Goal: Task Accomplishment & Management: Manage account settings

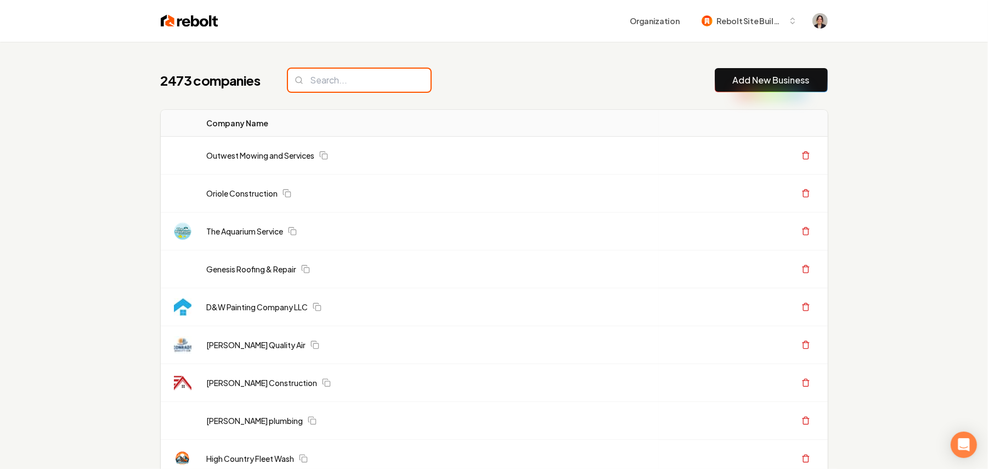
click at [379, 70] on input "search" at bounding box center [359, 80] width 143 height 23
click at [368, 84] on input "search" at bounding box center [359, 80] width 143 height 23
paste input "quikpro cleaners"
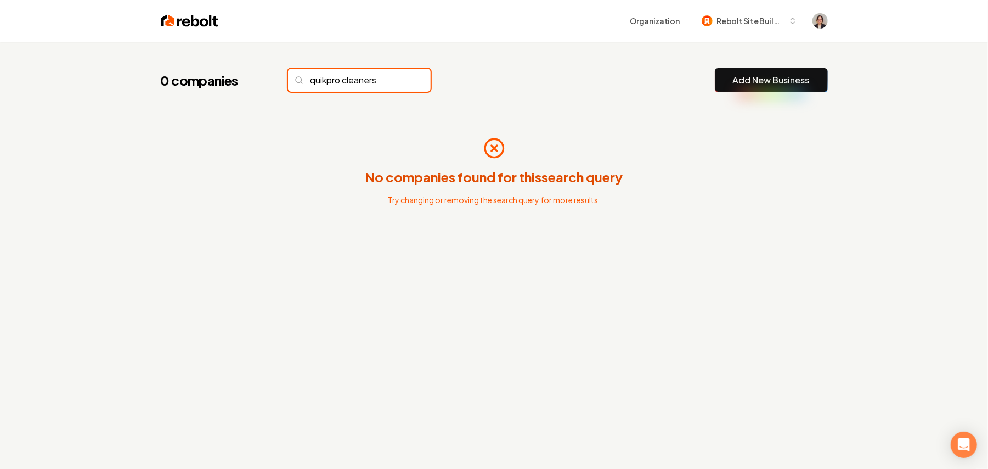
type input "quikpro cleaners"
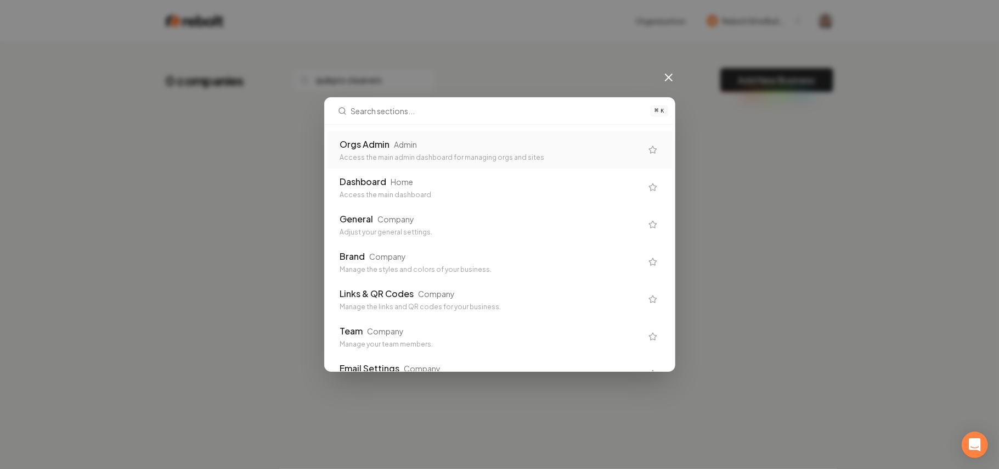
drag, startPoint x: 380, startPoint y: 86, endPoint x: 599, endPoint y: 75, distance: 219.2
click at [382, 86] on div "⌘ K Orgs Admin Admin Access the main admin dashboard for managing orgs and site…" at bounding box center [499, 234] width 999 height 469
click at [670, 82] on icon at bounding box center [668, 77] width 13 height 13
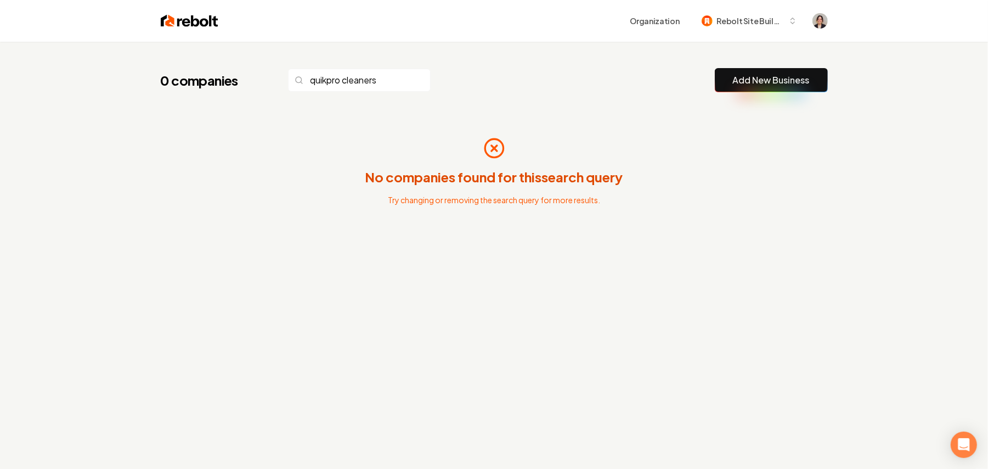
click at [622, 74] on div "0 companies quikpro cleaners Add New Business" at bounding box center [494, 80] width 667 height 24
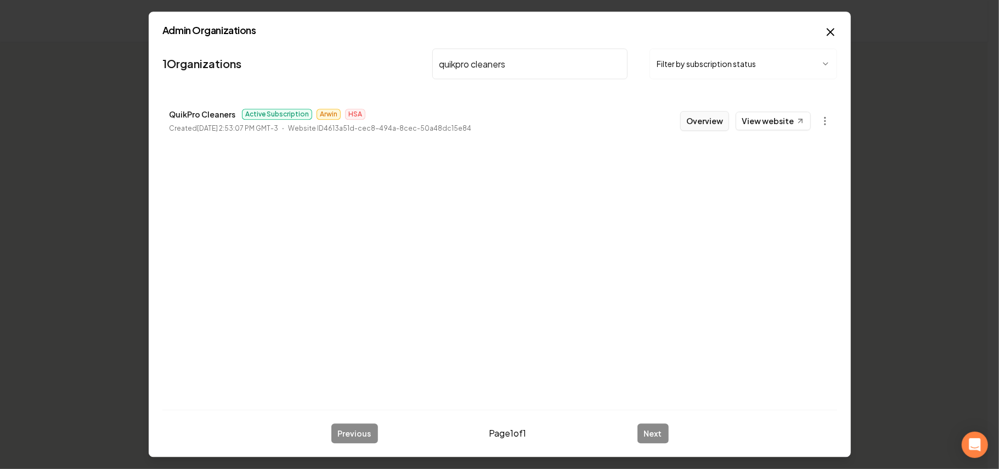
type input "quikpro cleaners"
click at [700, 121] on button "Overview" at bounding box center [704, 121] width 49 height 20
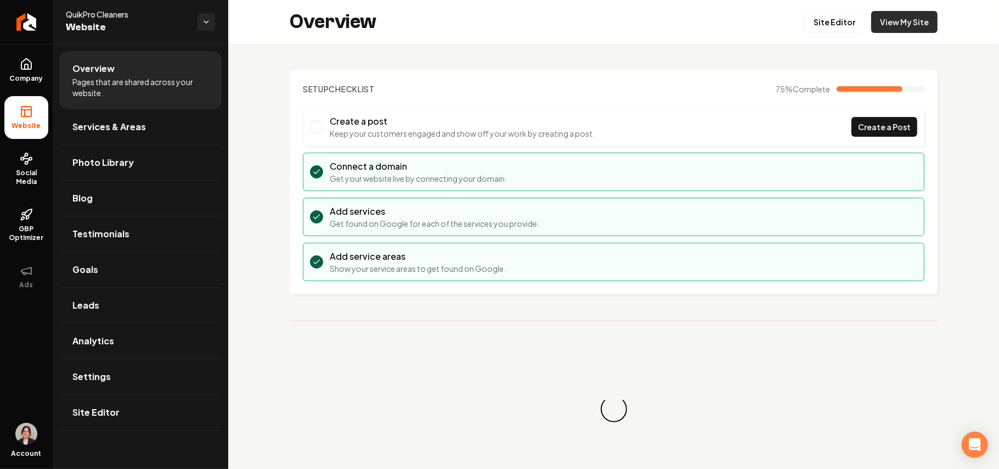
click at [887, 20] on link "View My Site" at bounding box center [904, 22] width 66 height 22
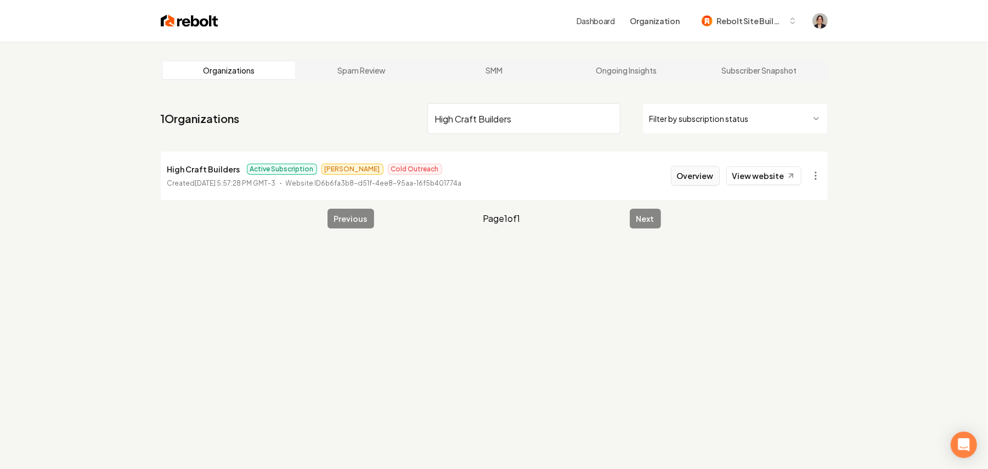
type input "High Craft Builders"
click at [688, 174] on button "Overview" at bounding box center [695, 176] width 49 height 20
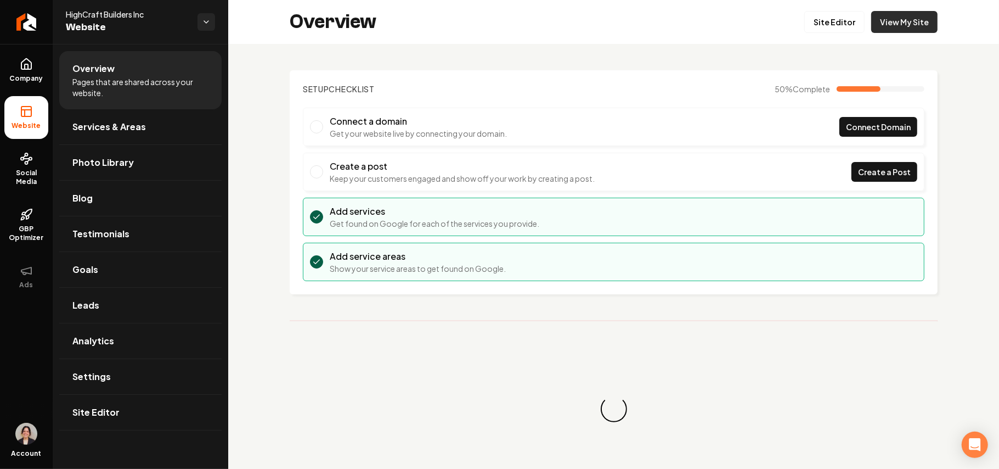
click at [894, 25] on link "View My Site" at bounding box center [904, 22] width 66 height 22
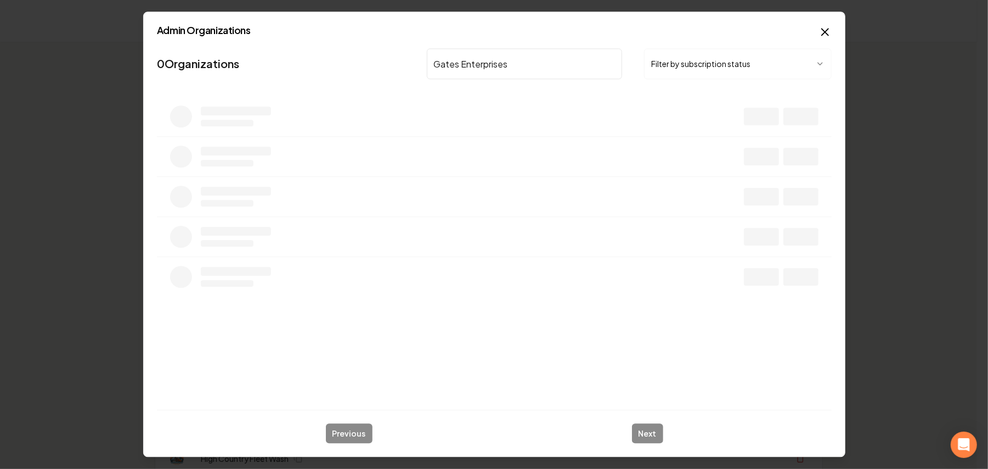
type input "Gates Enterprises"
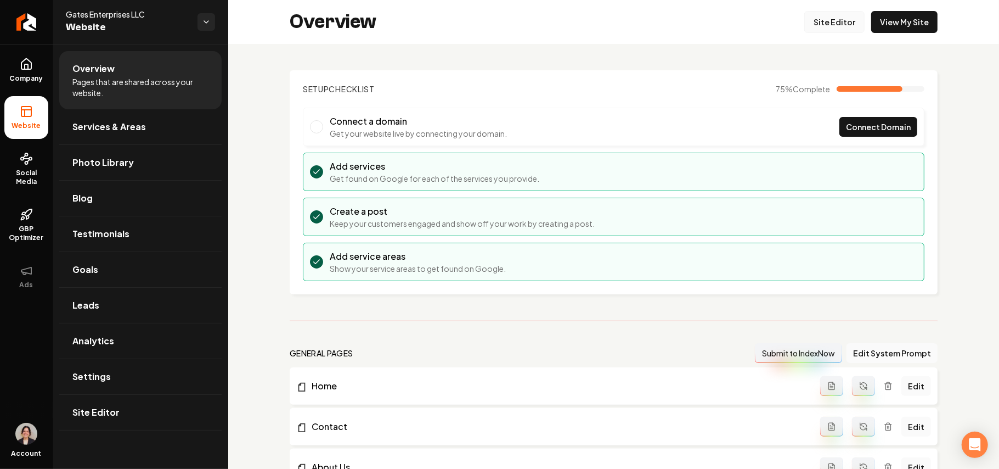
click at [822, 18] on link "Site Editor" at bounding box center [834, 22] width 60 height 22
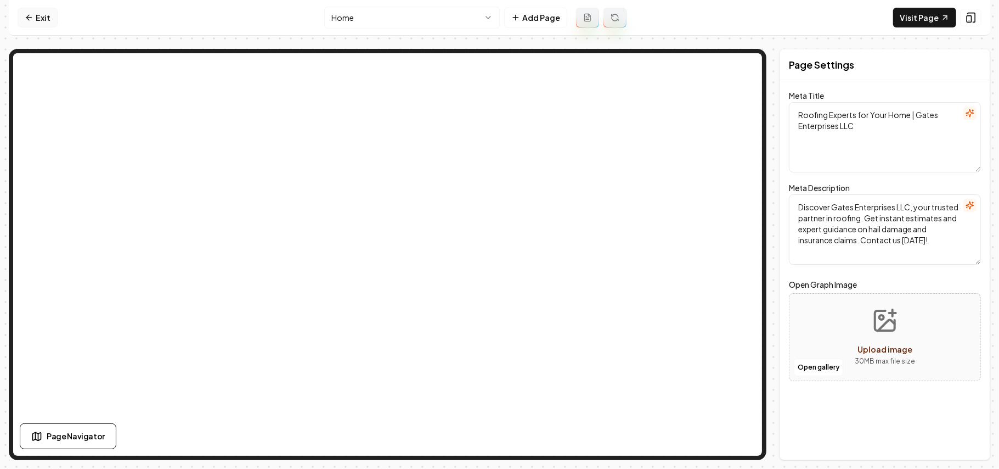
click at [38, 19] on link "Exit" at bounding box center [38, 18] width 40 height 20
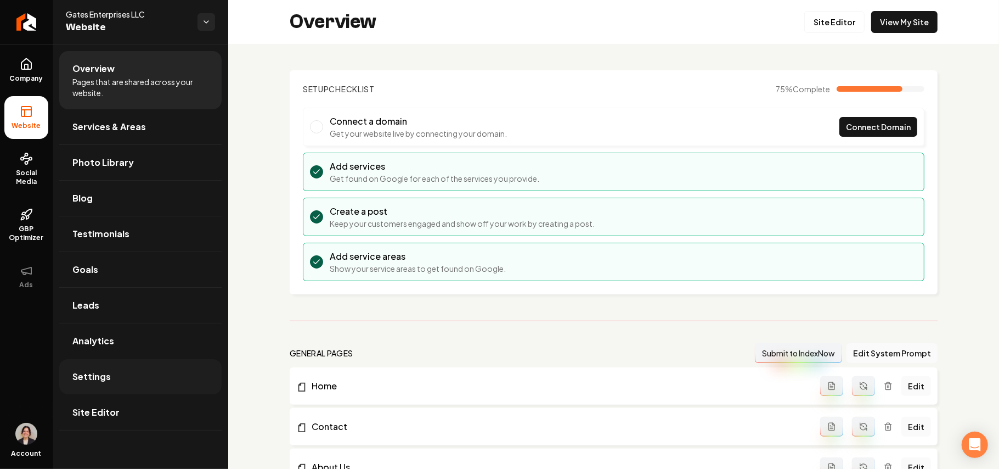
click at [88, 369] on link "Settings" at bounding box center [140, 376] width 162 height 35
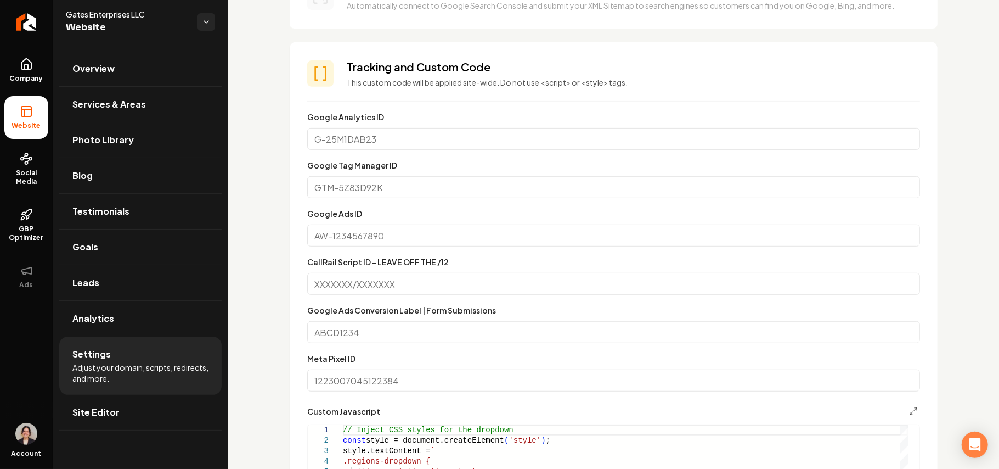
scroll to position [512, 0]
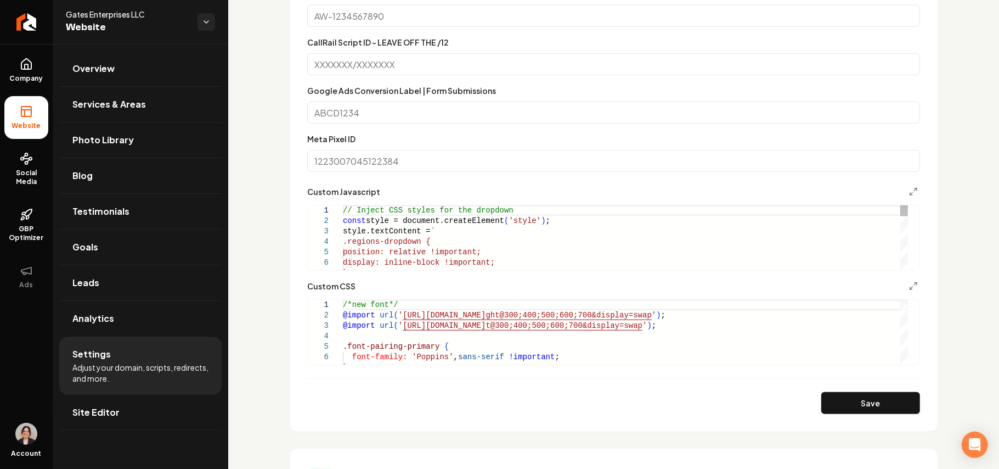
type textarea "**********"
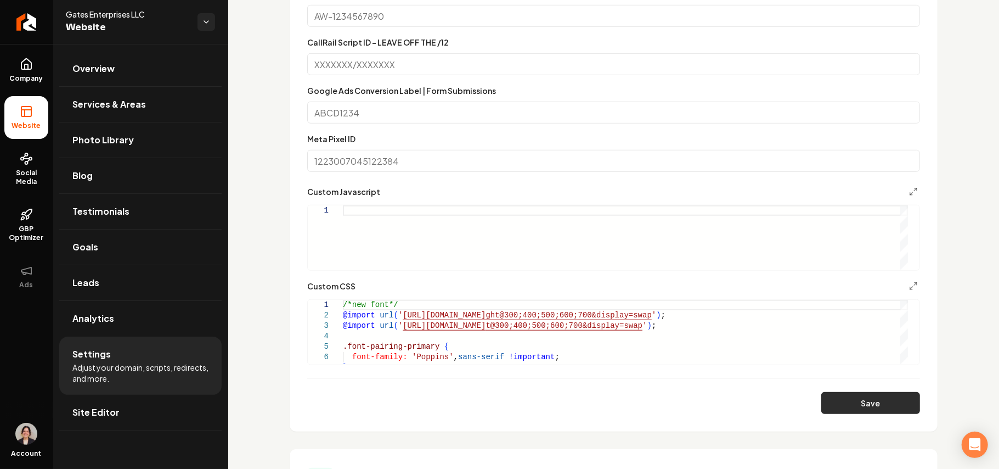
click at [834, 402] on button "Save" at bounding box center [870, 403] width 99 height 22
click at [549, 238] on div "Main content area" at bounding box center [625, 237] width 565 height 64
type textarea "**********"
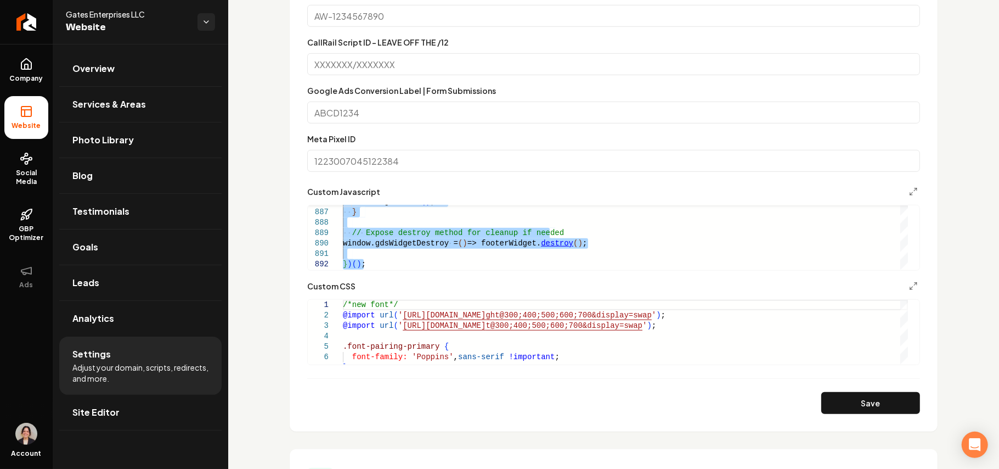
click at [859, 417] on section "**********" at bounding box center [614, 126] width 648 height 609
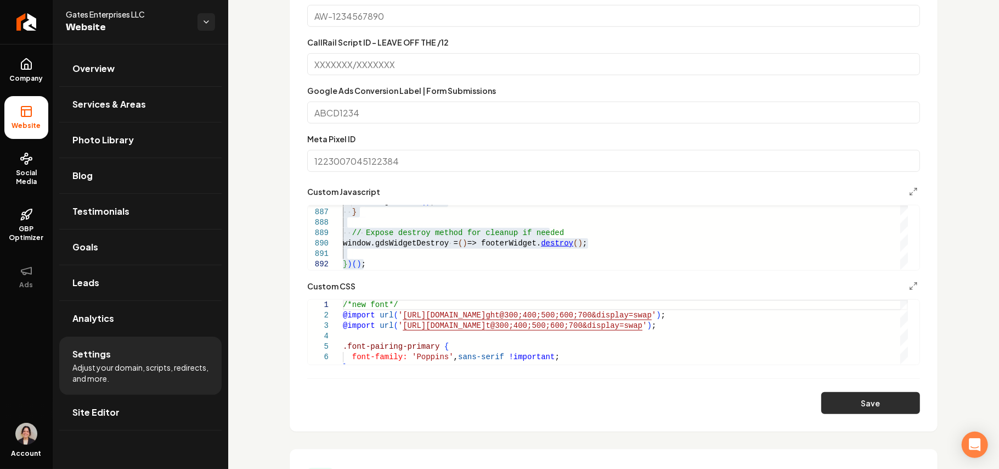
click at [861, 404] on button "Save" at bounding box center [870, 403] width 99 height 22
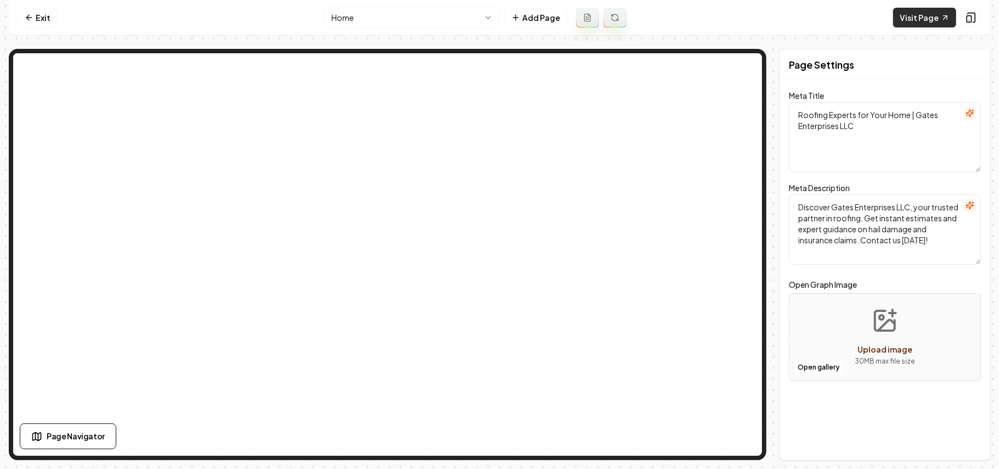
click at [909, 22] on link "Visit Page" at bounding box center [924, 18] width 63 height 20
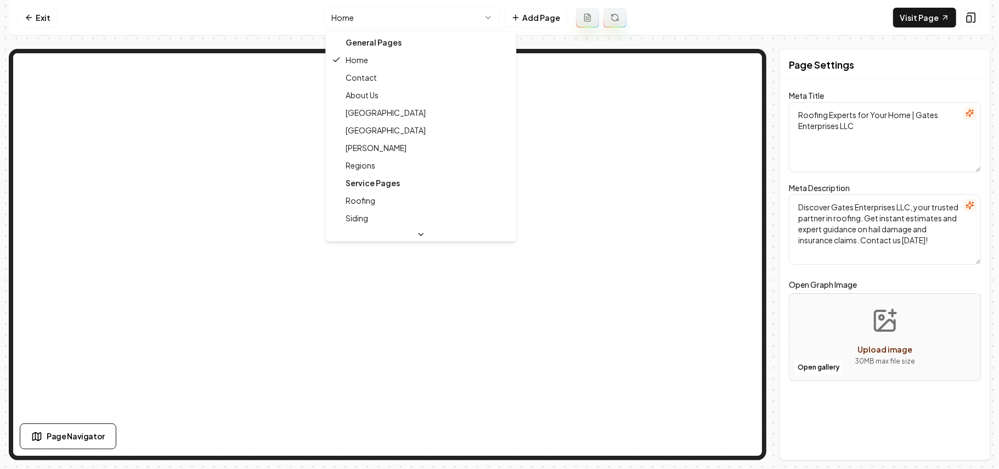
click at [371, 25] on html "Computer Required This feature is only available on a computer. Please switch t…" at bounding box center [499, 234] width 999 height 469
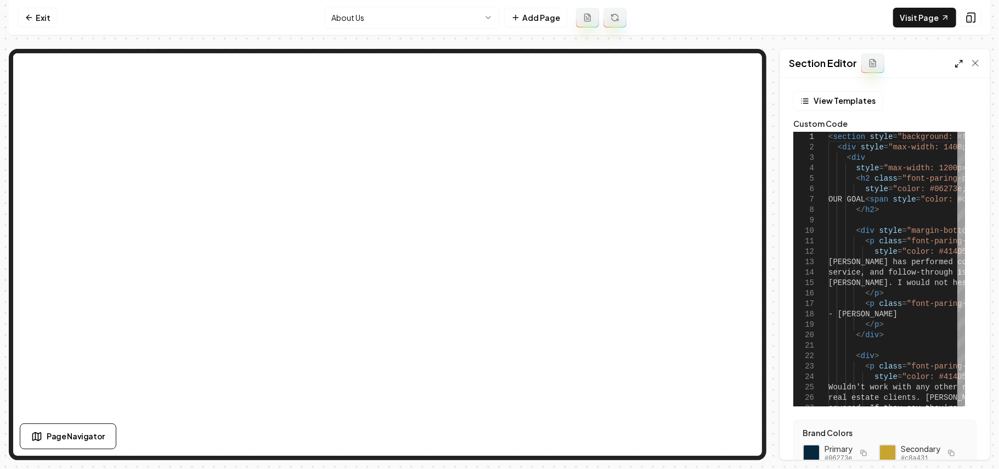
click at [958, 63] on icon at bounding box center [959, 63] width 9 height 9
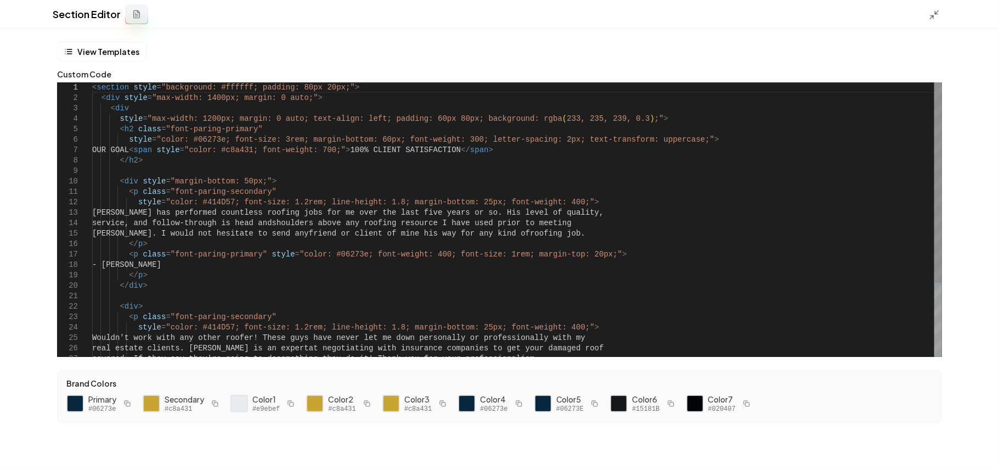
click at [720, 222] on div "< div style = "margin-bottom: 50px;" > < p class = "font-paring-secondary" styl…" at bounding box center [517, 269] width 850 height 375
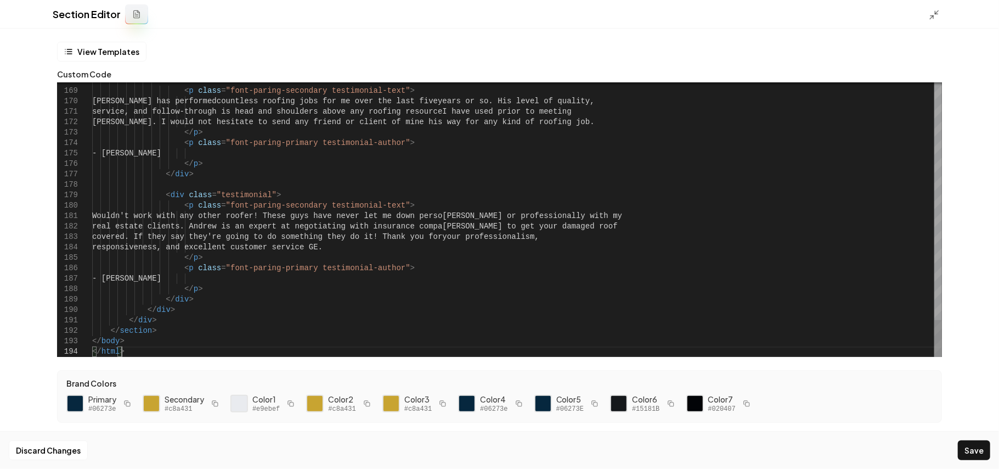
scroll to position [0, 58]
drag, startPoint x: 146, startPoint y: 348, endPoint x: 160, endPoint y: 334, distance: 20.2
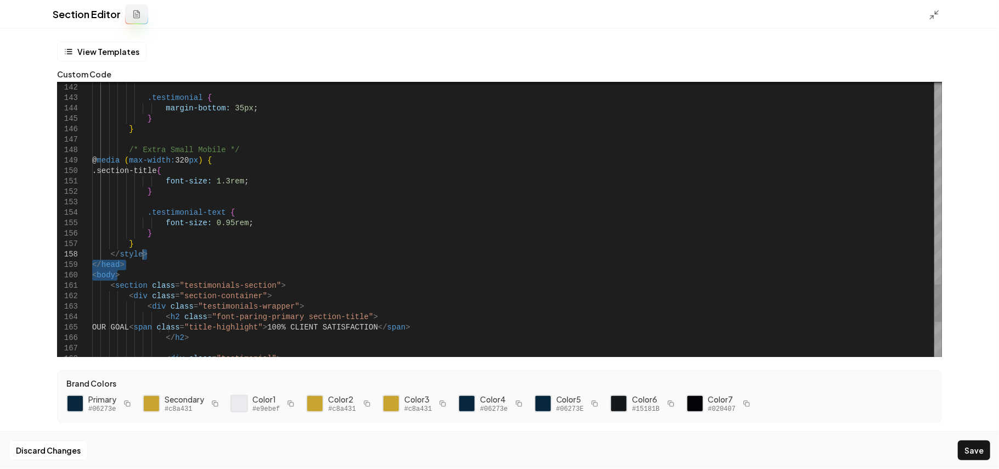
drag, startPoint x: 129, startPoint y: 273, endPoint x: 163, endPoint y: 256, distance: 37.8
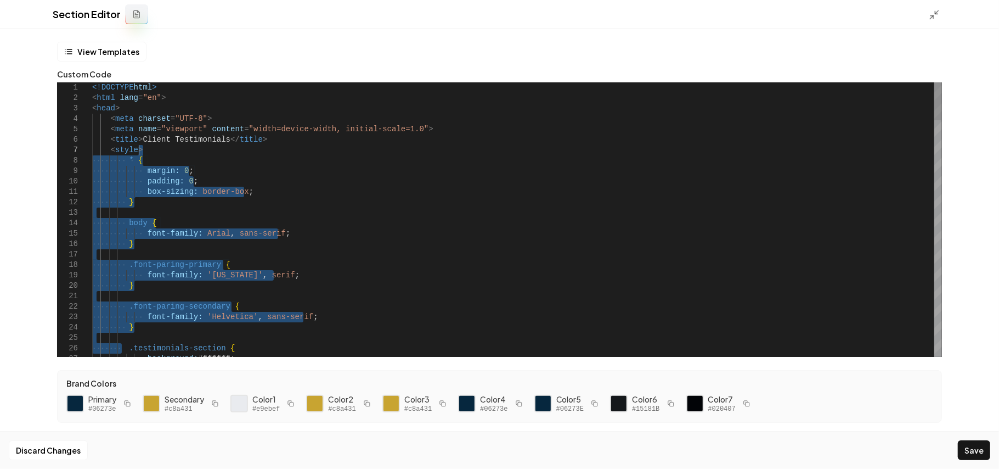
drag, startPoint x: 123, startPoint y: 275, endPoint x: 157, endPoint y: 151, distance: 128.4
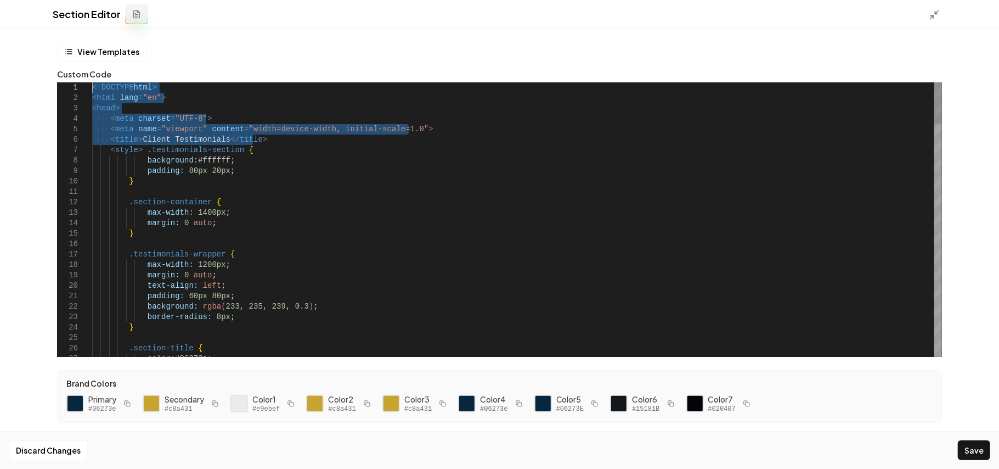
drag, startPoint x: 255, startPoint y: 137, endPoint x: 0, endPoint y: 20, distance: 280.4
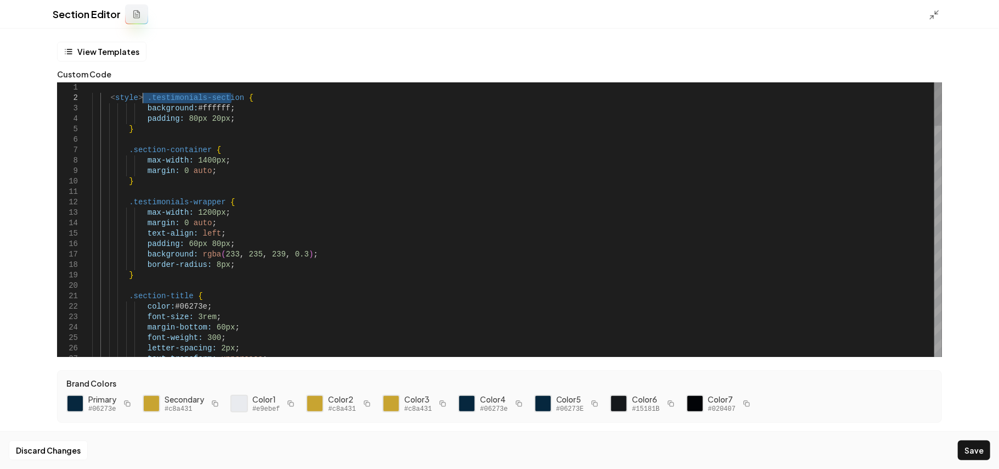
drag, startPoint x: 231, startPoint y: 101, endPoint x: 143, endPoint y: 100, distance: 87.8
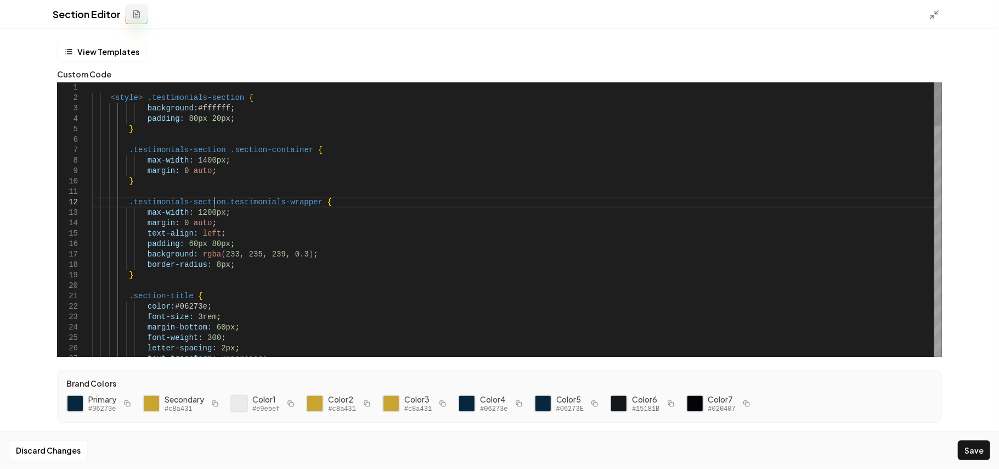
scroll to position [20, 126]
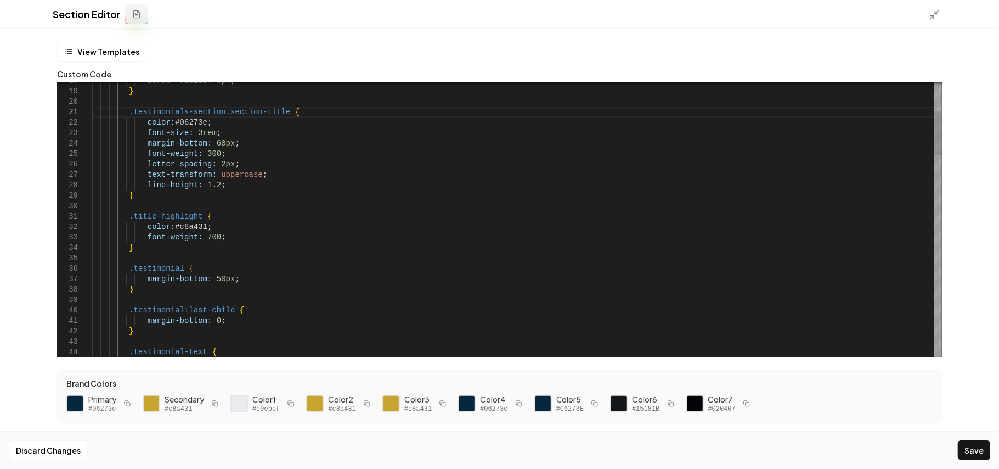
scroll to position [9, 126]
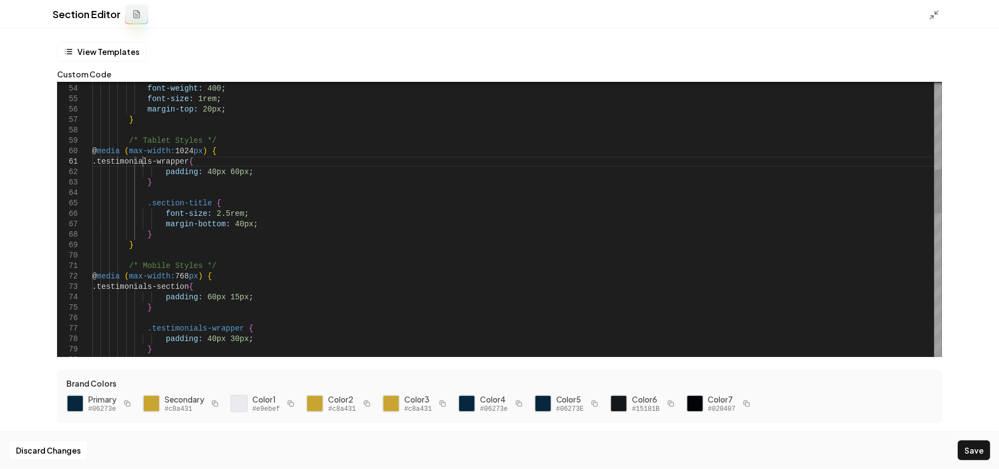
click at [142, 161] on div "color: #06273e ; font-weight: 400 ; font-size: 1rem ; margin-top: 20px ; } /* T…" at bounding box center [517, 396] width 850 height 1731
click at [145, 203] on div "color: #06273e ; font-weight: 400 ; font-size: 1rem ; margin-top: 20px ; } /* T…" at bounding box center [517, 396] width 850 height 1731
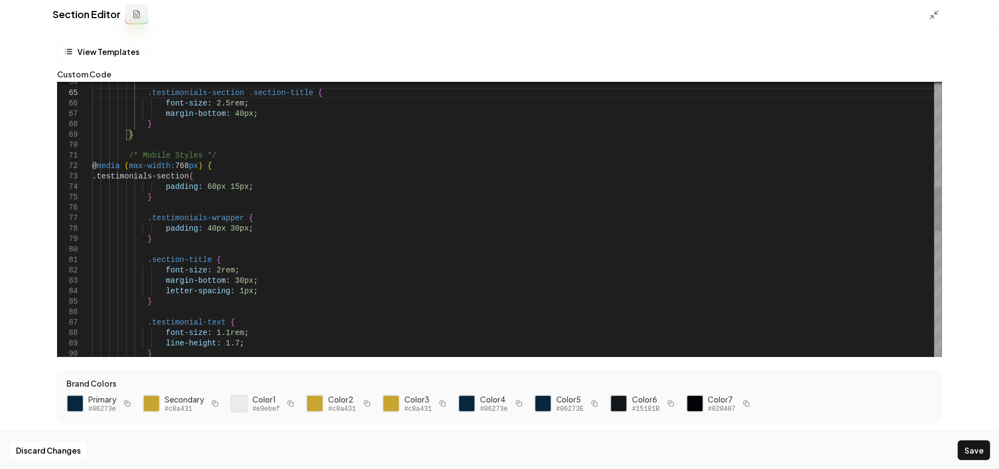
click at [143, 178] on div ".testimonials-section .section-title { font-size: 2.5rem ; margin-bottom: 40px …" at bounding box center [517, 286] width 850 height 1731
click at [142, 219] on div ".testimonials-section .section-title { font-size: 2.5rem ; margin-bottom: 40px …" at bounding box center [517, 286] width 850 height 1731
click at [143, 261] on div ".testimonials-section .section-title { font-size: 2.5rem ; margin-bottom: 40px …" at bounding box center [517, 286] width 850 height 1731
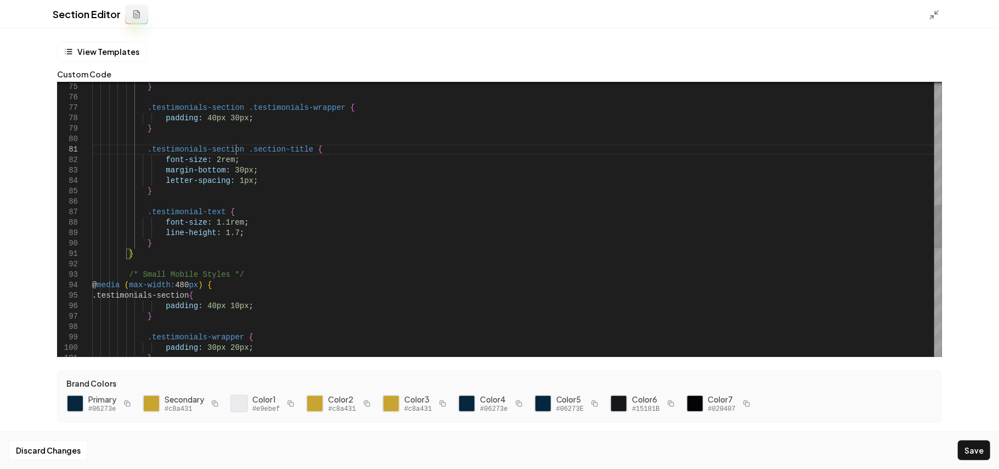
scroll to position [9, 143]
click at [143, 216] on div "} .testimonials-section .testimonials-wrapper { padding: 40px 30px ; } .testimo…" at bounding box center [517, 175] width 850 height 1731
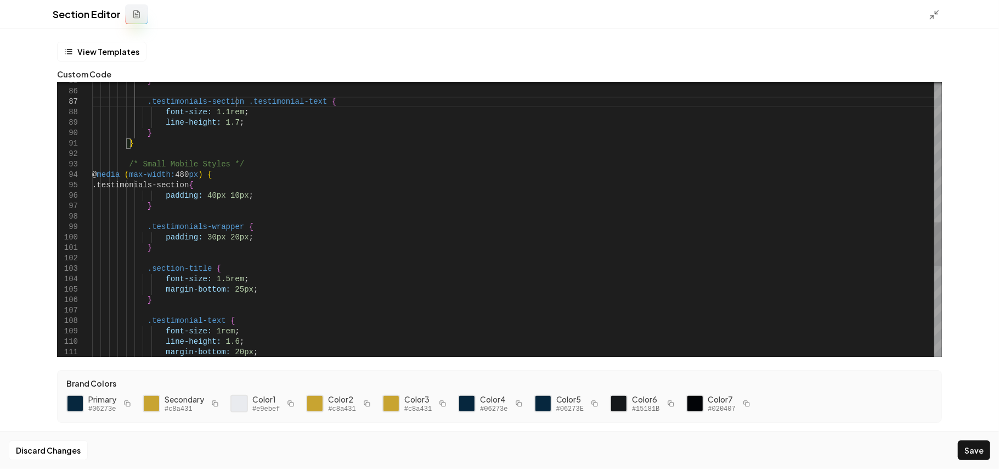
click at [144, 187] on div "} .testimonials-section .testimonial-text { font-size: 1.1rem ; line-height: 1.…" at bounding box center [517, 65] width 850 height 1731
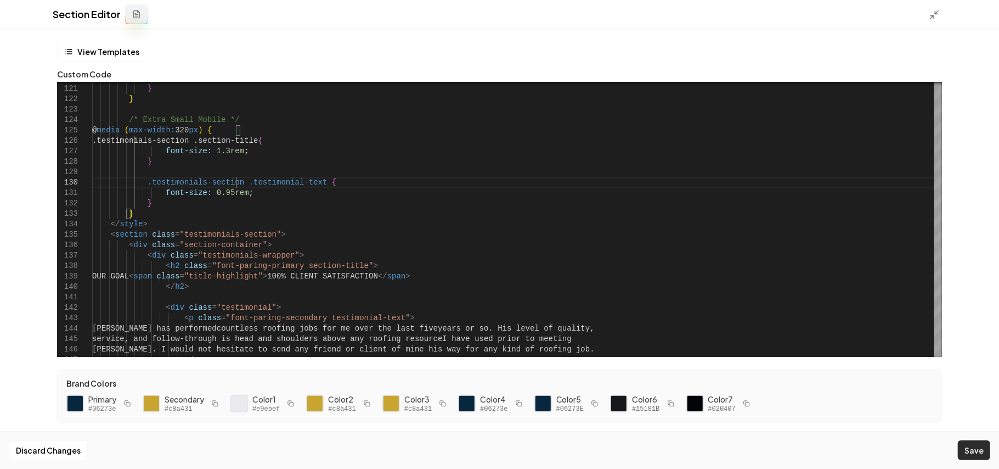
click at [968, 451] on button "Save" at bounding box center [974, 450] width 32 height 20
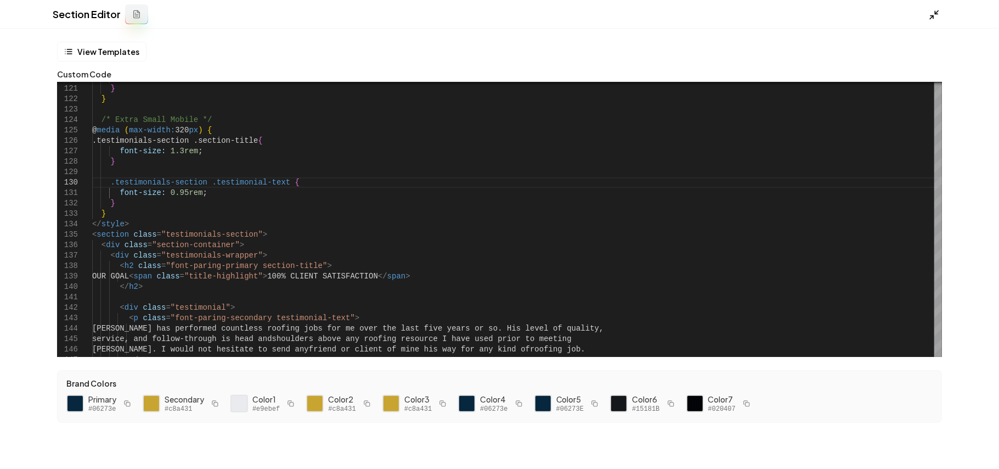
click at [931, 9] on icon at bounding box center [934, 14] width 11 height 11
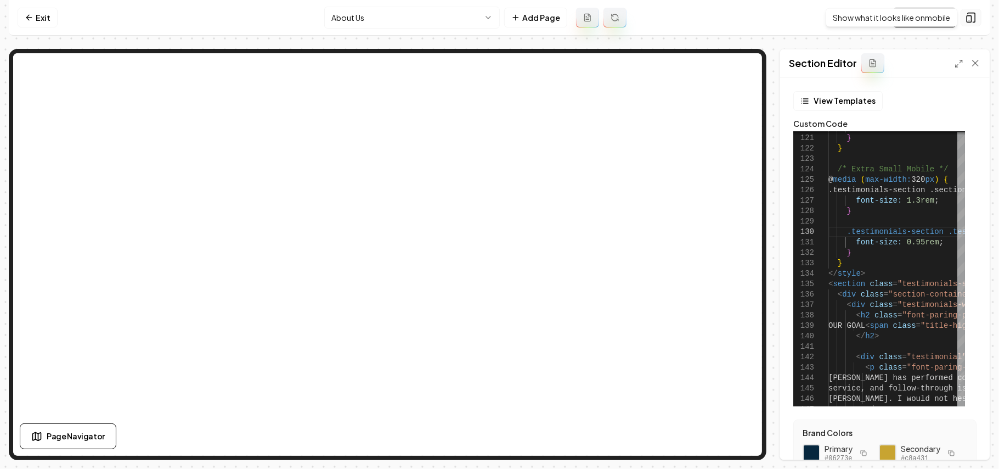
click at [975, 16] on icon at bounding box center [971, 17] width 11 height 11
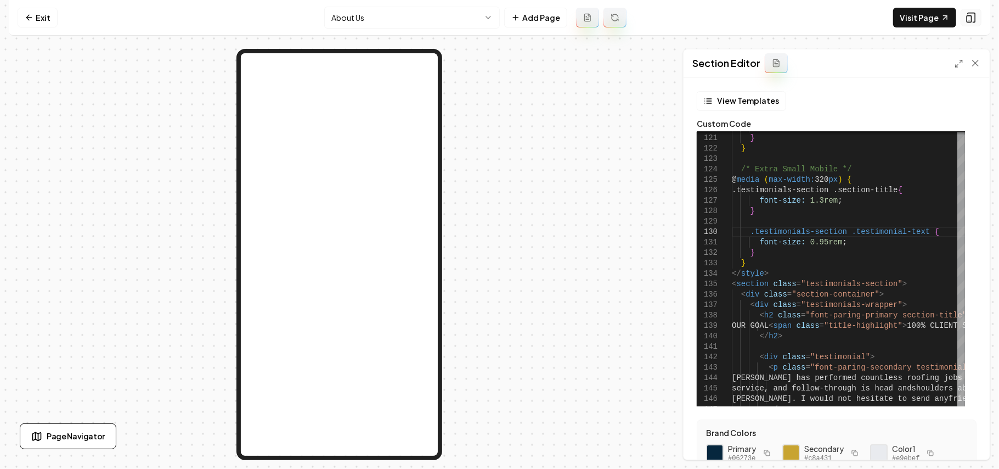
click at [975, 16] on icon at bounding box center [971, 17] width 11 height 11
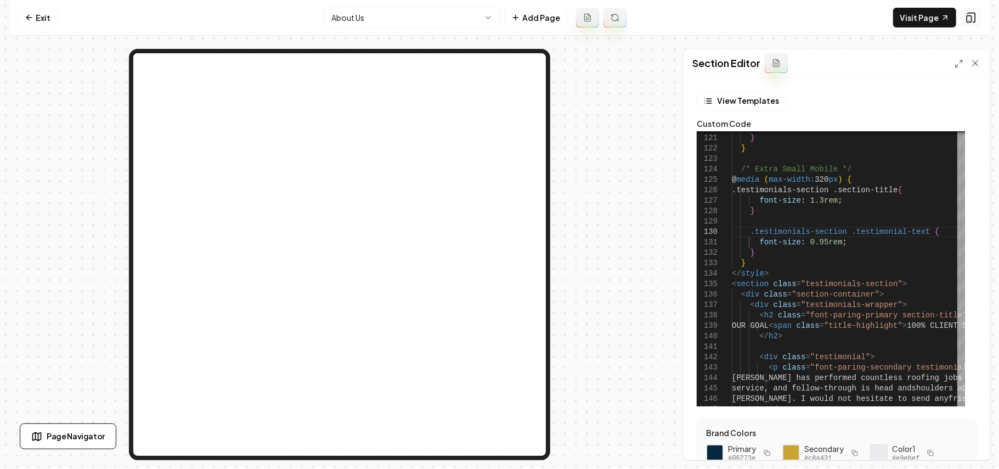
click at [975, 16] on icon at bounding box center [971, 17] width 11 height 11
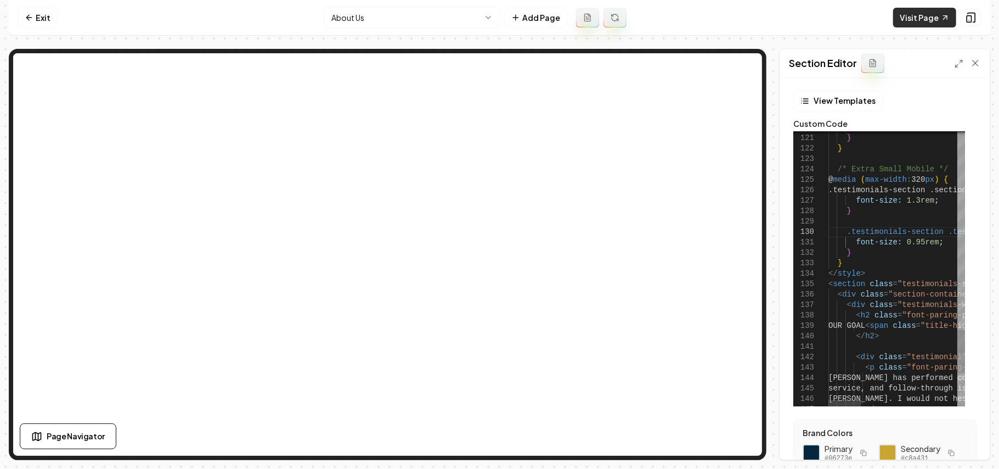
click at [942, 19] on icon at bounding box center [945, 17] width 9 height 9
click at [962, 64] on icon at bounding box center [959, 63] width 9 height 9
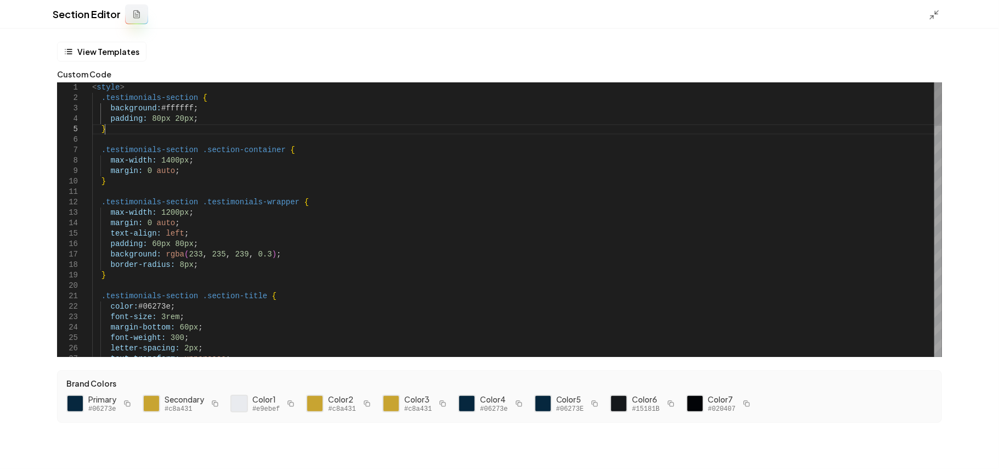
scroll to position [93, 0]
drag, startPoint x: 121, startPoint y: 134, endPoint x: 102, endPoint y: 99, distance: 40.0
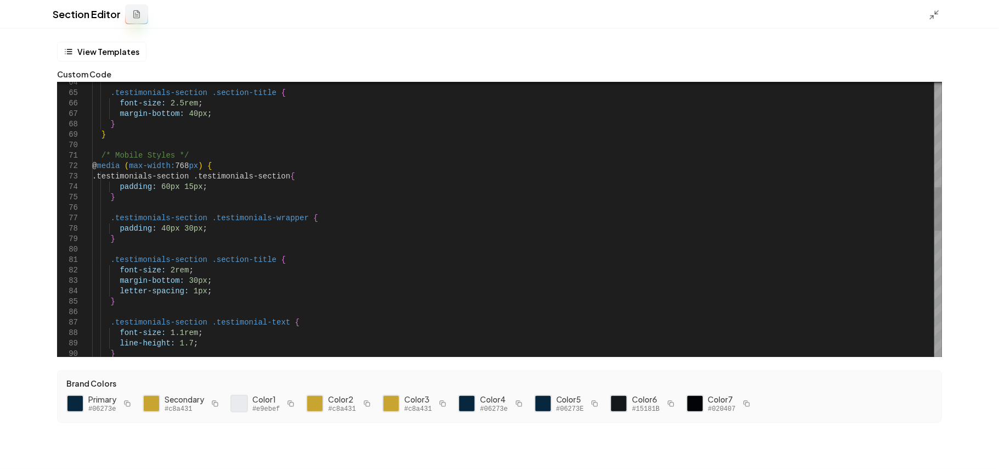
click at [233, 161] on div ".testimonials-section .section-title { font-size: 2.5rem ; margin-bottom: 40px …" at bounding box center [517, 286] width 850 height 1731
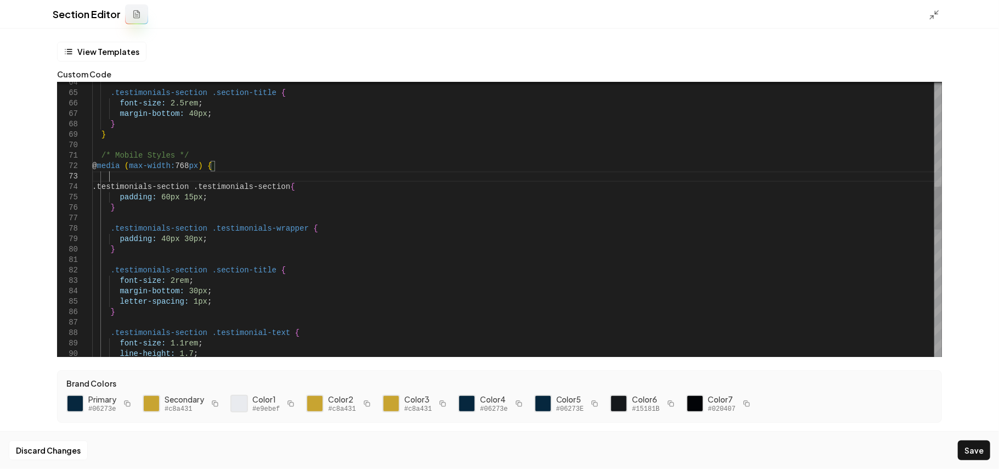
scroll to position [30, 16]
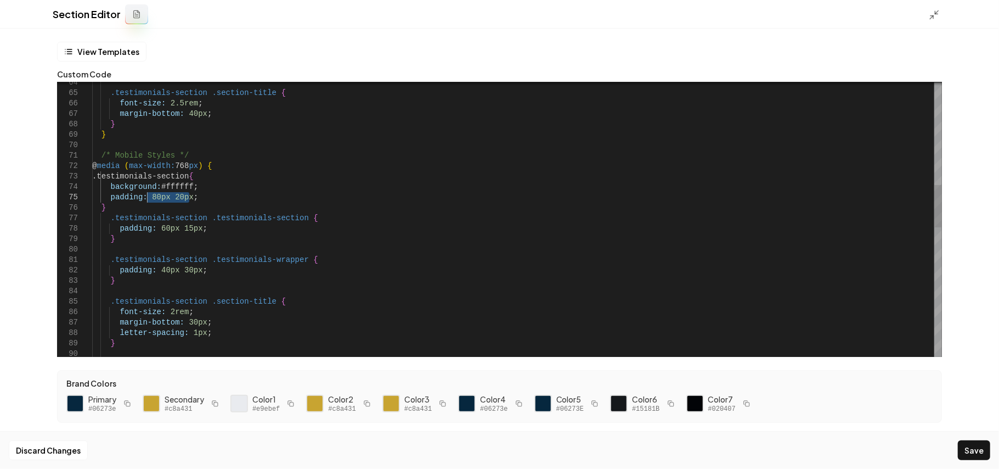
drag, startPoint x: 187, startPoint y: 195, endPoint x: 145, endPoint y: 196, distance: 42.3
click at [145, 196] on div ".testimonials-section .section-title { font-size: 2.5rem ; margin-bottom: 40px …" at bounding box center [517, 307] width 850 height 1772
drag, startPoint x: 206, startPoint y: 185, endPoint x: 222, endPoint y: 176, distance: 18.7
click at [222, 176] on div ".testimonials-section .section-title { font-size: 2.5rem ; margin-bottom: 40px …" at bounding box center [517, 307] width 850 height 1772
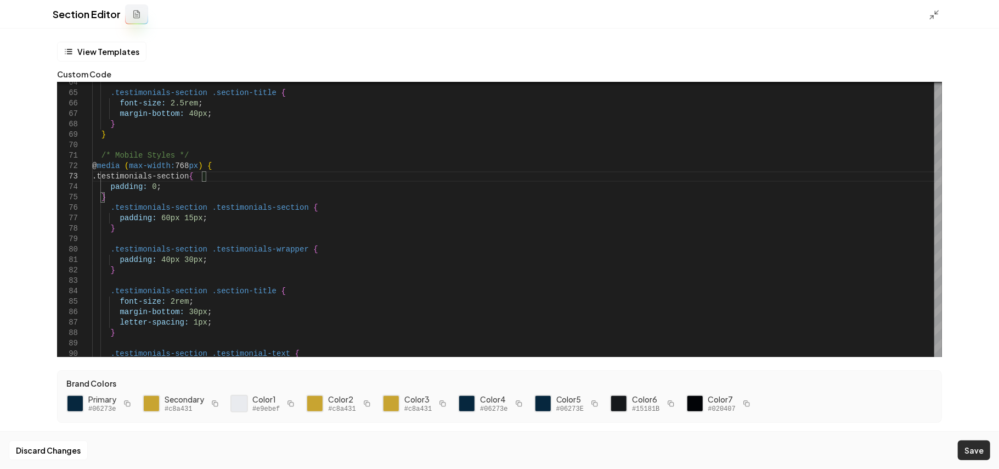
click at [990, 448] on button "Save" at bounding box center [974, 450] width 32 height 20
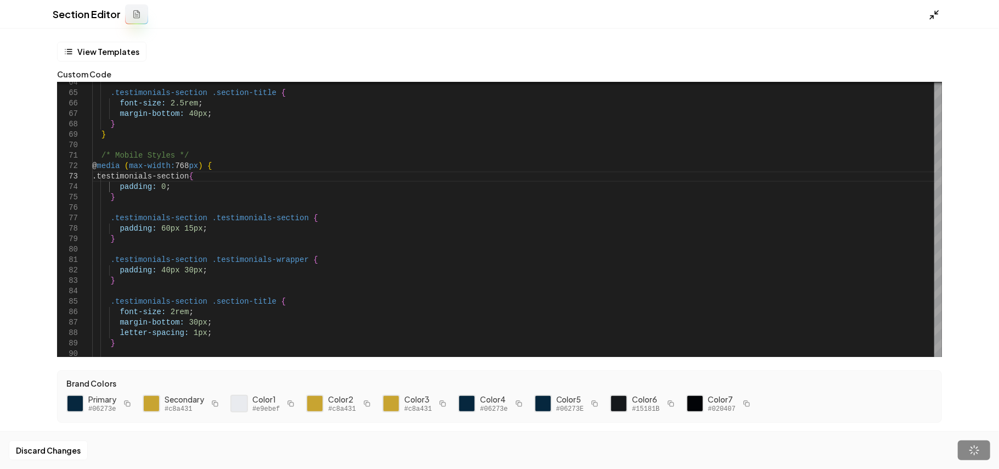
click at [938, 11] on line at bounding box center [937, 11] width 3 height 3
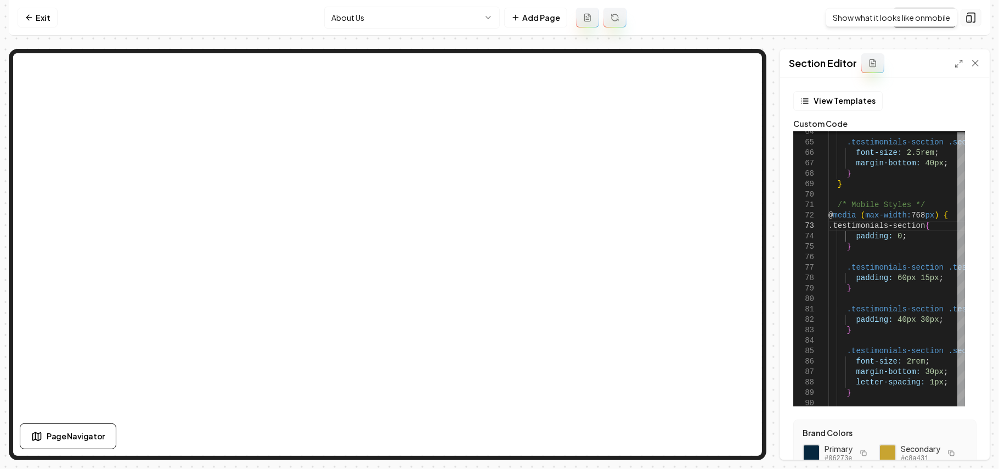
click at [973, 19] on icon at bounding box center [971, 17] width 11 height 11
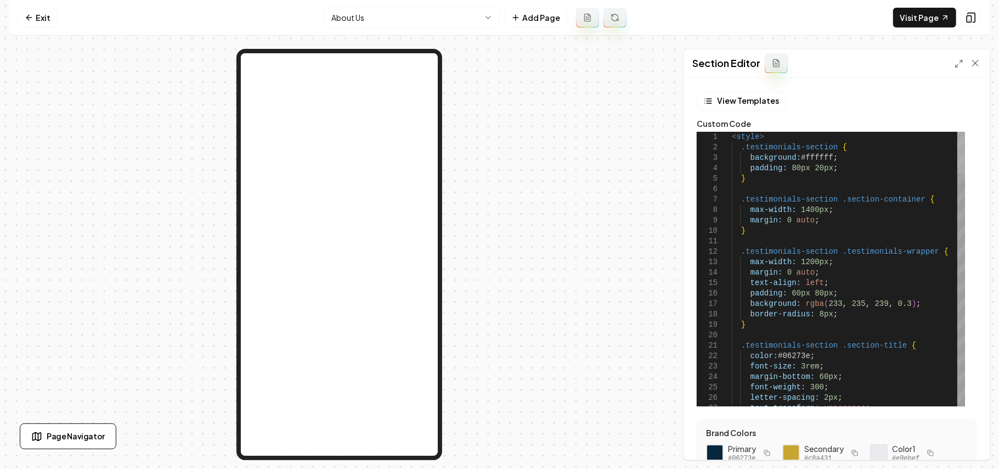
click at [965, 132] on div at bounding box center [962, 153] width 8 height 42
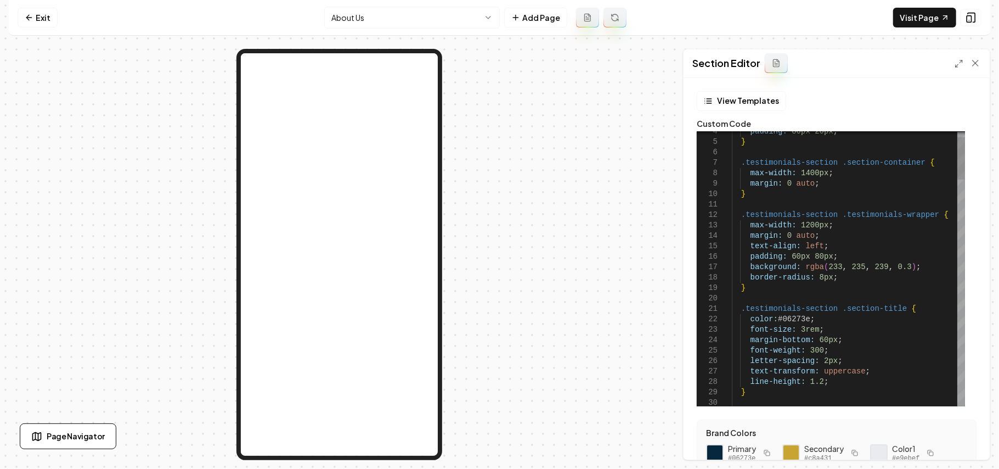
scroll to position [41, 0]
drag, startPoint x: 926, startPoint y: 263, endPoint x: 923, endPoint y: 251, distance: 12.5
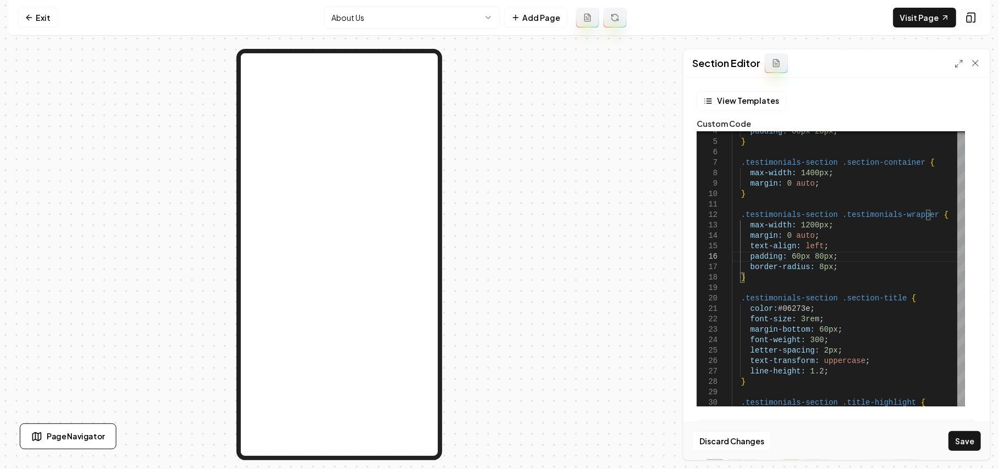
scroll to position [110, 0]
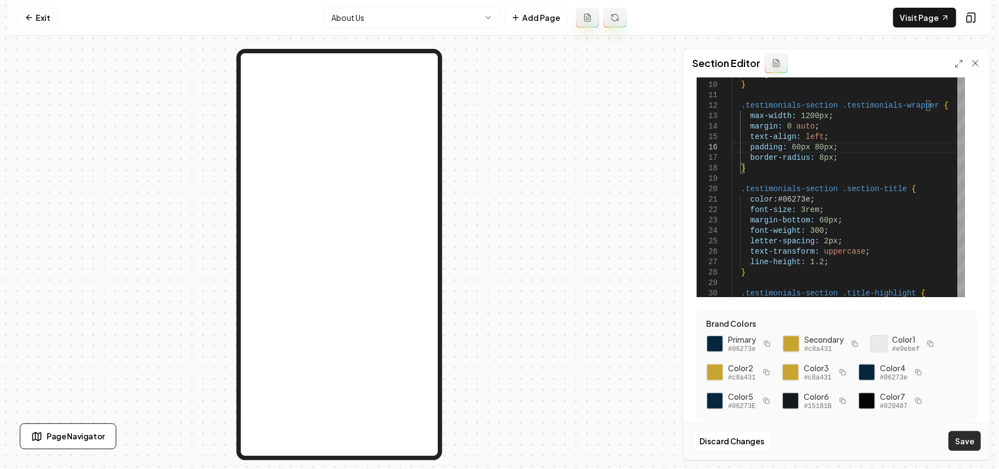
click at [977, 440] on button "Save" at bounding box center [965, 441] width 32 height 20
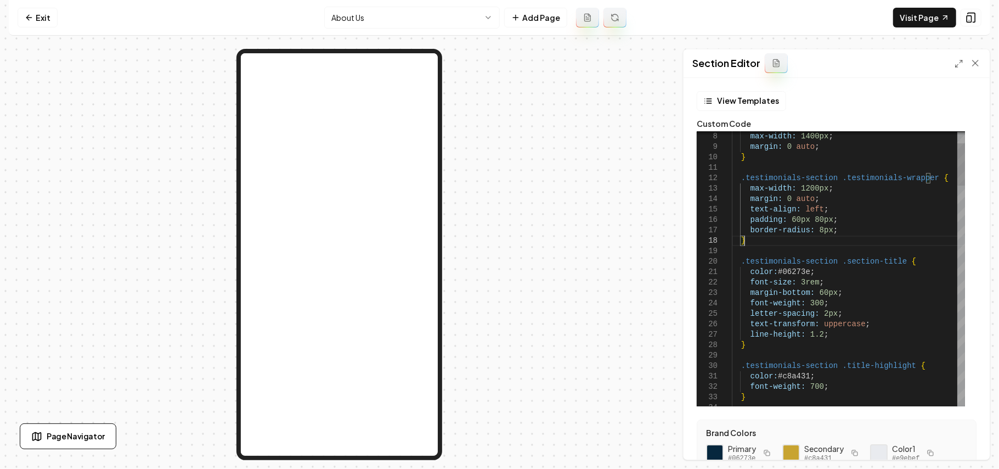
scroll to position [41, 95]
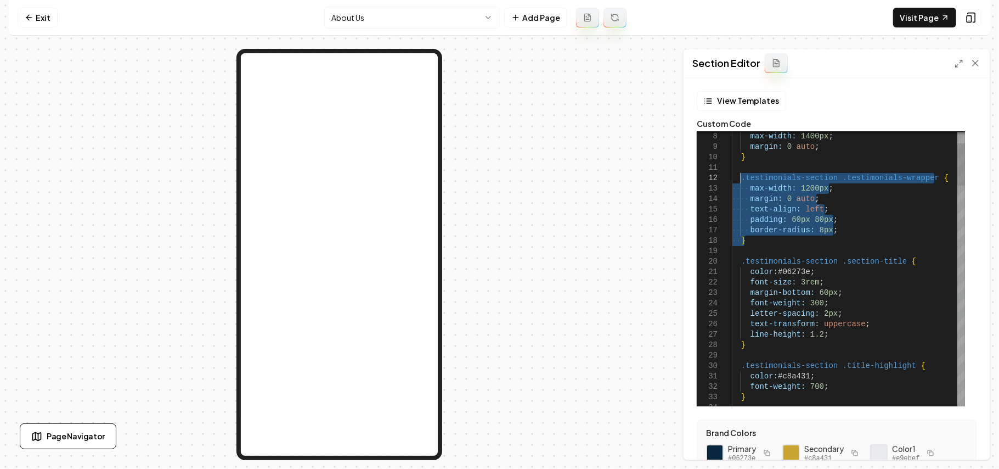
drag, startPoint x: 746, startPoint y: 241, endPoint x: 742, endPoint y: 181, distance: 60.5
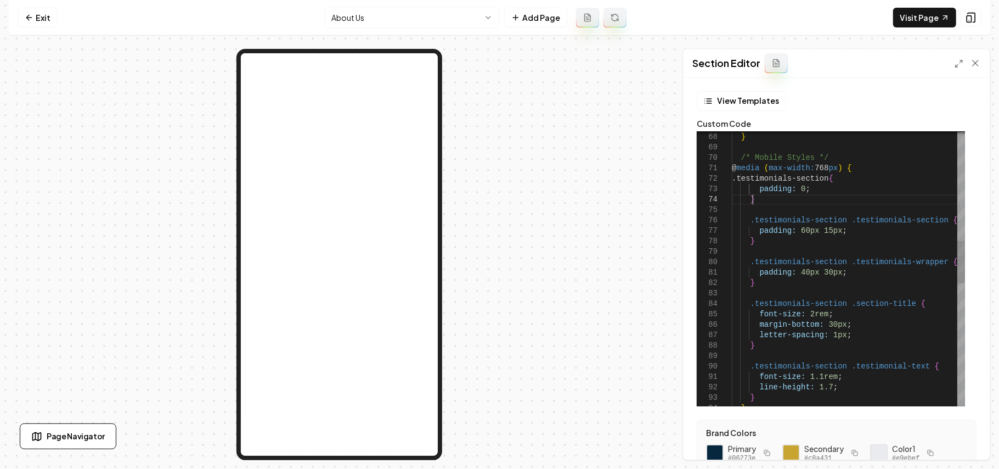
click at [846, 205] on div "} /* Mobile Styles */ @ media ( max-width: 768 px ) { .testimonials-section { p…" at bounding box center [848, 314] width 233 height 1762
click at [823, 233] on div "} /* Mobile Styles */ @ media ( max-width: 768 px ) { .testimonials-section { p…" at bounding box center [848, 314] width 233 height 1762
click at [967, 446] on button "Save" at bounding box center [965, 441] width 32 height 20
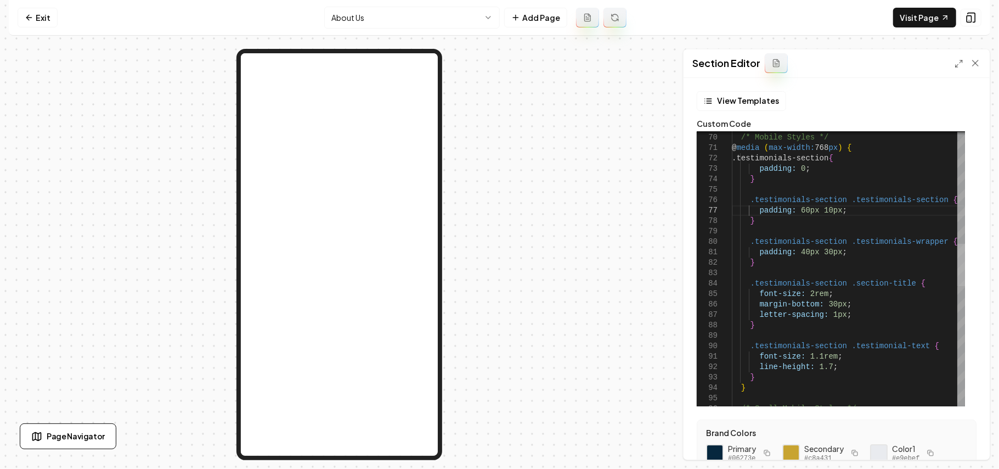
click at [965, 275] on div at bounding box center [962, 265] width 8 height 42
drag, startPoint x: 803, startPoint y: 224, endPoint x: 700, endPoint y: 199, distance: 106.2
click at [732, 199] on div "} .testimonials-section .testimonials-wrapper { padding: 40px 30px ; } .testimo…" at bounding box center [848, 294] width 233 height 1762
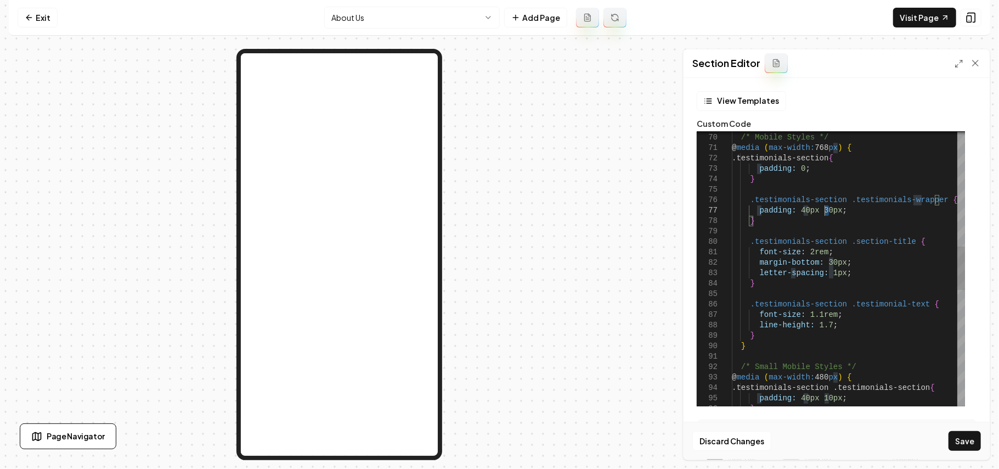
drag, startPoint x: 828, startPoint y: 210, endPoint x: 821, endPoint y: 209, distance: 7.2
click at [821, 209] on div ".testimonials-section .testimonials-wrapper { padding: 40px 30px ; } .testimoni…" at bounding box center [848, 273] width 233 height 1720
click at [819, 212] on div ".testimonials-section .testimonials-wrapper { padding: 40px 30px ; } .testimoni…" at bounding box center [848, 273] width 233 height 1720
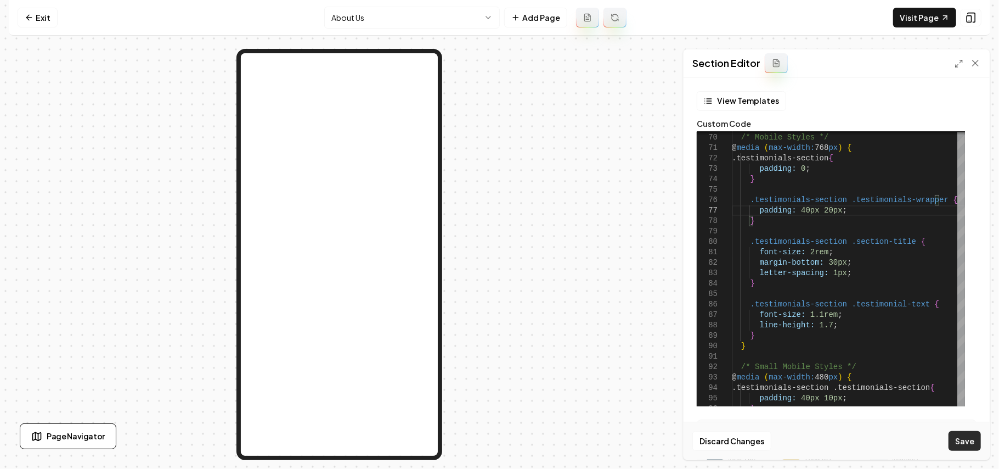
click at [976, 448] on button "Save" at bounding box center [965, 441] width 32 height 20
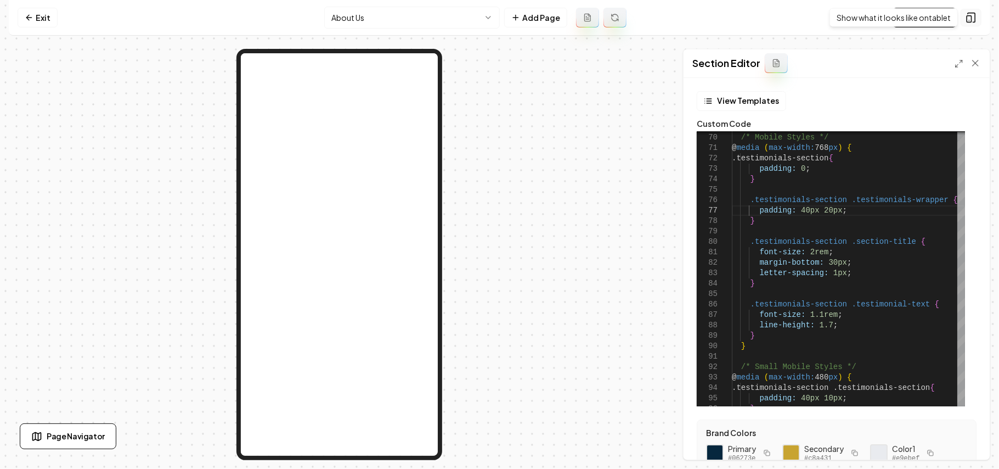
click at [971, 23] on button at bounding box center [971, 18] width 21 height 18
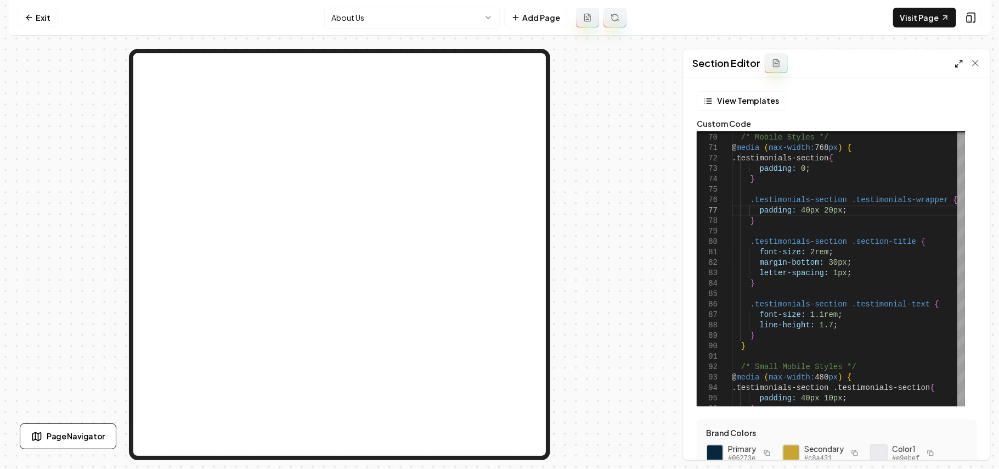
click at [958, 67] on polyline at bounding box center [957, 66] width 2 height 2
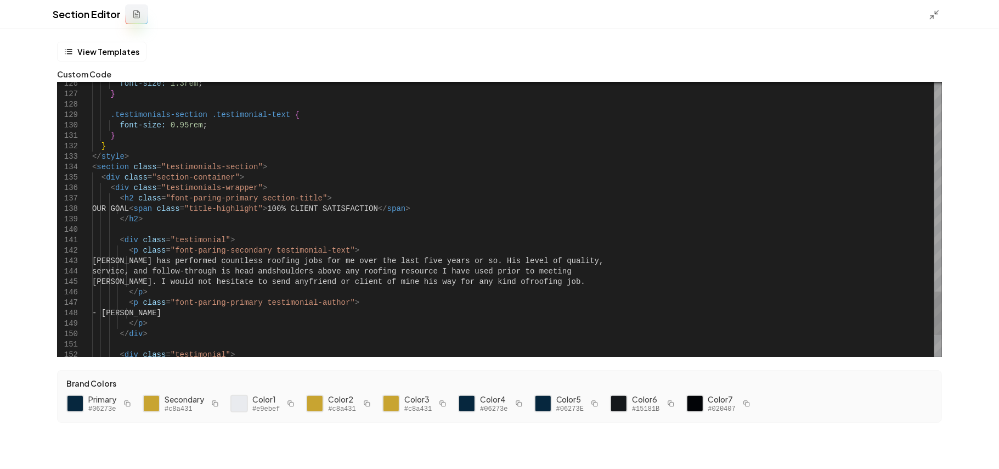
drag, startPoint x: 247, startPoint y: 165, endPoint x: 303, endPoint y: 163, distance: 56.6
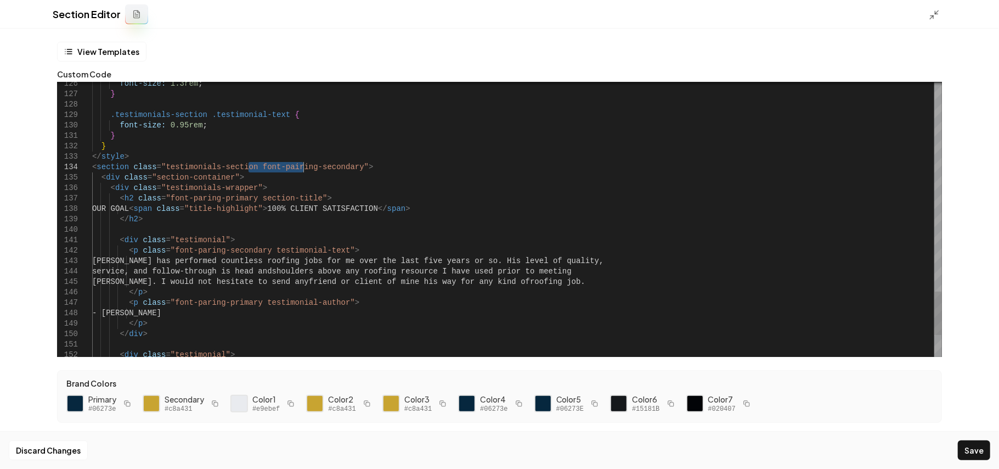
drag, startPoint x: 263, startPoint y: 250, endPoint x: 249, endPoint y: 253, distance: 14.5
drag, startPoint x: 263, startPoint y: 250, endPoint x: 185, endPoint y: 251, distance: 78.5
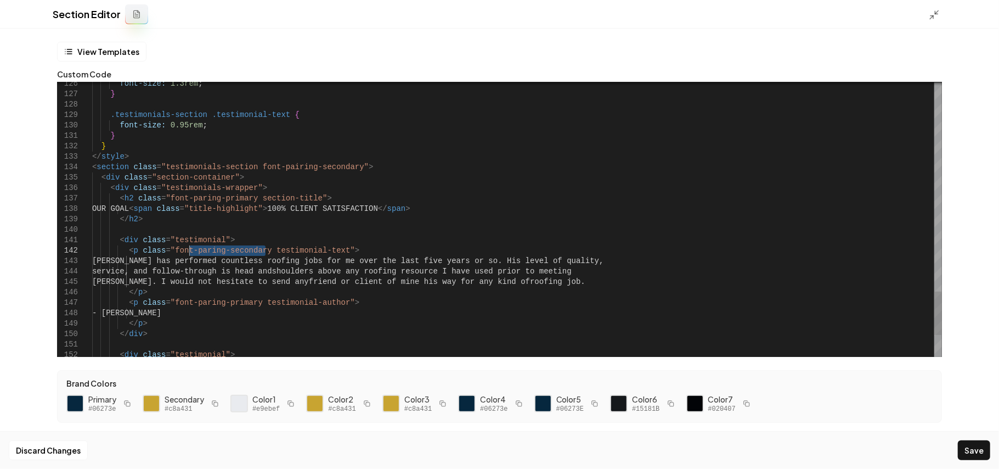
drag, startPoint x: 226, startPoint y: 252, endPoint x: 255, endPoint y: 254, distance: 28.6
drag, startPoint x: 260, startPoint y: 250, endPoint x: 169, endPoint y: 249, distance: 91.1
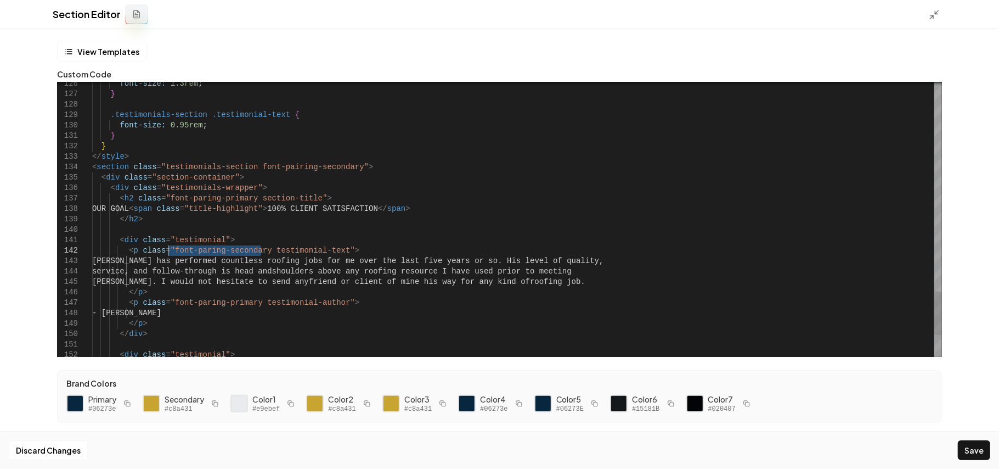
drag, startPoint x: 249, startPoint y: 304, endPoint x: 169, endPoint y: 300, distance: 80.2
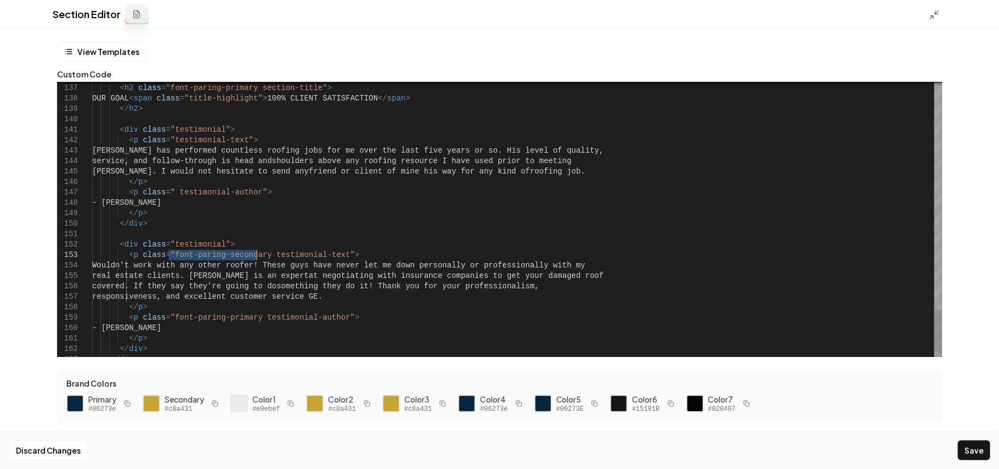
drag, startPoint x: 169, startPoint y: 255, endPoint x: 258, endPoint y: 257, distance: 88.9
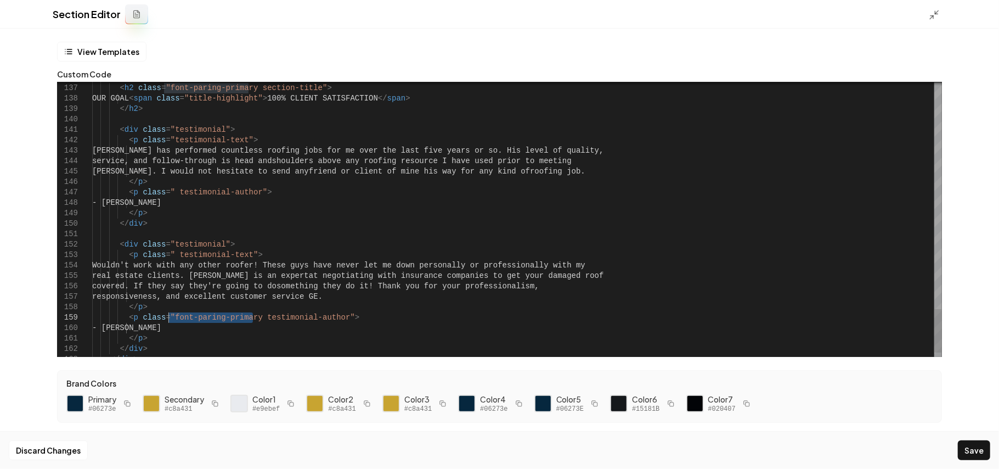
drag, startPoint x: 251, startPoint y: 317, endPoint x: 170, endPoint y: 316, distance: 81.2
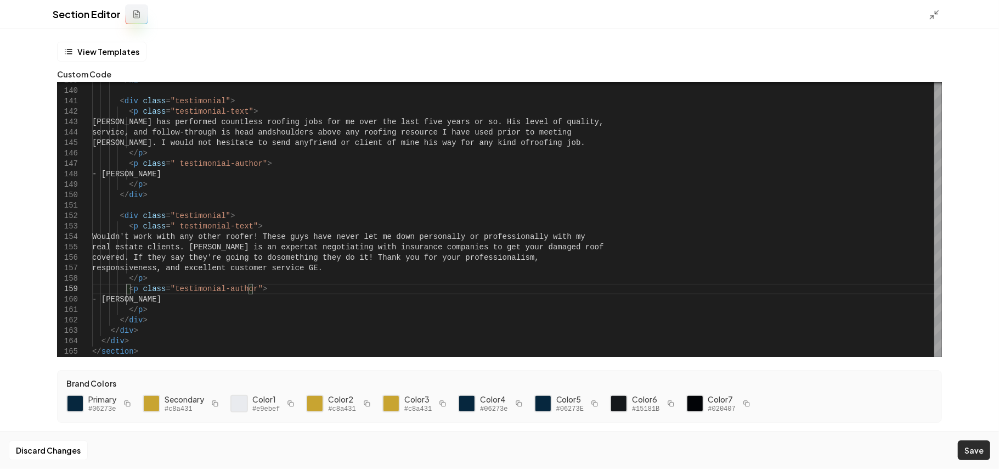
click at [972, 444] on button "Save" at bounding box center [974, 450] width 32 height 20
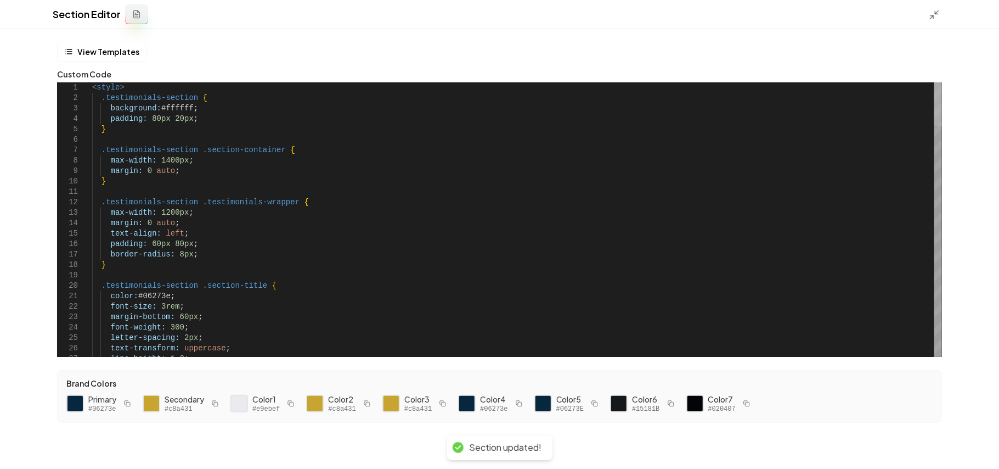
click at [942, 82] on div at bounding box center [938, 103] width 8 height 43
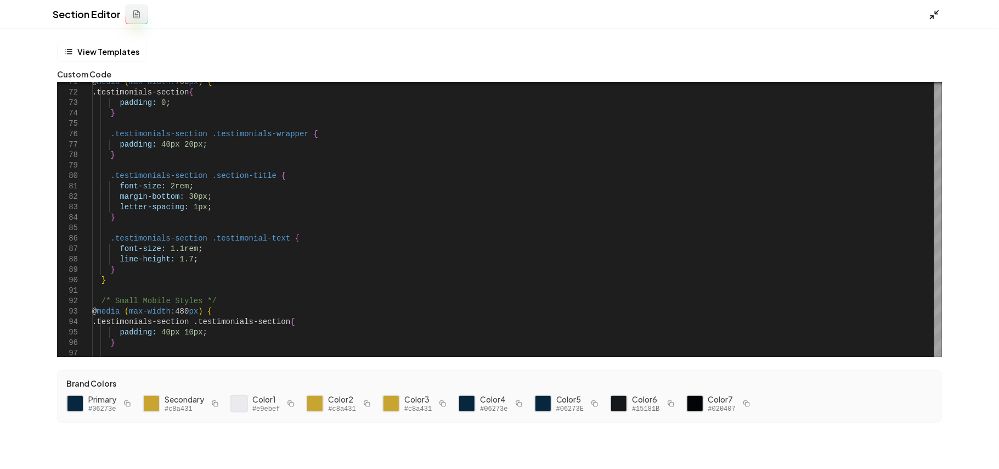
click at [931, 15] on polyline at bounding box center [932, 16] width 3 height 3
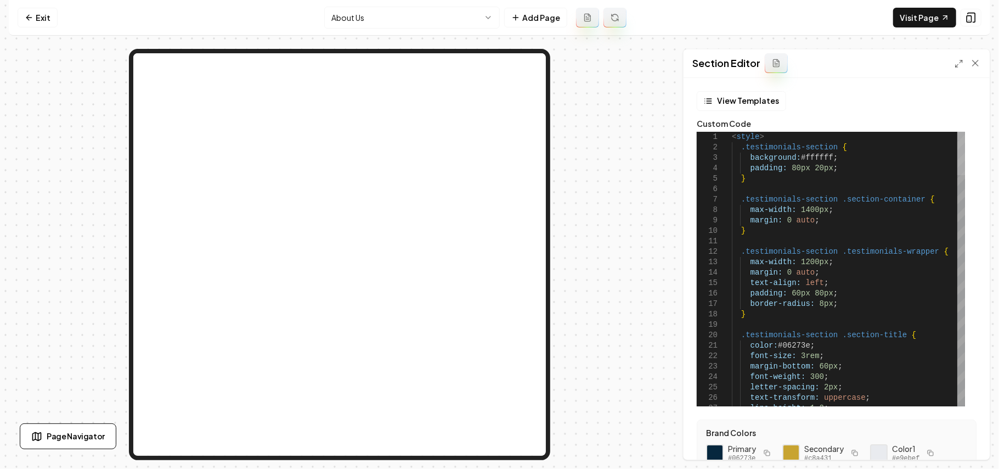
click at [965, 139] on div at bounding box center [962, 153] width 8 height 43
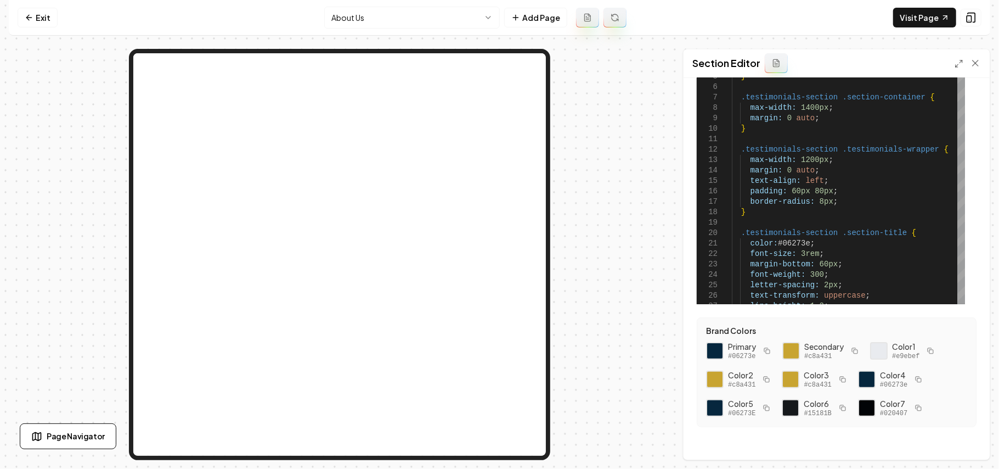
scroll to position [110, 0]
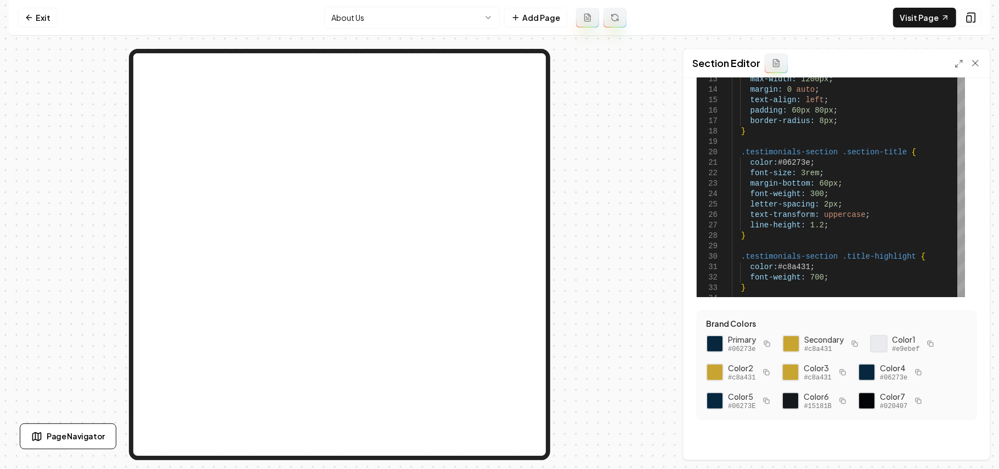
click at [917, 399] on rect "button" at bounding box center [919, 401] width 4 height 4
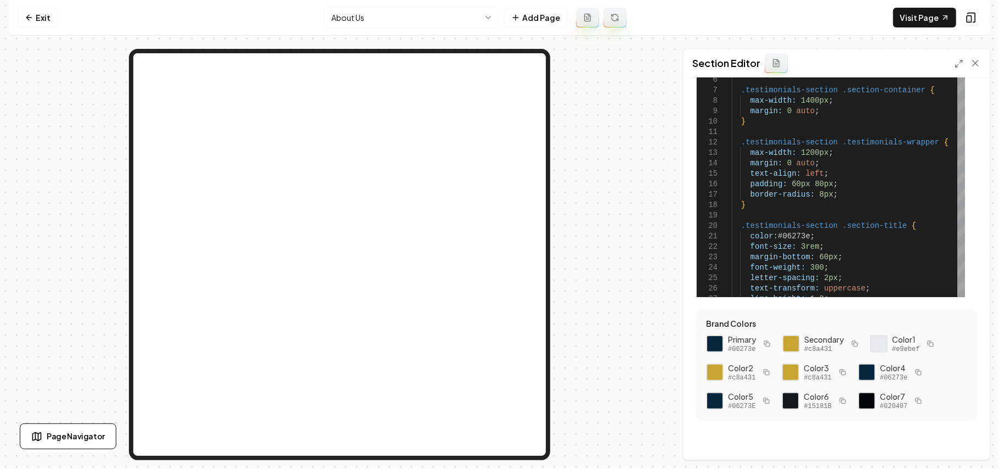
scroll to position [0, 0]
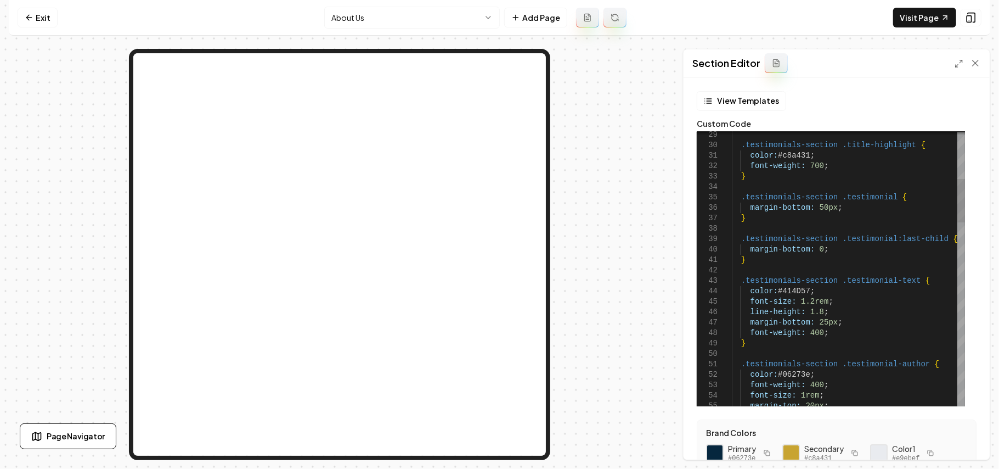
click at [956, 440] on button "Save" at bounding box center [965, 441] width 32 height 20
click at [914, 22] on link "Visit Page" at bounding box center [924, 18] width 63 height 20
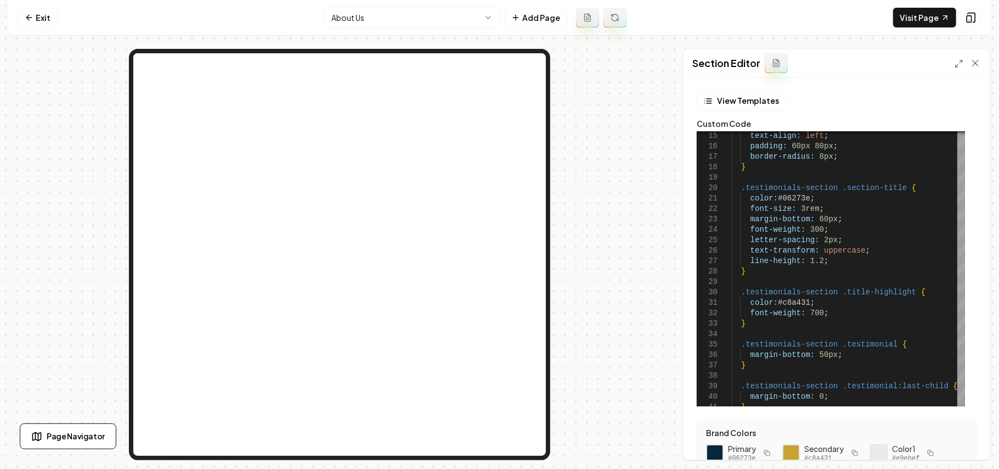
scroll to position [110, 0]
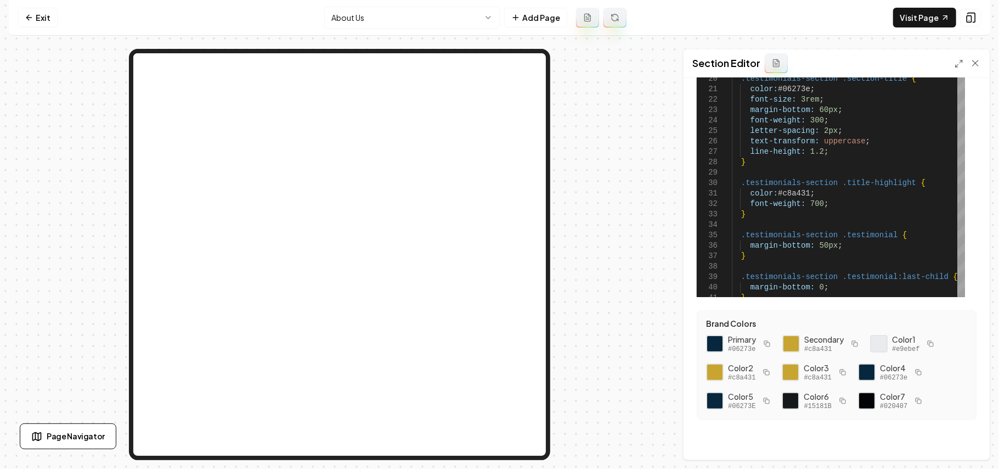
click at [916, 398] on icon "button" at bounding box center [918, 400] width 7 height 7
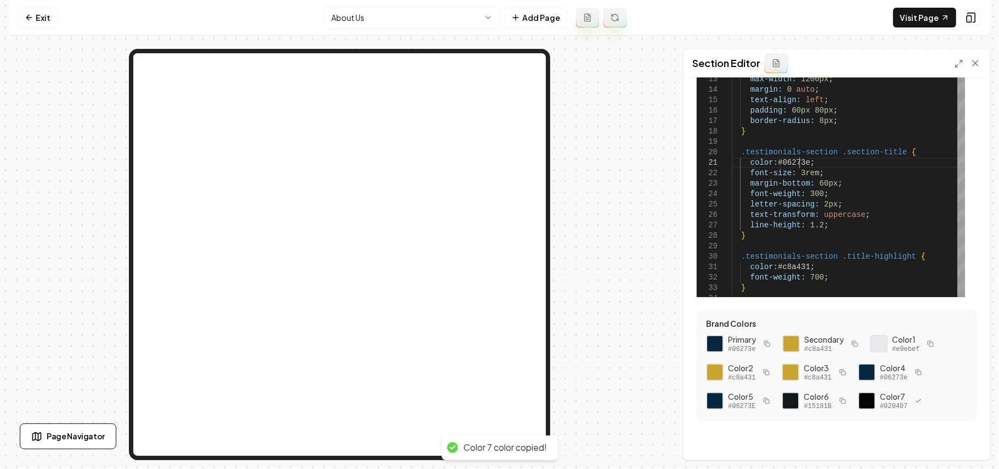
click at [969, 431] on button "Save" at bounding box center [965, 441] width 32 height 20
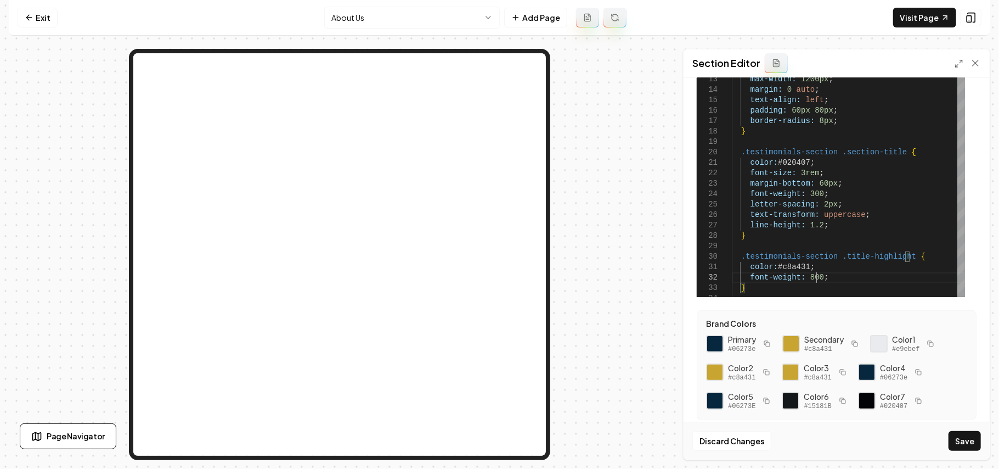
scroll to position [20, 84]
click at [966, 436] on button "Save" at bounding box center [965, 441] width 32 height 20
type textarea "**********"
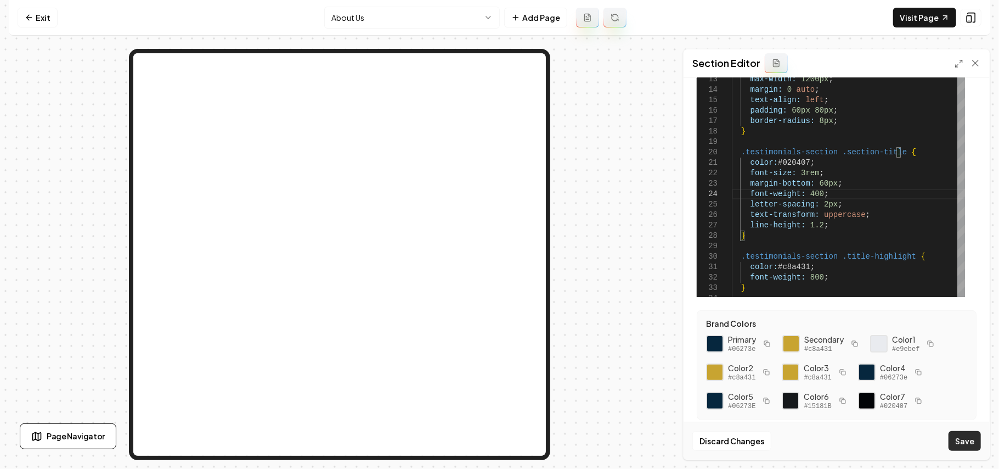
click at [969, 442] on button "Save" at bounding box center [965, 441] width 32 height 20
click at [920, 13] on link "Visit Page" at bounding box center [924, 18] width 63 height 20
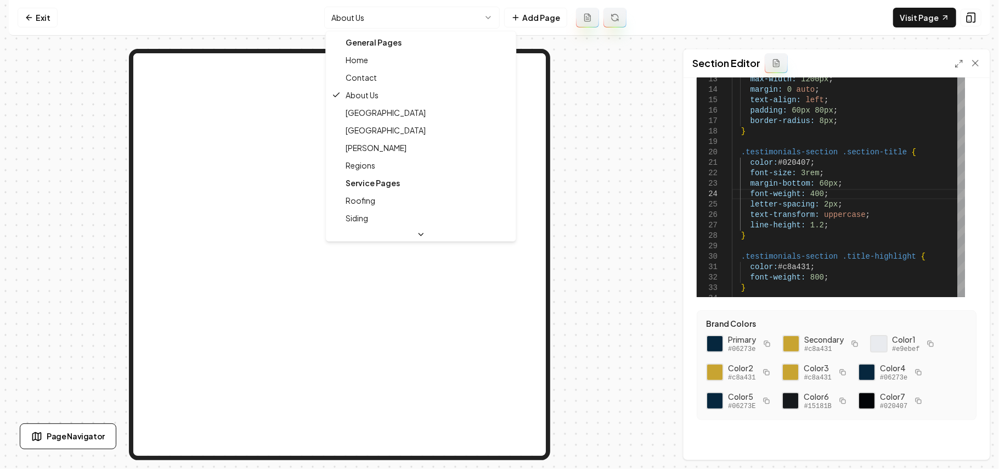
click at [408, 20] on html "Computer Required This feature is only available on a computer. Please switch t…" at bounding box center [499, 234] width 999 height 469
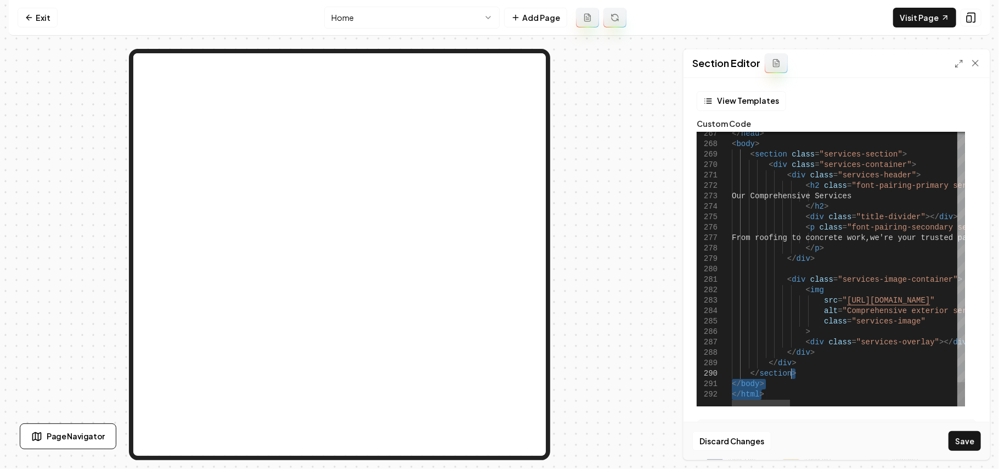
drag, startPoint x: 788, startPoint y: 393, endPoint x: 814, endPoint y: 373, distance: 33.3
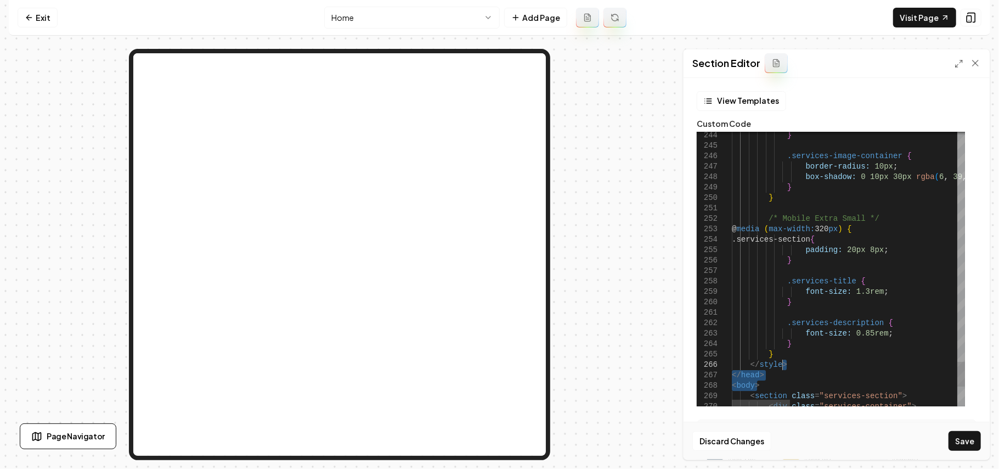
drag, startPoint x: 776, startPoint y: 382, endPoint x: 797, endPoint y: 364, distance: 28.0
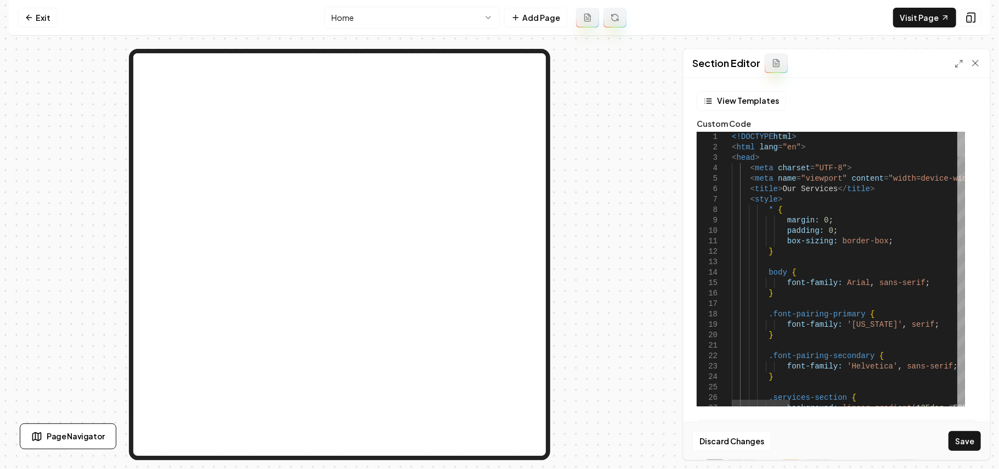
click at [965, 132] on div at bounding box center [962, 144] width 8 height 25
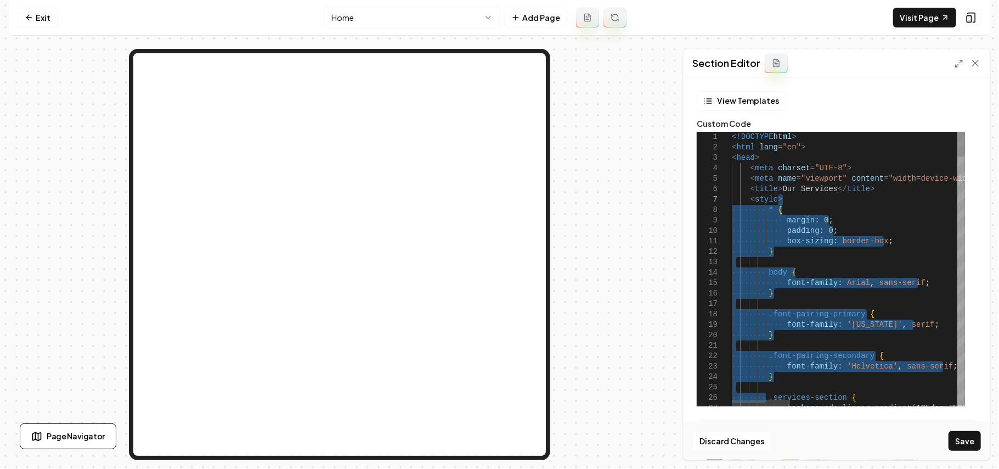
drag, startPoint x: 765, startPoint y: 325, endPoint x: 797, endPoint y: 204, distance: 125.0
click at [970, 20] on icon at bounding box center [970, 20] width 0 height 0
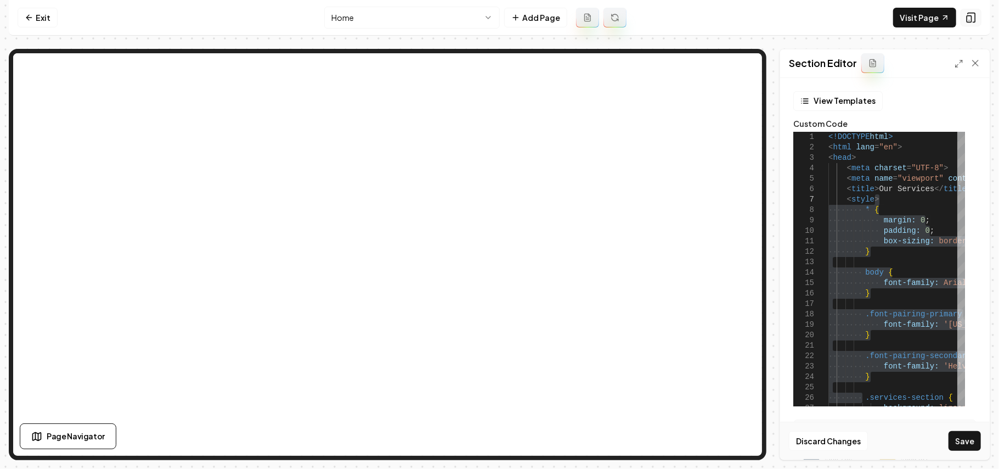
click at [970, 20] on icon at bounding box center [970, 20] width 0 height 0
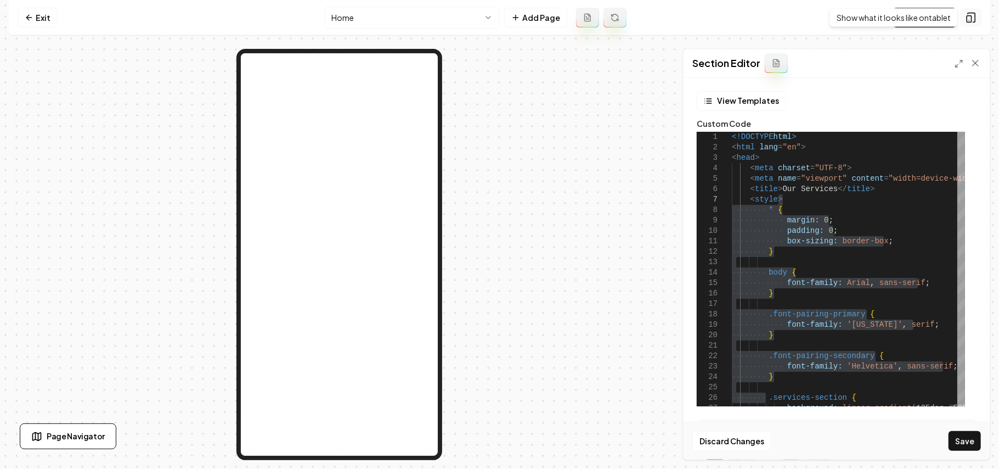
click at [972, 21] on icon at bounding box center [971, 17] width 11 height 11
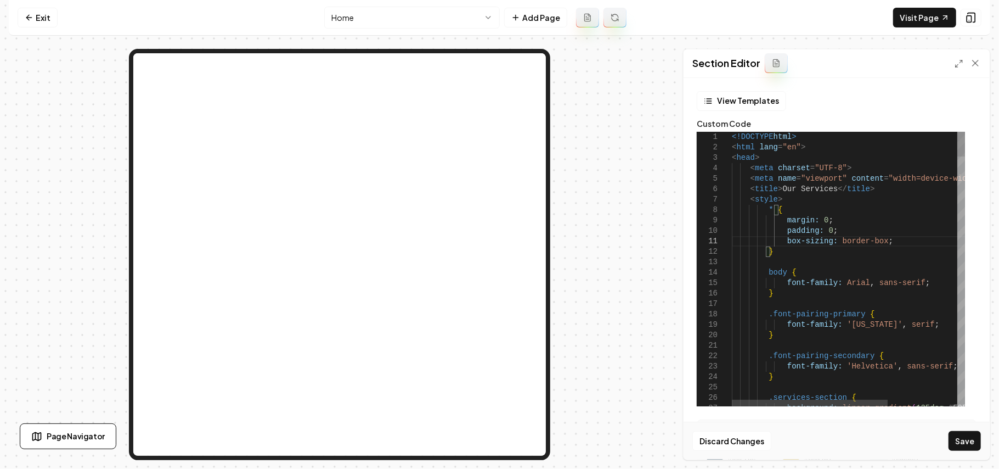
type textarea "**********"
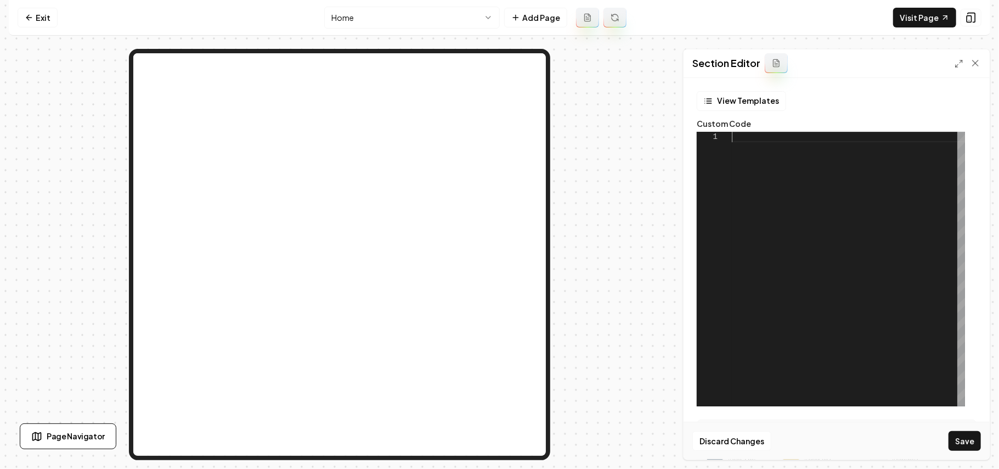
scroll to position [0, 0]
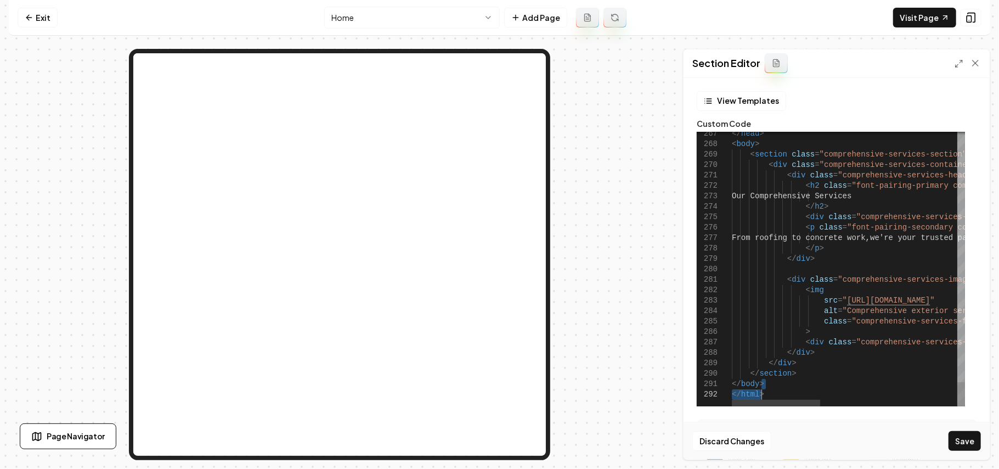
drag, startPoint x: 810, startPoint y: 380, endPoint x: 812, endPoint y: 444, distance: 64.8
drag, startPoint x: 819, startPoint y: 371, endPoint x: 817, endPoint y: 453, distance: 81.8
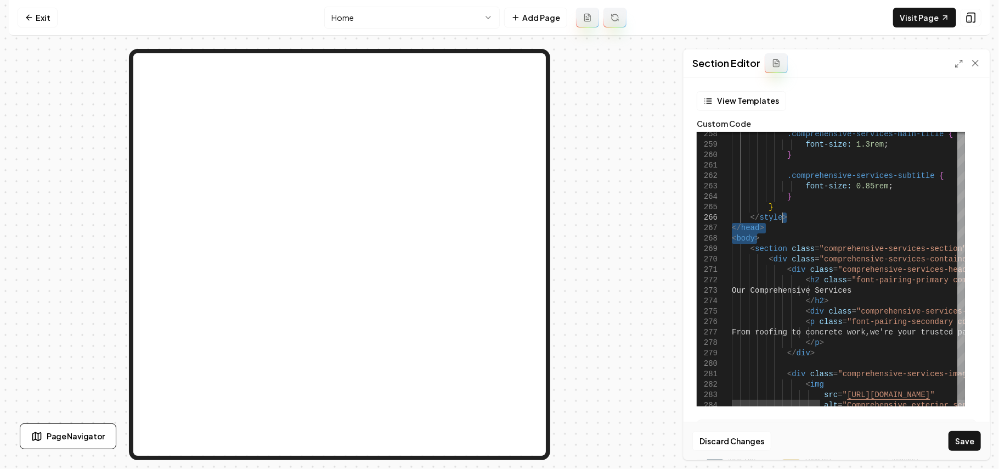
drag, startPoint x: 771, startPoint y: 240, endPoint x: 797, endPoint y: 220, distance: 32.9
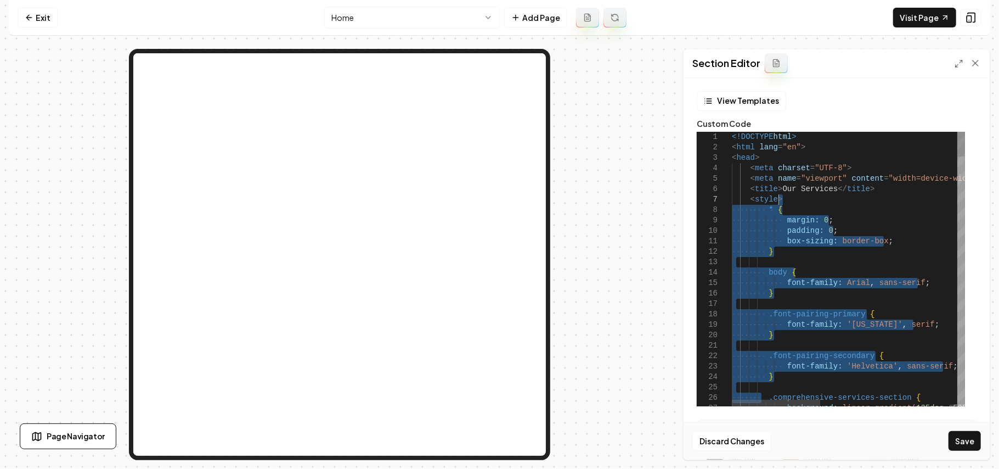
drag, startPoint x: 762, startPoint y: 323, endPoint x: 782, endPoint y: 200, distance: 124.6
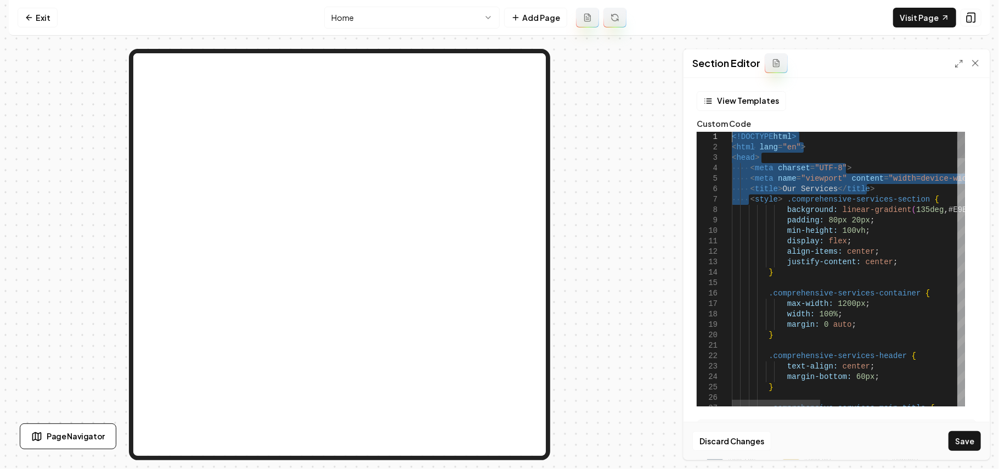
drag, startPoint x: 747, startPoint y: 200, endPoint x: 677, endPoint y: 101, distance: 122.0
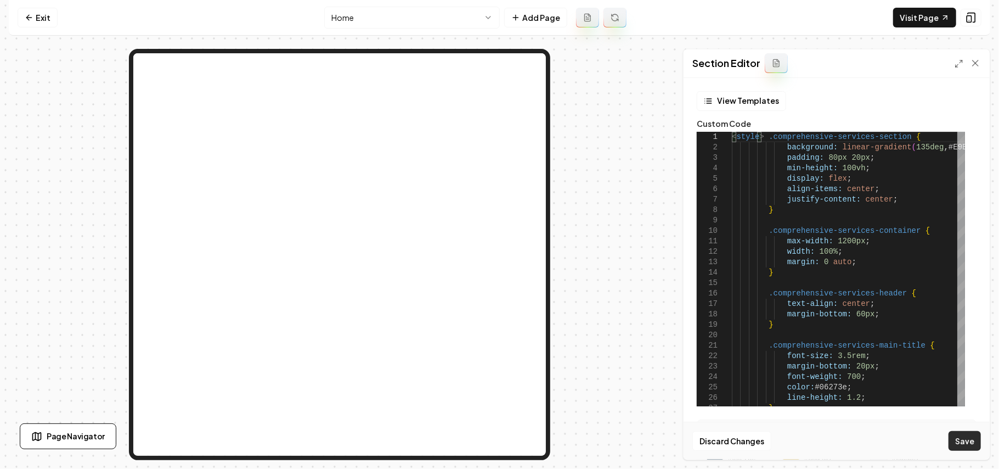
click at [967, 437] on button "Save" at bounding box center [965, 441] width 32 height 20
type textarea "**********"
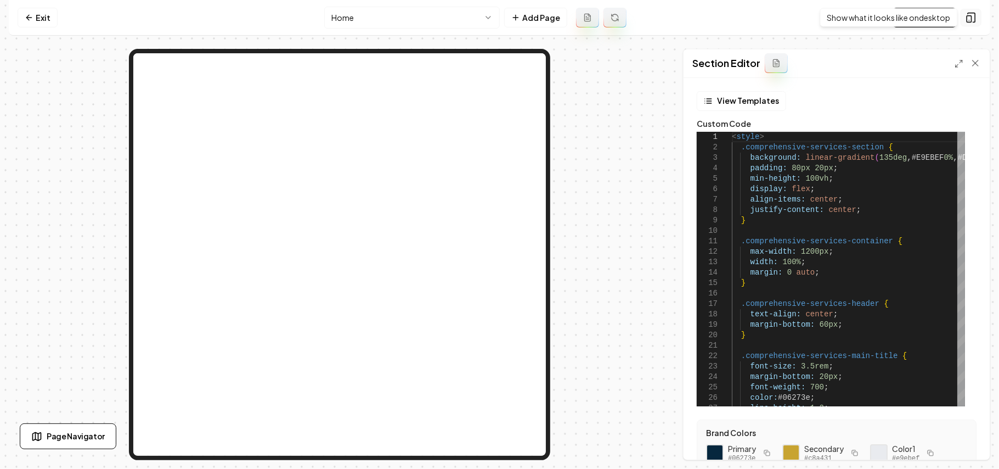
click at [975, 15] on icon at bounding box center [971, 17] width 7 height 9
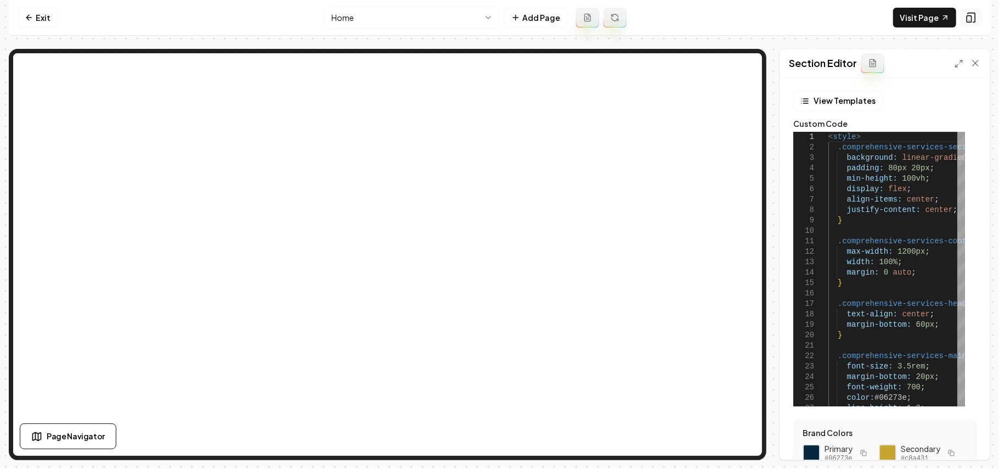
click at [975, 15] on icon at bounding box center [971, 17] width 11 height 11
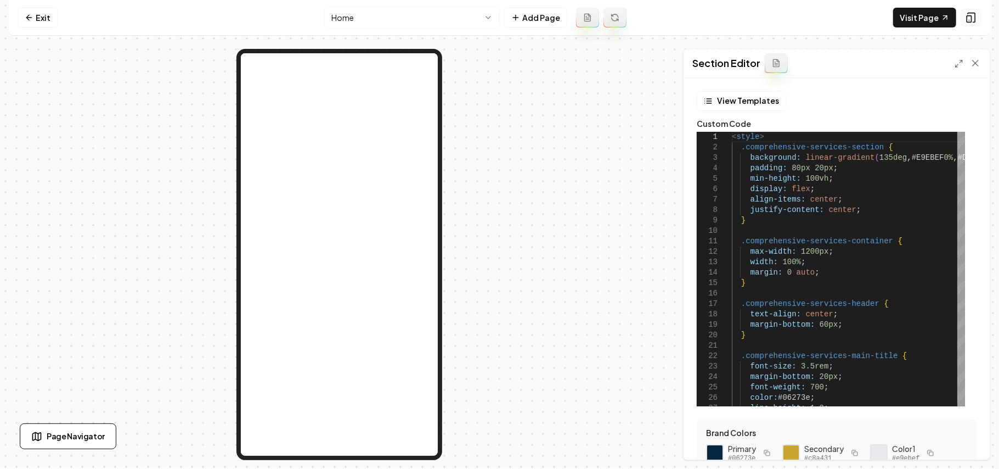
click at [975, 15] on icon at bounding box center [971, 17] width 11 height 11
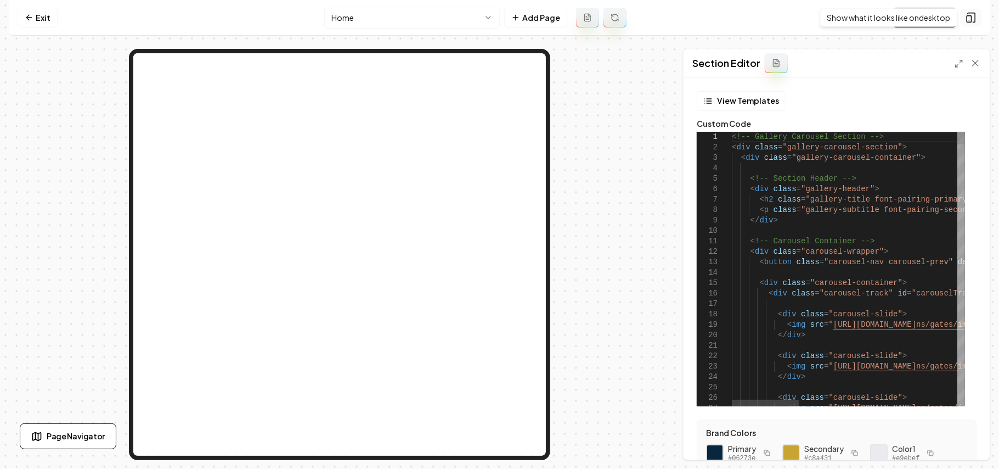
click at [973, 24] on button at bounding box center [971, 18] width 21 height 18
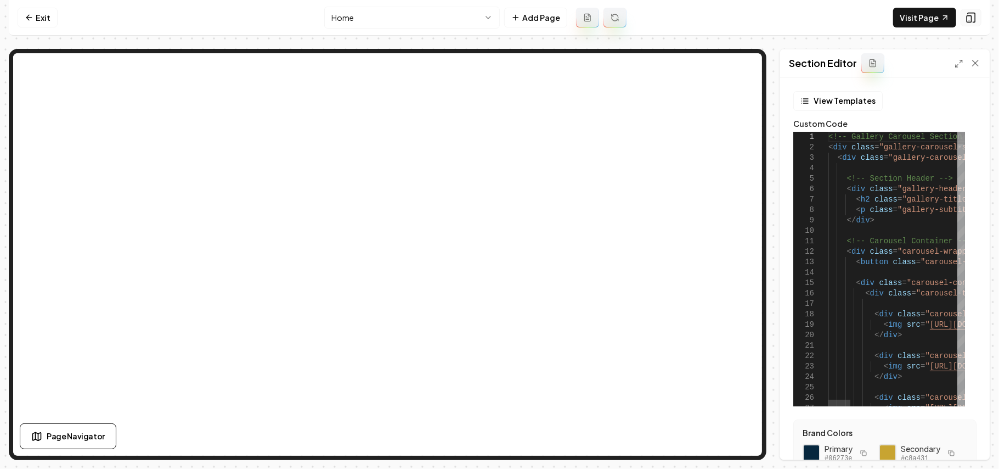
click at [973, 24] on button at bounding box center [971, 18] width 21 height 18
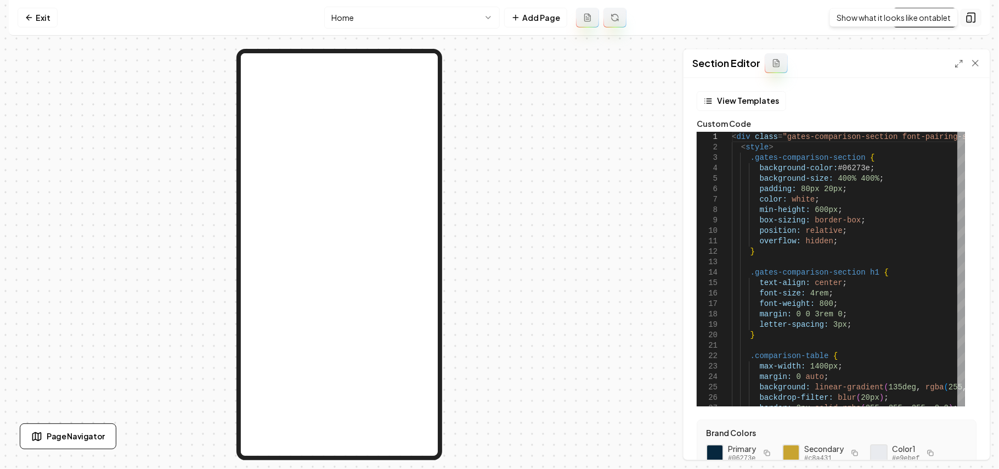
click at [970, 20] on icon at bounding box center [971, 17] width 11 height 11
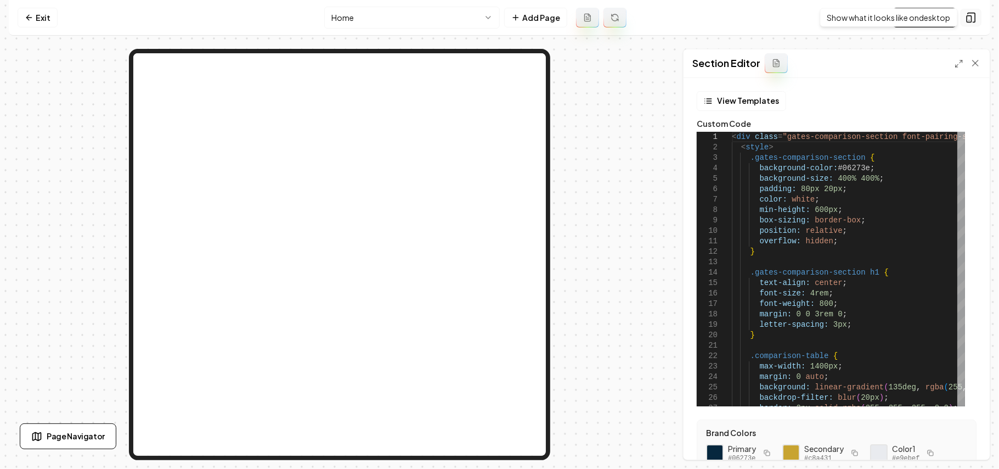
click at [975, 20] on icon at bounding box center [971, 17] width 11 height 11
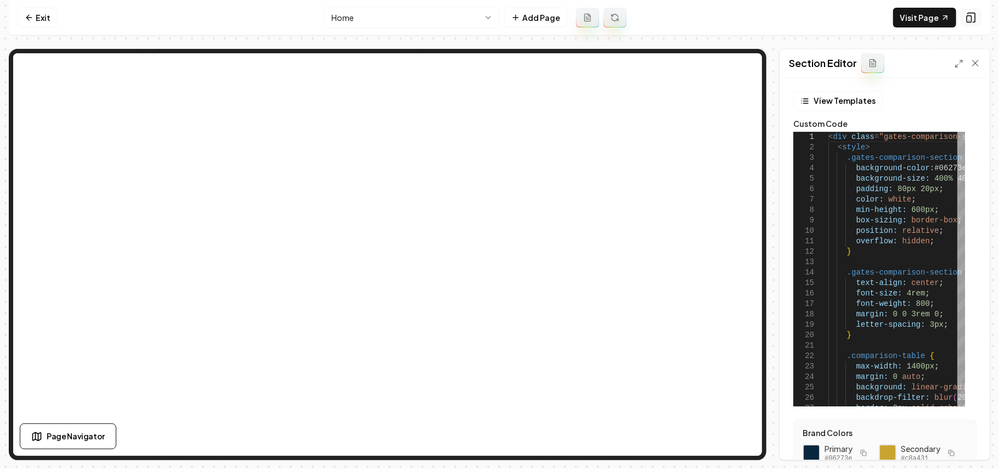
click at [978, 12] on button at bounding box center [971, 18] width 21 height 18
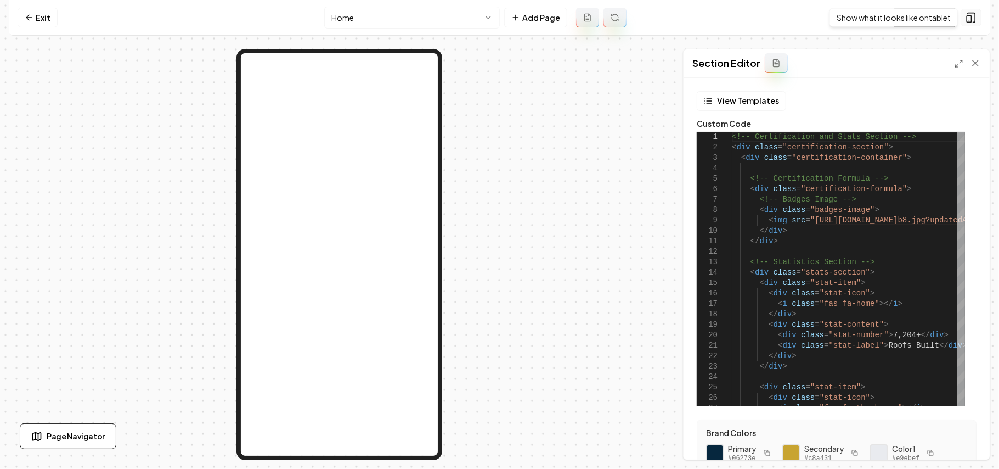
click at [977, 13] on button at bounding box center [971, 18] width 21 height 18
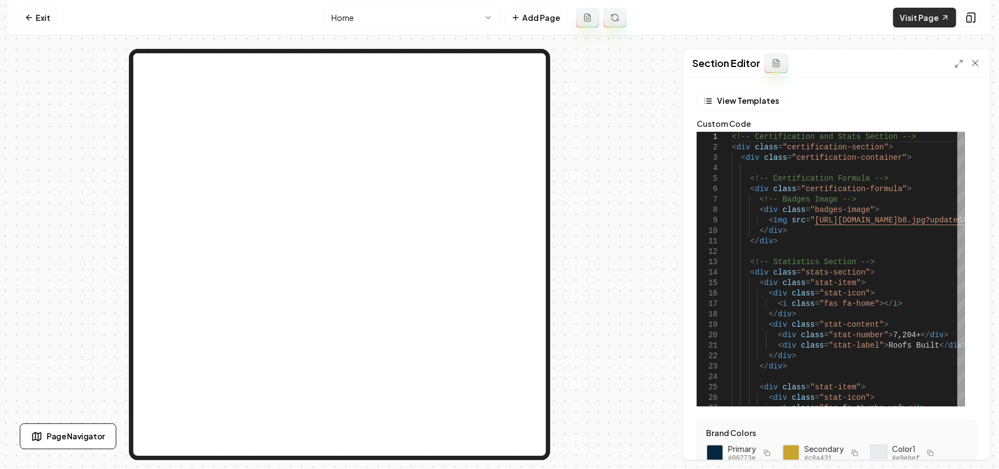
click at [947, 25] on link "Visit Page" at bounding box center [924, 18] width 63 height 20
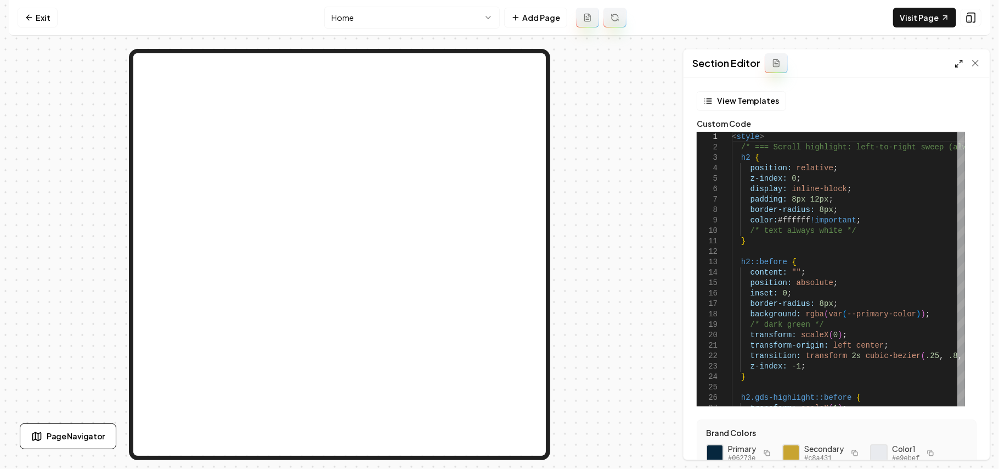
click at [956, 64] on icon at bounding box center [959, 63] width 9 height 9
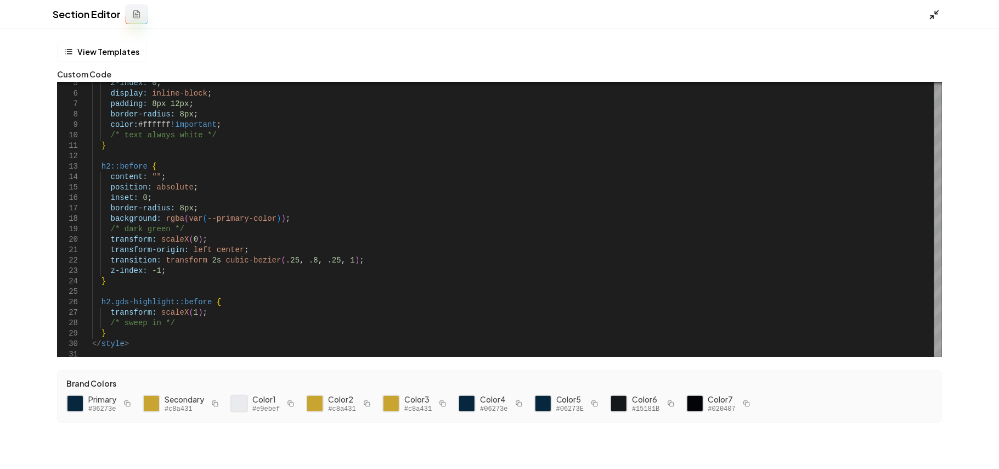
click at [934, 15] on icon at bounding box center [934, 14] width 11 height 11
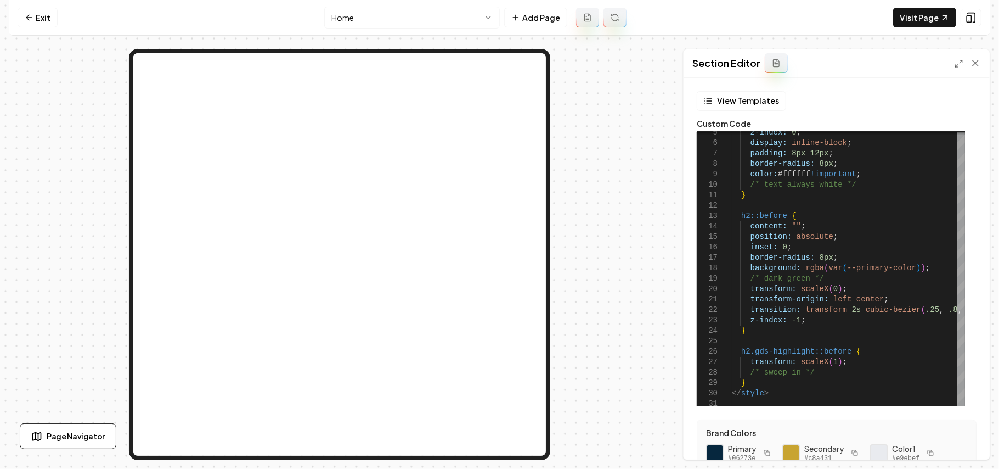
click at [455, 15] on html "Computer Required This feature is only available on a computer. Please switch t…" at bounding box center [499, 234] width 999 height 469
click at [367, 14] on html "Computer Required This feature is only available on a computer. Please switch t…" at bounding box center [499, 234] width 999 height 469
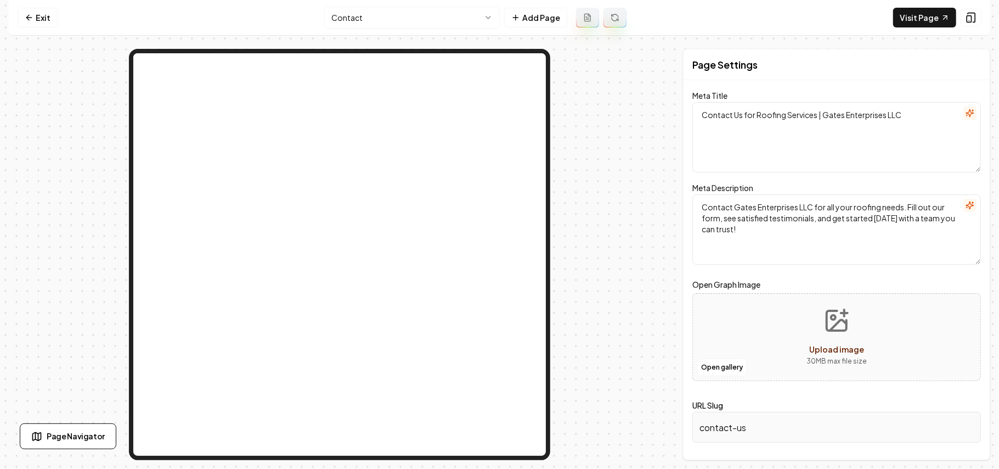
click at [410, 16] on html "Computer Required This feature is only available on a computer. Please switch t…" at bounding box center [499, 234] width 999 height 469
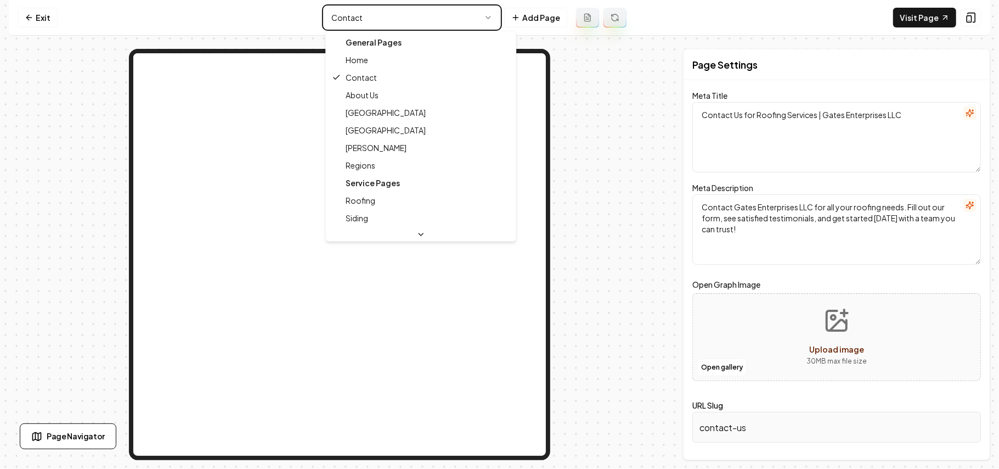
type textarea "Roofing Experts for Your Home | Gates Enterprises LLC"
type textarea "Discover Gates Enterprises LLC, your trusted partner in roofing. Get instant es…"
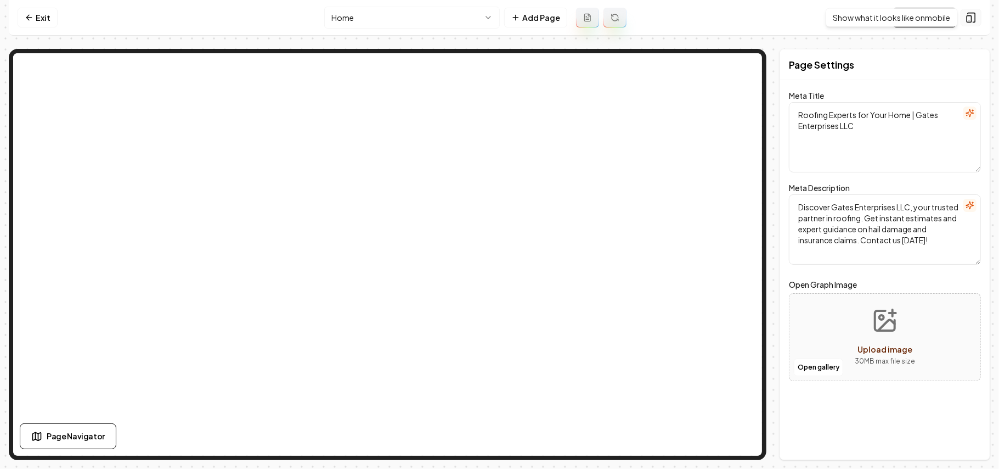
click at [973, 18] on icon at bounding box center [971, 17] width 11 height 11
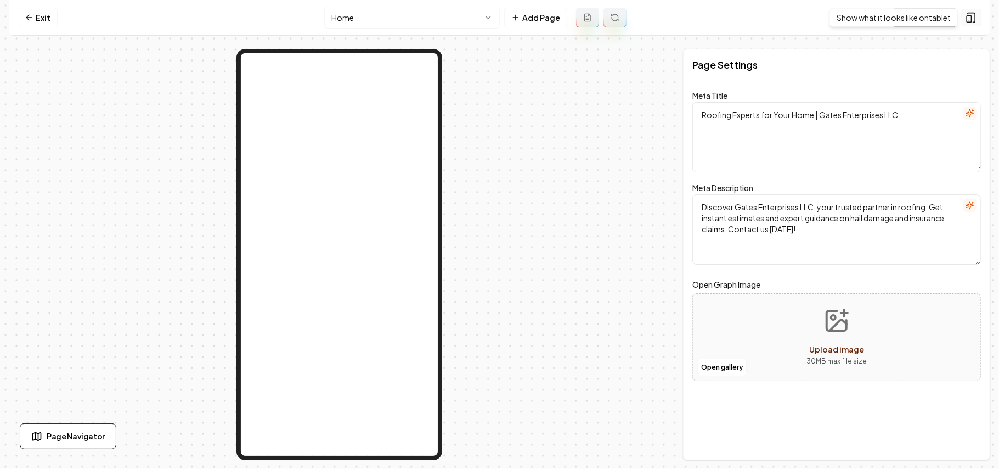
click at [971, 19] on icon at bounding box center [971, 17] width 11 height 11
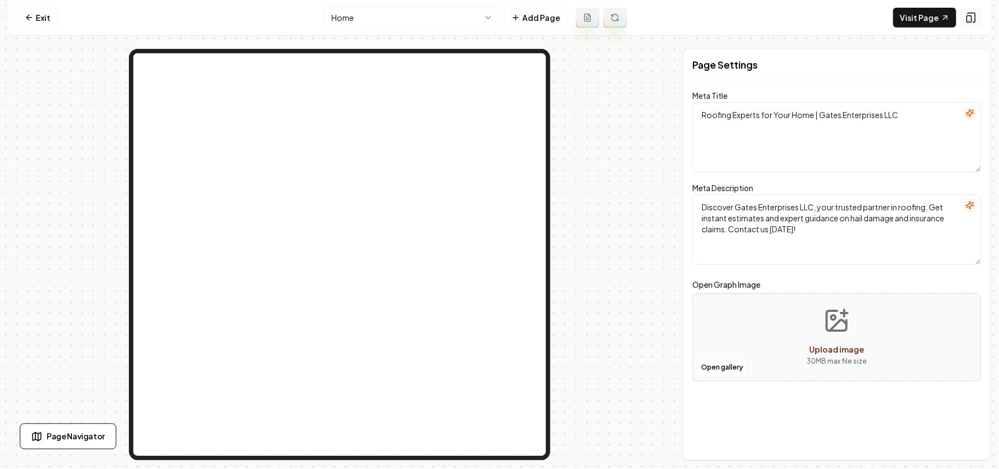
click at [971, 20] on rect at bounding box center [969, 19] width 4 height 7
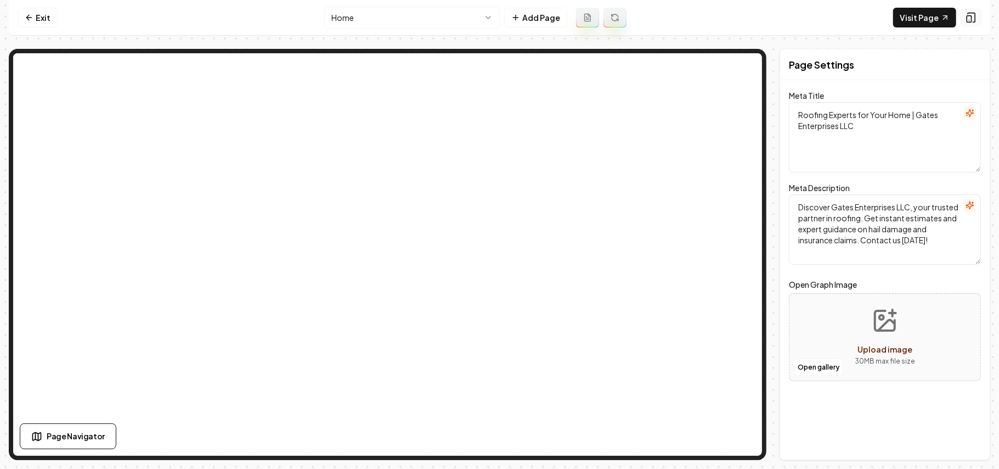
click at [971, 20] on rect at bounding box center [969, 19] width 4 height 7
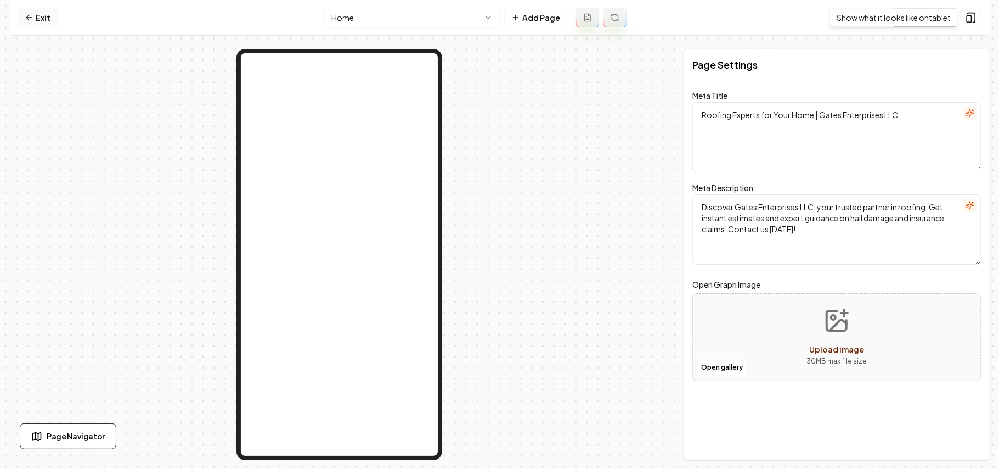
click at [45, 13] on link "Exit" at bounding box center [38, 18] width 40 height 20
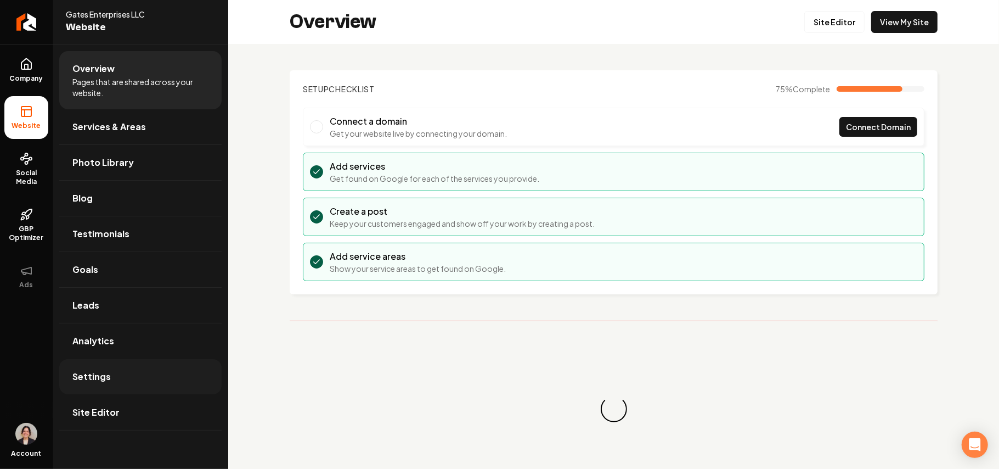
click at [116, 385] on link "Settings" at bounding box center [140, 376] width 162 height 35
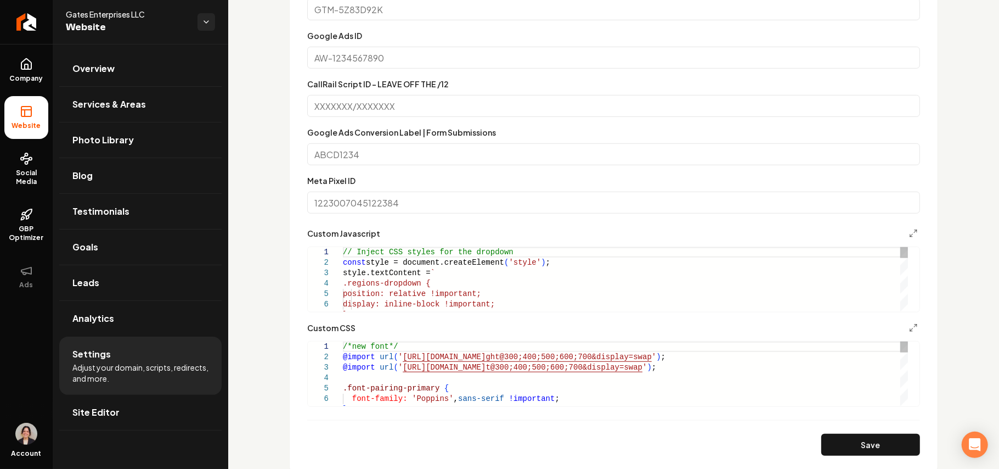
scroll to position [585, 0]
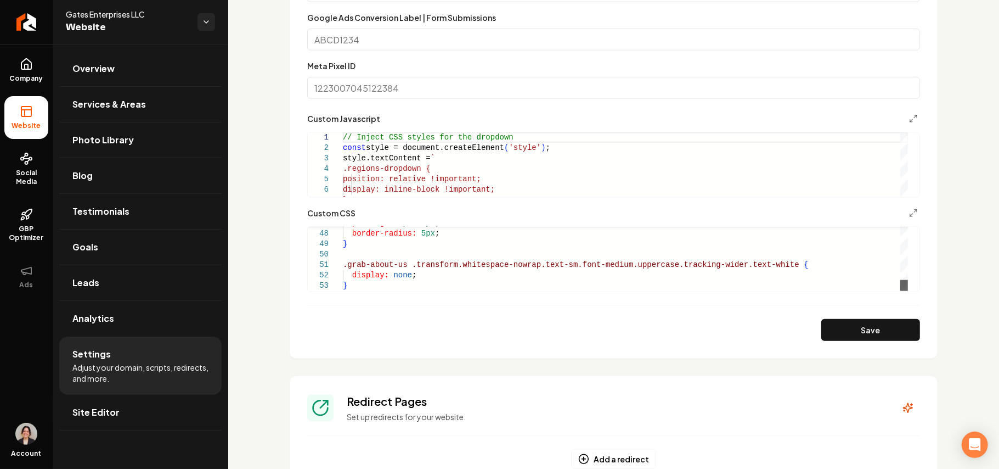
click at [900, 291] on div "Main content area" at bounding box center [904, 285] width 8 height 11
click at [368, 281] on div "padding: 10px 20px ; border-radius: 5px ; } .grab-about-us .transform.whitespac…" at bounding box center [625, 14] width 565 height 553
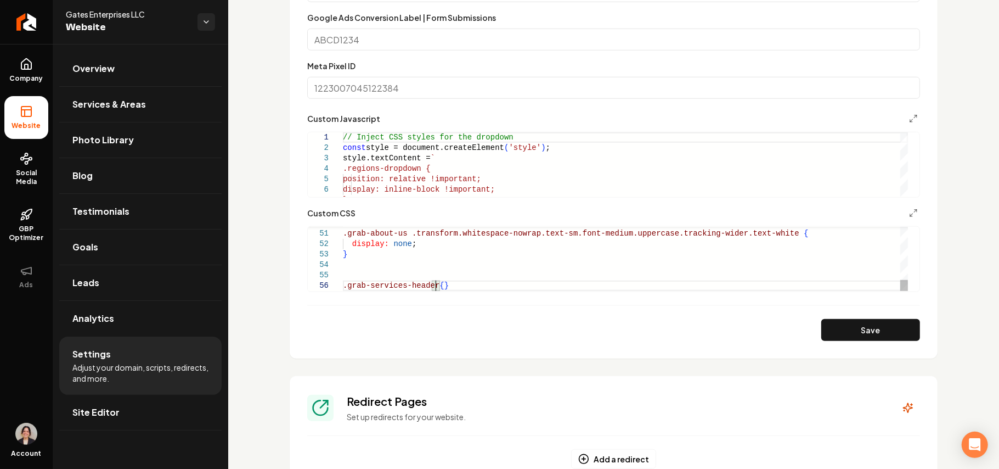
scroll to position [62, 8]
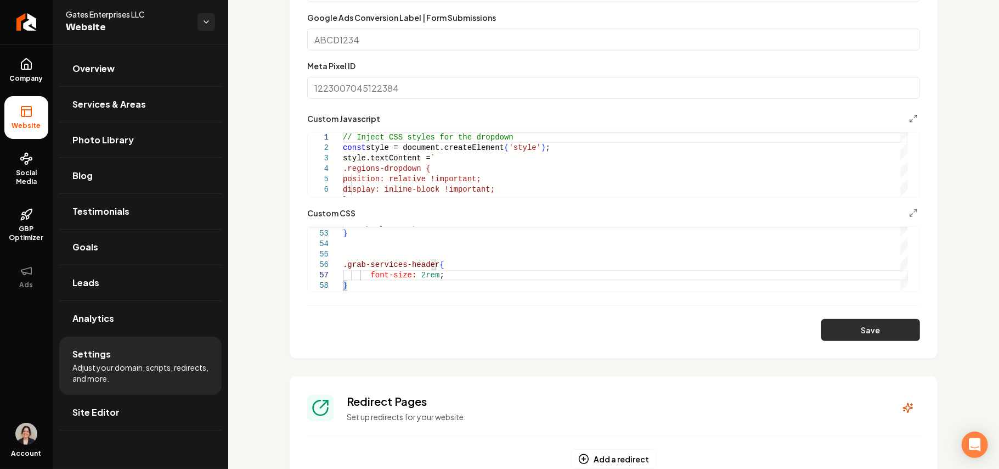
click at [866, 336] on button "Save" at bounding box center [870, 330] width 99 height 22
type textarea "**********"
click at [897, 213] on div "Custom CSS" at bounding box center [613, 212] width 613 height 13
click at [907, 213] on button "Main content area" at bounding box center [913, 212] width 13 height 13
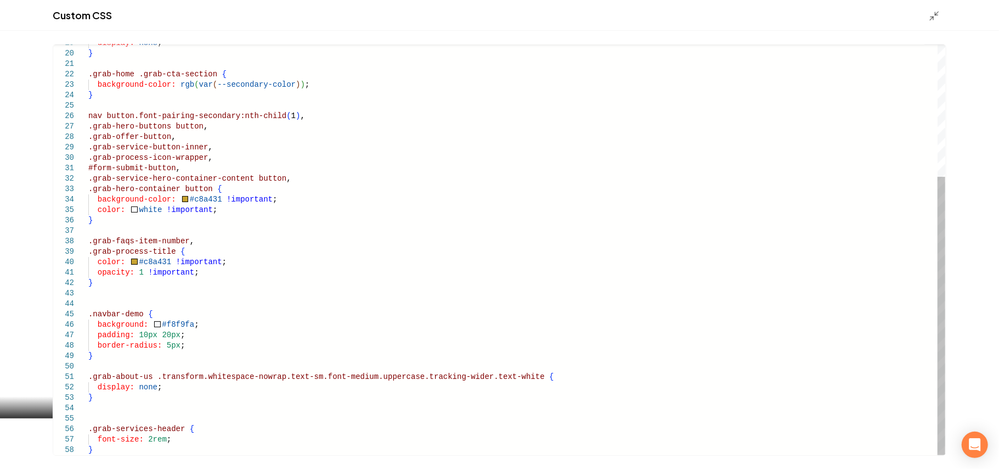
click at [114, 413] on div "display: none ; } .grab-home .grab-cta-section { background-color: rgb ( var ( …" at bounding box center [516, 152] width 857 height 605
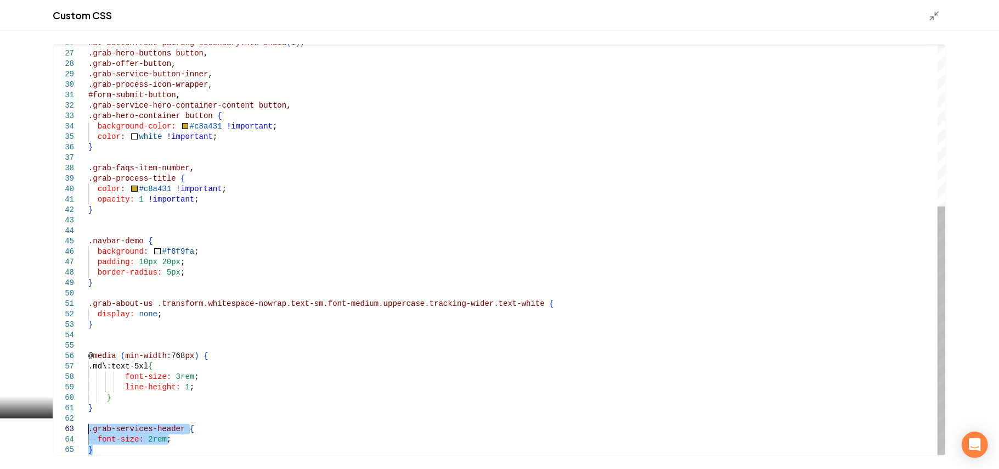
drag, startPoint x: 104, startPoint y: 450, endPoint x: 89, endPoint y: 429, distance: 26.0
click at [89, 429] on div "nav button.font-pairing-secondary:nth-child ( 1 ) , .grab-hero-buttons button ,…" at bounding box center [516, 116] width 857 height 678
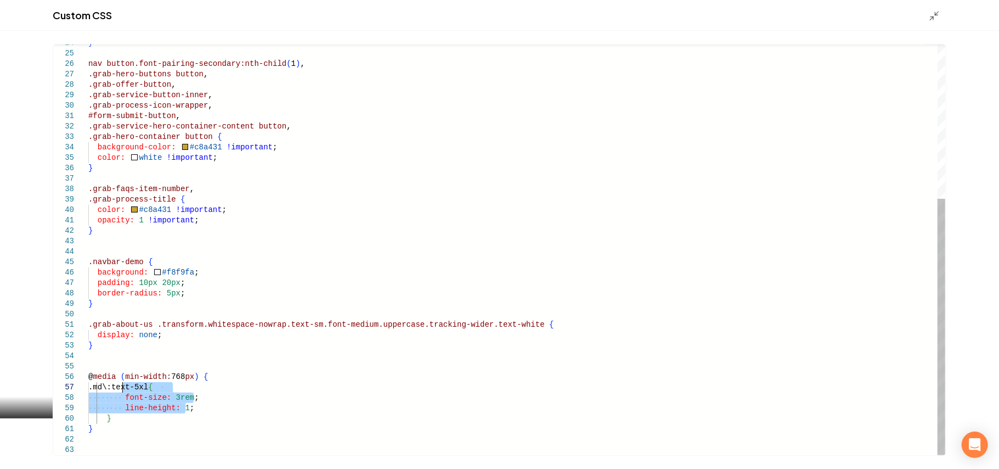
drag, startPoint x: 194, startPoint y: 405, endPoint x: 121, endPoint y: 391, distance: 74.4
click at [121, 391] on div "nav button.font-pairing-secondary:nth-child ( 1 ) , .grab-hero-buttons button ,…" at bounding box center [516, 126] width 857 height 657
drag, startPoint x: 115, startPoint y: 417, endPoint x: 105, endPoint y: 391, distance: 27.4
click at [105, 391] on div "nav button.font-pairing-secondary:nth-child ( 1 ) , .grab-hero-buttons button ,…" at bounding box center [516, 126] width 857 height 657
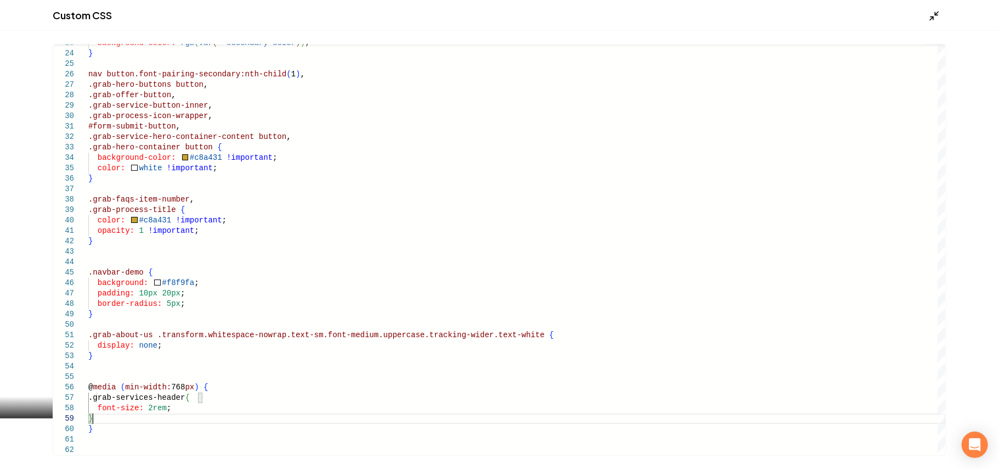
type textarea "**********"
click at [933, 14] on icon "Main content area" at bounding box center [934, 15] width 11 height 11
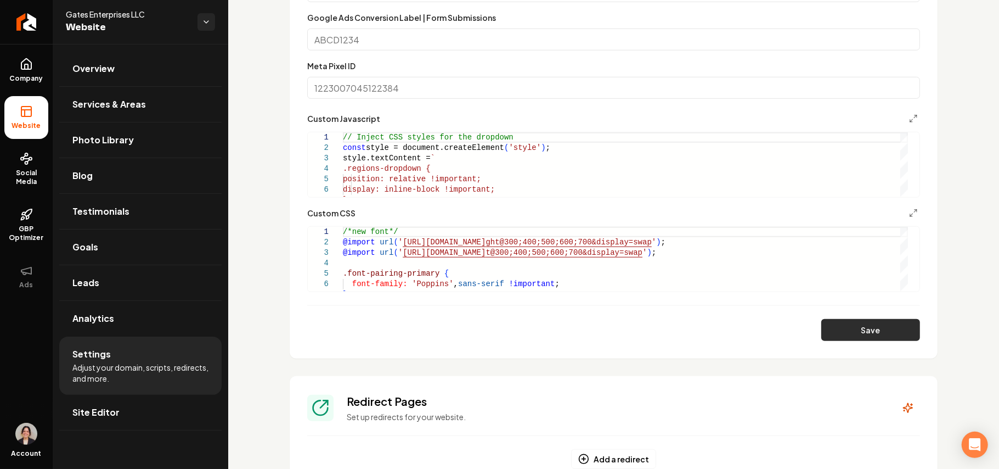
click at [840, 327] on button "Save" at bounding box center [870, 330] width 99 height 22
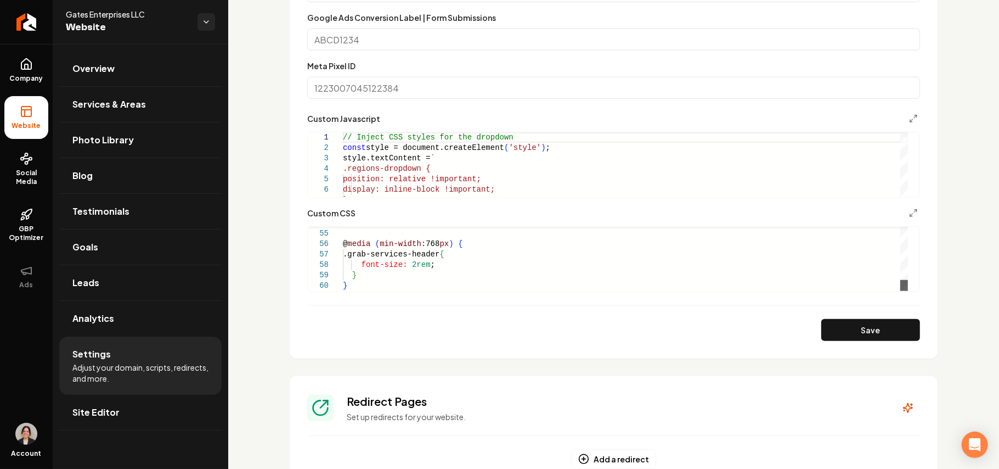
click at [902, 291] on div "Main content area" at bounding box center [904, 285] width 8 height 11
drag, startPoint x: 388, startPoint y: 243, endPoint x: 381, endPoint y: 244, distance: 7.8
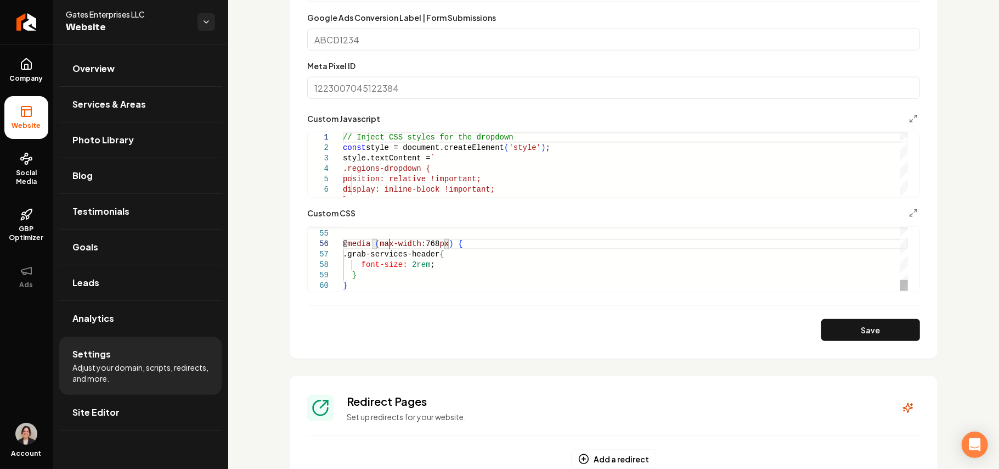
scroll to position [52, 45]
type textarea "**********"
click at [866, 325] on button "Save" at bounding box center [870, 330] width 99 height 22
click at [123, 415] on link "Site Editor" at bounding box center [140, 412] width 162 height 35
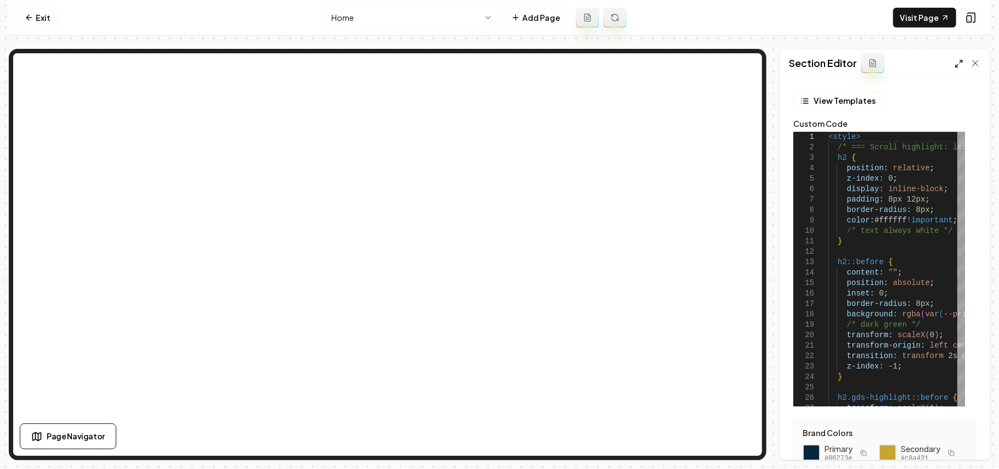
click at [955, 64] on icon at bounding box center [959, 63] width 9 height 9
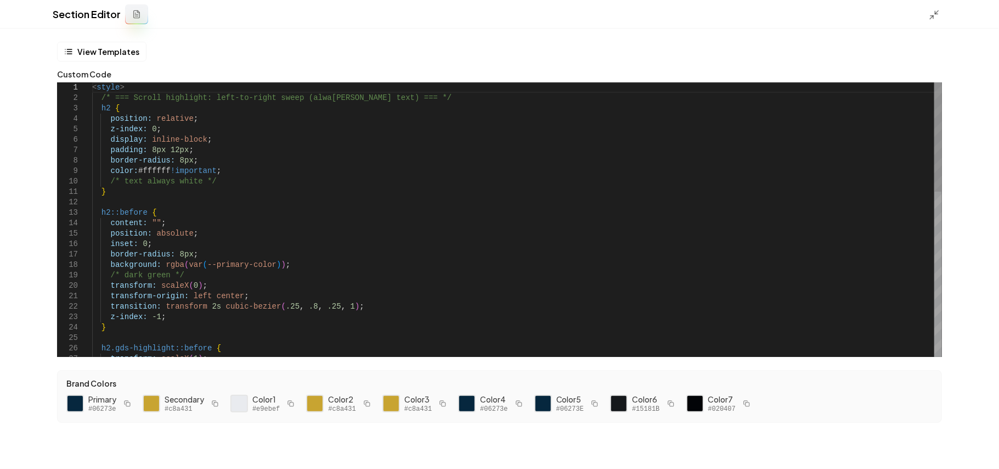
click at [95, 113] on div "< style > /* === Scroll highlight: left-to-right sweep (alwa [PERSON_NAME] text…" at bounding box center [517, 426] width 850 height 688
drag, startPoint x: 144, startPoint y: 110, endPoint x: 102, endPoint y: 105, distance: 42.5
click at [102, 105] on div "< style > /* === Scroll highlight: left-to-right sweep (alwa [PERSON_NAME] text…" at bounding box center [517, 426] width 850 height 688
click at [102, 213] on div "< style > /* === Scroll highlight: left-to-right sweep (alwa [PERSON_NAME] text…" at bounding box center [517, 426] width 850 height 688
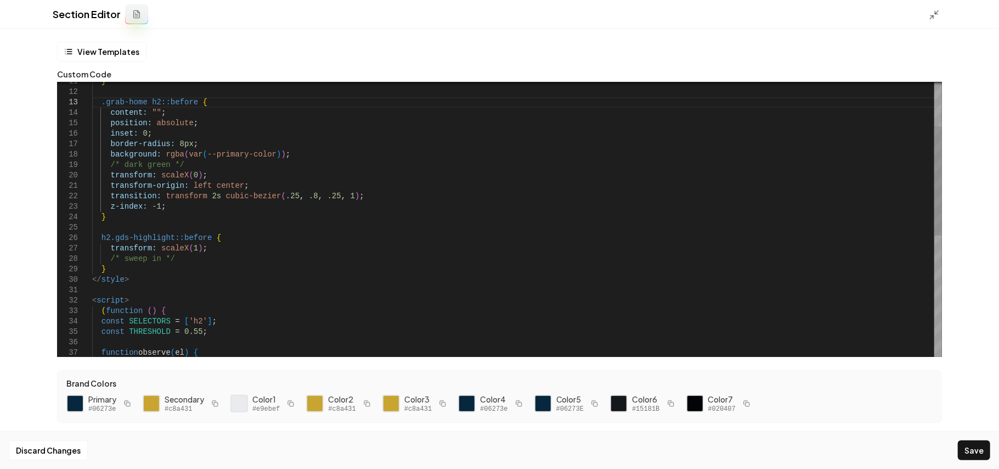
click at [102, 239] on div "} .grab-home h2::before { content: "" ; position: absolute ; inset: 0 ; border-…" at bounding box center [517, 316] width 850 height 688
type textarea "**********"
click at [973, 451] on button "Save" at bounding box center [974, 450] width 32 height 20
click at [938, 14] on icon at bounding box center [934, 14] width 11 height 11
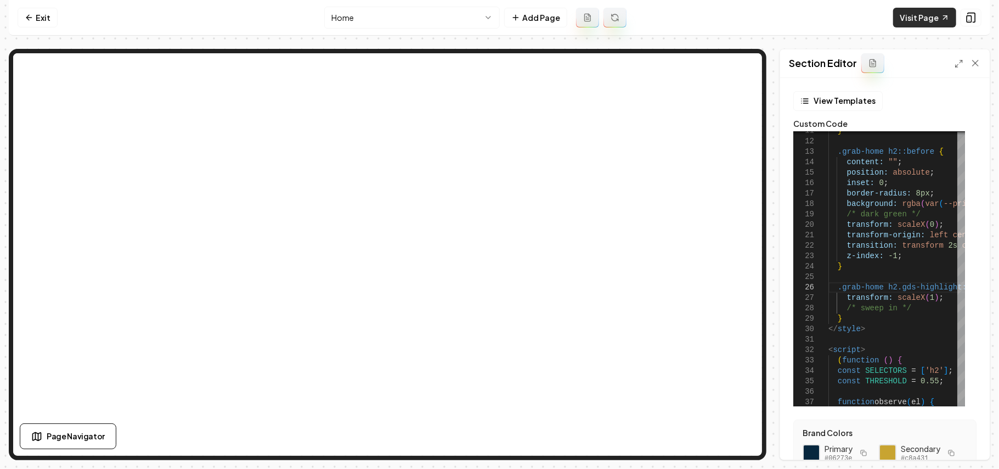
click at [917, 22] on link "Visit Page" at bounding box center [924, 18] width 63 height 20
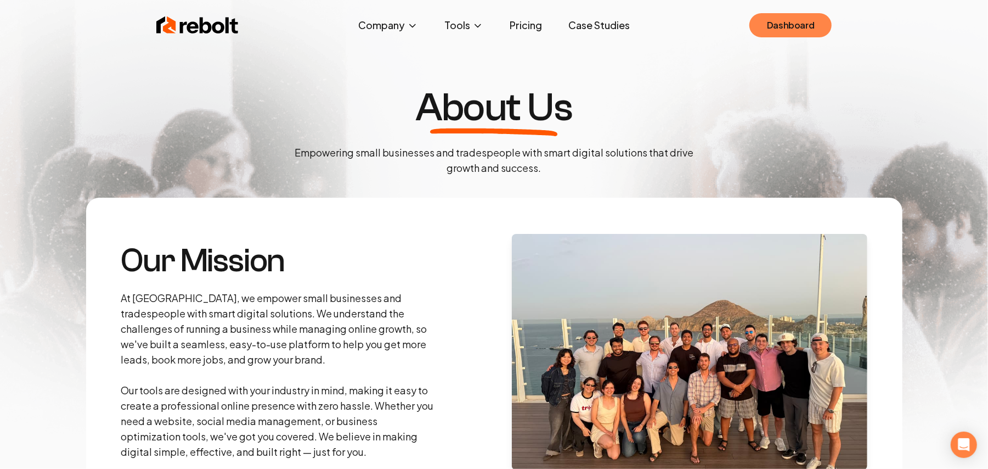
click at [775, 24] on link "Dashboard" at bounding box center [791, 25] width 82 height 24
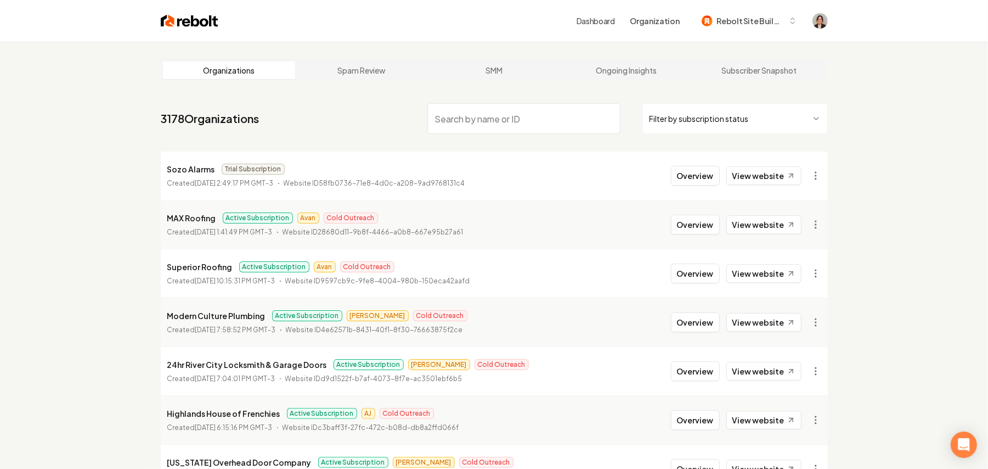
paste input "[US_STATE] Overhead"
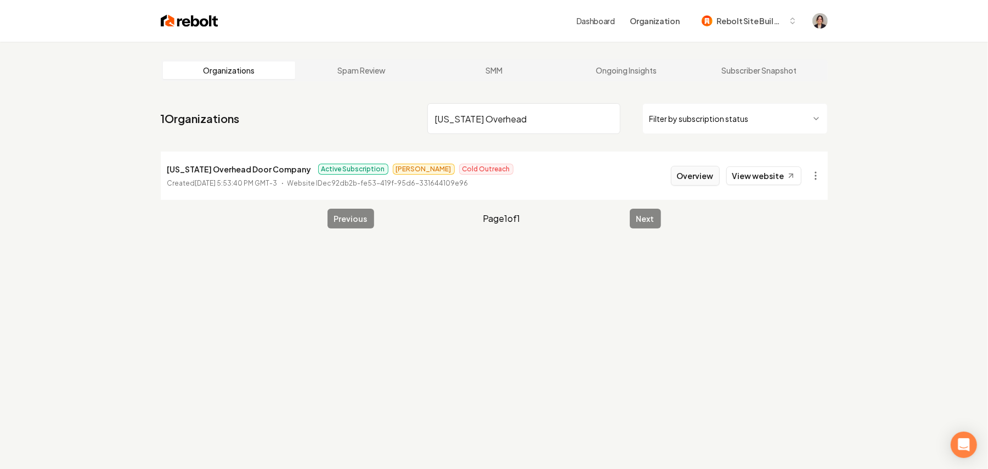
type input "Colorado Overhead"
click at [695, 180] on button "Overview" at bounding box center [695, 176] width 49 height 20
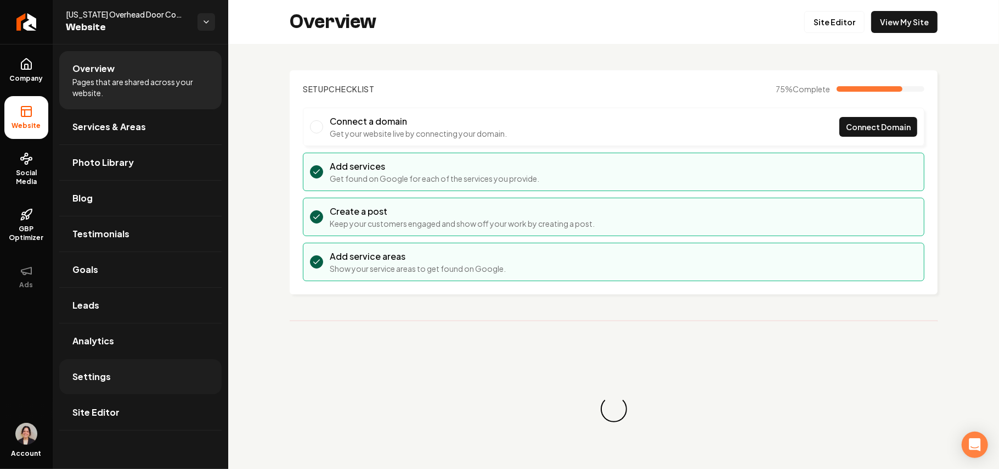
click at [122, 376] on link "Settings" at bounding box center [140, 376] width 162 height 35
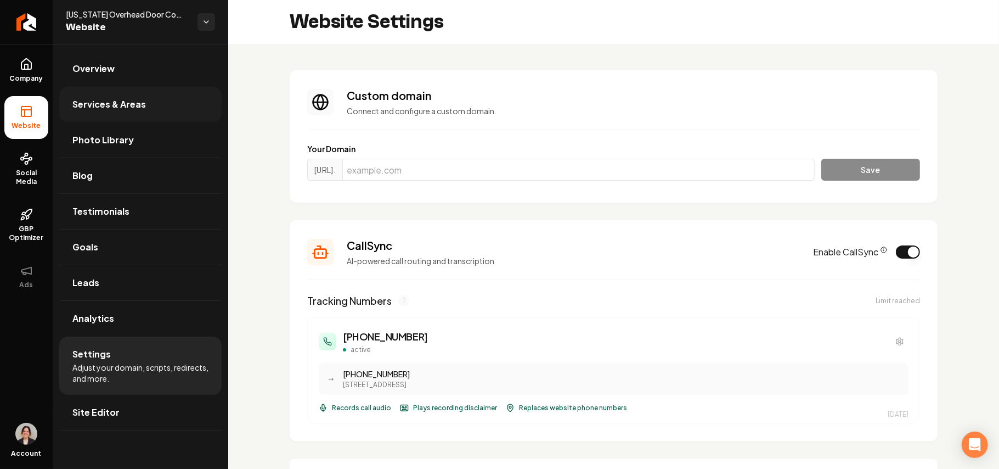
click at [114, 97] on link "Services & Areas" at bounding box center [140, 104] width 162 height 35
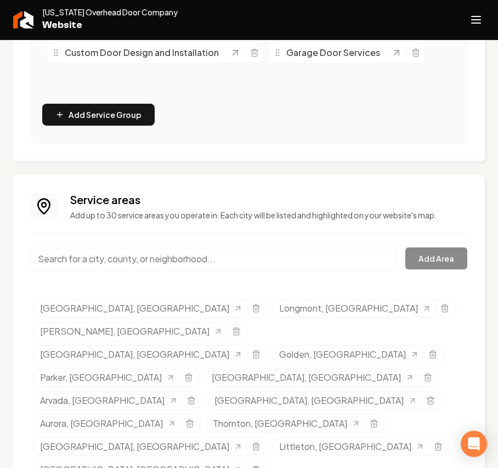
scroll to position [442, 0]
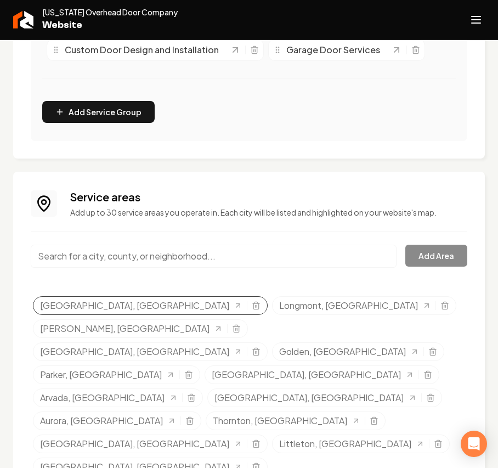
click at [115, 311] on div "Denver, CO" at bounding box center [150, 305] width 235 height 19
click at [252, 306] on icon "Selected tags" at bounding box center [256, 305] width 9 height 9
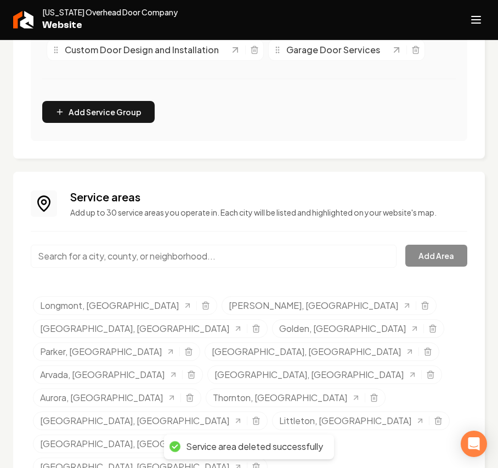
click at [192, 306] on div "Selected tags" at bounding box center [201, 305] width 18 height 9
click at [202, 303] on icon "Selected tags" at bounding box center [205, 303] width 7 height 0
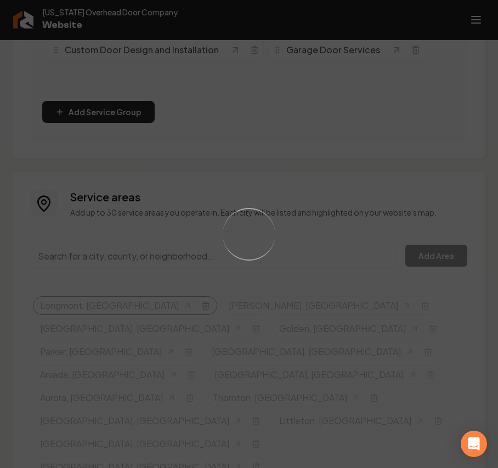
scroll to position [419, 0]
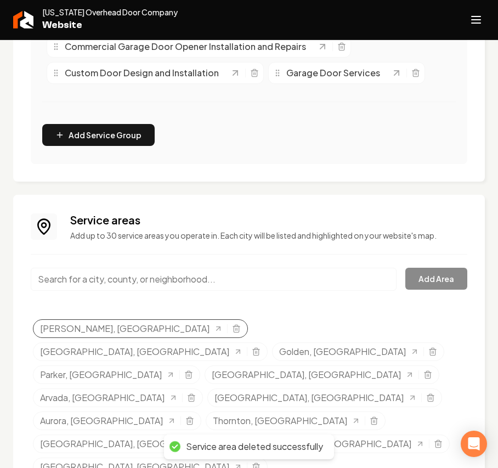
click at [114, 328] on div "Mead, CO" at bounding box center [140, 328] width 215 height 19
click at [232, 328] on icon "Selected tags" at bounding box center [236, 328] width 9 height 9
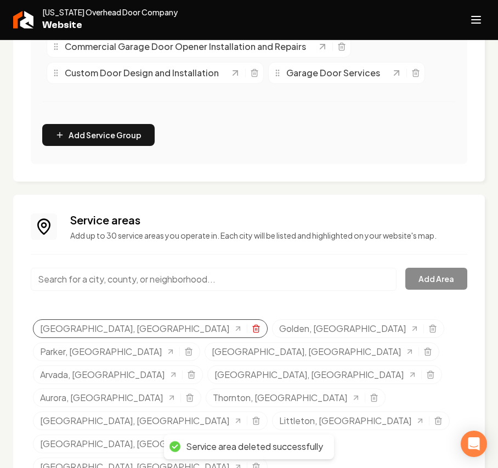
click at [253, 326] on icon "Selected tags" at bounding box center [256, 326] width 7 height 0
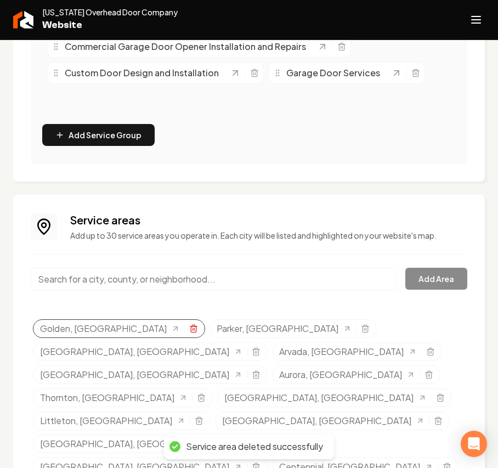
click at [189, 328] on icon "Selected tags" at bounding box center [193, 328] width 9 height 9
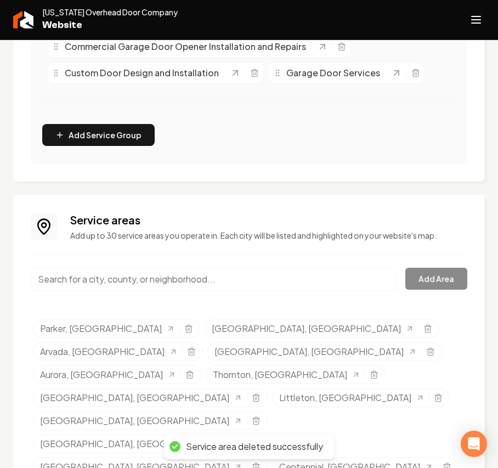
click at [117, 328] on div "Parker, CO" at bounding box center [116, 328] width 167 height 19
click at [184, 328] on icon "Selected tags" at bounding box center [188, 328] width 9 height 9
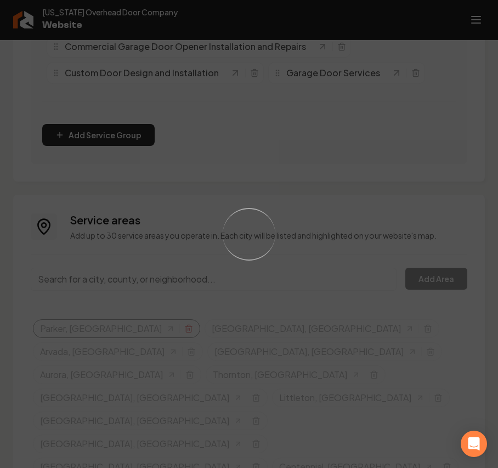
scroll to position [396, 0]
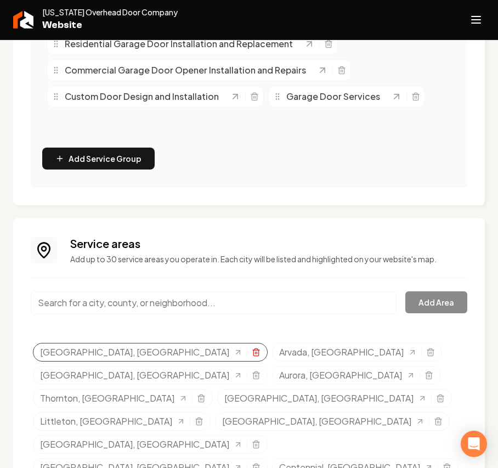
click at [254, 354] on icon "Selected tags" at bounding box center [256, 353] width 5 height 6
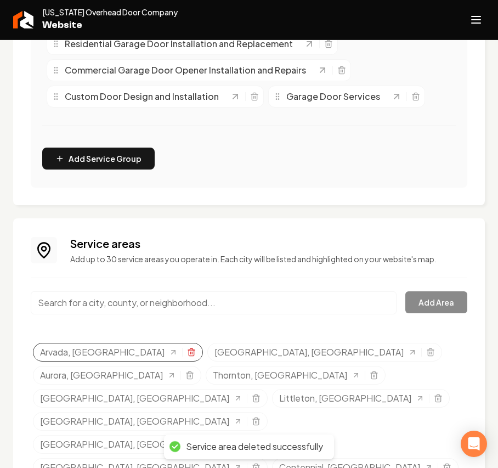
click at [187, 352] on icon "Selected tags" at bounding box center [191, 352] width 9 height 9
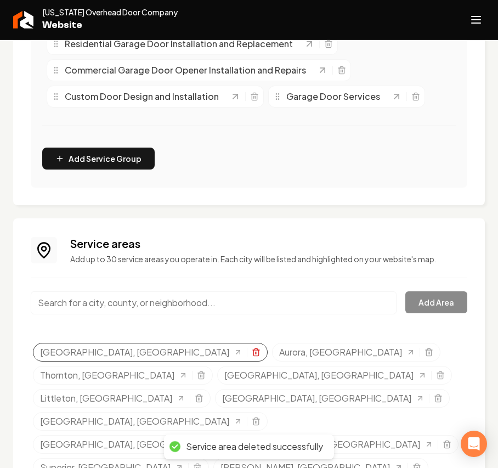
click at [252, 352] on icon "Selected tags" at bounding box center [256, 352] width 9 height 9
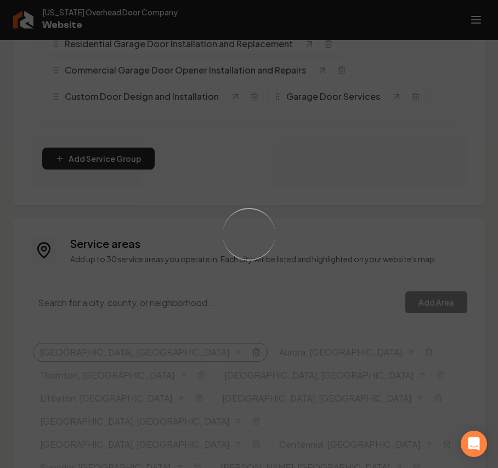
scroll to position [372, 0]
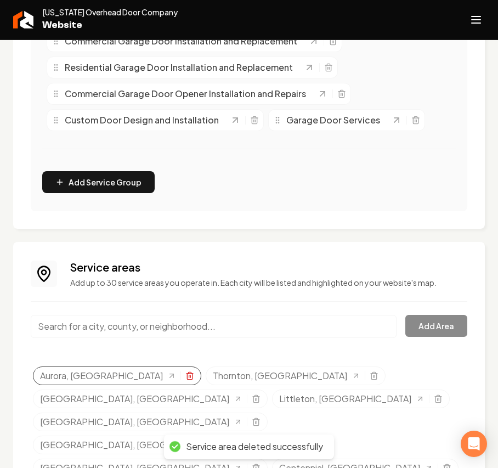
click at [185, 374] on icon "Selected tags" at bounding box center [189, 375] width 9 height 9
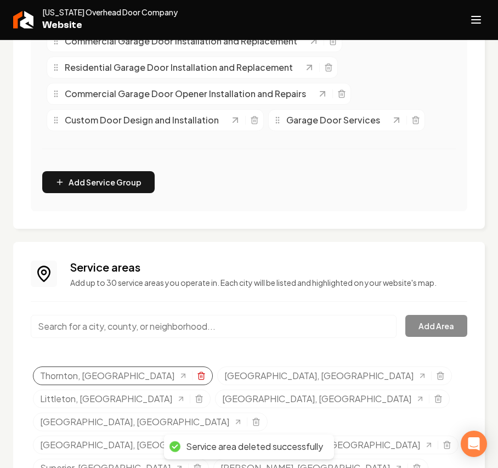
click at [198, 374] on icon "Selected tags" at bounding box center [201, 374] width 7 height 0
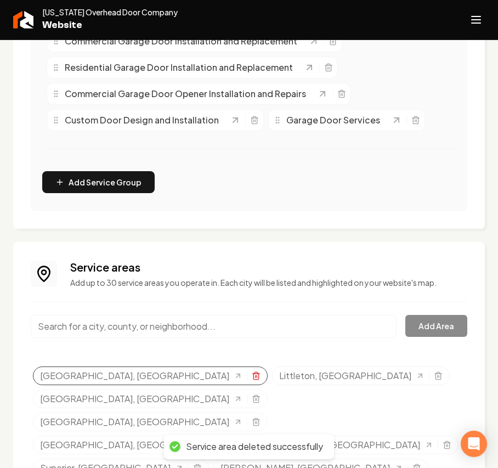
click at [252, 376] on icon "Selected tags" at bounding box center [256, 375] width 9 height 9
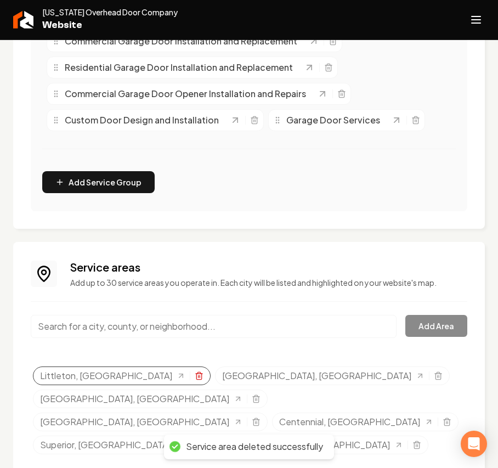
click at [195, 373] on icon "Selected tags" at bounding box center [199, 375] width 9 height 9
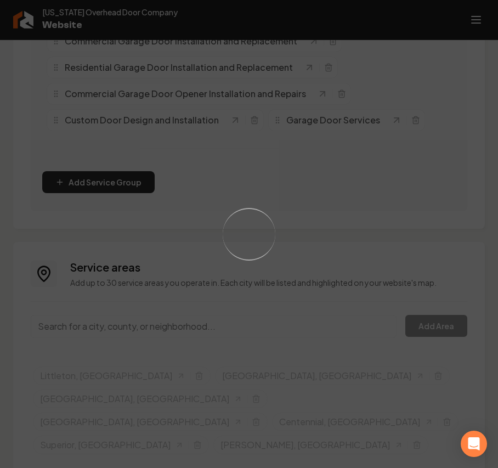
scroll to position [349, 0]
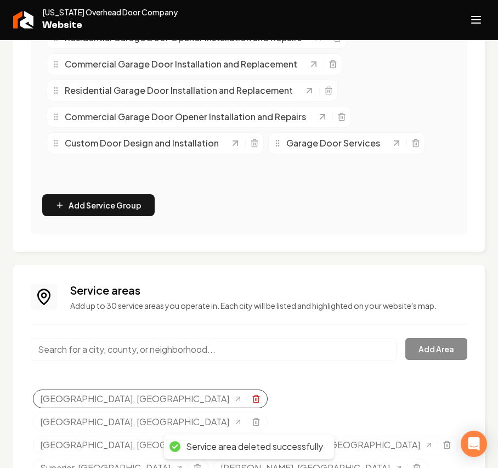
click at [134, 396] on div "Englewood, CO" at bounding box center [150, 399] width 235 height 19
click at [253, 397] on icon "Selected tags" at bounding box center [256, 397] width 7 height 0
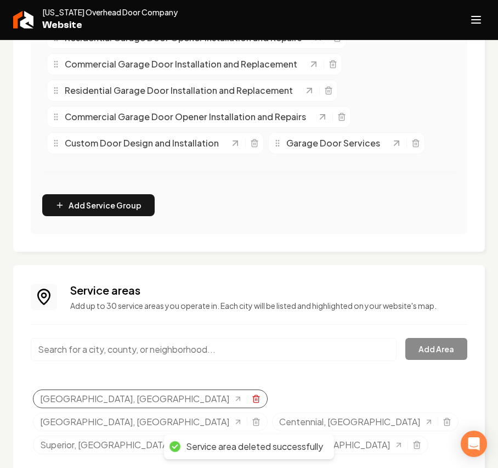
click at [252, 401] on icon "Selected tags" at bounding box center [256, 399] width 9 height 9
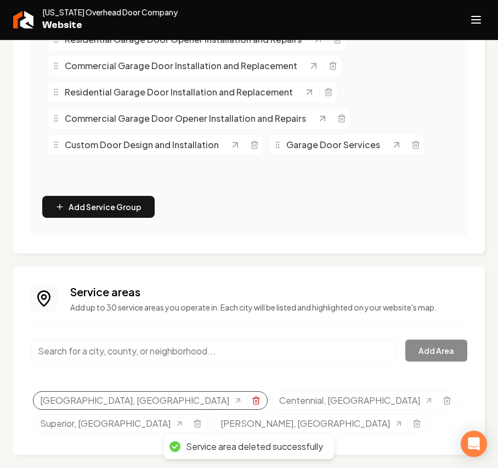
click at [252, 399] on icon "Selected tags" at bounding box center [256, 400] width 9 height 9
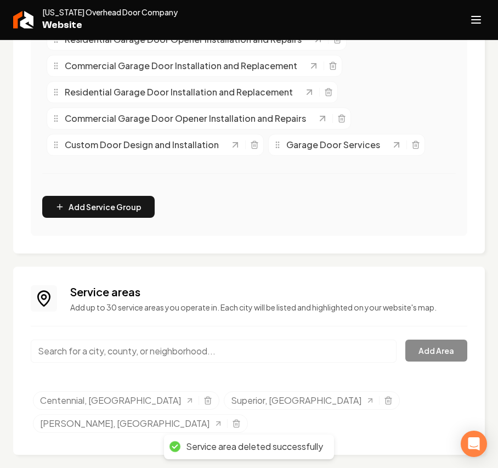
scroll to position [325, 0]
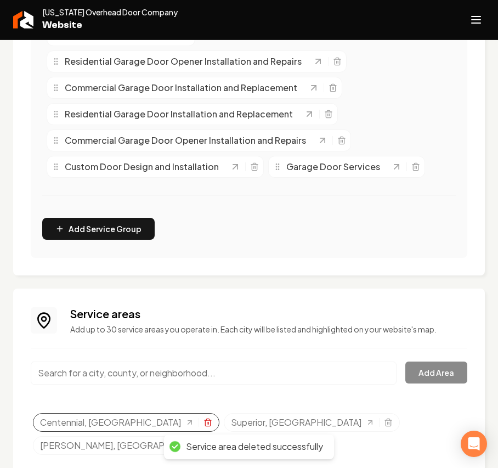
click at [204, 424] on icon "Selected tags" at bounding box center [208, 422] width 9 height 9
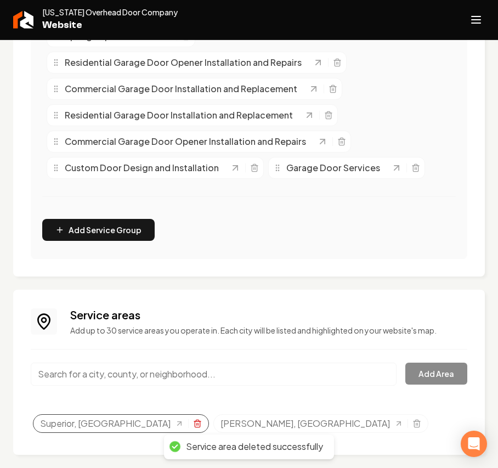
click at [193, 420] on icon "Selected tags" at bounding box center [197, 423] width 9 height 9
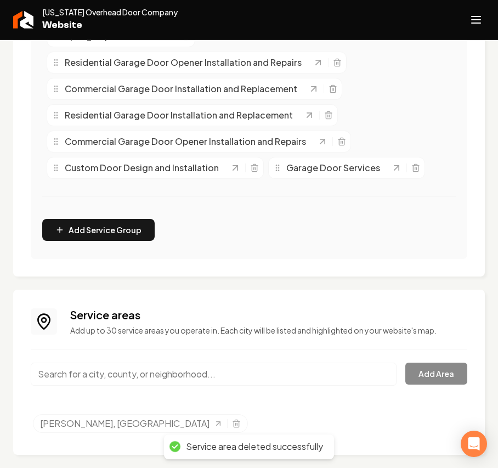
click at [232, 420] on icon "Selected tags" at bounding box center [236, 423] width 9 height 9
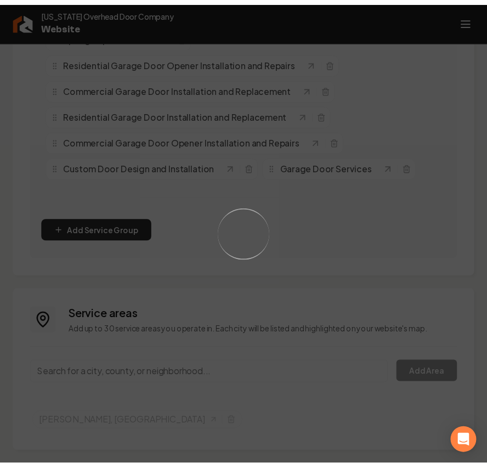
scroll to position [302, 0]
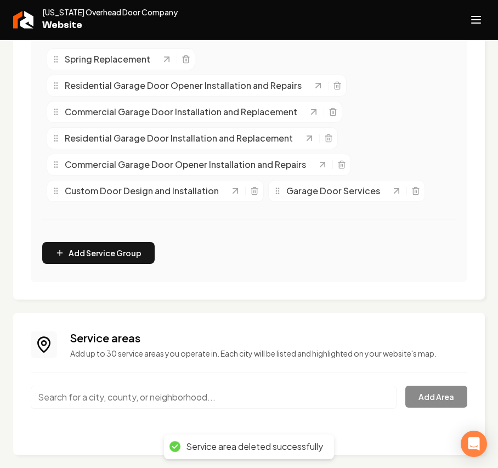
click at [134, 404] on input "Main content area" at bounding box center [214, 397] width 366 height 23
paste input "Tampa"
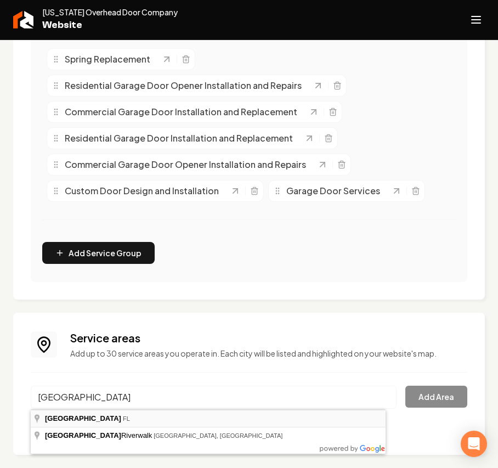
type input "Tampa, FL"
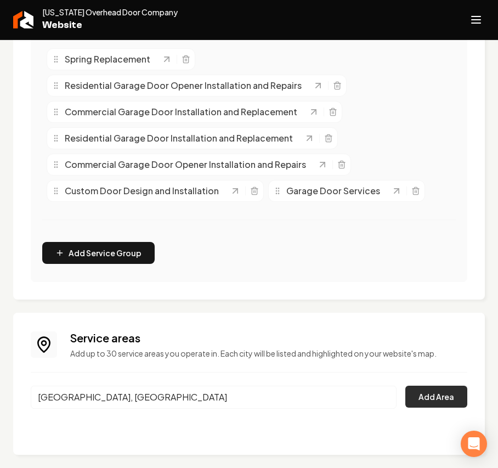
click at [433, 401] on button "Add Area" at bounding box center [437, 397] width 62 height 22
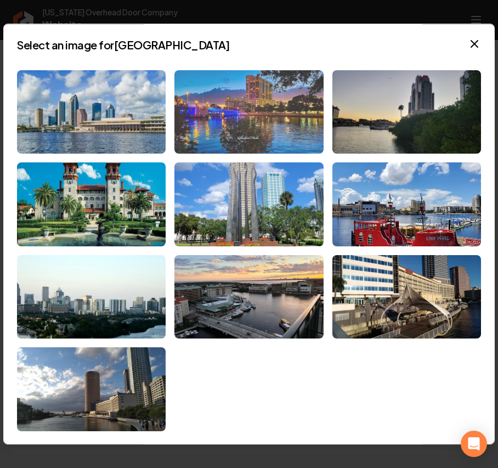
click at [255, 115] on img at bounding box center [248, 112] width 149 height 84
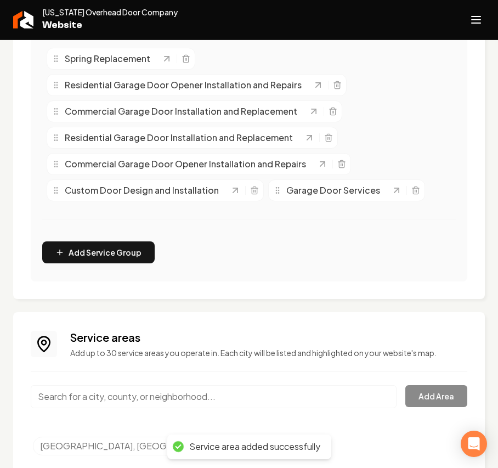
click at [86, 399] on input "Main content area" at bounding box center [214, 396] width 366 height 23
paste input "Hudson"
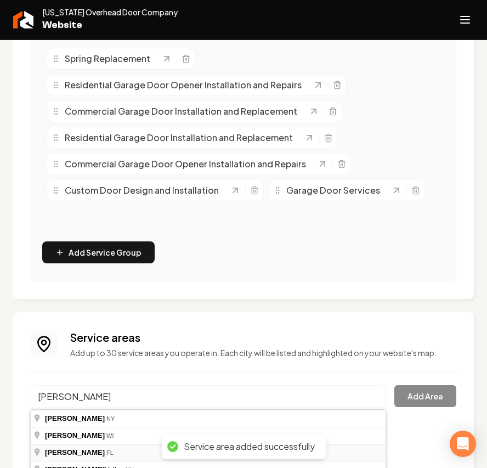
type input "Hudson, FL"
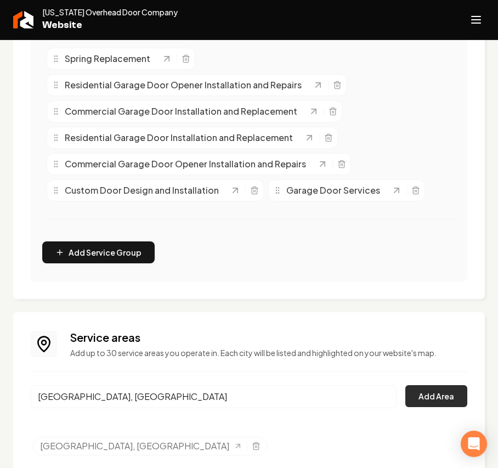
click at [418, 401] on button "Add Area" at bounding box center [437, 396] width 62 height 22
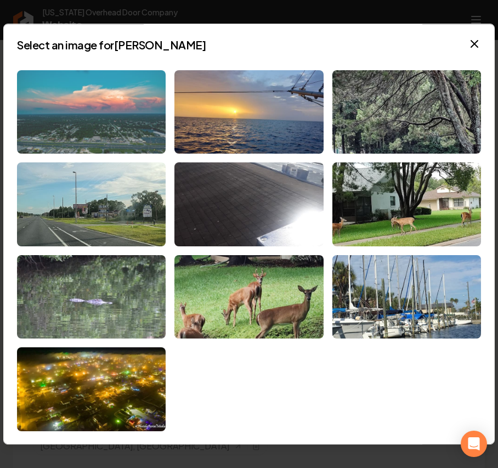
click at [97, 128] on img at bounding box center [91, 112] width 149 height 84
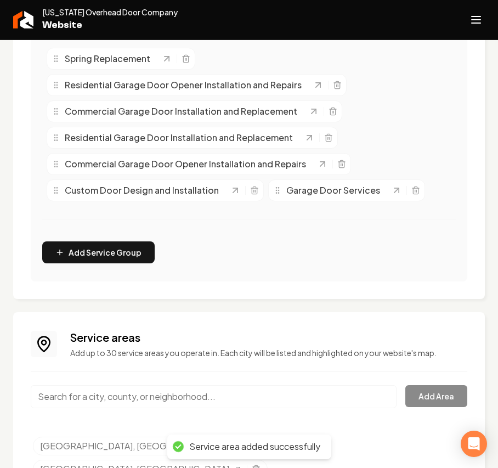
click at [123, 396] on input "Main content area" at bounding box center [214, 396] width 366 height 23
paste input "Castle Rock"
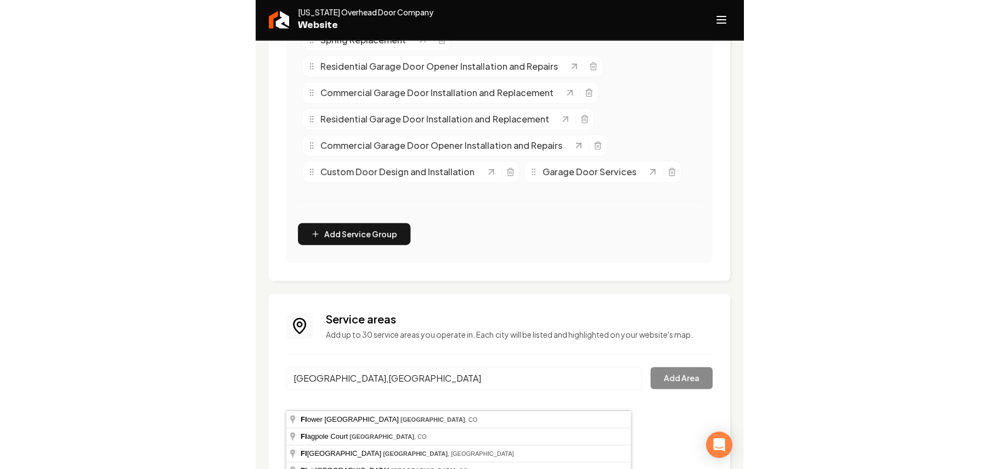
scroll to position [325, 0]
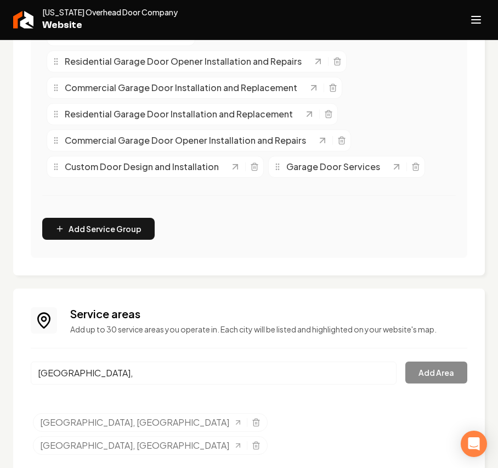
click at [167, 381] on input "Castle Rock," at bounding box center [214, 373] width 366 height 23
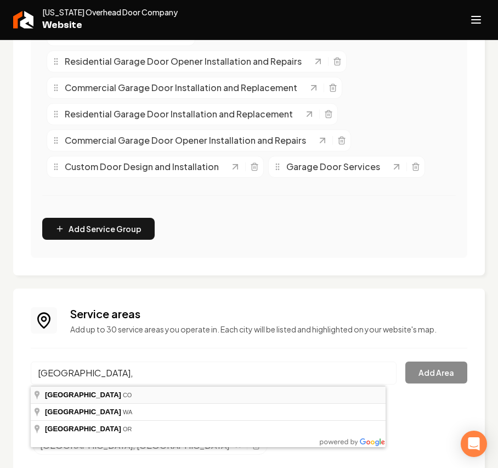
type input "Castle Rock, CO"
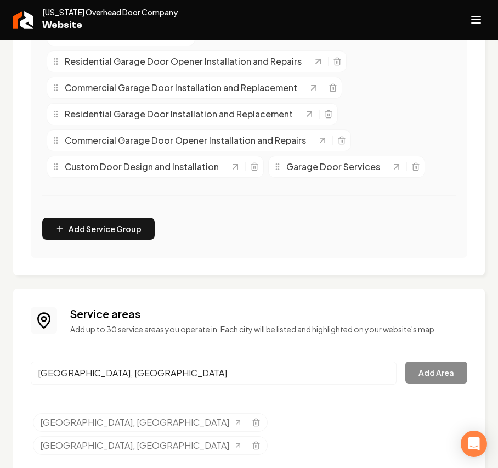
drag, startPoint x: 105, startPoint y: 397, endPoint x: 174, endPoint y: 387, distance: 69.8
click at [444, 371] on button "Add Area" at bounding box center [437, 373] width 62 height 22
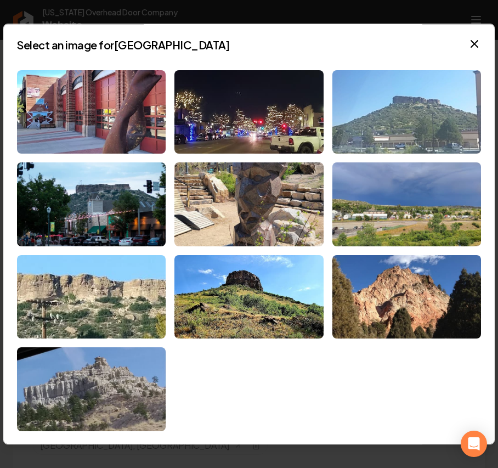
click at [409, 112] on img at bounding box center [407, 112] width 149 height 84
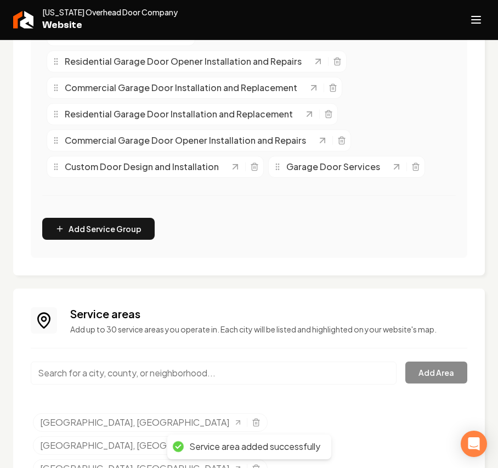
click at [127, 372] on input "Main content area" at bounding box center [214, 373] width 366 height 23
paste input "Roxbororough Park"
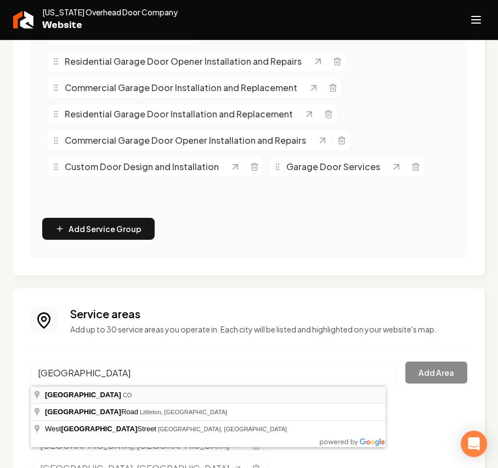
type input "Roxborough Park, CO"
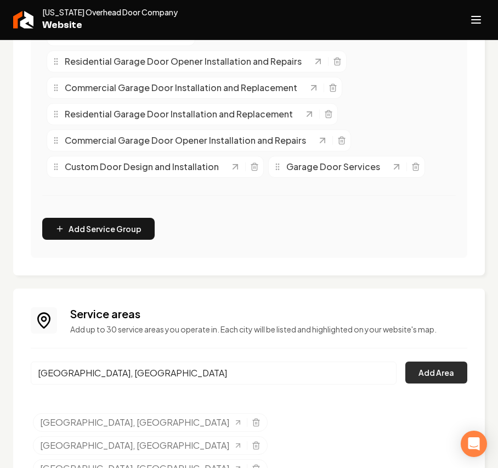
click at [444, 374] on button "Add Area" at bounding box center [437, 373] width 62 height 22
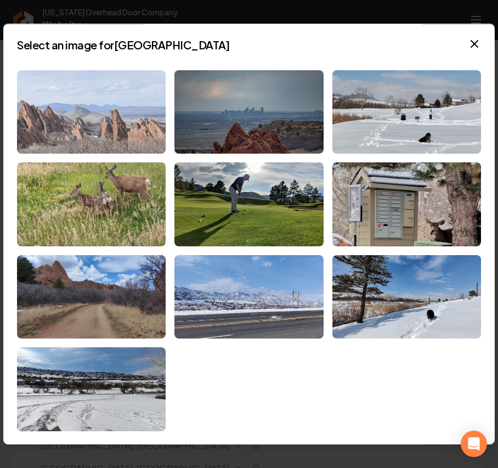
click at [124, 114] on img at bounding box center [91, 112] width 149 height 84
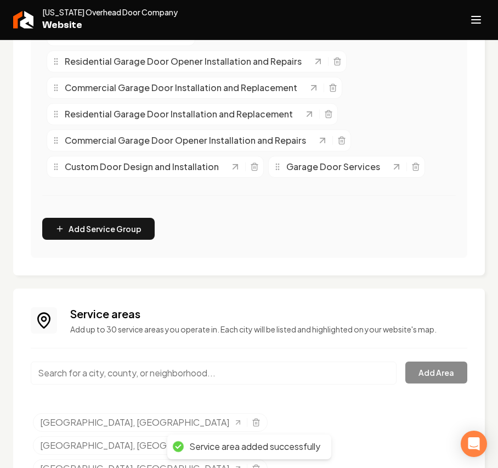
click at [165, 376] on input "Main content area" at bounding box center [214, 373] width 366 height 23
paste input "Aspen Park,"
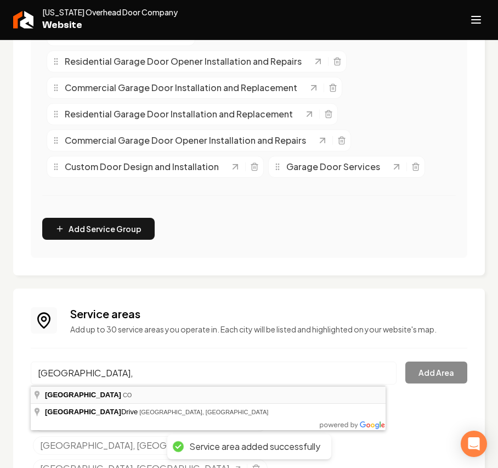
type input "Aspen Park, CO"
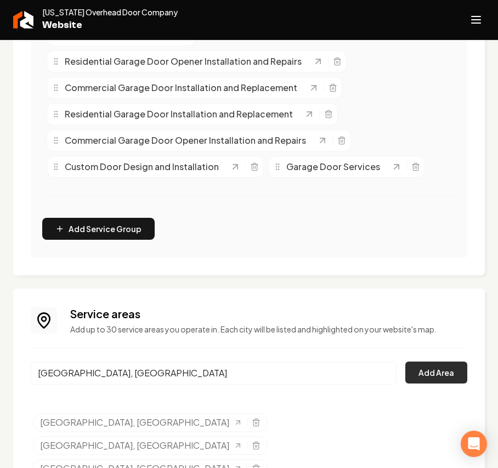
click at [433, 368] on button "Add Area" at bounding box center [437, 373] width 62 height 22
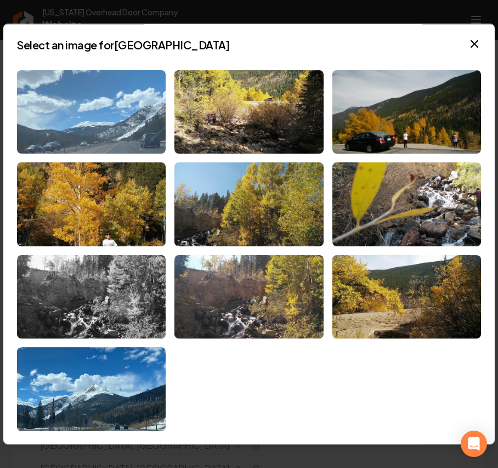
click at [108, 140] on img at bounding box center [91, 112] width 149 height 84
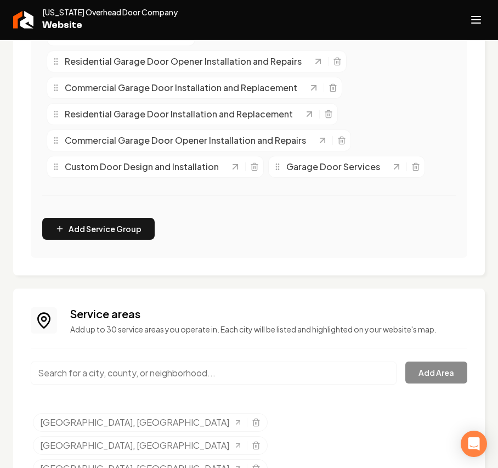
click at [86, 370] on input "Main content area" at bounding box center [214, 373] width 366 height 23
paste input "Genesee"
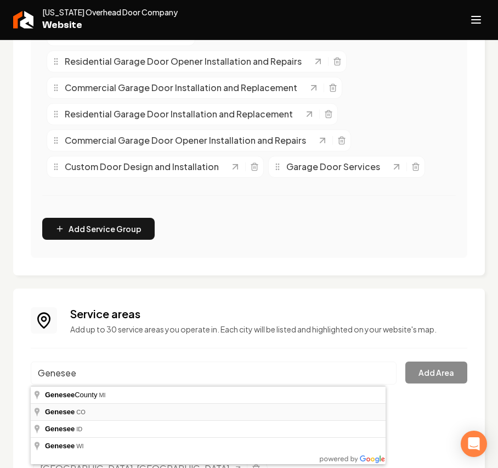
type input "Genesee, CO"
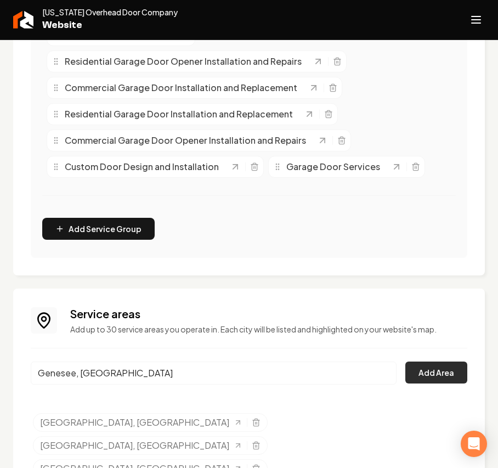
click at [409, 376] on button "Add Area" at bounding box center [437, 373] width 62 height 22
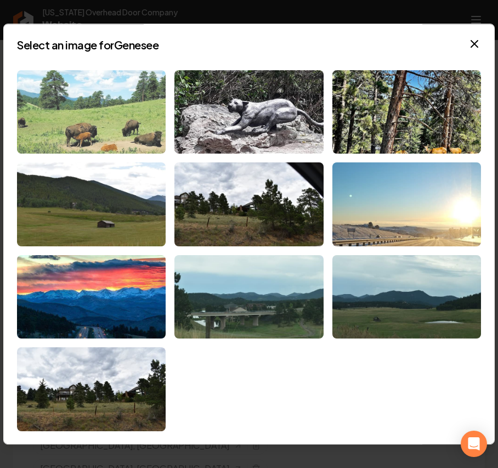
click at [86, 108] on img at bounding box center [91, 112] width 149 height 84
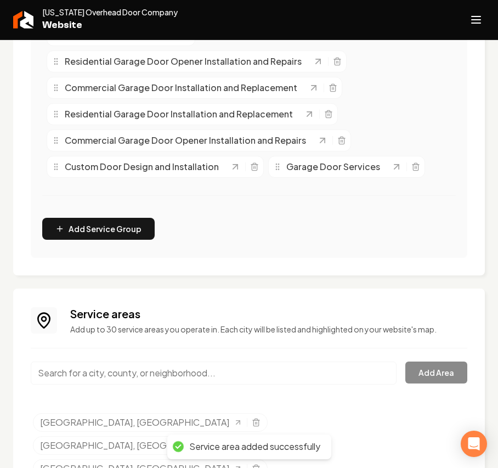
click at [65, 372] on input "Main content area" at bounding box center [214, 373] width 366 height 23
paste input "Evergreen"
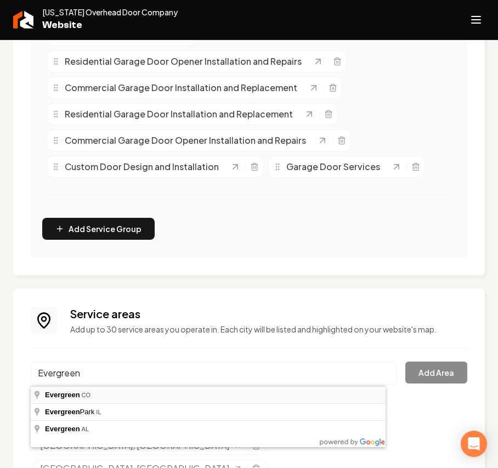
type input "Evergreen, CO"
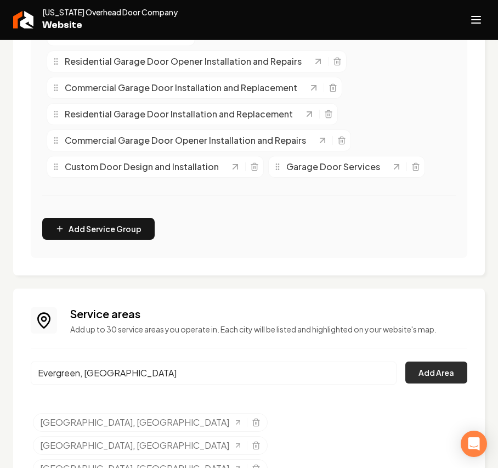
click at [409, 378] on button "Add Area" at bounding box center [437, 373] width 62 height 22
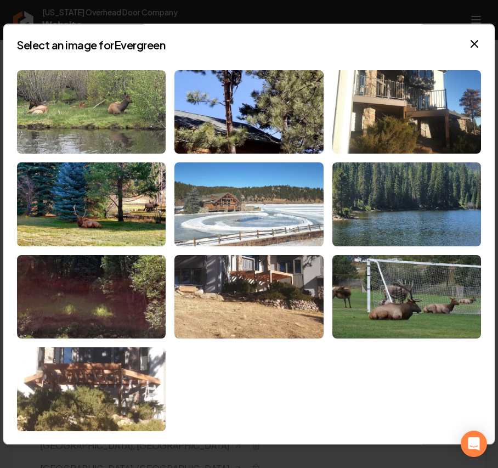
click at [292, 198] on img at bounding box center [248, 204] width 149 height 84
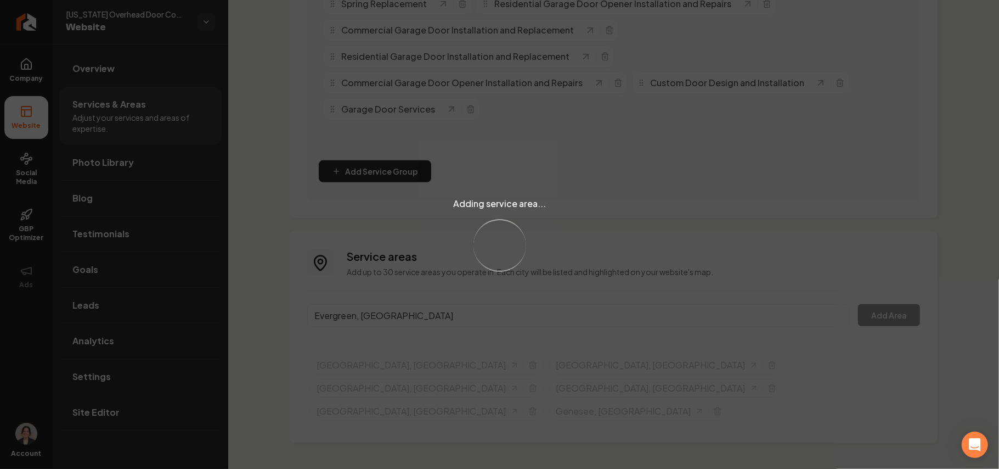
scroll to position [293, 0]
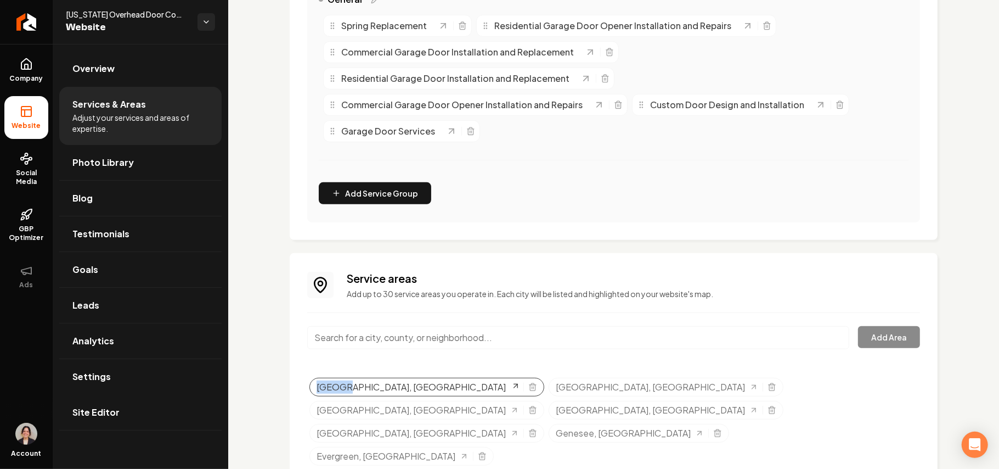
drag, startPoint x: 313, startPoint y: 384, endPoint x: 347, endPoint y: 382, distance: 34.6
click at [347, 382] on div "Tampa, FL" at bounding box center [426, 387] width 235 height 19
copy span "Tampa,"
click at [367, 339] on input "Main content area" at bounding box center [578, 337] width 542 height 23
paste input "Tampa,"
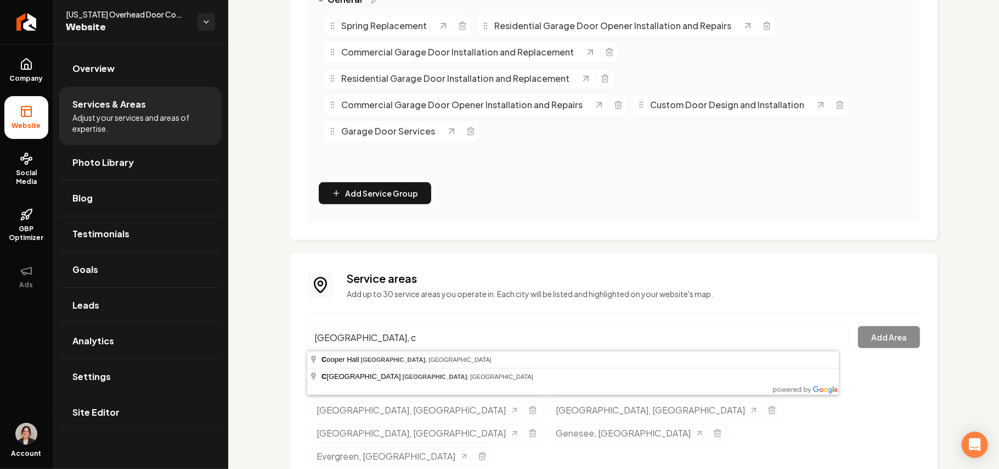
type input "Tampa, co"
drag, startPoint x: 382, startPoint y: 341, endPoint x: 257, endPoint y: 345, distance: 125.2
click at [257, 345] on div "Services Provided Select from the recommended services or add your own and choo…" at bounding box center [613, 132] width 771 height 763
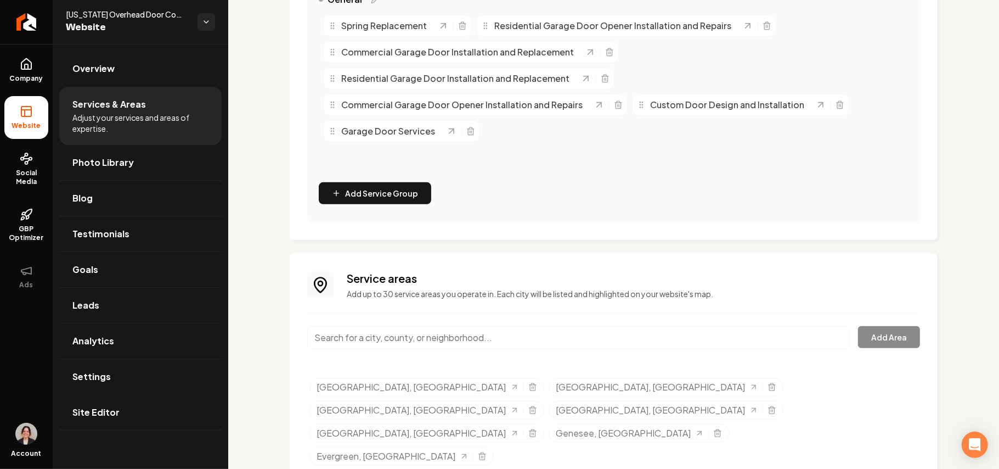
click at [275, 320] on div "Services Provided Select from the recommended services or add your own and choo…" at bounding box center [613, 132] width 771 height 763
drag, startPoint x: 404, startPoint y: 374, endPoint x: 442, endPoint y: 380, distance: 38.3
click at [442, 380] on div "Service areas Add up to 30 service areas you operate in. Each city will be list…" at bounding box center [613, 370] width 613 height 199
copy span "Hudson"
click at [404, 341] on input "Main content area" at bounding box center [578, 337] width 542 height 23
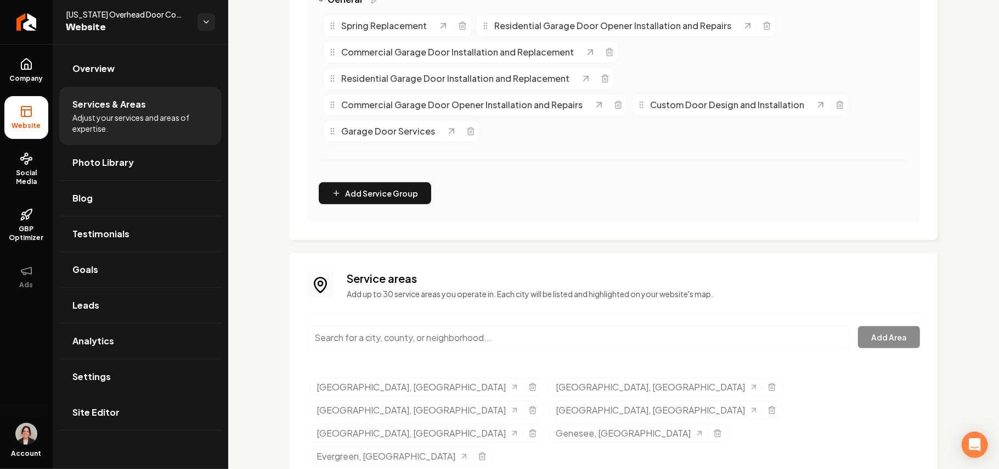
paste input "Hudson"
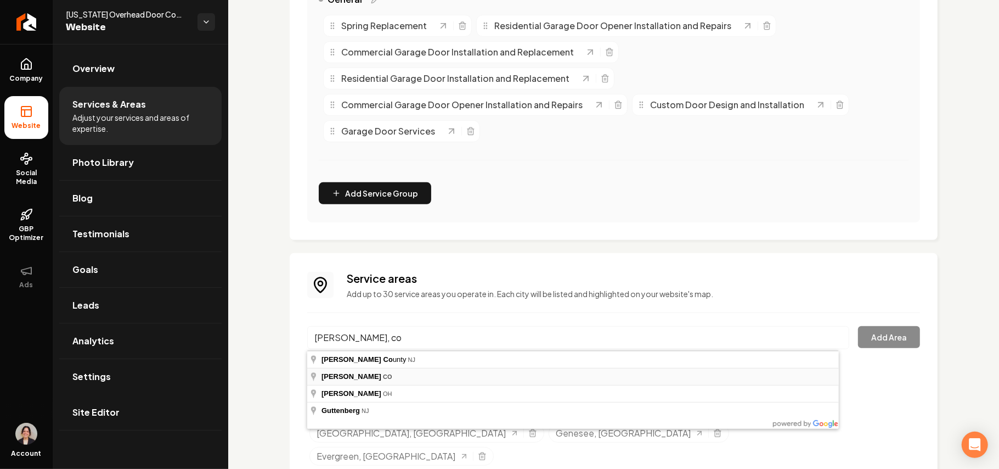
type input "Hudson, CO"
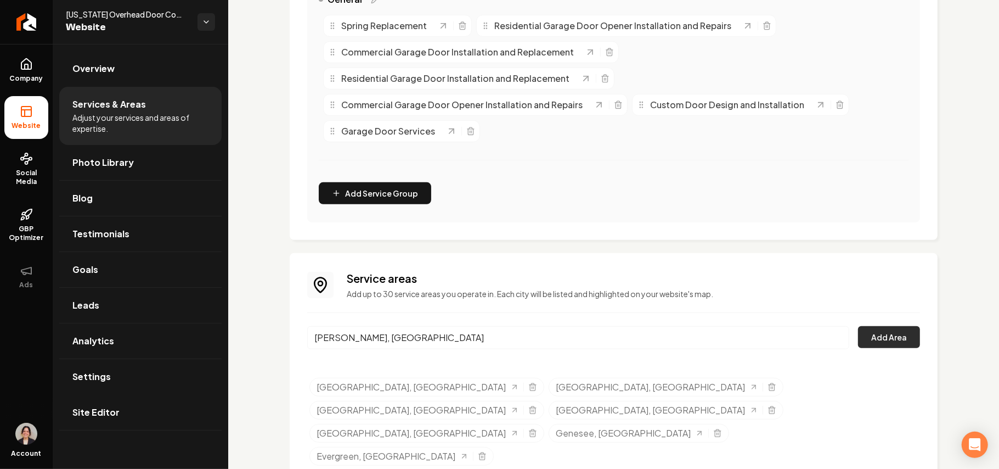
click at [881, 335] on button "Add Area" at bounding box center [889, 337] width 62 height 22
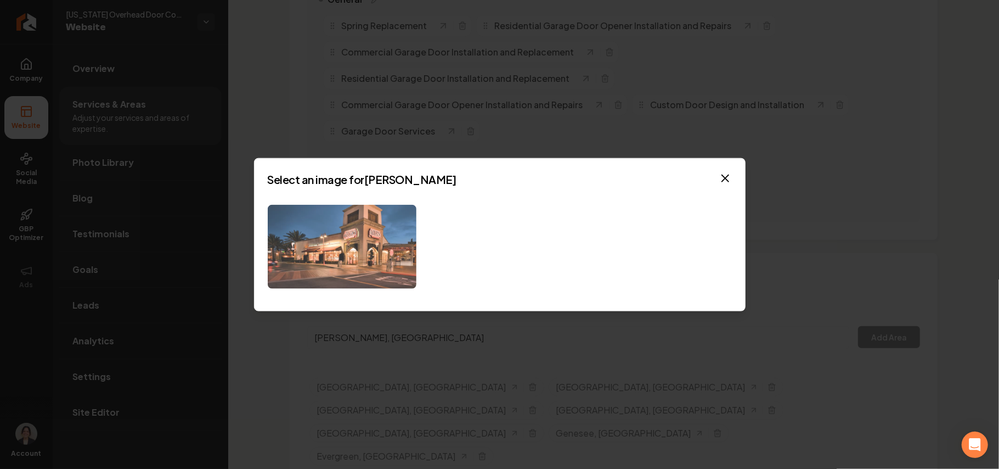
click at [378, 258] on img at bounding box center [342, 247] width 149 height 84
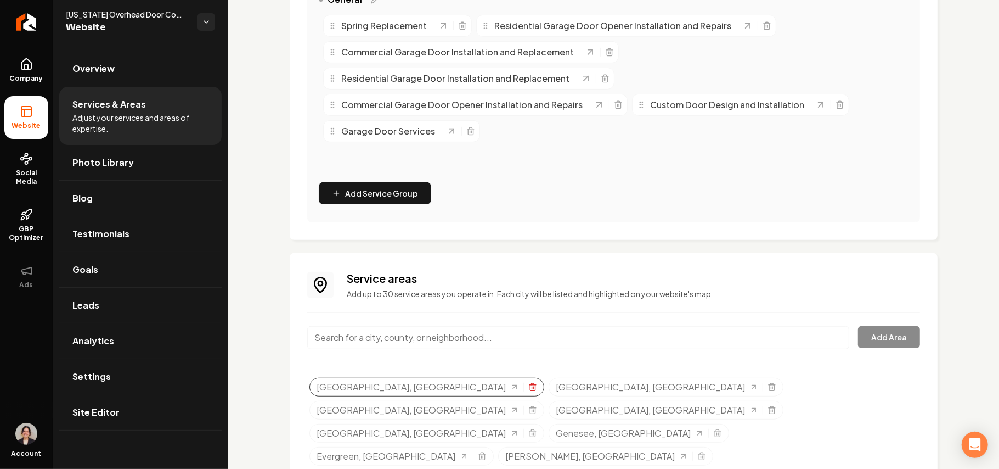
click at [528, 384] on icon "Selected tags" at bounding box center [532, 386] width 9 height 9
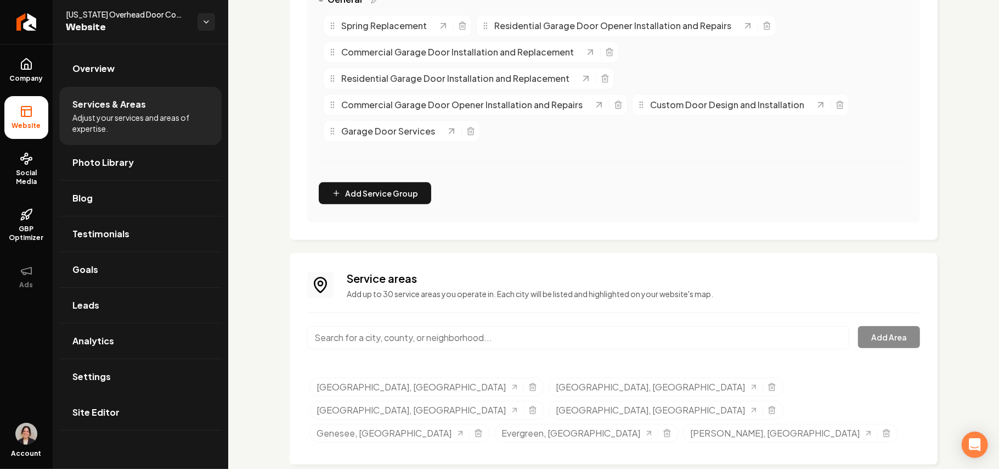
click at [382, 337] on input "Main content area" at bounding box center [578, 337] width 542 height 23
paste input "Tampa Colorado 80643 USA"
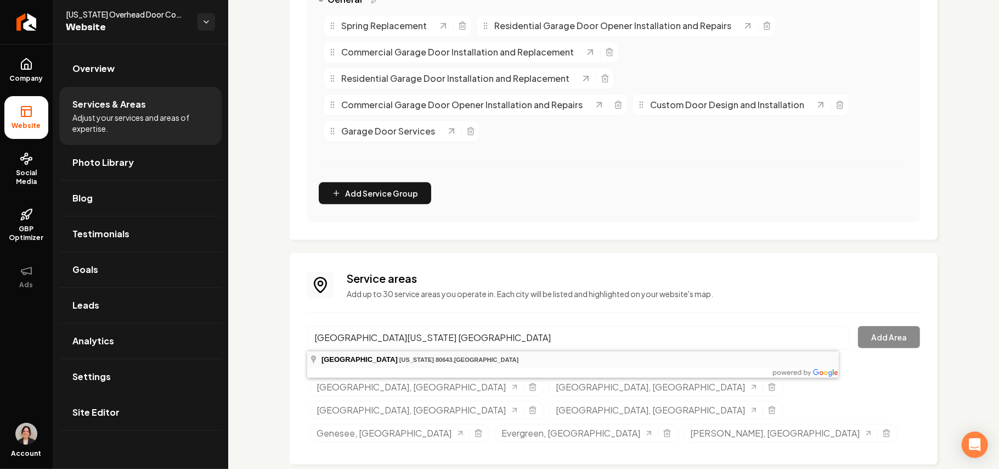
type input "Tampa, Colorado 80643, USA"
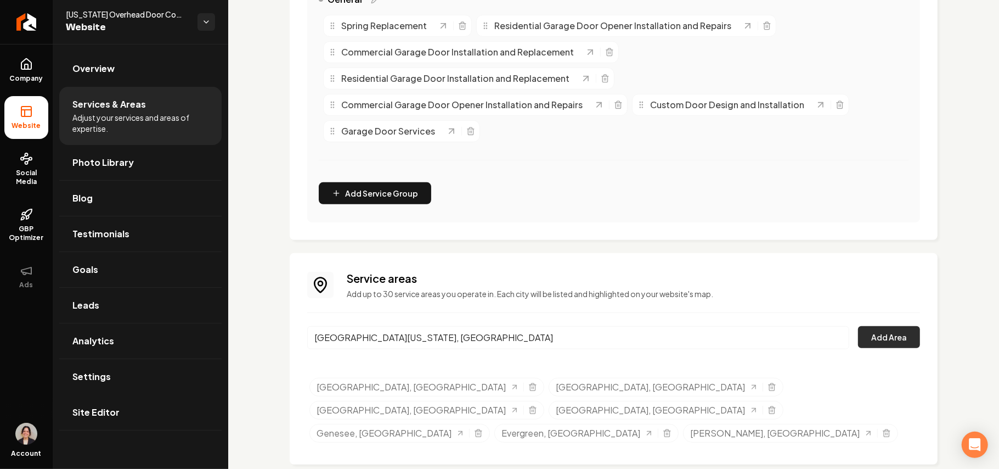
click at [868, 340] on button "Add Area" at bounding box center [889, 337] width 62 height 22
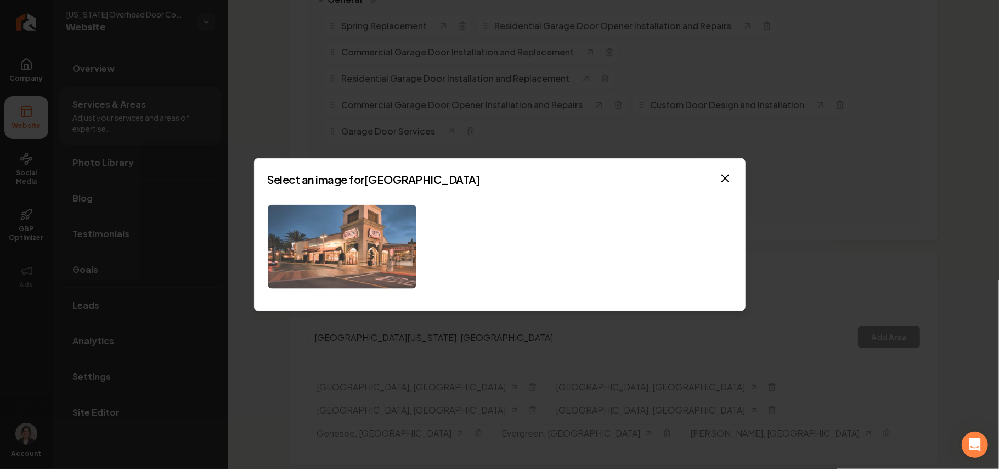
click at [376, 259] on img at bounding box center [342, 247] width 149 height 84
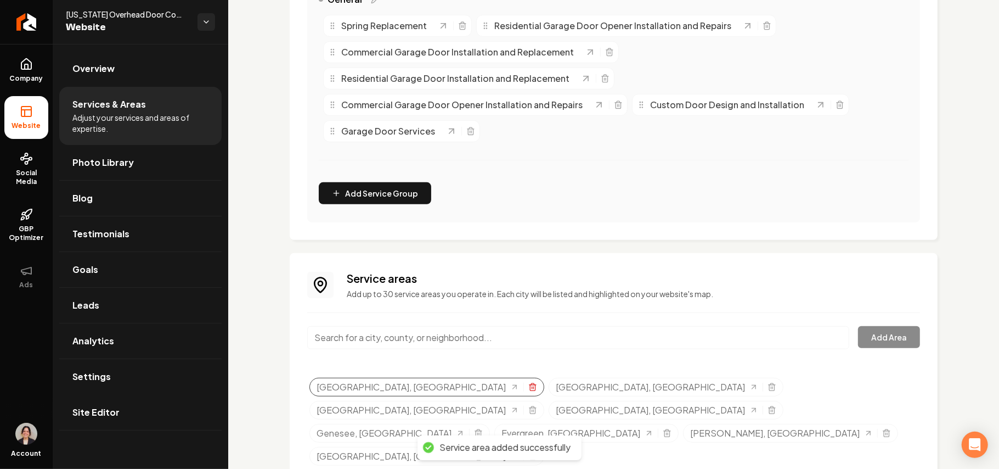
click at [528, 390] on icon "Selected tags" at bounding box center [532, 386] width 9 height 9
click at [413, 341] on input "Main content area" at bounding box center [578, 337] width 542 height 23
click at [499, 364] on div "Service areas Add up to 30 service areas you operate in. Each city will be list…" at bounding box center [613, 370] width 613 height 199
click at [121, 266] on link "Goals" at bounding box center [140, 269] width 162 height 35
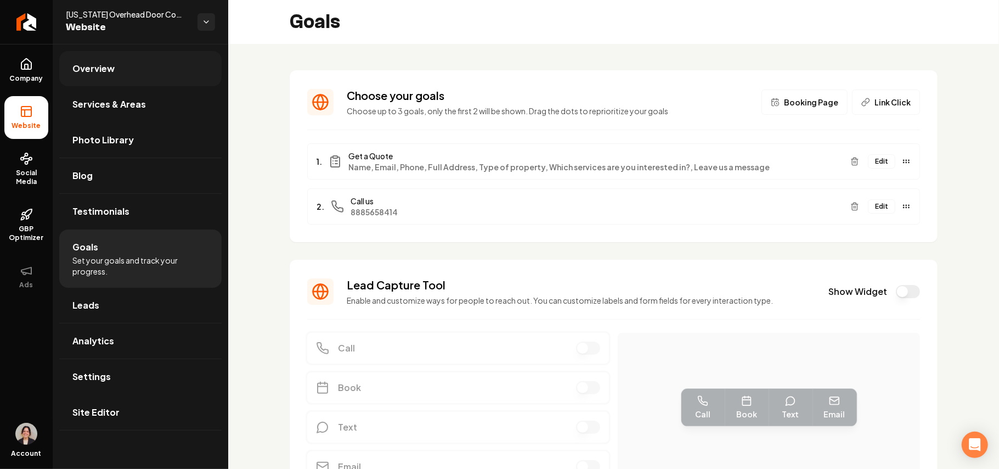
click at [137, 76] on link "Overview" at bounding box center [140, 68] width 162 height 35
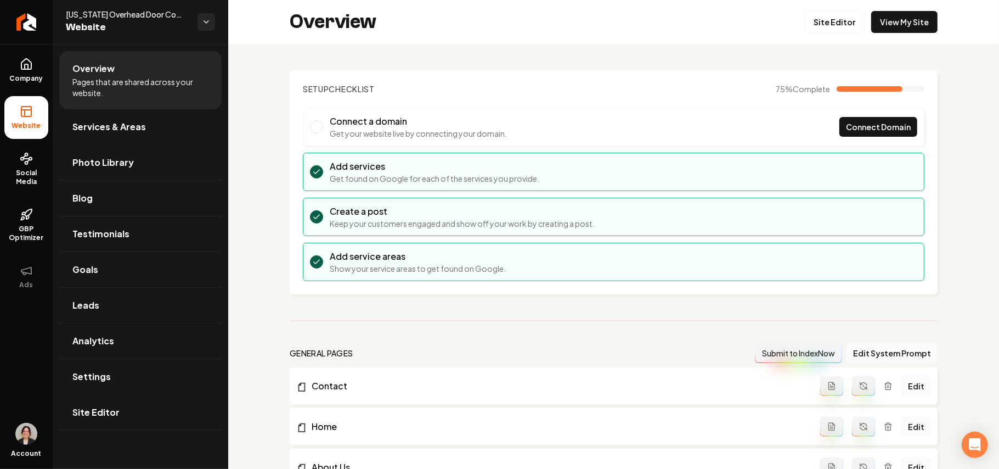
scroll to position [219, 0]
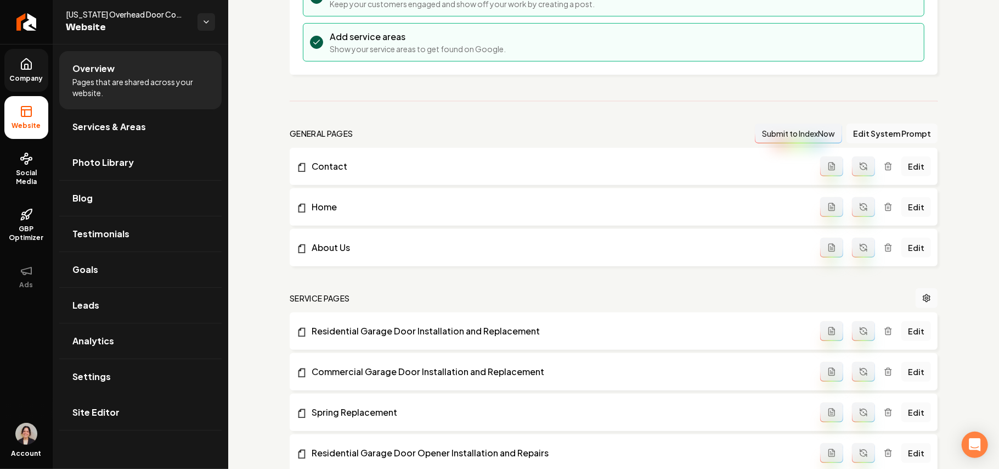
click at [34, 74] on span "Company" at bounding box center [26, 78] width 42 height 9
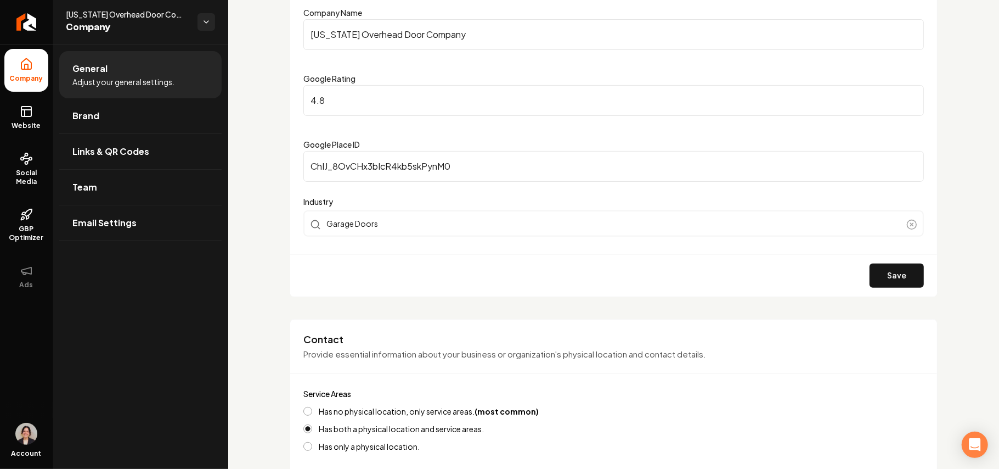
scroll to position [365, 0]
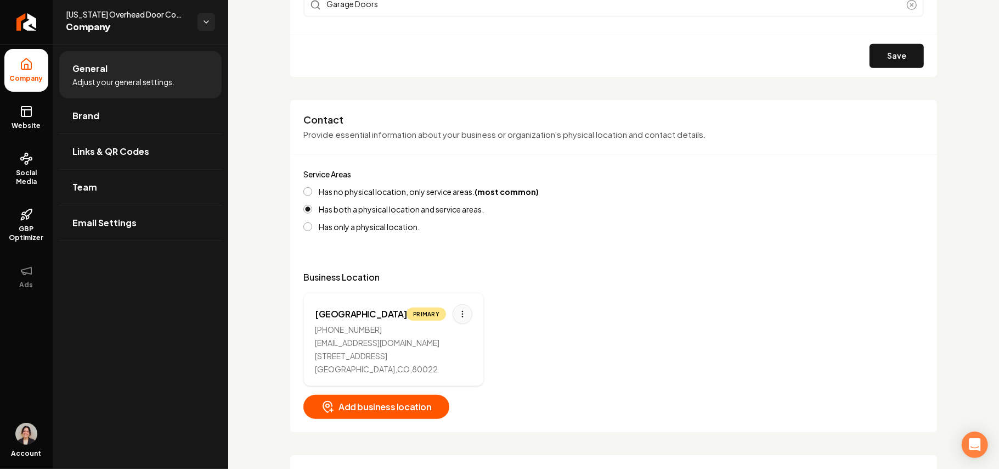
click at [455, 317] on html "Company Website Social Media GBP Optimizer Ads Account Colorado Overhead Door C…" at bounding box center [499, 234] width 999 height 469
click at [416, 336] on div "Edit" at bounding box center [409, 337] width 14 height 13
select select "**"
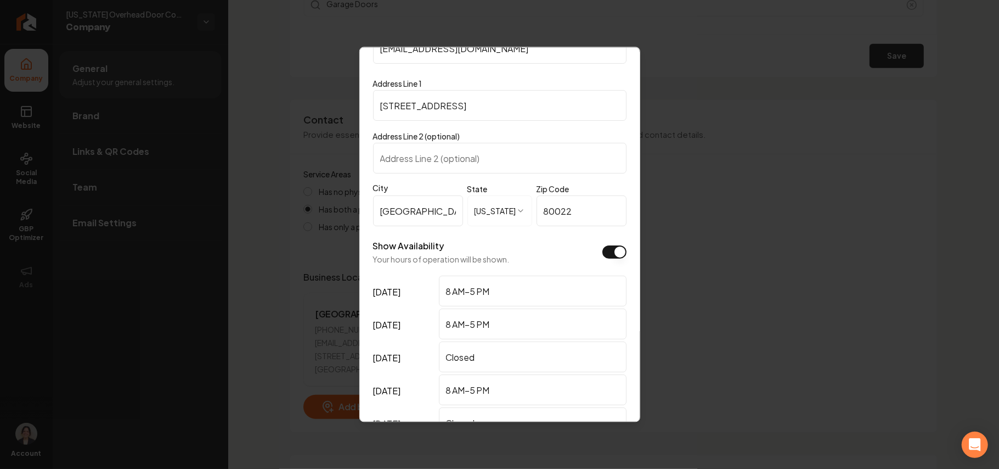
scroll to position [274, 0]
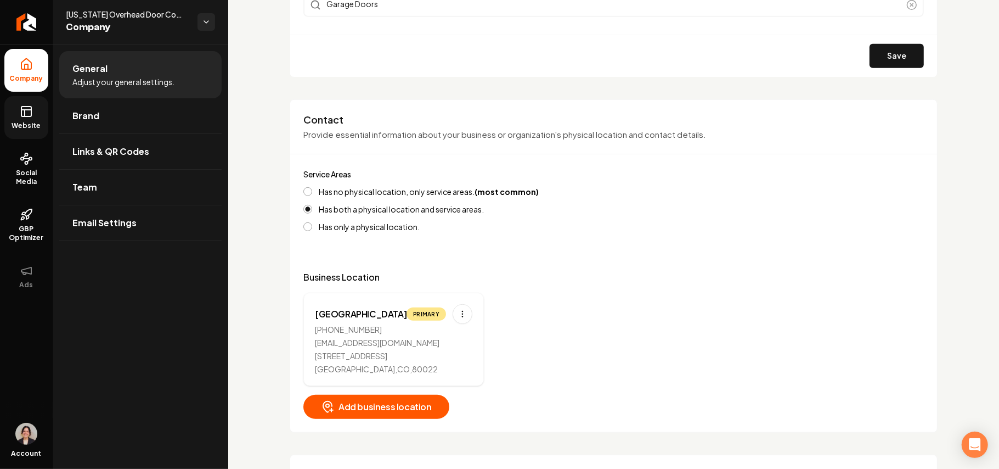
click at [18, 123] on span "Website" at bounding box center [27, 125] width 38 height 9
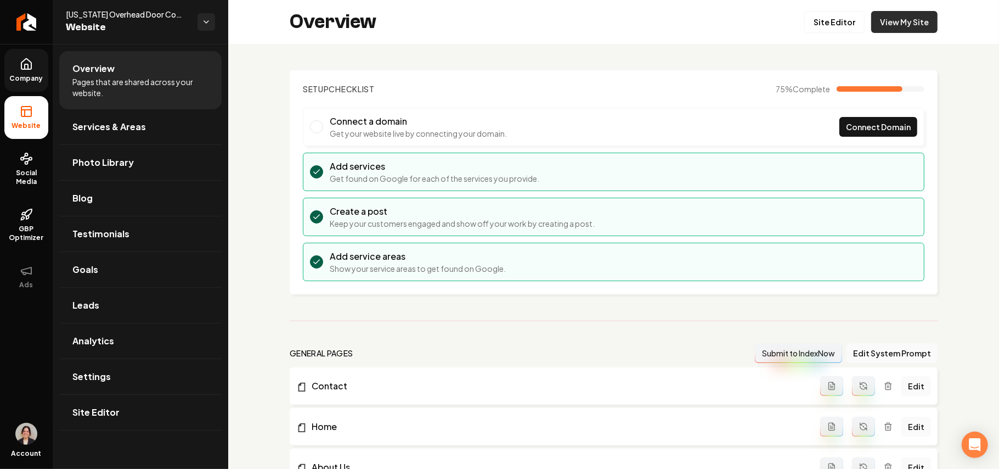
click at [871, 27] on link "View My Site" at bounding box center [904, 22] width 66 height 22
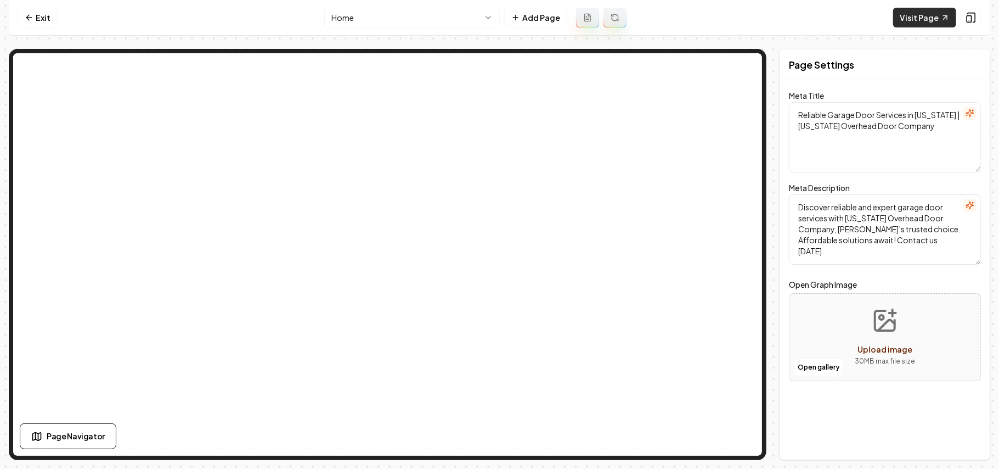
click at [922, 15] on link "Visit Page" at bounding box center [924, 18] width 63 height 20
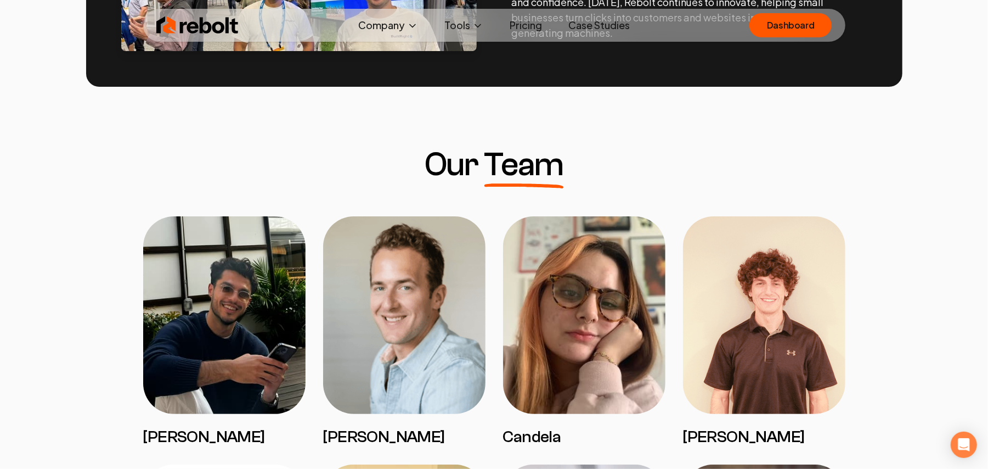
scroll to position [3670, 0]
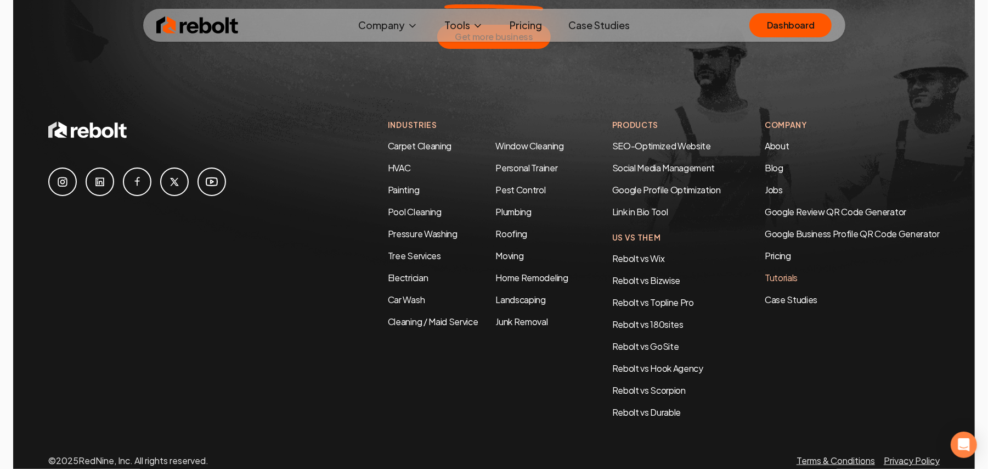
click at [778, 271] on link "Tutorials" at bounding box center [852, 277] width 175 height 13
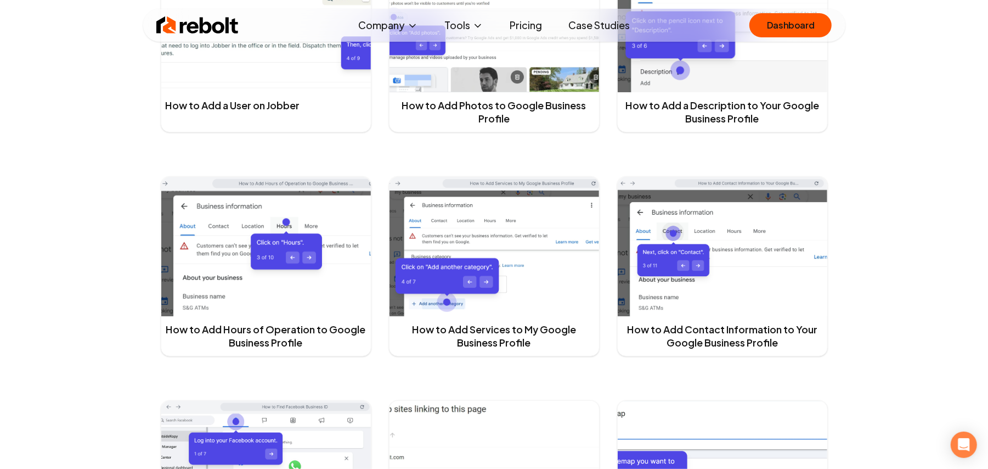
scroll to position [292, 0]
click at [733, 321] on h3 "How to Add Contact Information to Your Google Business Profile" at bounding box center [723, 336] width 210 height 40
click at [713, 343] on link "How to Add Contact Information to Your Google Business Profile" at bounding box center [722, 335] width 201 height 26
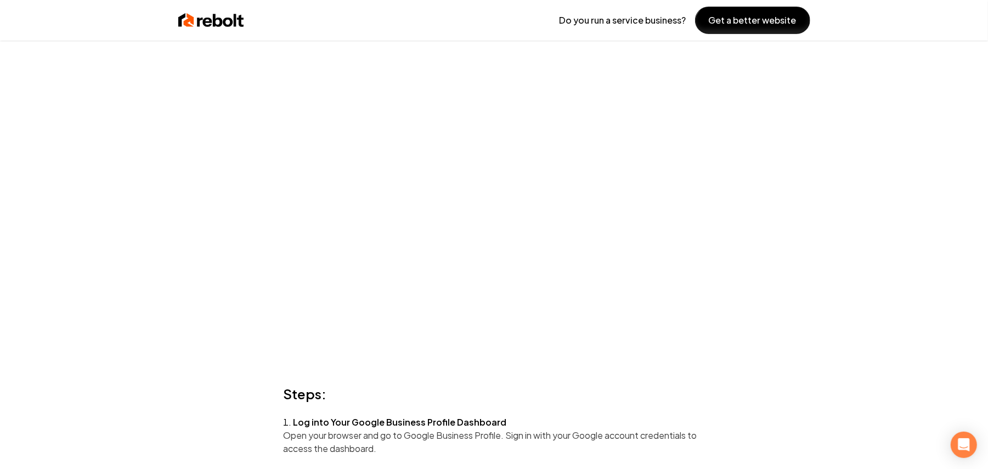
scroll to position [219, 0]
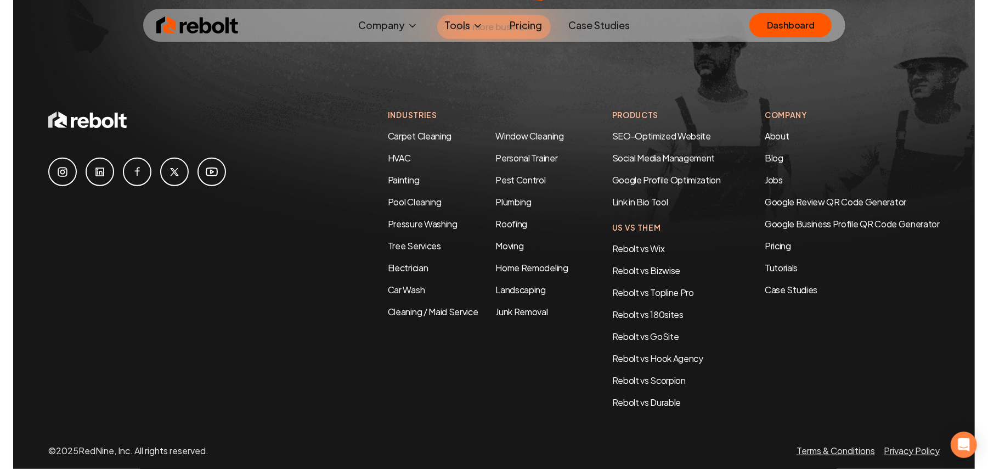
scroll to position [3318, 0]
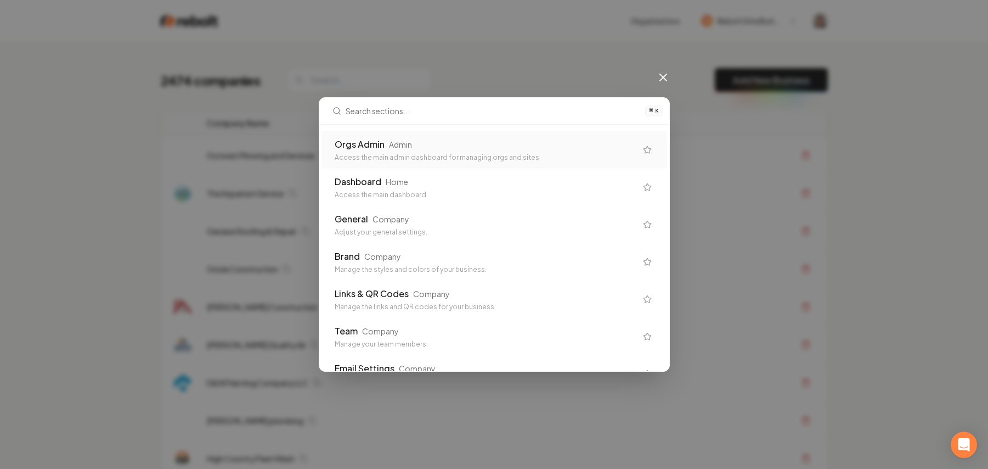
click at [938, 111] on div "⌘ K Orgs Admin Admin Access the main admin dashboard for managing orgs and site…" at bounding box center [494, 234] width 988 height 469
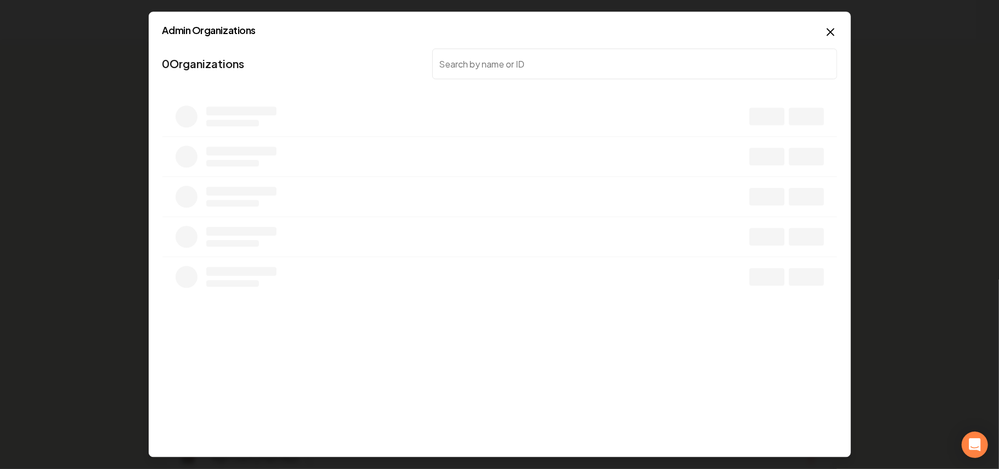
click at [533, 70] on div at bounding box center [634, 63] width 405 height 31
click at [527, 70] on input "search" at bounding box center [529, 63] width 195 height 31
type input "bolt electric"
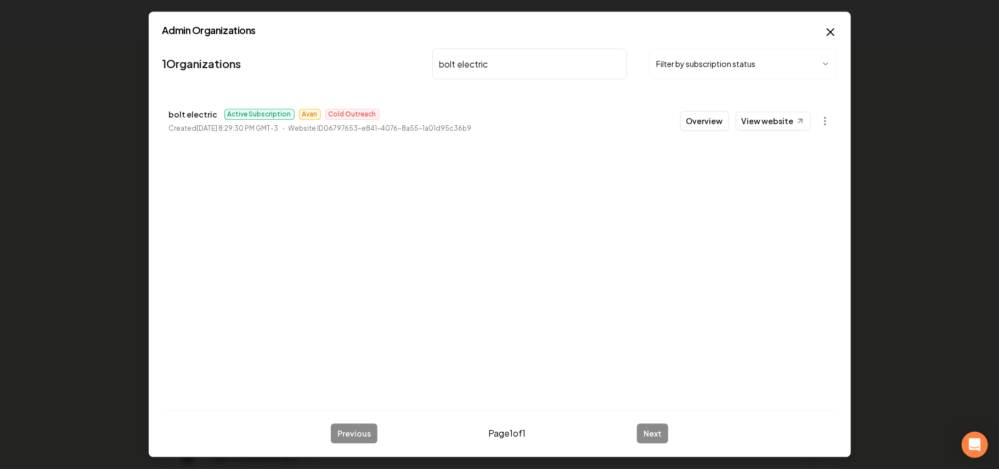
click at [707, 119] on button "Overview" at bounding box center [704, 121] width 49 height 20
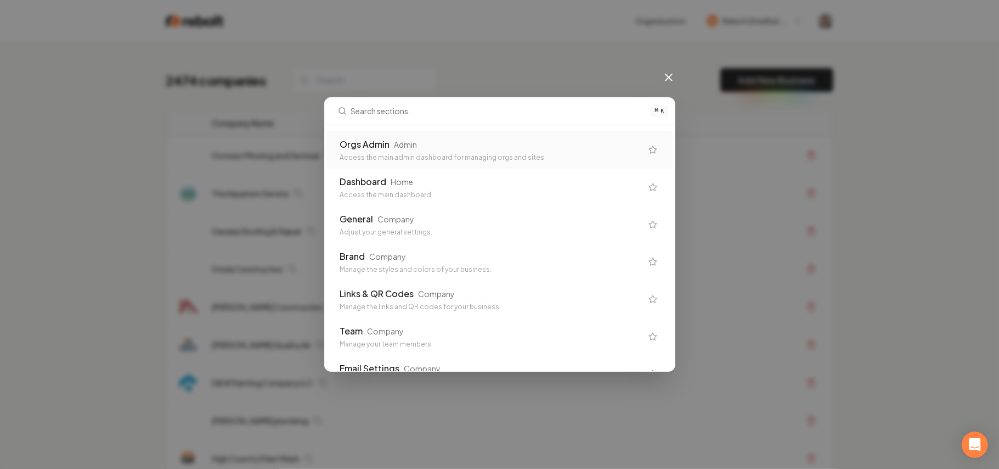
click at [670, 77] on icon at bounding box center [669, 77] width 7 height 7
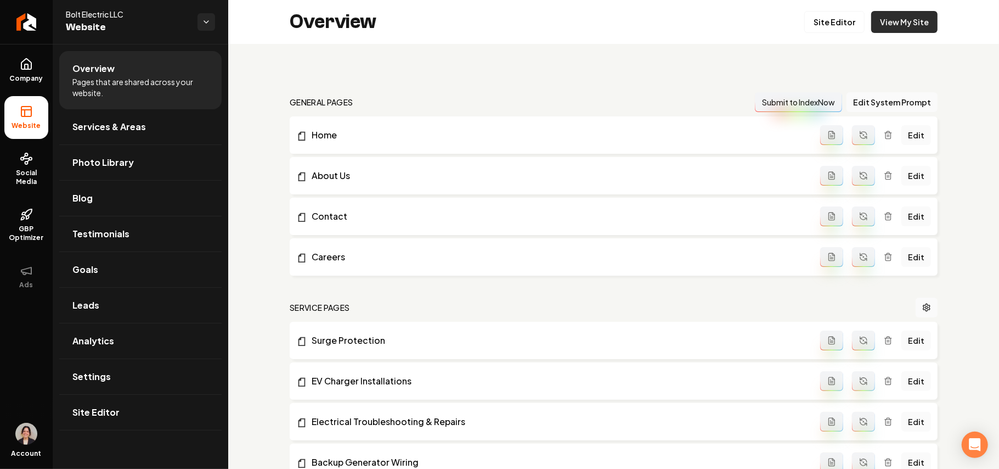
click at [885, 25] on link "View My Site" at bounding box center [904, 22] width 66 height 22
click at [132, 385] on link "Settings" at bounding box center [140, 376] width 162 height 35
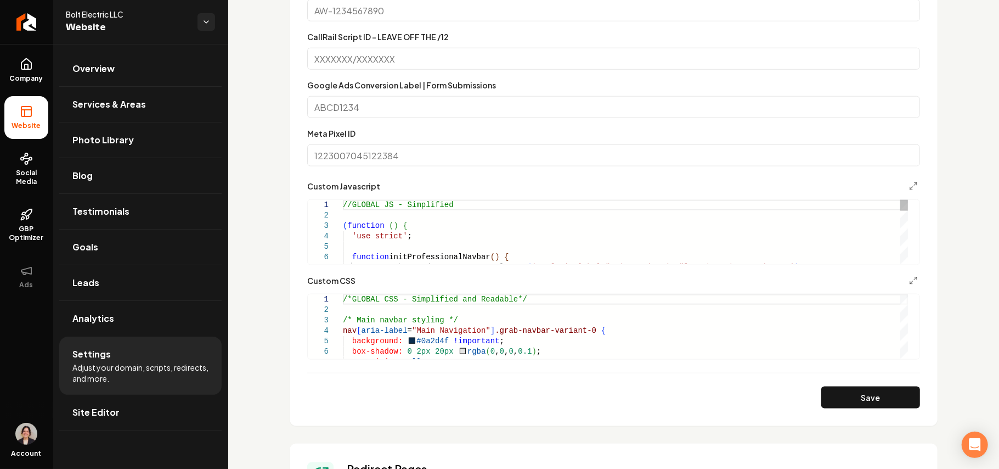
scroll to position [810, 0]
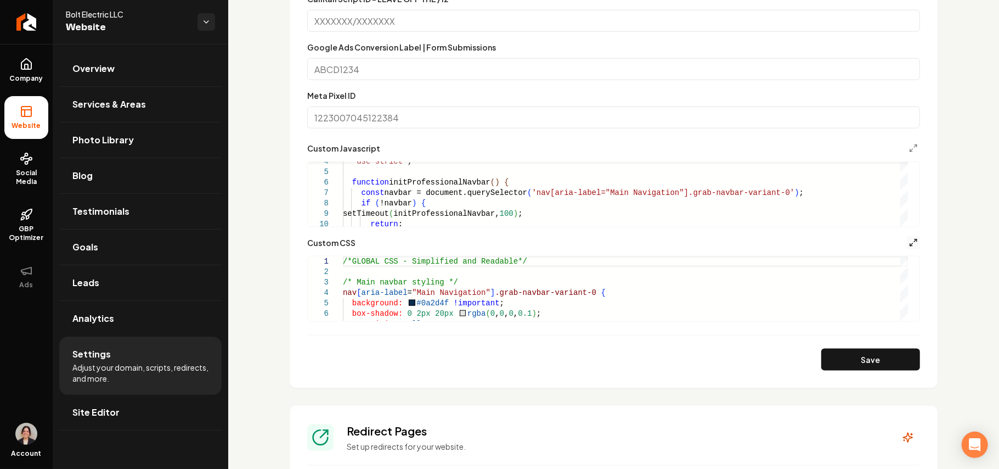
click at [909, 238] on icon "Main content area" at bounding box center [913, 242] width 9 height 9
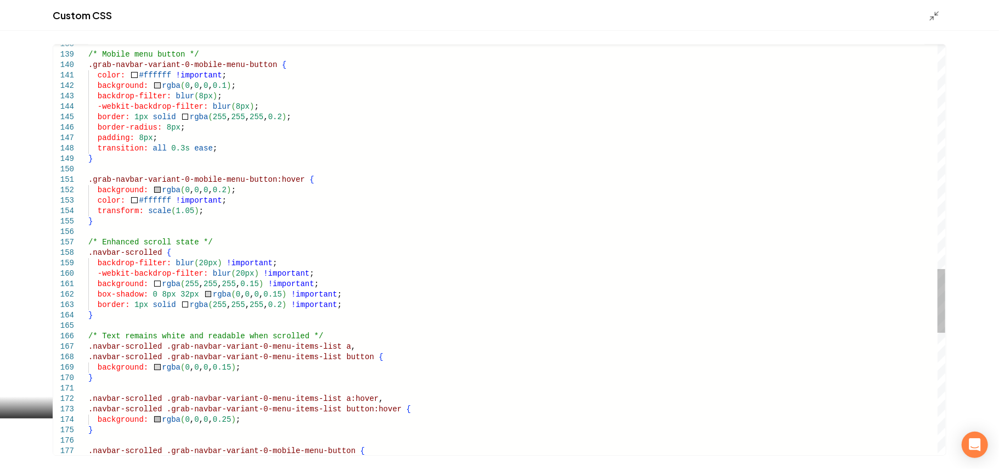
scroll to position [0, 0]
drag, startPoint x: 360, startPoint y: 303, endPoint x: 352, endPoint y: 297, distance: 10.1
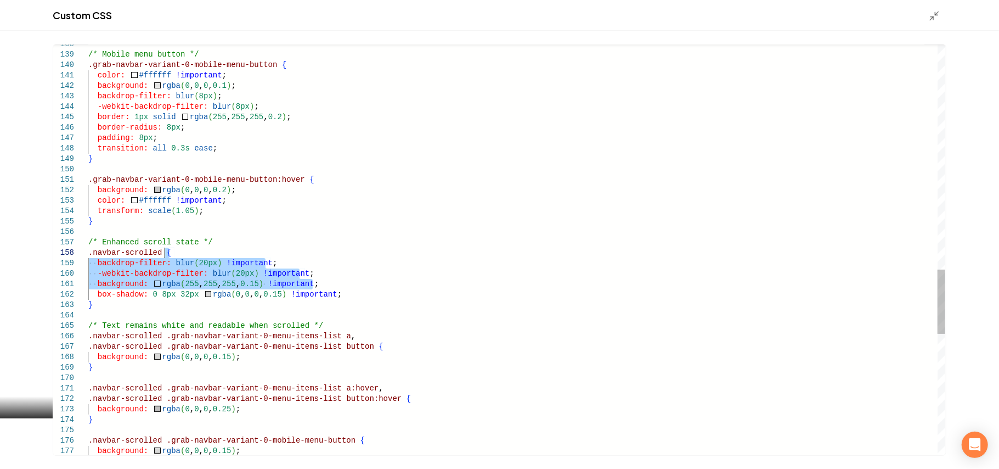
drag, startPoint x: 333, startPoint y: 282, endPoint x: 323, endPoint y: 251, distance: 32.8
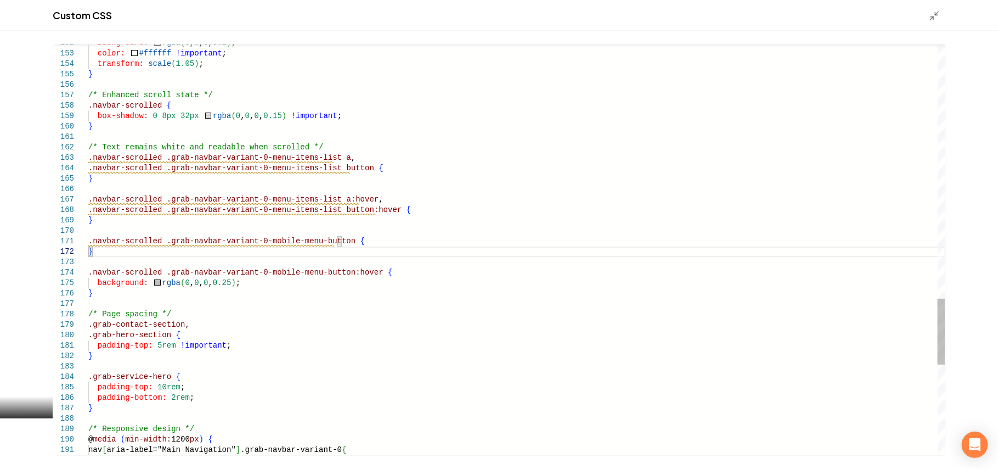
type textarea "**********"
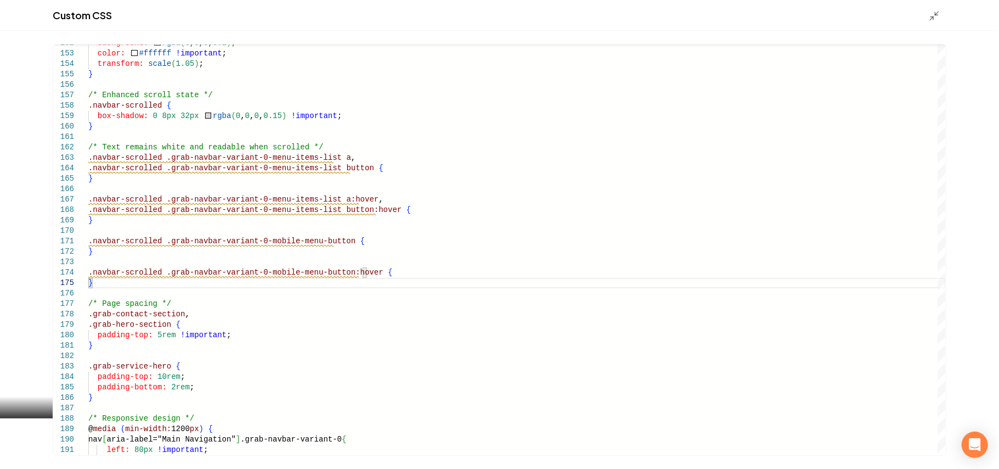
click at [938, 21] on div "Custom CSS" at bounding box center [499, 15] width 999 height 31
click at [929, 12] on icon "Main content area" at bounding box center [934, 15] width 11 height 11
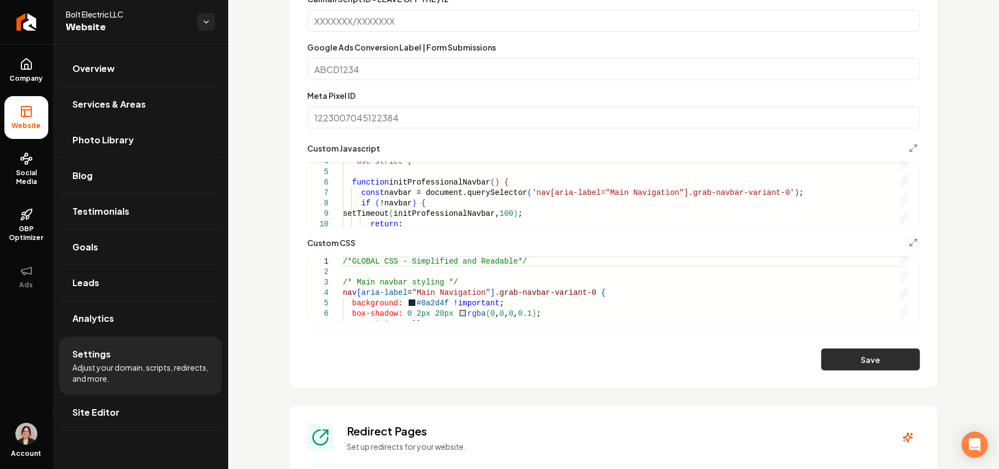
click at [860, 360] on button "Save" at bounding box center [870, 359] width 99 height 22
click at [909, 244] on icon "Main content area" at bounding box center [913, 242] width 9 height 9
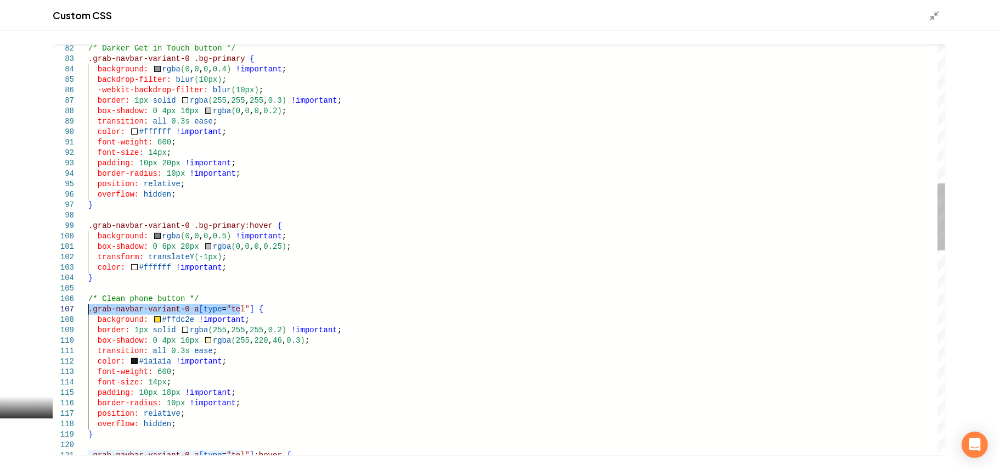
drag, startPoint x: 243, startPoint y: 309, endPoint x: 81, endPoint y: 313, distance: 161.4
click at [88, 313] on div "/* Darker Get in Touch button */ .grab-navbar-variant-0 .bg-primary { backgroun…" at bounding box center [516, 450] width 857 height 2502
click at [90, 59] on div "/* Darker Get in Touch button */ .grab-navbar-variant-0 .bg-primary { backgroun…" at bounding box center [516, 450] width 857 height 2502
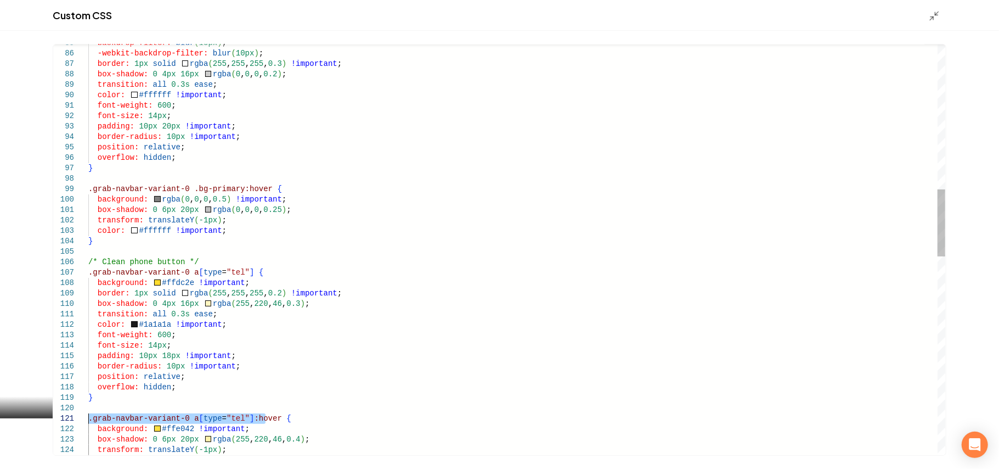
drag, startPoint x: 266, startPoint y: 420, endPoint x: 87, endPoint y: 418, distance: 179.4
click at [88, 418] on div "backdrop-filter: blur ( 10px ) ; -webkit-backdrop-filter: blur ( 10px ) ; borde…" at bounding box center [516, 413] width 857 height 2502
click at [89, 190] on div "backdrop-filter: blur ( 10px ) ; -webkit-backdrop-filter: blur ( 10px ) ; borde…" at bounding box center [516, 413] width 857 height 2502
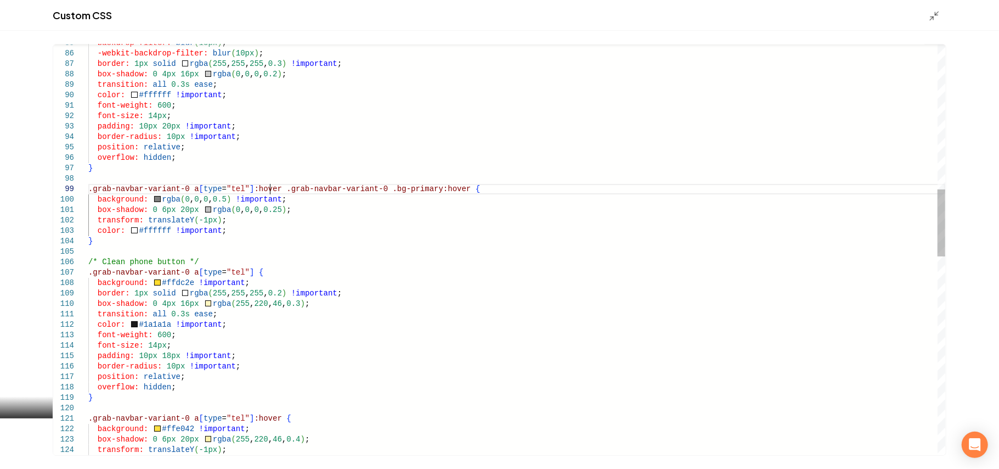
scroll to position [83, 181]
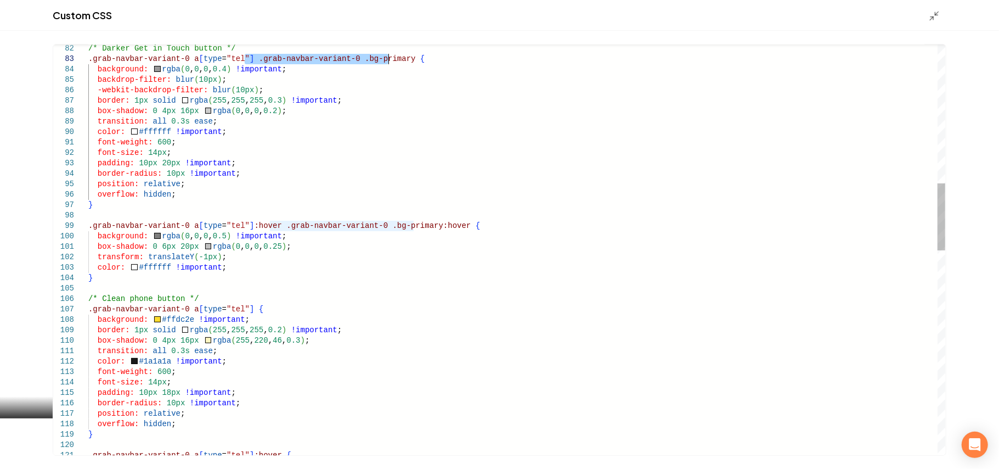
drag, startPoint x: 245, startPoint y: 57, endPoint x: 389, endPoint y: 57, distance: 144.3
click at [389, 57] on div "backdrop-filter: blur ( 10px ) ; -webkit-backdrop-filter: blur ( 10px ) ; borde…" at bounding box center [516, 450] width 857 height 2502
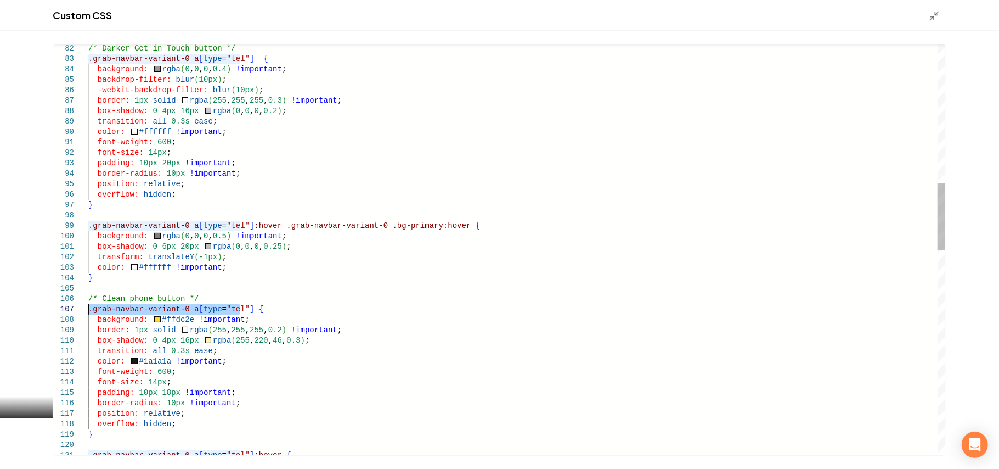
drag, startPoint x: 241, startPoint y: 306, endPoint x: 75, endPoint y: 310, distance: 166.3
click at [88, 310] on div "backdrop-filter: blur ( 10px ) ; -webkit-backdrop-filter: blur ( 10px ) ; borde…" at bounding box center [516, 450] width 857 height 2502
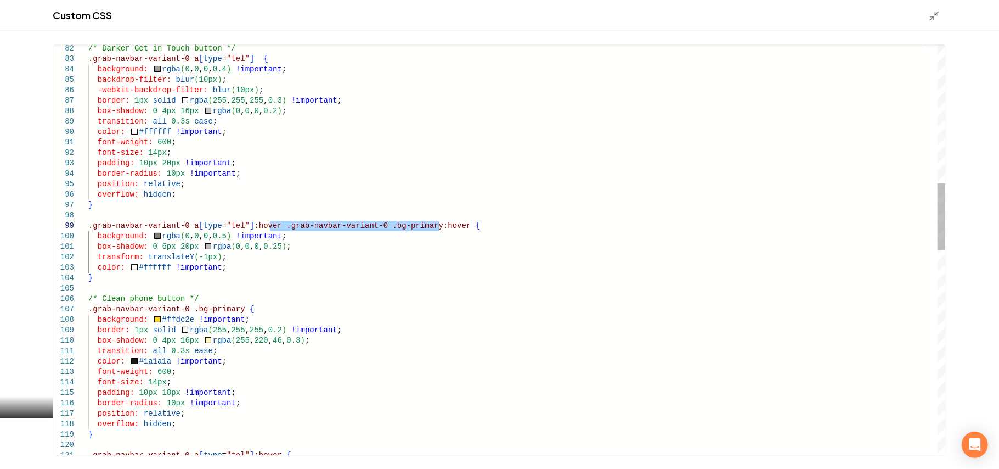
drag, startPoint x: 271, startPoint y: 223, endPoint x: 440, endPoint y: 223, distance: 169.6
click at [440, 223] on div "backdrop-filter: blur ( 10px ) ; -webkit-backdrop-filter: blur ( 10px ) ; borde…" at bounding box center [516, 450] width 857 height 2502
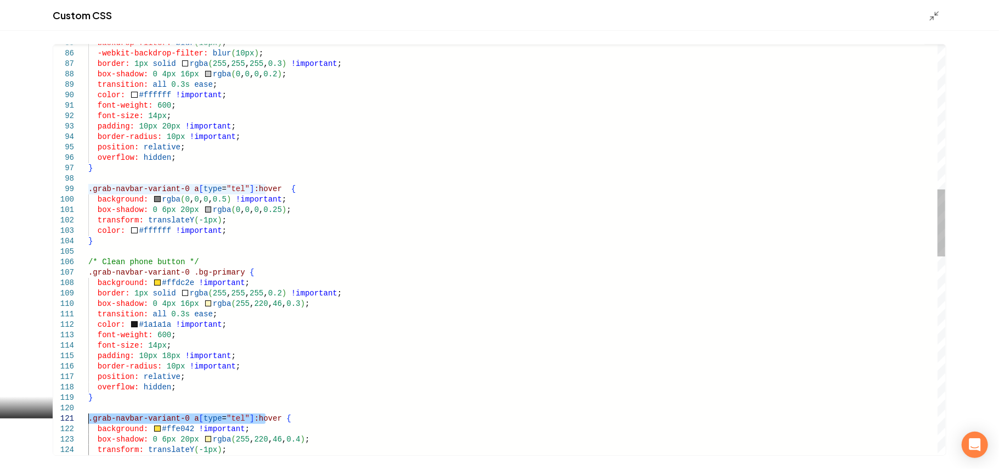
drag, startPoint x: 266, startPoint y: 418, endPoint x: 68, endPoint y: 420, distance: 198.1
click at [88, 420] on div "backdrop-filter: blur ( 10px ) ; -webkit-backdrop-filter: blur ( 10px ) ; borde…" at bounding box center [516, 413] width 857 height 2502
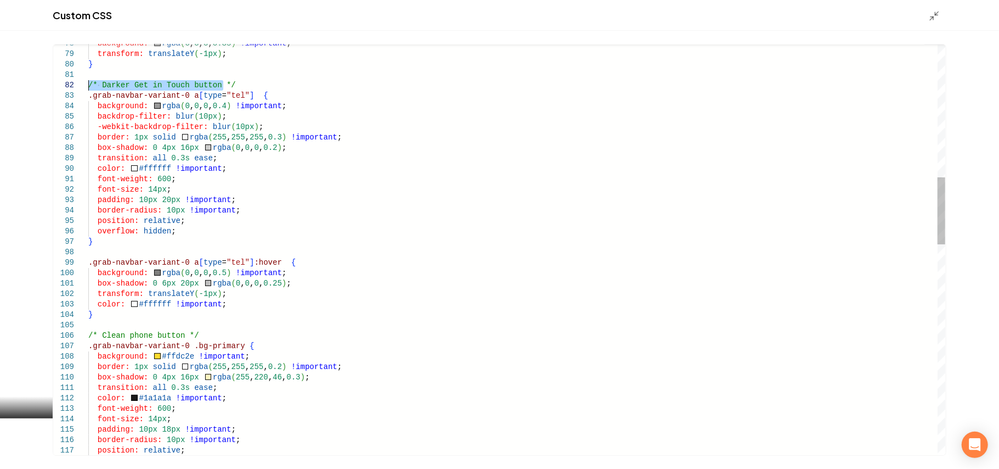
drag, startPoint x: 233, startPoint y: 85, endPoint x: 90, endPoint y: 80, distance: 142.7
drag, startPoint x: 99, startPoint y: 83, endPoint x: 110, endPoint y: 326, distance: 242.8
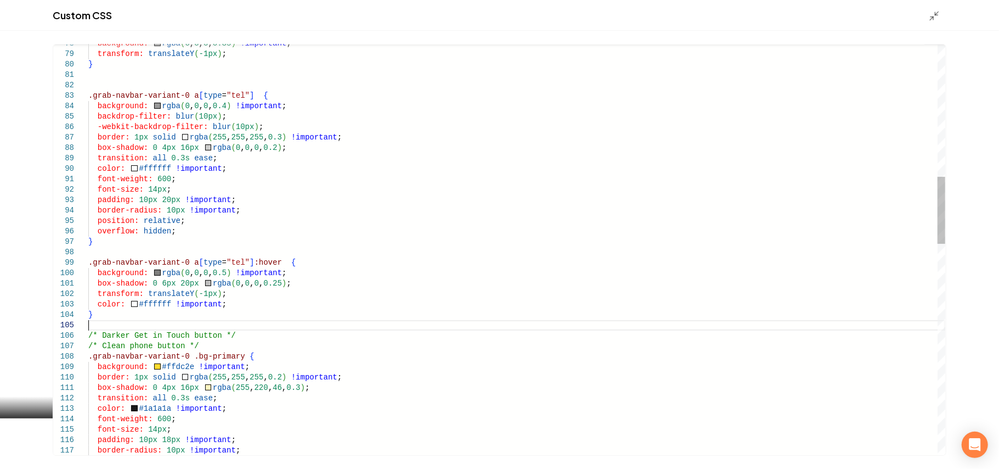
scroll to position [52, 0]
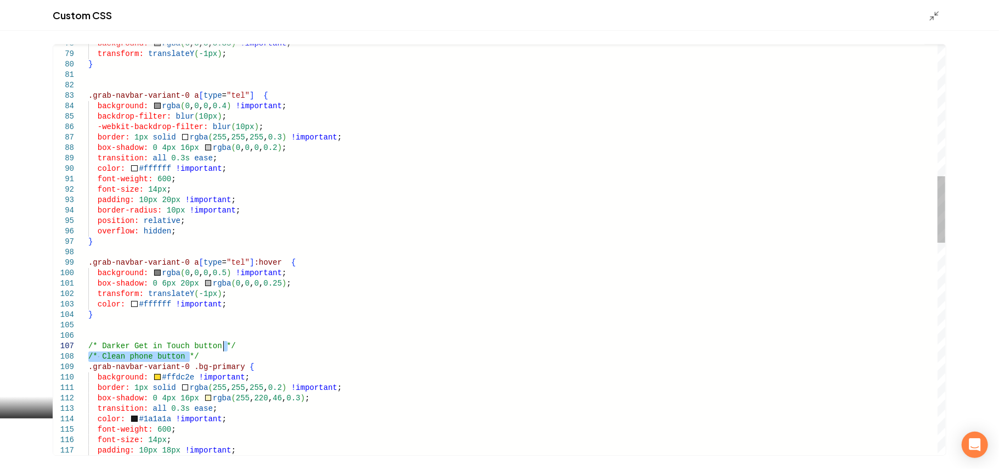
drag, startPoint x: 216, startPoint y: 357, endPoint x: 234, endPoint y: 347, distance: 20.1
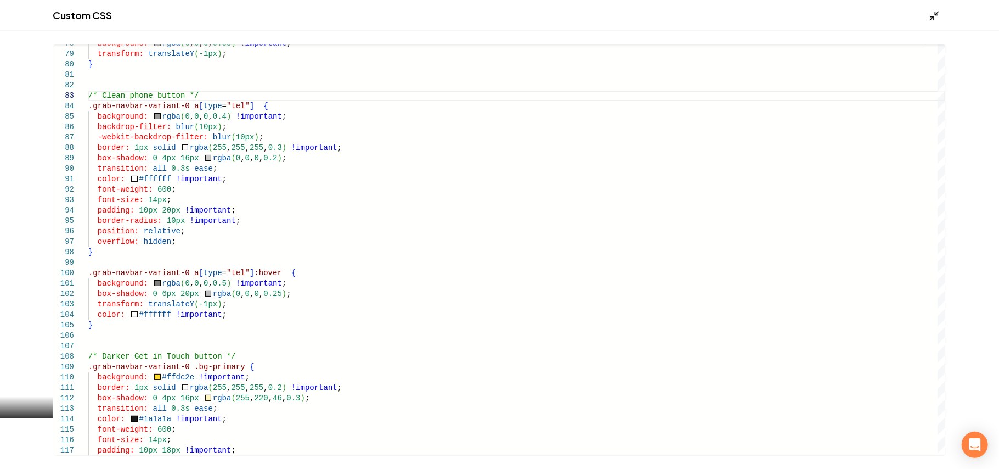
type textarea "**********"
click at [935, 10] on icon "Main content area" at bounding box center [934, 15] width 11 height 11
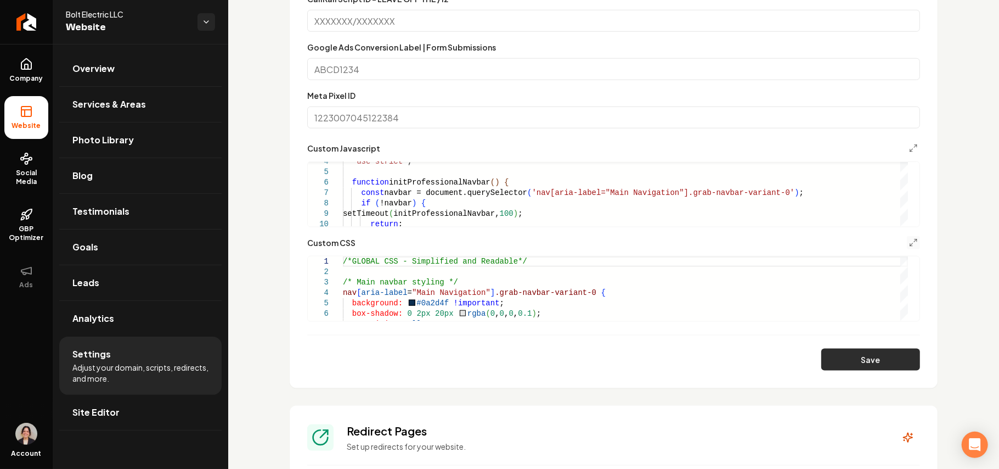
click at [870, 354] on button "Save" at bounding box center [870, 359] width 99 height 22
click at [909, 246] on icon "Main content area" at bounding box center [913, 242] width 9 height 9
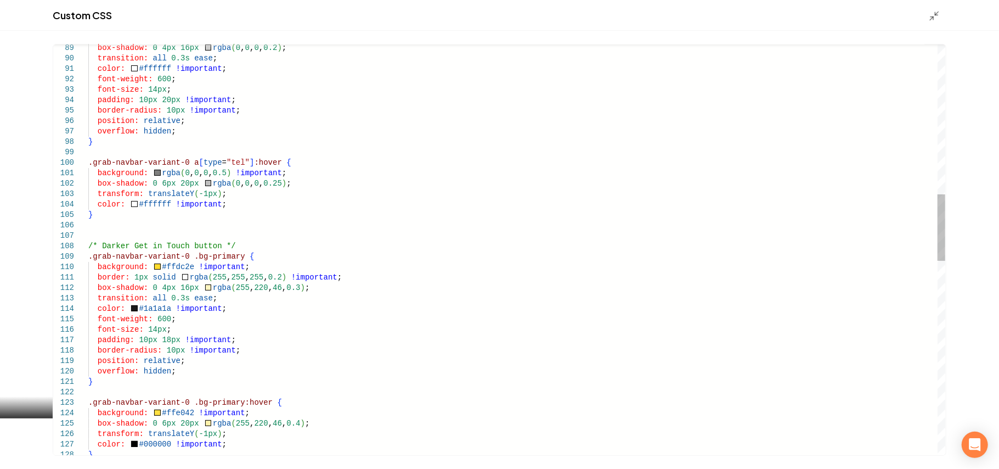
scroll to position [0, 0]
drag, startPoint x: 336, startPoint y: 286, endPoint x: 356, endPoint y: 275, distance: 23.1
click at [356, 275] on div "box-shadow: 0 4px 16px rgba ( 0 , 0 , 0 , 0.2 ) ; transition: all 0.3s ease ; c…" at bounding box center [516, 386] width 857 height 2523
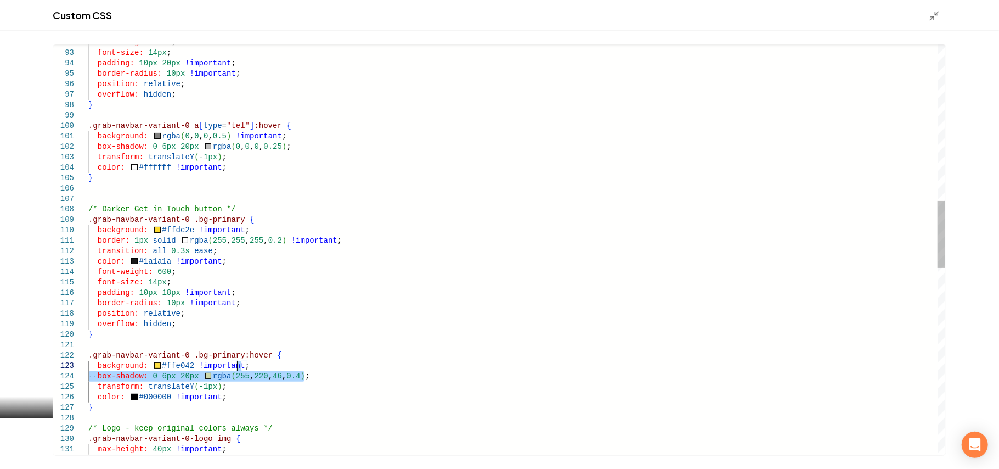
click at [319, 370] on div "font-weight: 600 ; font-size: 14px ; padding: 10px 20px !important ; border-rad…" at bounding box center [516, 345] width 857 height 2513
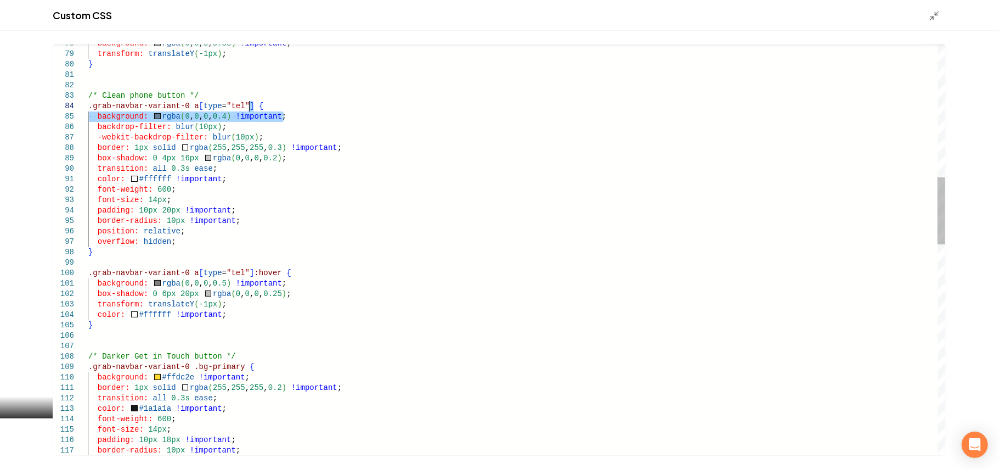
drag, startPoint x: 295, startPoint y: 117, endPoint x: 299, endPoint y: 106, distance: 12.3
drag, startPoint x: 282, startPoint y: 136, endPoint x: 299, endPoint y: 106, distance: 34.4
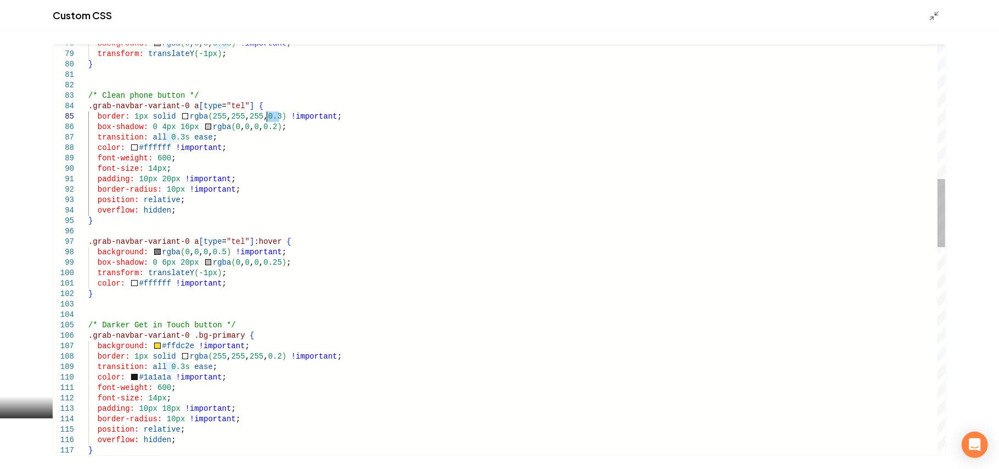
drag, startPoint x: 280, startPoint y: 117, endPoint x: 267, endPoint y: 119, distance: 13.2
click at [267, 119] on div "font-weight: 600 ; font-size: 14px ; padding: 10px 20px !important ; border-rad…" at bounding box center [516, 471] width 857 height 2471
drag, startPoint x: 313, startPoint y: 129, endPoint x: 343, endPoint y: 119, distance: 32.6
click at [343, 119] on div "font-weight: 600 ; font-size: 14px ; padding: 10px 20px !important ; border-rad…" at bounding box center [516, 471] width 857 height 2471
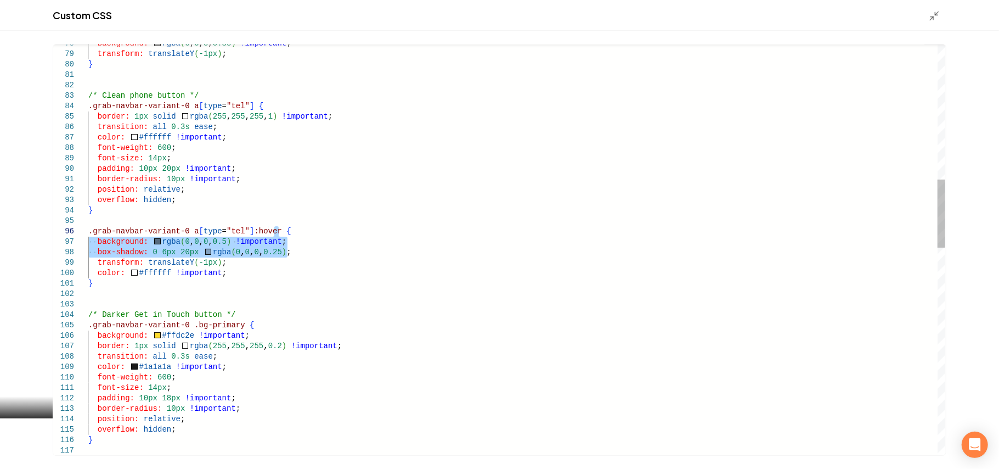
drag, startPoint x: 314, startPoint y: 252, endPoint x: 325, endPoint y: 235, distance: 20.0
click at [325, 235] on div "font-weight: 600 ; font-size: 14px ; padding: 10px 20px !important ; border-rad…" at bounding box center [516, 466] width 857 height 2460
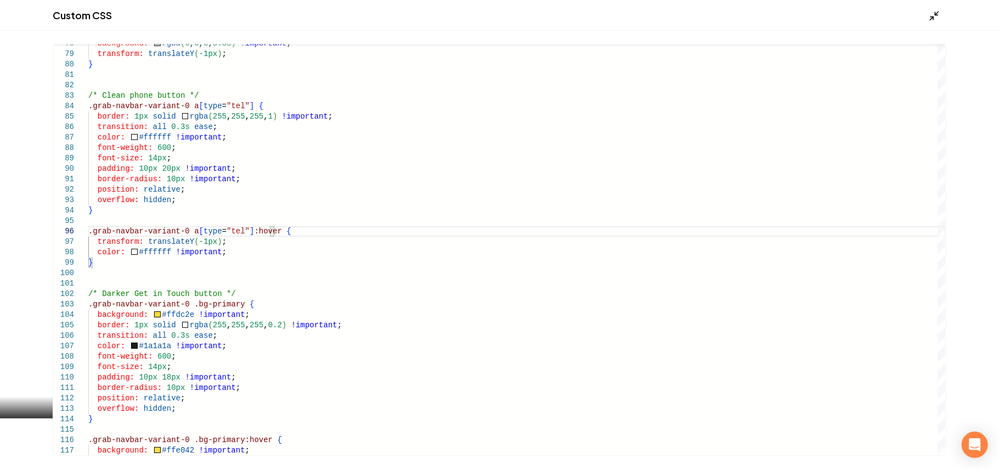
type textarea "**********"
click at [938, 14] on polyline "Main content area" at bounding box center [937, 13] width 3 height 3
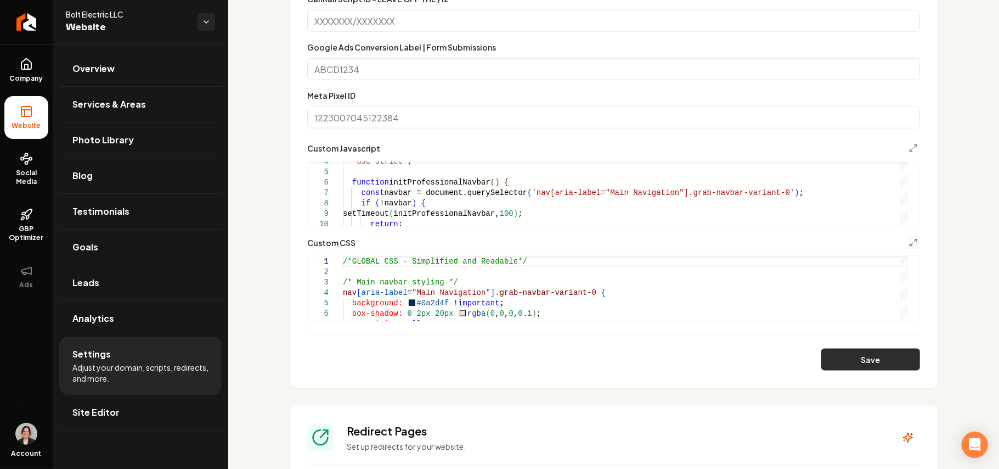
click at [867, 359] on button "Save" at bounding box center [870, 359] width 99 height 22
click at [903, 251] on div "**********" at bounding box center [613, 279] width 613 height 86
click at [909, 244] on icon "Main content area" at bounding box center [913, 242] width 9 height 9
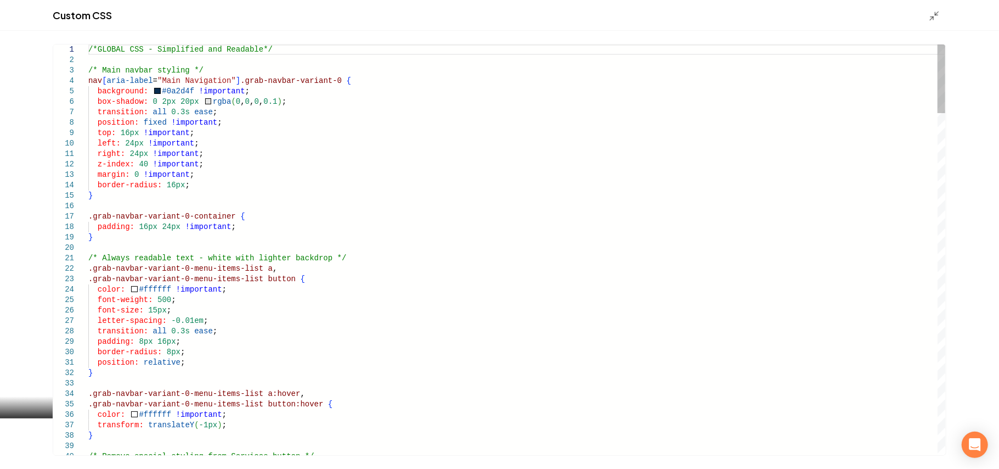
scroll to position [0, 0]
drag, startPoint x: 185, startPoint y: 93, endPoint x: 156, endPoint y: 89, distance: 29.4
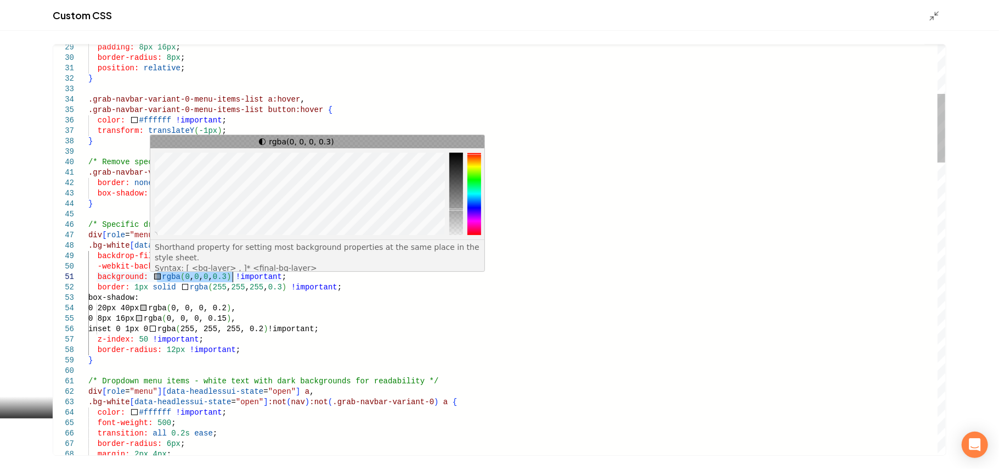
drag, startPoint x: 156, startPoint y: 275, endPoint x: 233, endPoint y: 278, distance: 76.9
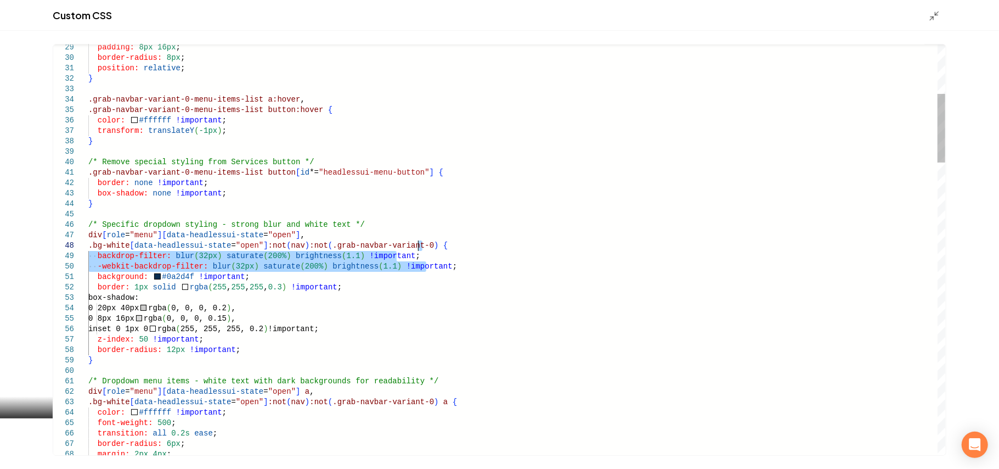
drag, startPoint x: 437, startPoint y: 271, endPoint x: 449, endPoint y: 247, distance: 26.8
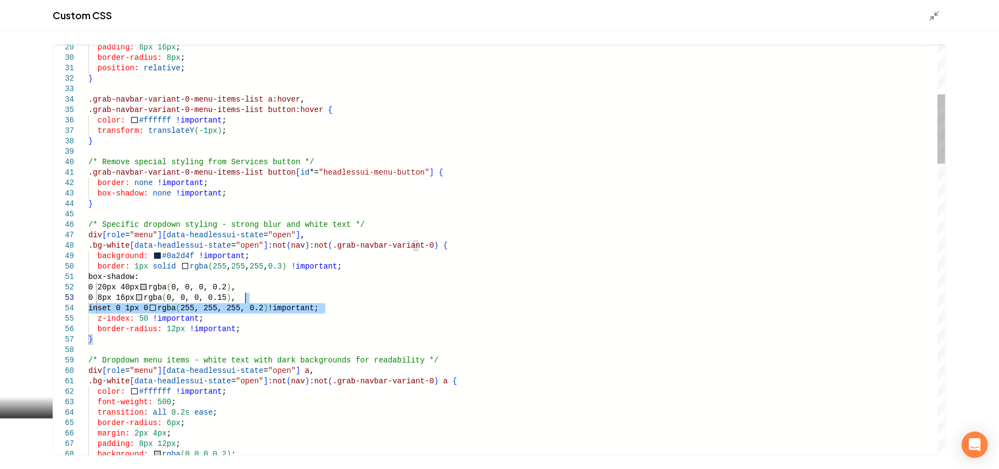
type textarea "**********"
drag, startPoint x: 333, startPoint y: 308, endPoint x: 371, endPoint y: 264, distance: 58.7
click at [935, 15] on icon "Main content area" at bounding box center [934, 15] width 11 height 11
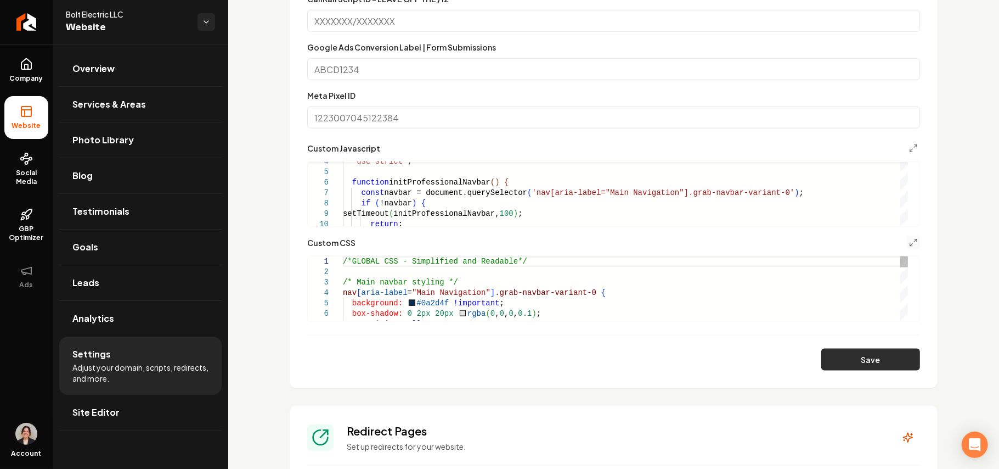
click at [876, 358] on button "Save" at bounding box center [870, 359] width 99 height 22
click at [909, 244] on icon "Main content area" at bounding box center [913, 242] width 9 height 9
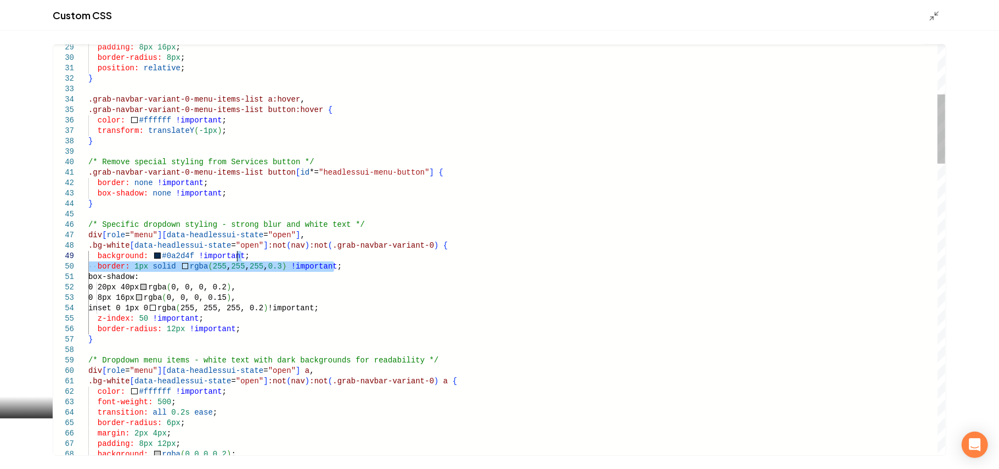
type textarea "**********"
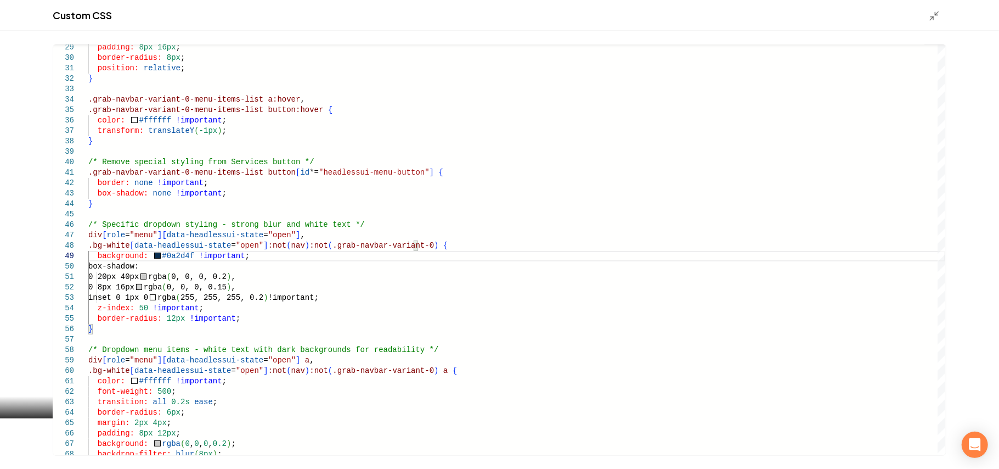
click at [926, 19] on div "Custom CSS" at bounding box center [499, 15] width 999 height 31
click at [934, 14] on icon "Main content area" at bounding box center [934, 15] width 11 height 11
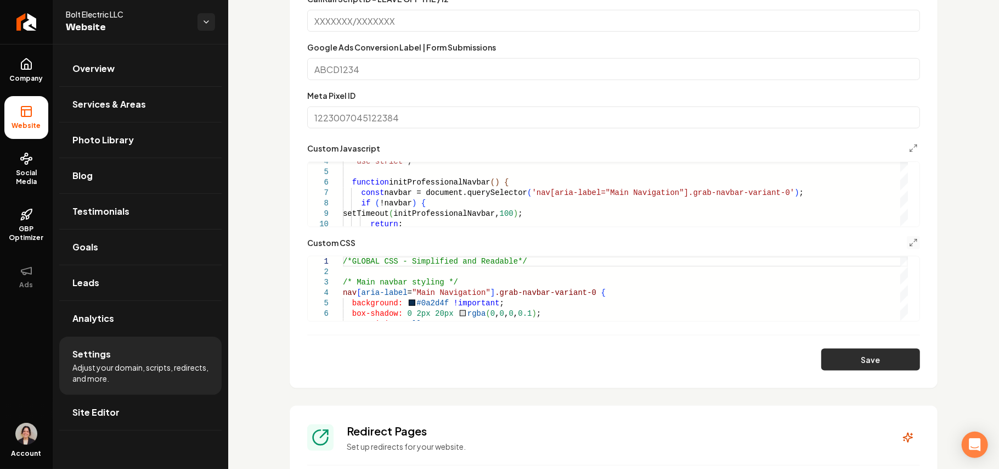
click at [872, 352] on button "Save" at bounding box center [870, 359] width 99 height 22
click at [909, 244] on icon "Main content area" at bounding box center [913, 242] width 9 height 9
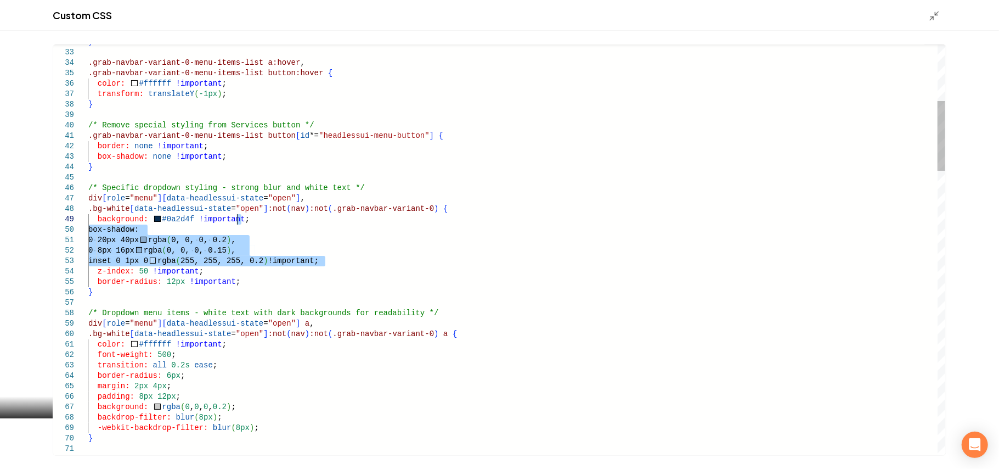
drag, startPoint x: 347, startPoint y: 259, endPoint x: 354, endPoint y: 221, distance: 39.1
type textarea "**********"
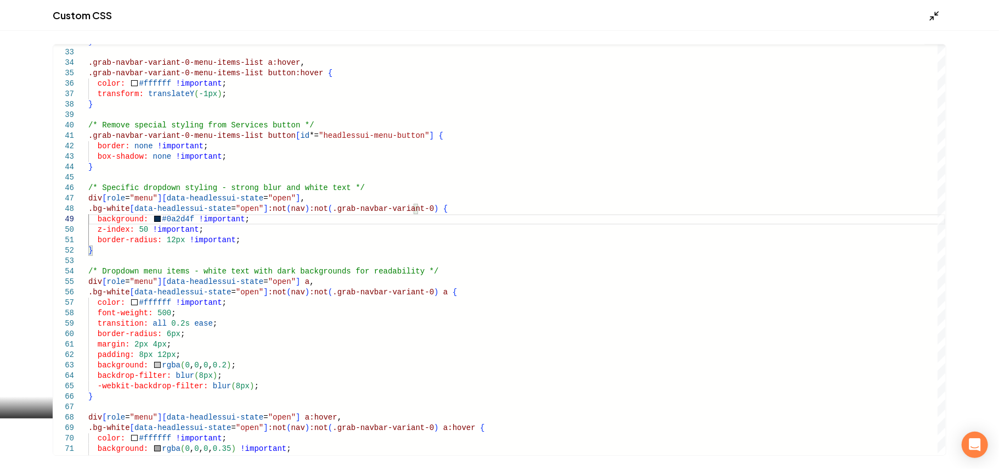
click at [937, 12] on icon "Main content area" at bounding box center [934, 15] width 11 height 11
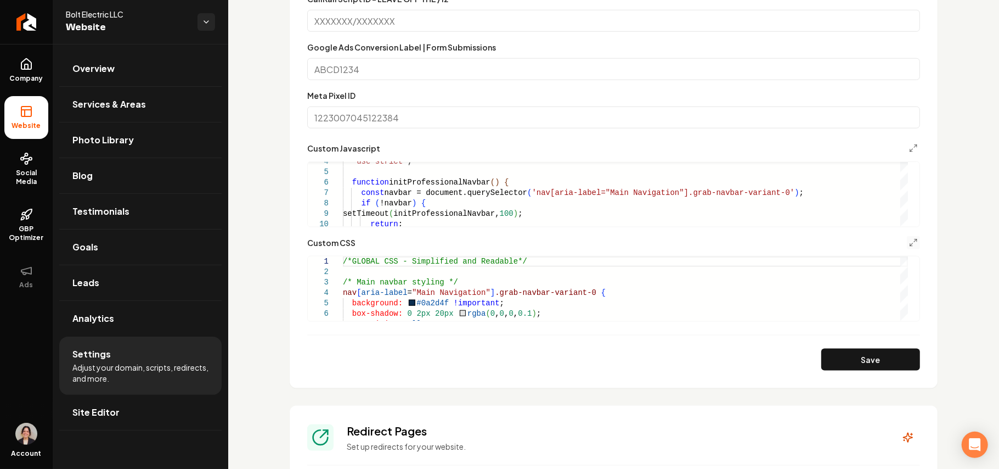
click at [865, 347] on form "**********" at bounding box center [613, 108] width 613 height 523
click at [861, 358] on button "Save" at bounding box center [870, 359] width 99 height 22
click at [909, 244] on icon "Main content area" at bounding box center [913, 242] width 9 height 9
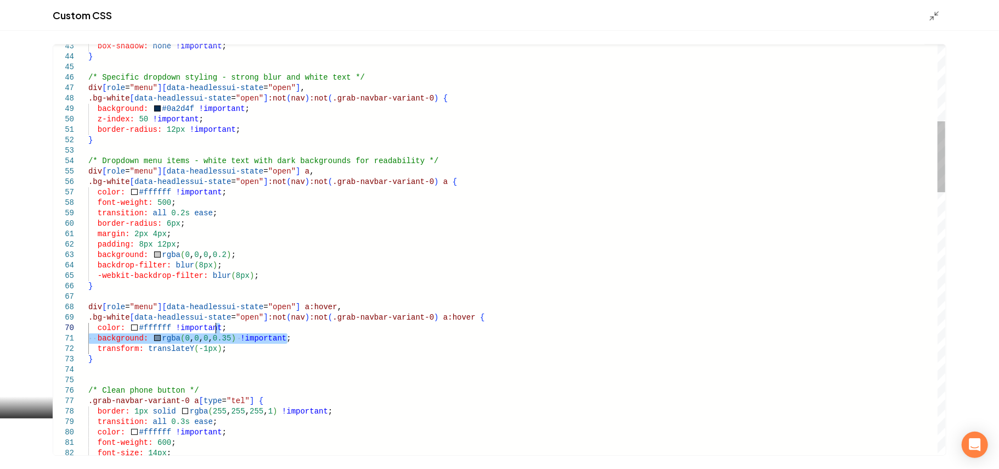
drag, startPoint x: 299, startPoint y: 340, endPoint x: 295, endPoint y: 330, distance: 11.1
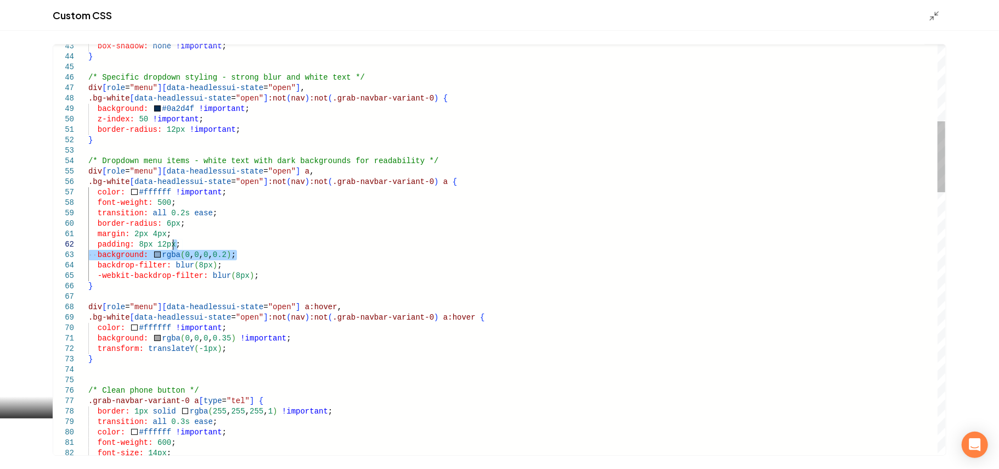
drag, startPoint x: 256, startPoint y: 258, endPoint x: 260, endPoint y: 244, distance: 14.4
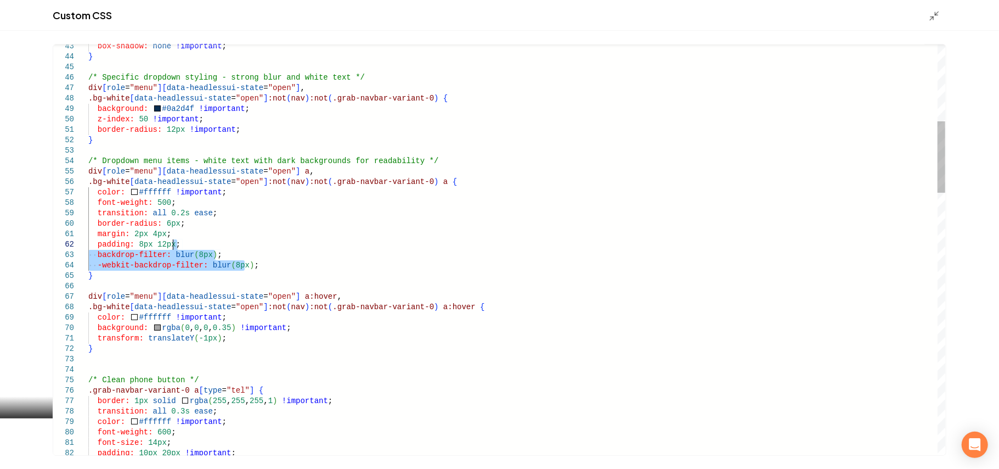
drag, startPoint x: 260, startPoint y: 264, endPoint x: 255, endPoint y: 242, distance: 23.0
type textarea "**********"
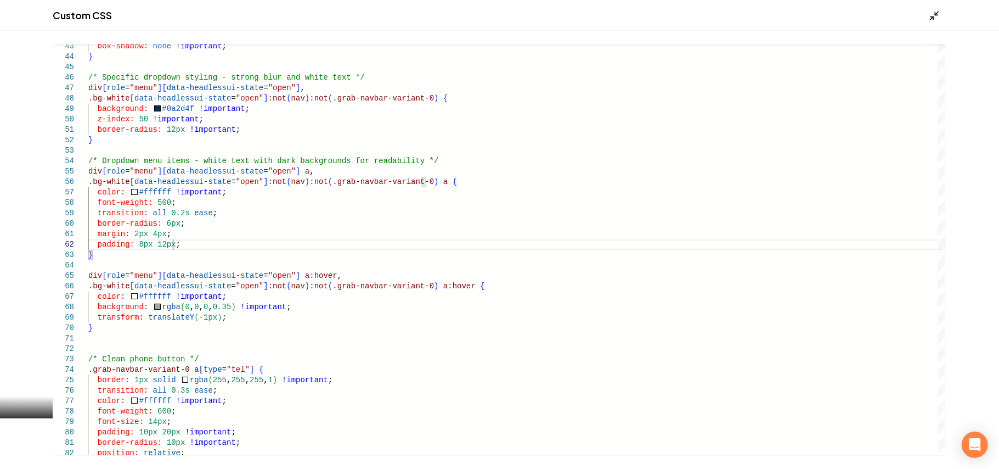
click at [933, 10] on icon "Main content area" at bounding box center [934, 15] width 11 height 11
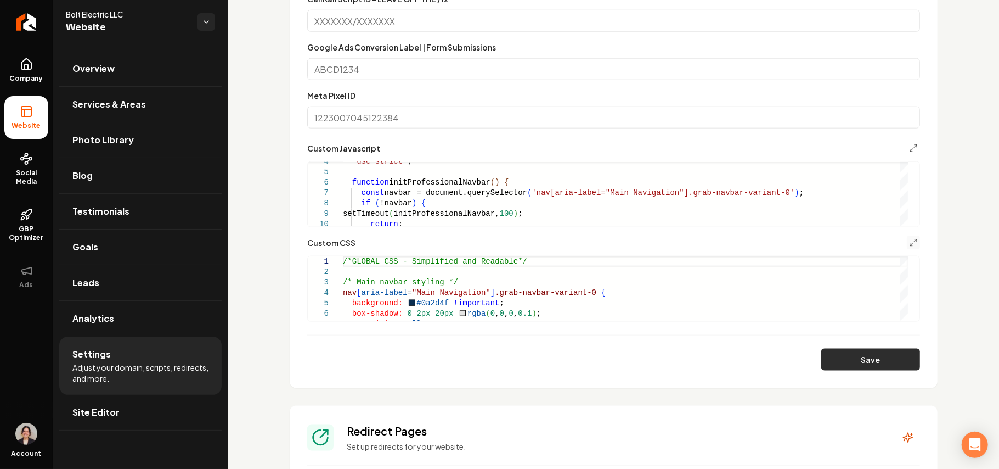
click at [877, 369] on button "Save" at bounding box center [870, 359] width 99 height 22
click at [909, 244] on icon "Main content area" at bounding box center [913, 242] width 9 height 9
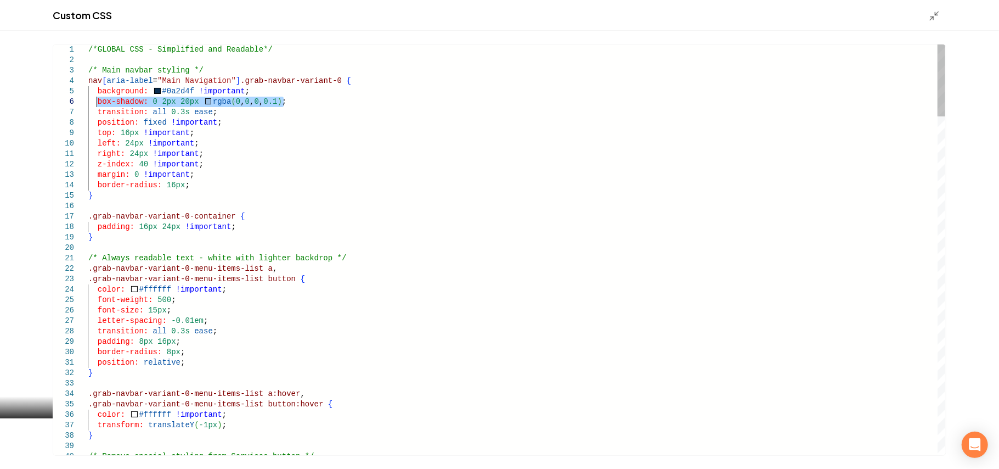
drag, startPoint x: 301, startPoint y: 104, endPoint x: 97, endPoint y: 101, distance: 204.1
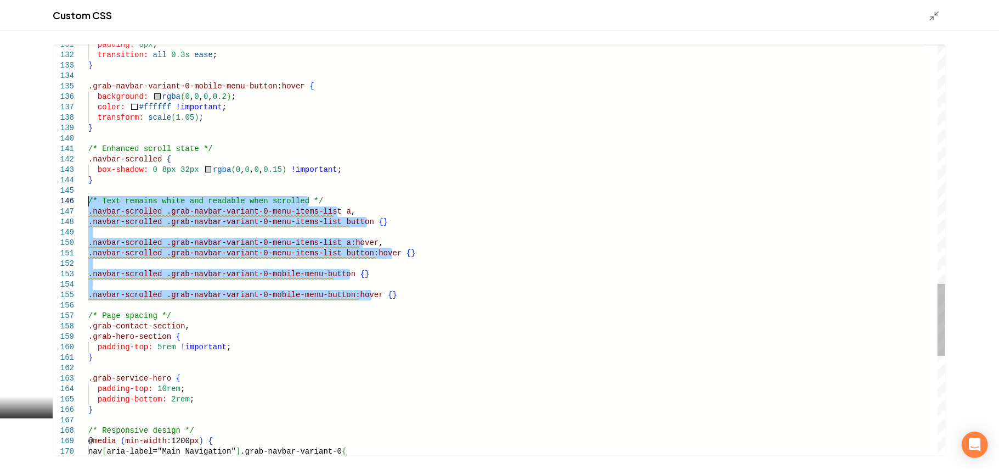
drag, startPoint x: 387, startPoint y: 297, endPoint x: 63, endPoint y: 196, distance: 340.2
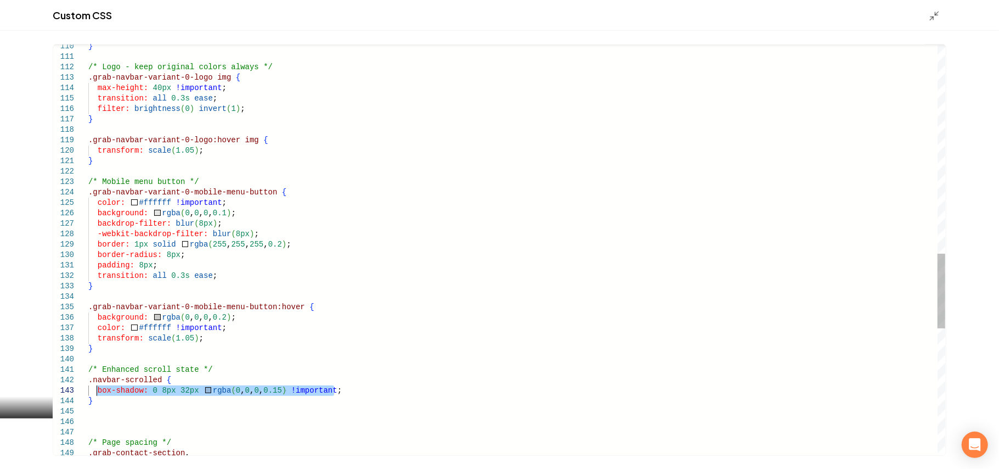
drag, startPoint x: 350, startPoint y: 390, endPoint x: 98, endPoint y: 393, distance: 252.4
click at [98, 393] on div ".grab-contact-section , /* Page spacing */ transform: scale ( 1.05 ) ; } /* Enh…" at bounding box center [516, 25] width 857 height 2241
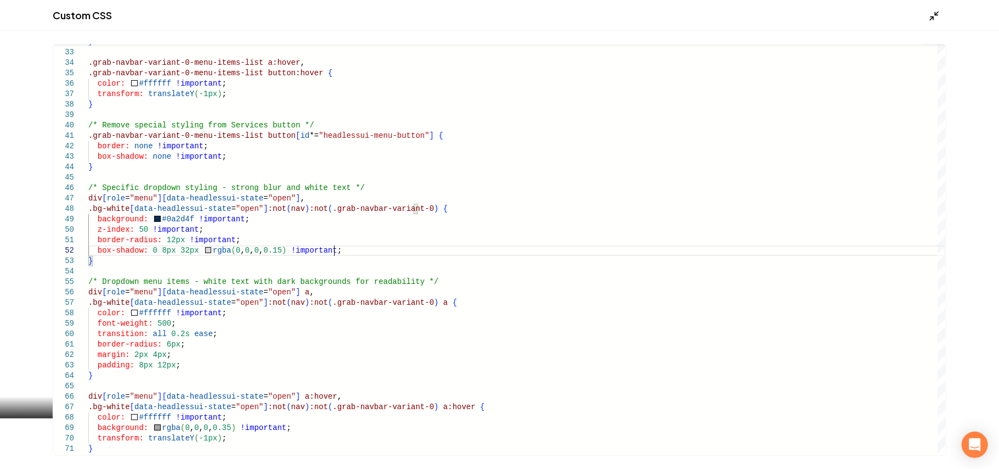
type textarea "**********"
click at [932, 12] on icon "Main content area" at bounding box center [934, 15] width 11 height 11
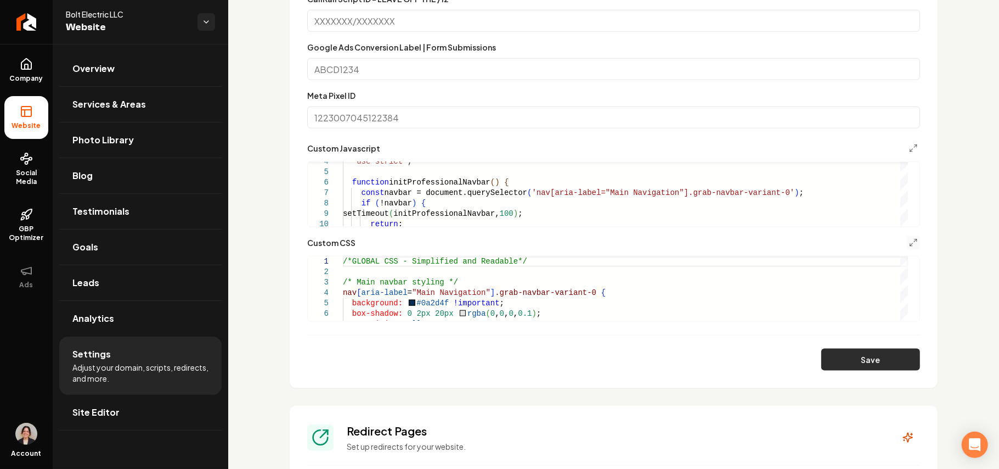
click at [861, 362] on button "Save" at bounding box center [870, 359] width 99 height 22
click at [909, 244] on icon "Main content area" at bounding box center [913, 242] width 9 height 9
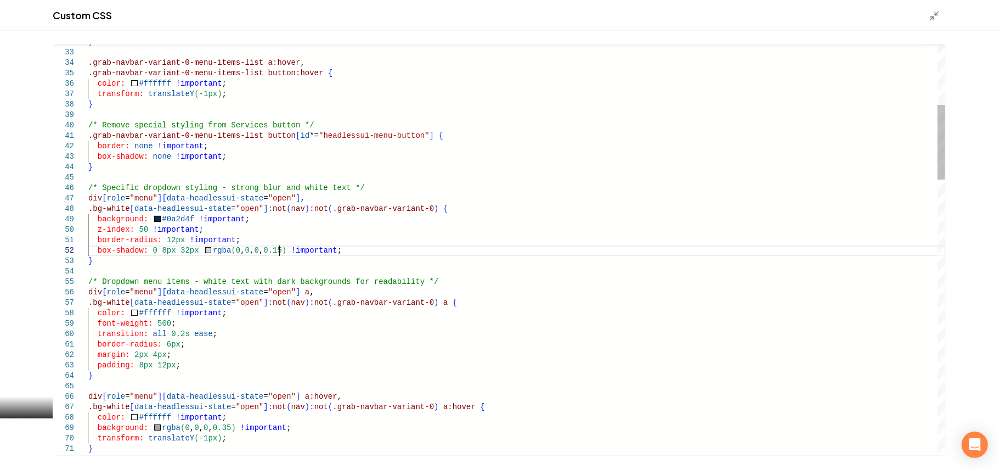
scroll to position [0, 0]
drag, startPoint x: 280, startPoint y: 251, endPoint x: 270, endPoint y: 251, distance: 9.9
type textarea "**********"
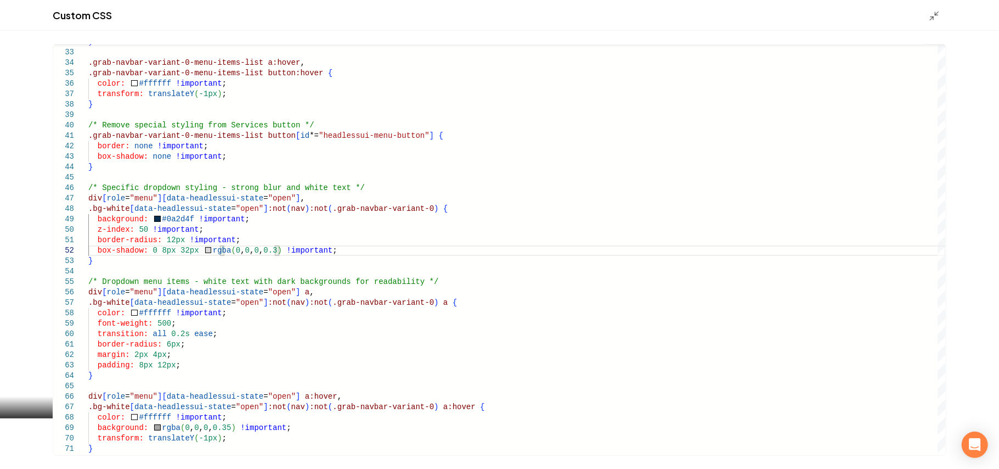
click at [932, 9] on div "Main content area" at bounding box center [938, 15] width 18 height 12
click at [933, 18] on line "Main content area" at bounding box center [932, 17] width 3 height 3
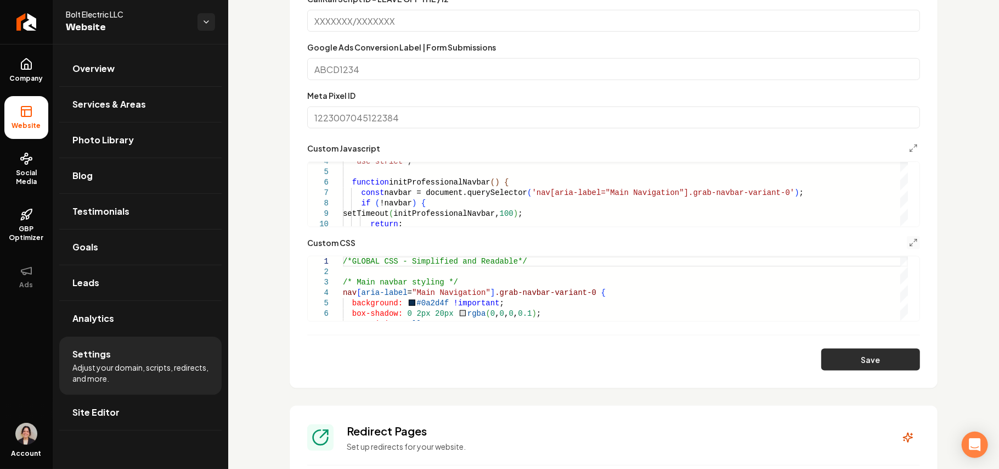
click at [856, 363] on button "Save" at bounding box center [870, 359] width 99 height 22
click at [894, 240] on div "Custom CSS" at bounding box center [613, 242] width 613 height 13
click at [907, 241] on button "Main content area" at bounding box center [913, 242] width 13 height 13
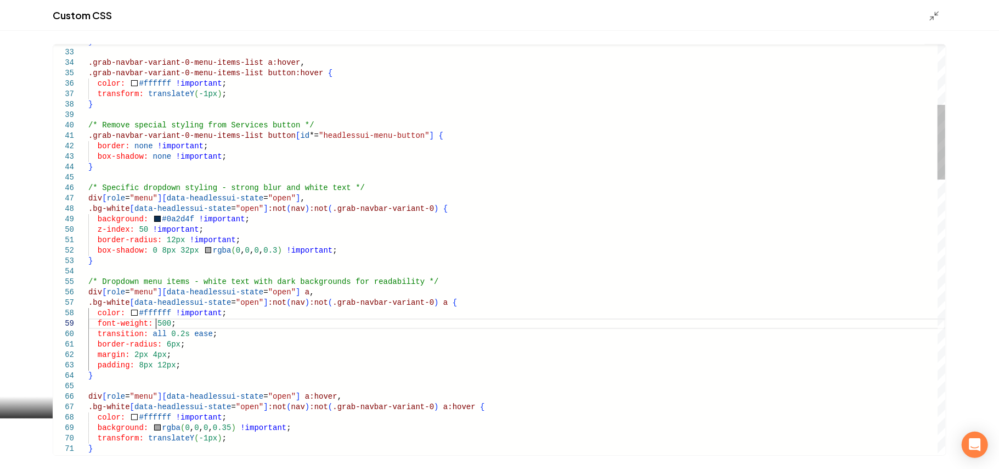
scroll to position [0, 0]
type textarea "**********"
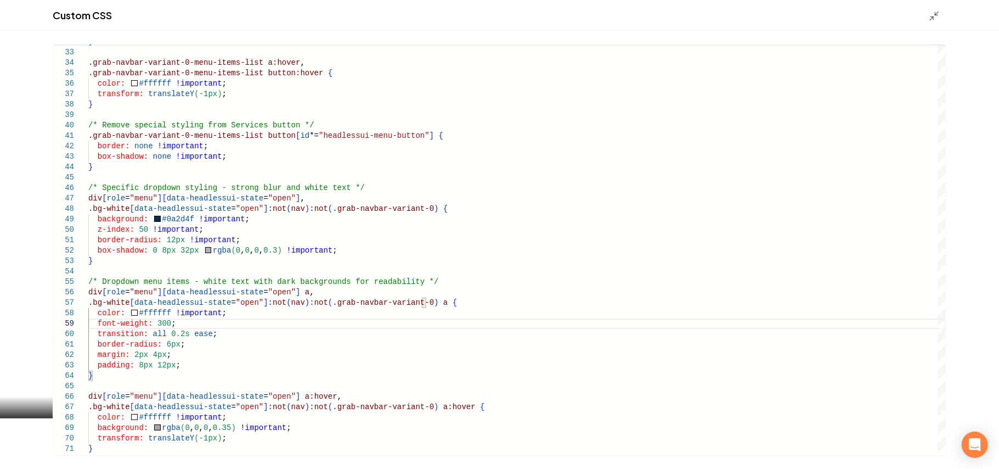
click at [935, 18] on icon "Main content area" at bounding box center [934, 15] width 11 height 11
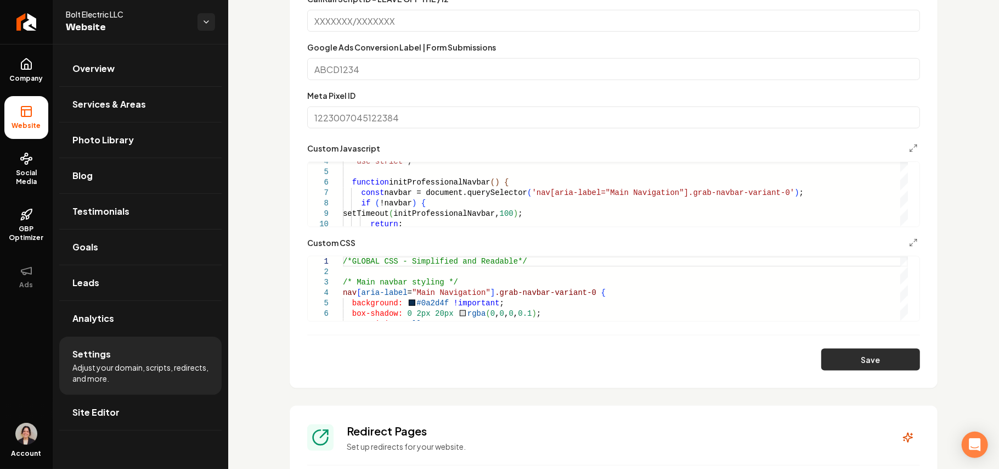
click at [859, 363] on button "Save" at bounding box center [870, 359] width 99 height 22
click at [909, 243] on icon "Main content area" at bounding box center [913, 242] width 9 height 9
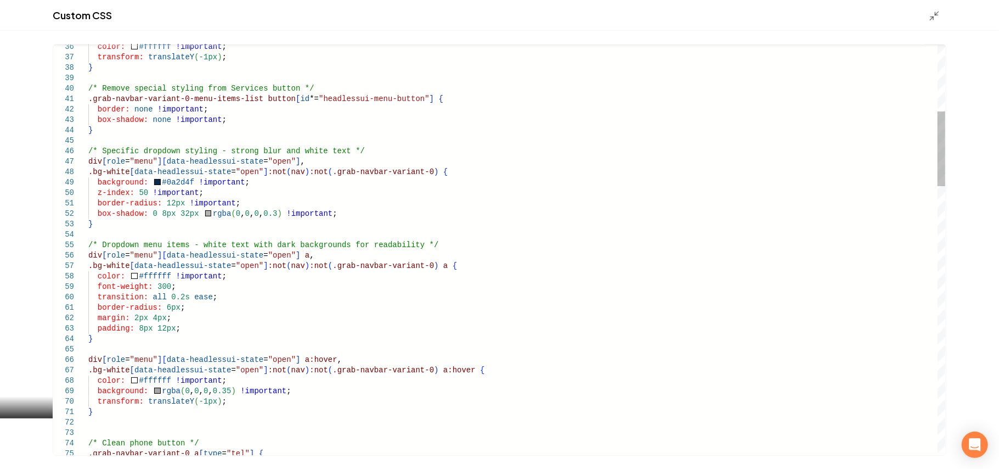
type textarea "**********"
click at [936, 18] on icon "Main content area" at bounding box center [934, 15] width 11 height 11
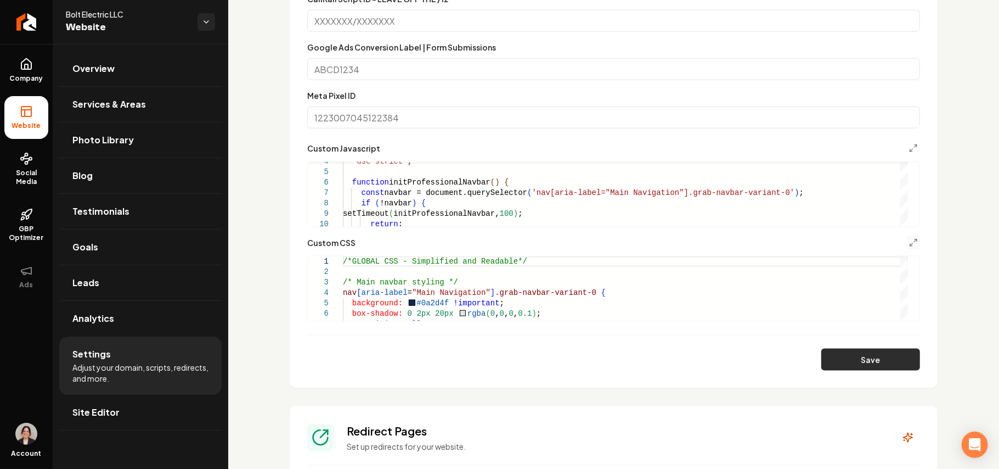
click at [881, 360] on button "Save" at bounding box center [870, 359] width 99 height 22
click at [91, 410] on span "Site Editor" at bounding box center [95, 412] width 47 height 13
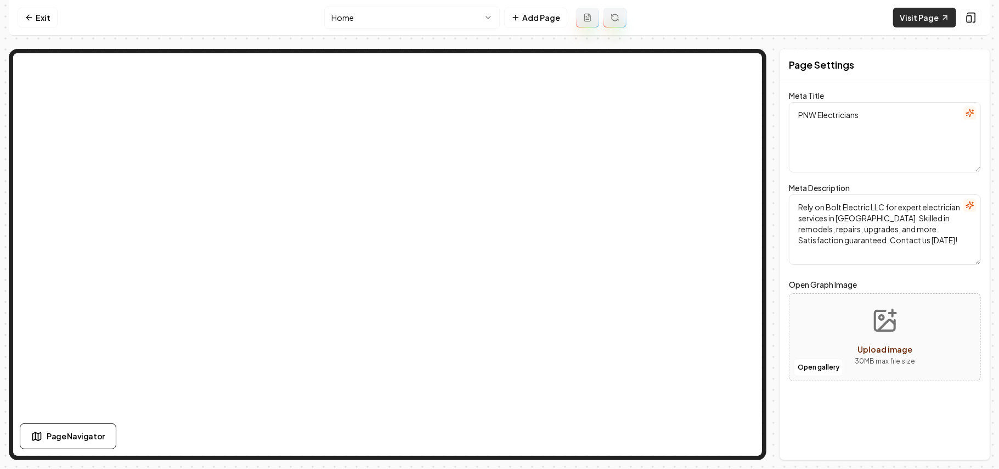
click at [916, 14] on link "Visit Page" at bounding box center [924, 18] width 63 height 20
click at [436, 21] on html "Computer Required This feature is only available on a computer. Please switch t…" at bounding box center [499, 234] width 999 height 469
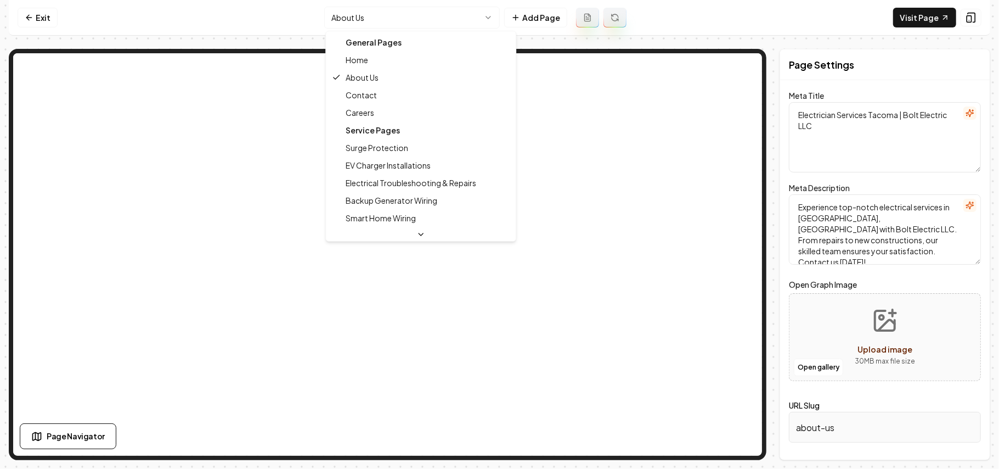
click at [420, 26] on html "Computer Required This feature is only available on a computer. Please switch t…" at bounding box center [499, 234] width 999 height 469
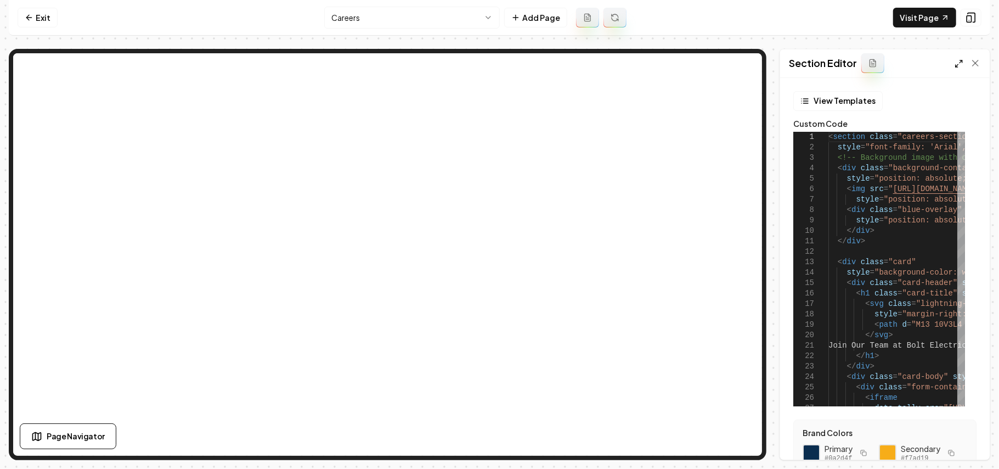
click at [961, 60] on icon at bounding box center [959, 63] width 9 height 9
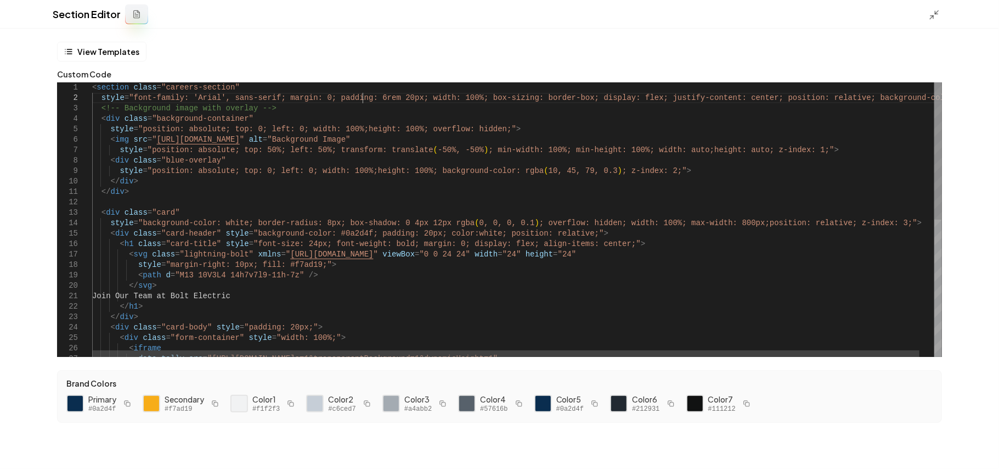
scroll to position [0, 12]
click at [359, 97] on div "< section class = "careers-section" style = "font-family: 'Arial', sans-serif; …" at bounding box center [524, 356] width 865 height 549
click at [398, 97] on div "< section class = "careers-section" style = "font-family: 'Arial', sans-serif; …" at bounding box center [526, 356] width 869 height 549
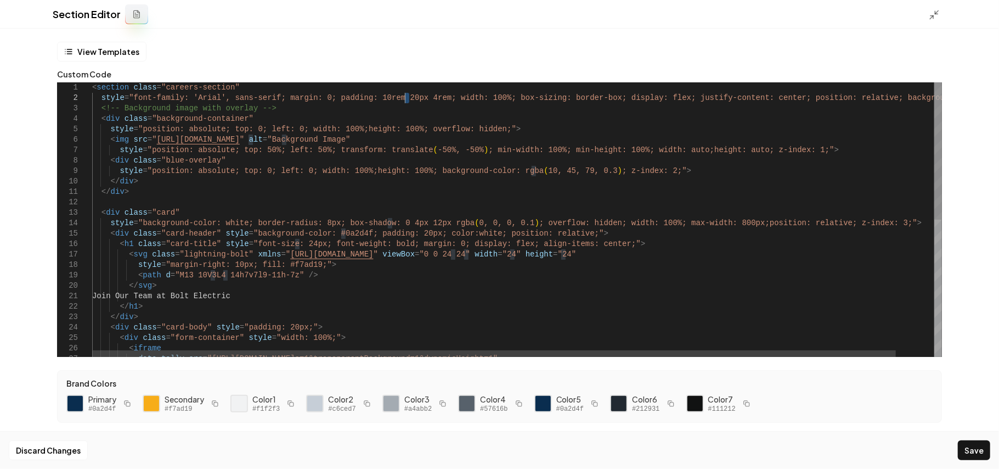
drag, startPoint x: 409, startPoint y: 97, endPoint x: 468, endPoint y: 114, distance: 61.3
click at [405, 95] on div "< section class = "careers-section" style = "font-family: 'Arial', sans-serif; …" at bounding box center [537, 356] width 890 height 549
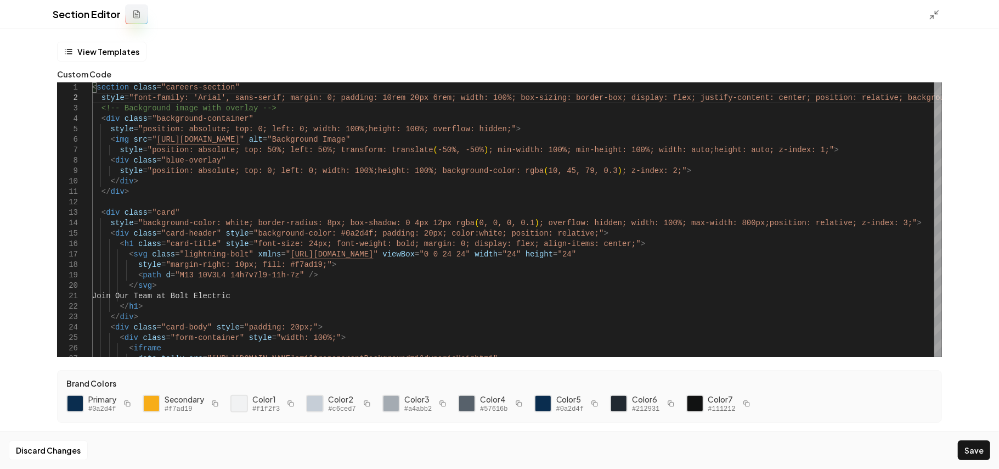
type textarea "**********"
drag, startPoint x: 956, startPoint y: 442, endPoint x: 965, endPoint y: 442, distance: 8.8
click at [958, 442] on div "Discard Changes Save" at bounding box center [499, 450] width 999 height 38
click at [967, 442] on button "Save" at bounding box center [974, 450] width 32 height 20
click at [936, 12] on icon at bounding box center [934, 14] width 11 height 11
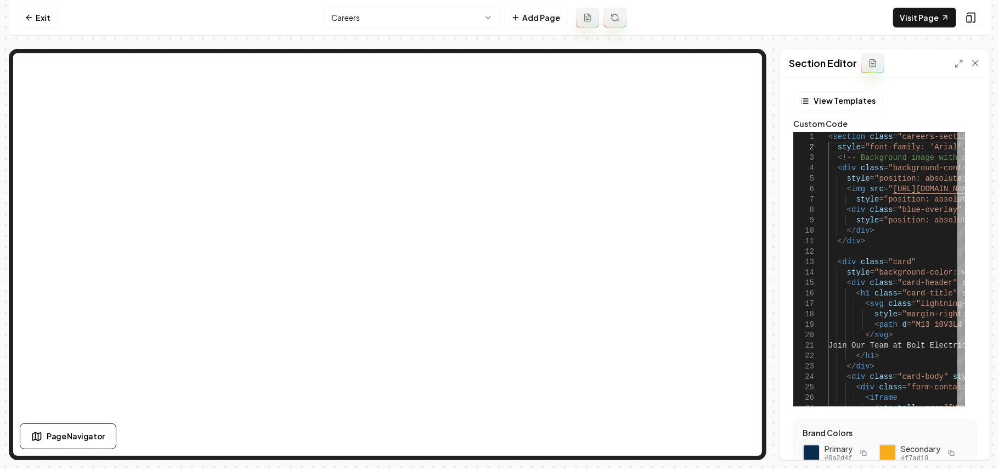
click at [430, 13] on html "Computer Required This feature is only available on a computer. Please switch t…" at bounding box center [499, 234] width 999 height 469
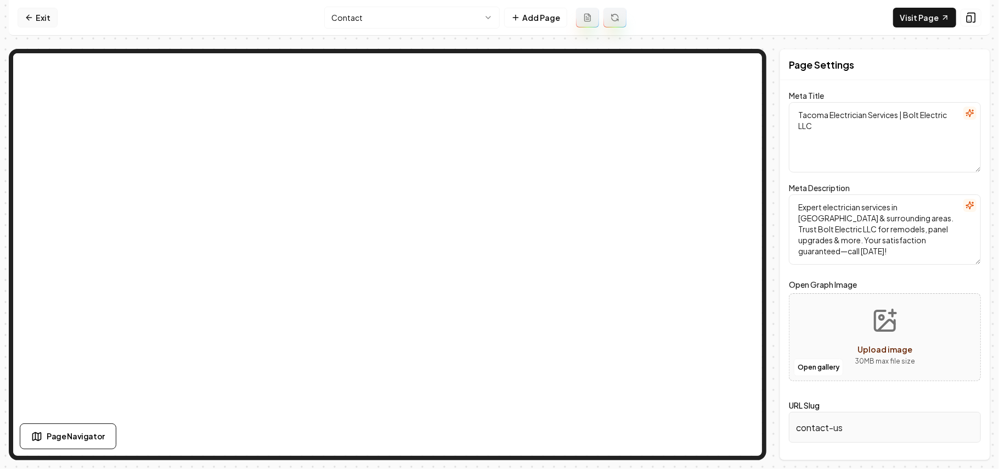
drag, startPoint x: 37, startPoint y: 20, endPoint x: 71, endPoint y: 37, distance: 37.5
click at [37, 20] on link "Exit" at bounding box center [38, 18] width 40 height 20
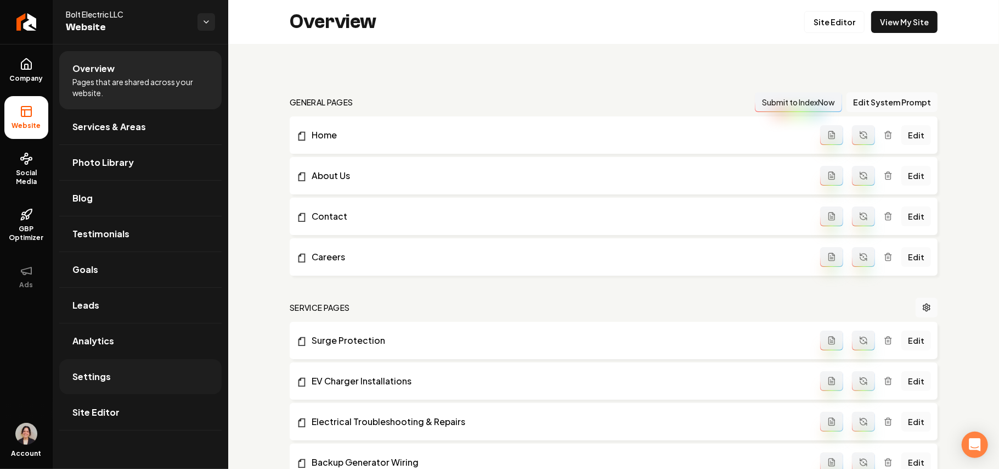
click at [128, 367] on link "Settings" at bounding box center [140, 376] width 162 height 35
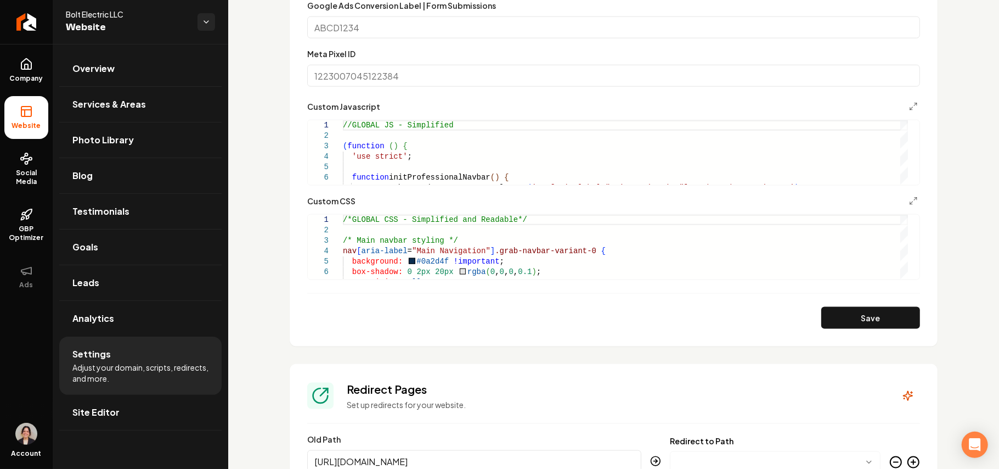
scroll to position [878, 0]
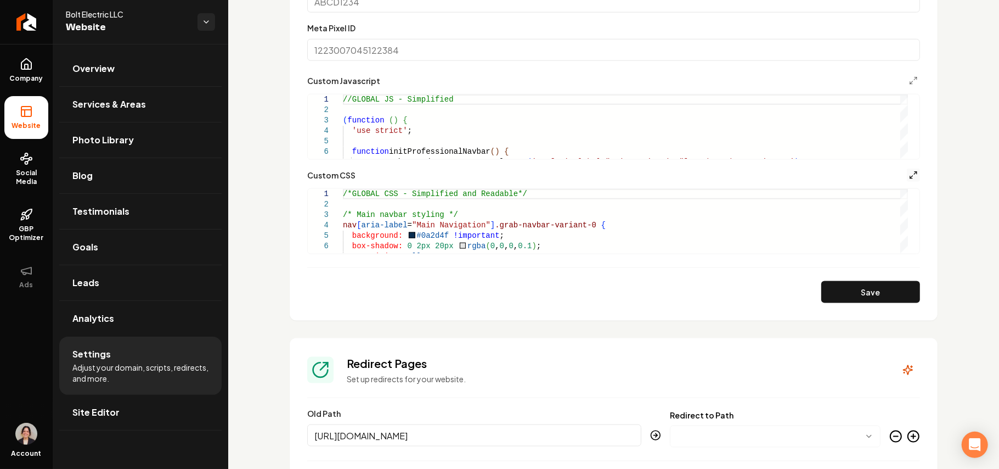
click at [909, 177] on icon "Main content area" at bounding box center [913, 175] width 9 height 9
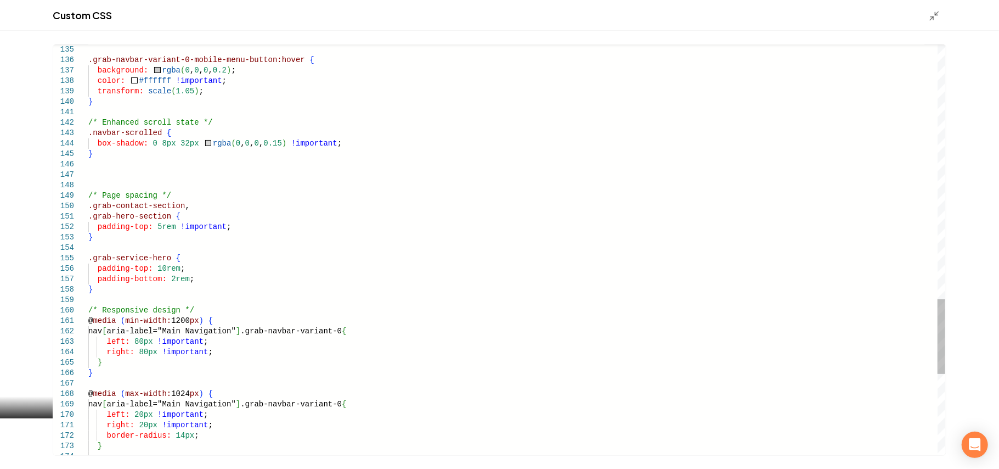
scroll to position [0, 0]
drag, startPoint x: 185, startPoint y: 205, endPoint x: 87, endPoint y: 205, distance: 98.2
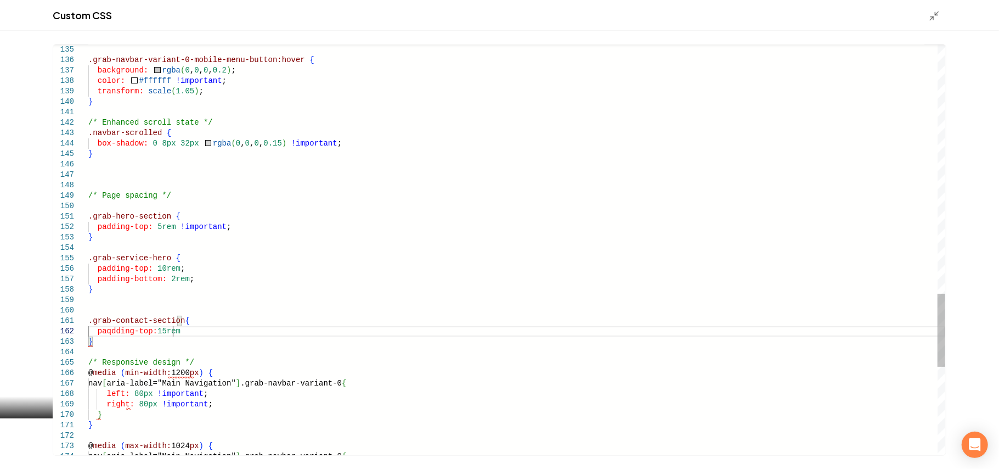
scroll to position [10, 88]
type textarea "**********"
click at [930, 14] on icon "Main content area" at bounding box center [934, 15] width 11 height 11
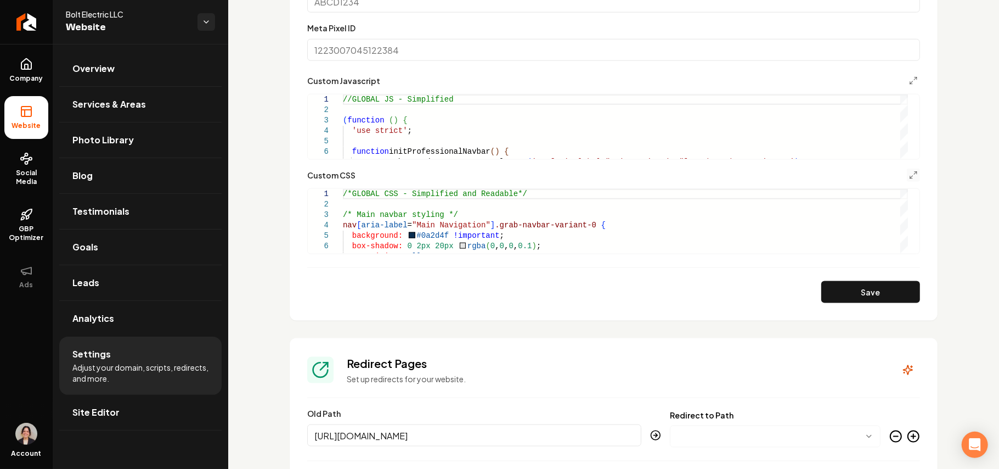
click at [861, 273] on form "**********" at bounding box center [613, 41] width 613 height 523
click at [857, 285] on button "Save" at bounding box center [870, 292] width 99 height 22
click at [909, 172] on icon "Main content area" at bounding box center [913, 175] width 9 height 9
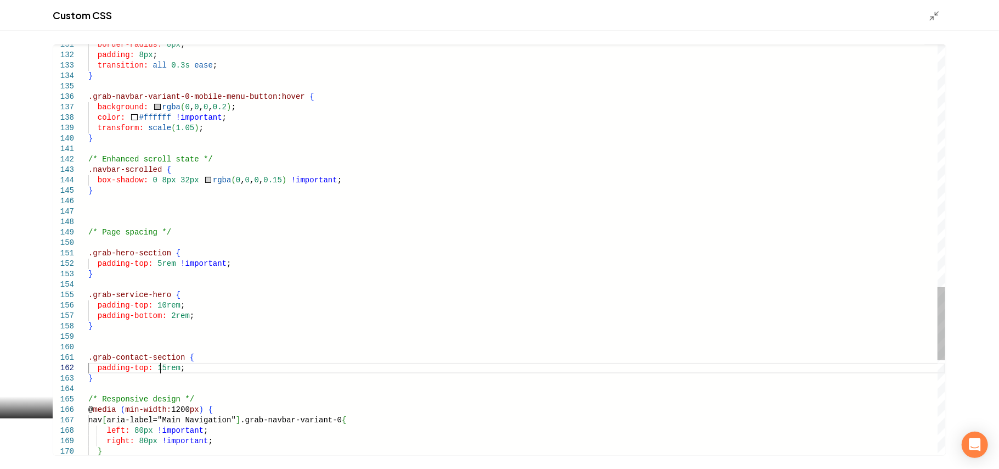
scroll to position [0, 0]
type textarea "**********"
click at [934, 19] on icon "Main content area" at bounding box center [934, 15] width 11 height 11
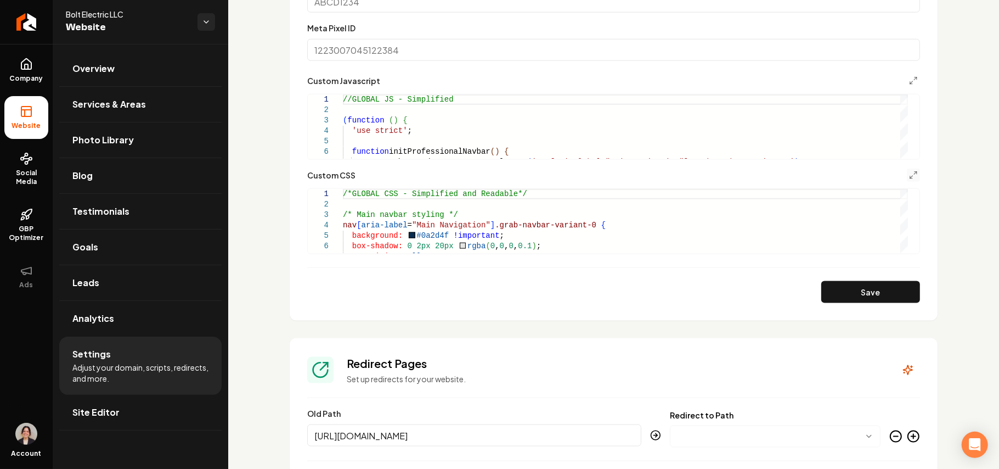
click at [854, 277] on form "**********" at bounding box center [613, 41] width 613 height 523
click at [854, 286] on button "Save" at bounding box center [870, 292] width 99 height 22
click at [909, 178] on section "**********" at bounding box center [614, 15] width 648 height 609
click at [914, 173] on line "Main content area" at bounding box center [915, 173] width 3 height 3
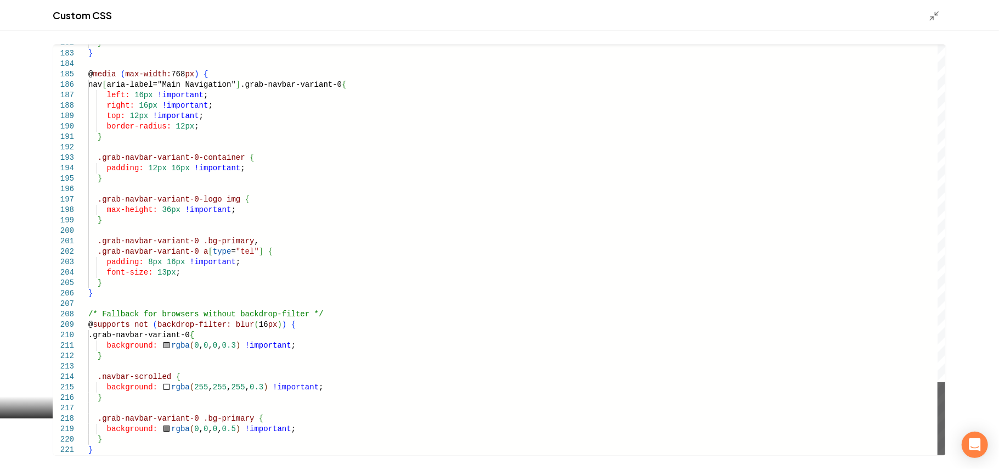
click at [945, 455] on div "Main content area" at bounding box center [942, 418] width 8 height 73
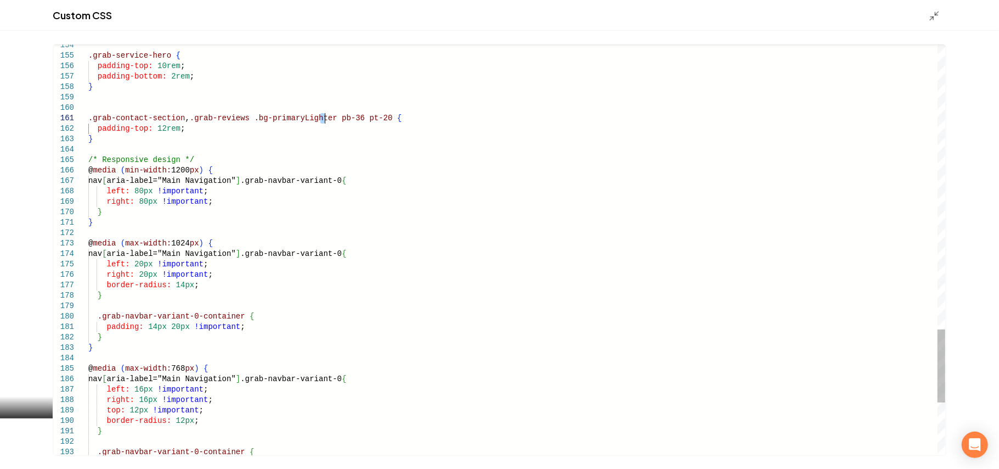
type textarea "**********"
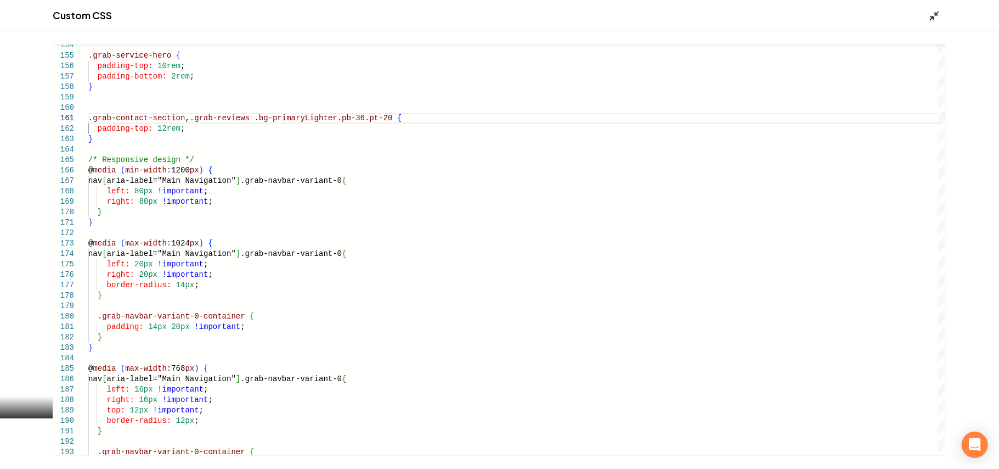
click at [936, 10] on icon "Main content area" at bounding box center [934, 15] width 11 height 11
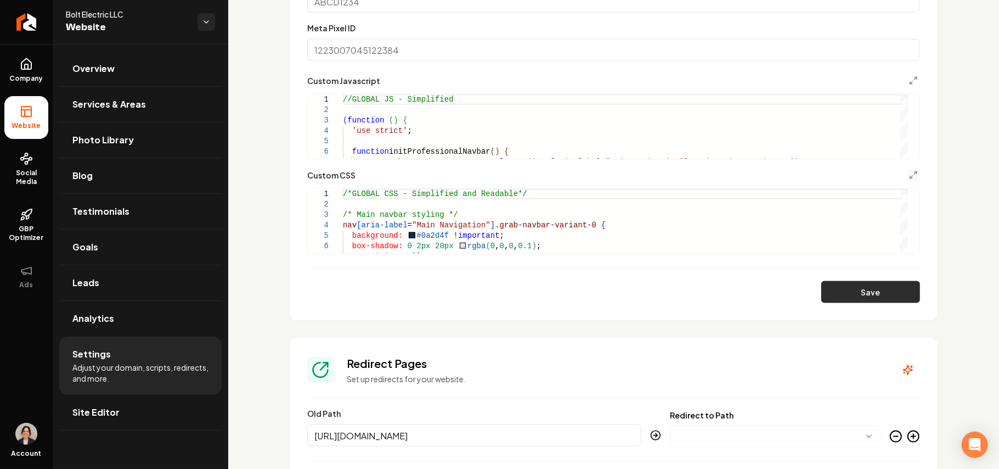
click at [909, 293] on button "Save" at bounding box center [870, 292] width 99 height 22
click at [909, 174] on icon "Main content area" at bounding box center [913, 175] width 9 height 9
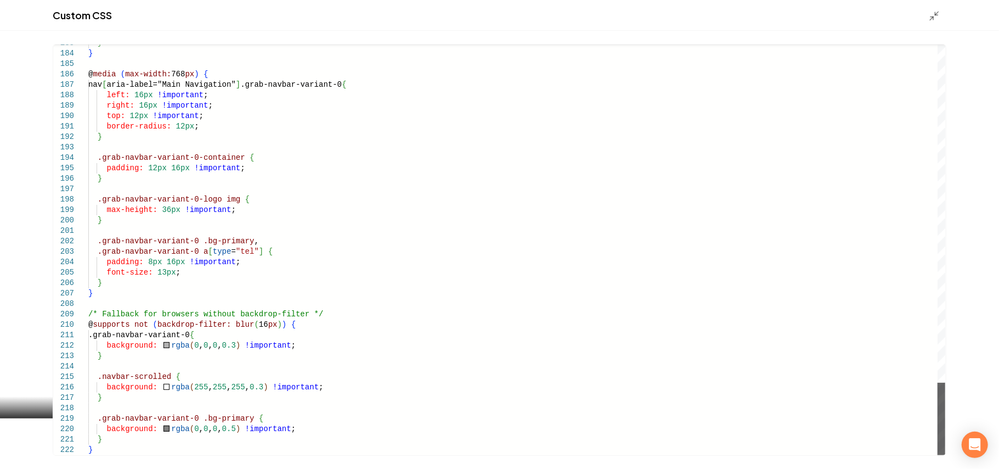
click at [938, 455] on div "Main content area" at bounding box center [942, 418] width 8 height 72
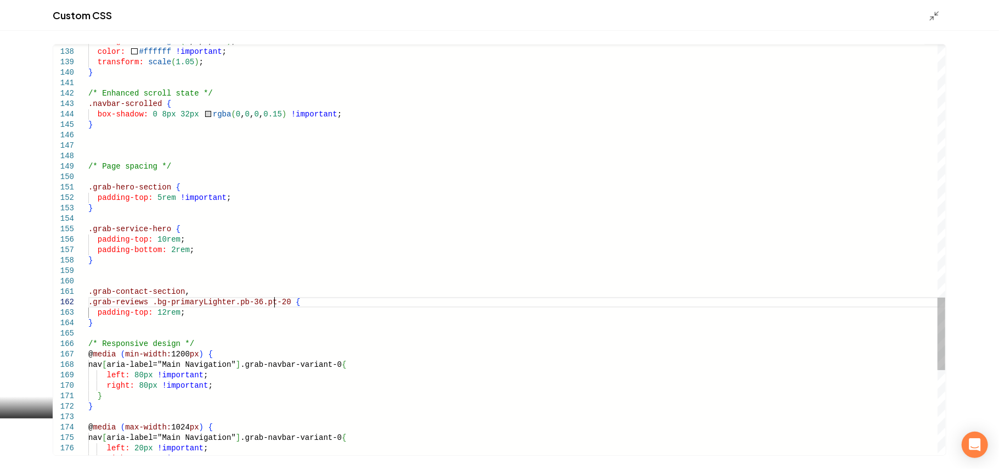
type textarea "**********"
click at [937, 13] on line "Main content area" at bounding box center [937, 13] width 3 height 3
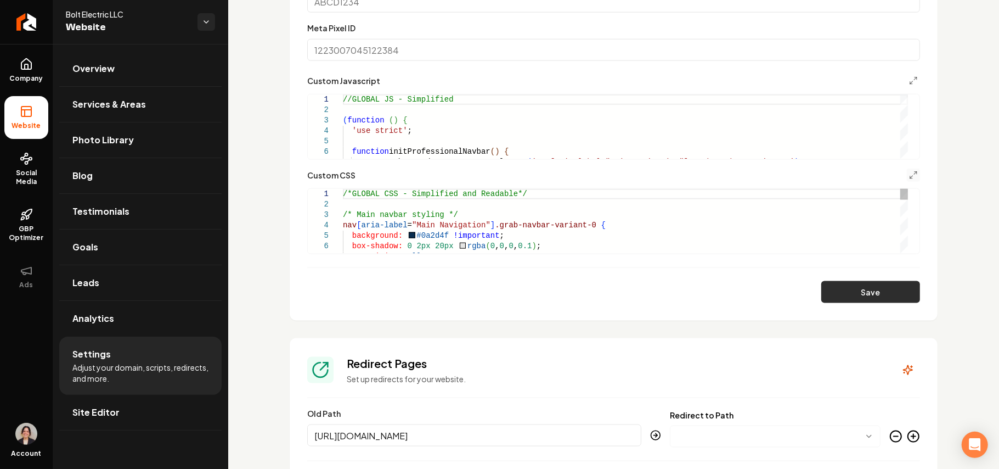
click at [868, 295] on button "Save" at bounding box center [870, 292] width 99 height 22
click at [909, 177] on icon "Main content area" at bounding box center [913, 175] width 9 height 9
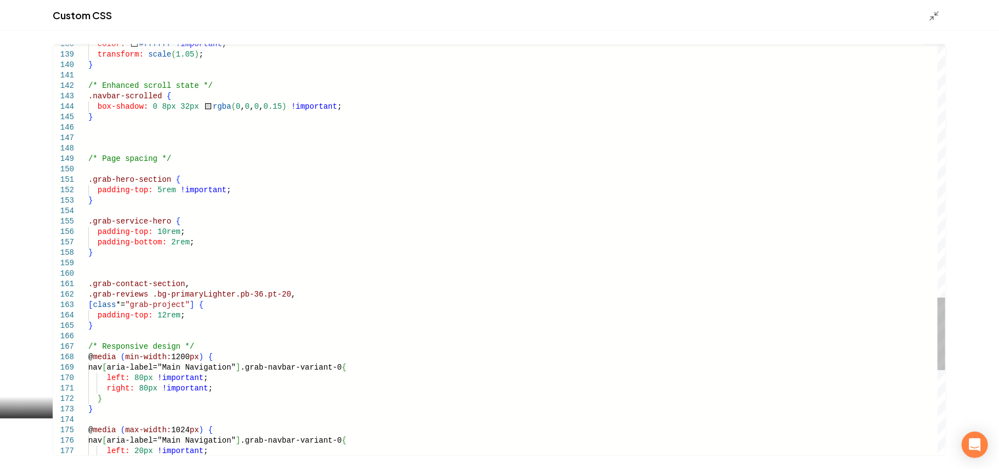
scroll to position [0, 0]
drag, startPoint x: 190, startPoint y: 306, endPoint x: 274, endPoint y: 296, distance: 85.0
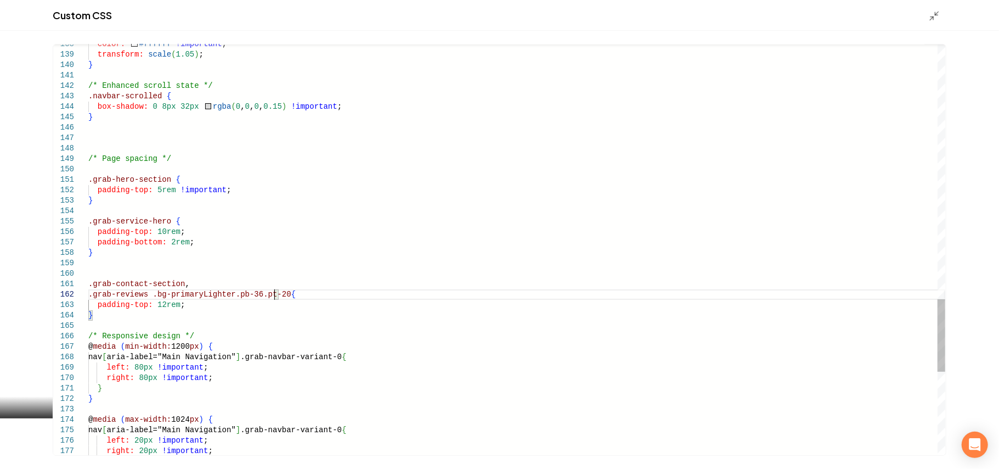
type textarea "**********"
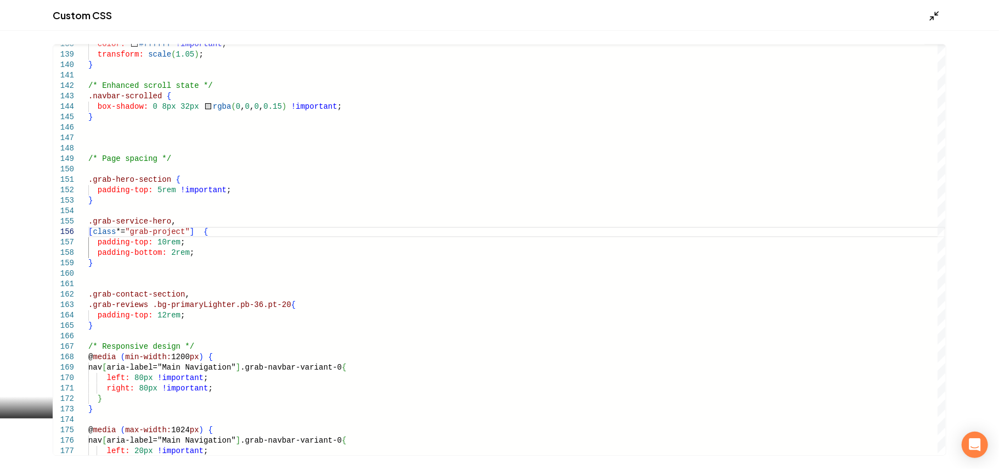
click at [934, 12] on icon "Main content area" at bounding box center [934, 15] width 11 height 11
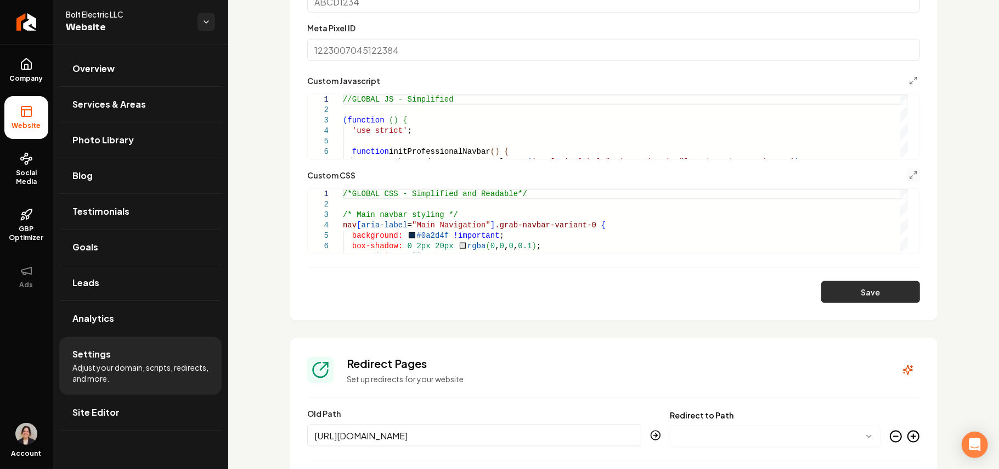
click at [835, 295] on button "Save" at bounding box center [870, 292] width 99 height 22
click at [909, 174] on icon "Main content area" at bounding box center [913, 175] width 9 height 9
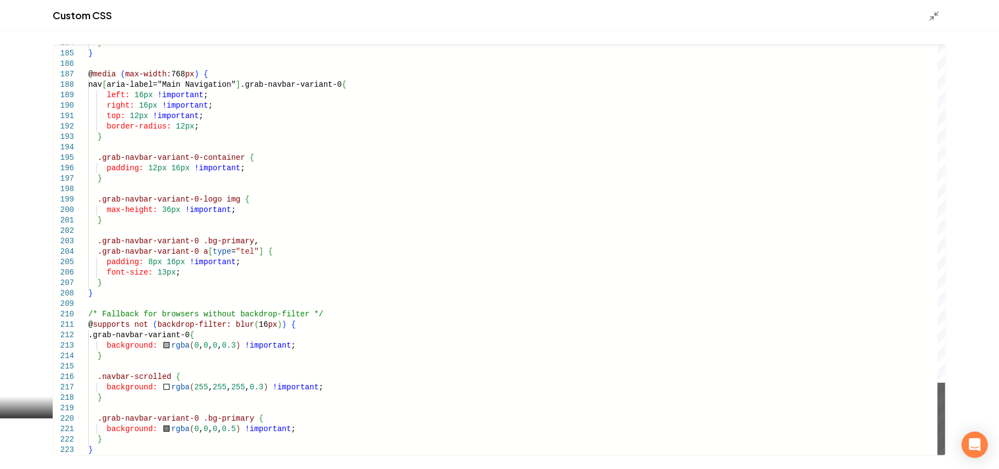
click at [945, 455] on div "Main content area" at bounding box center [942, 418] width 8 height 72
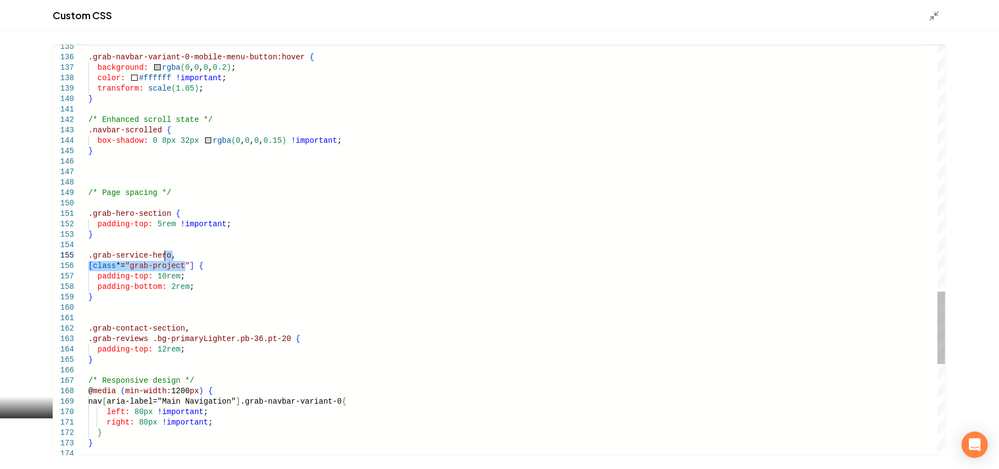
drag, startPoint x: 185, startPoint y: 266, endPoint x: 166, endPoint y: 257, distance: 21.6
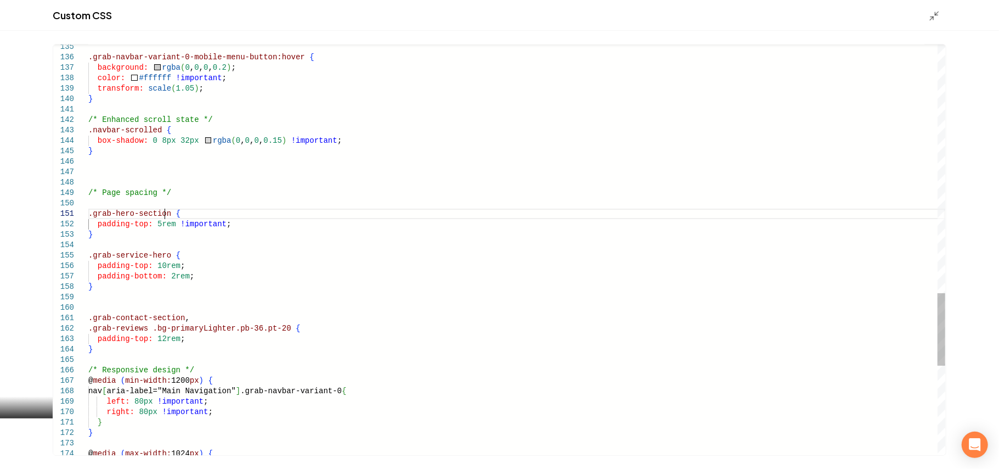
type textarea "**********"
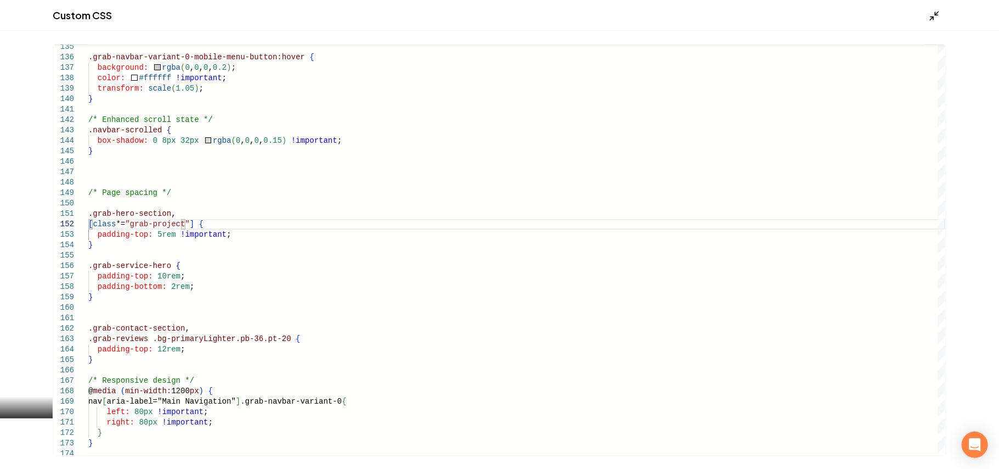
click at [938, 18] on icon "Main content area" at bounding box center [934, 15] width 11 height 11
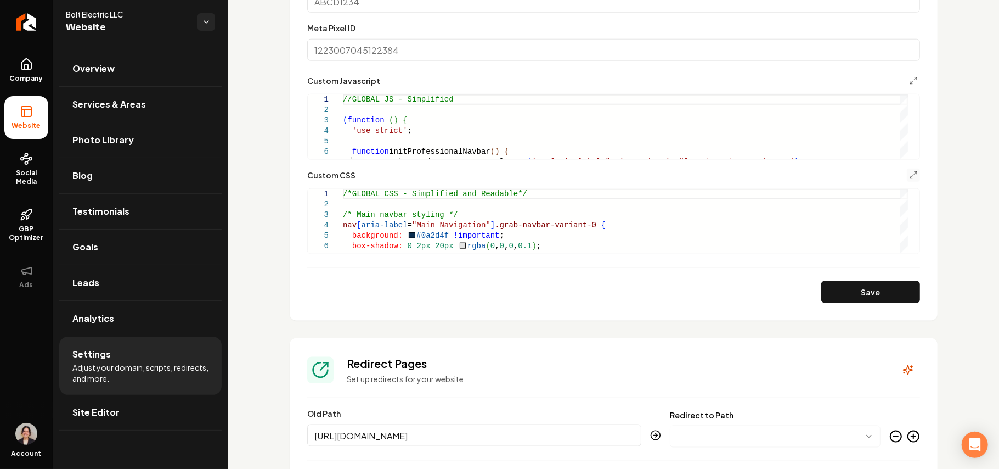
click at [874, 286] on button "Save" at bounding box center [870, 292] width 99 height 22
click at [110, 418] on span "Site Editor" at bounding box center [95, 412] width 47 height 13
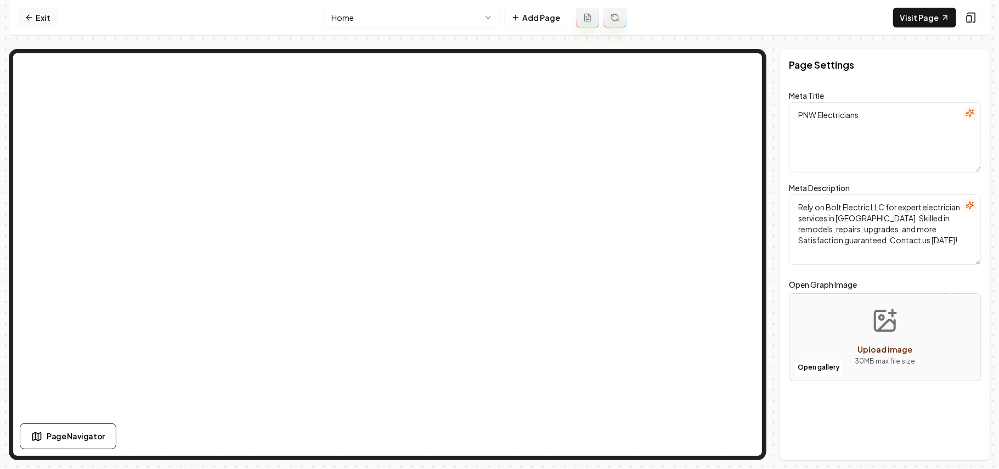
click at [38, 15] on link "Exit" at bounding box center [38, 18] width 40 height 20
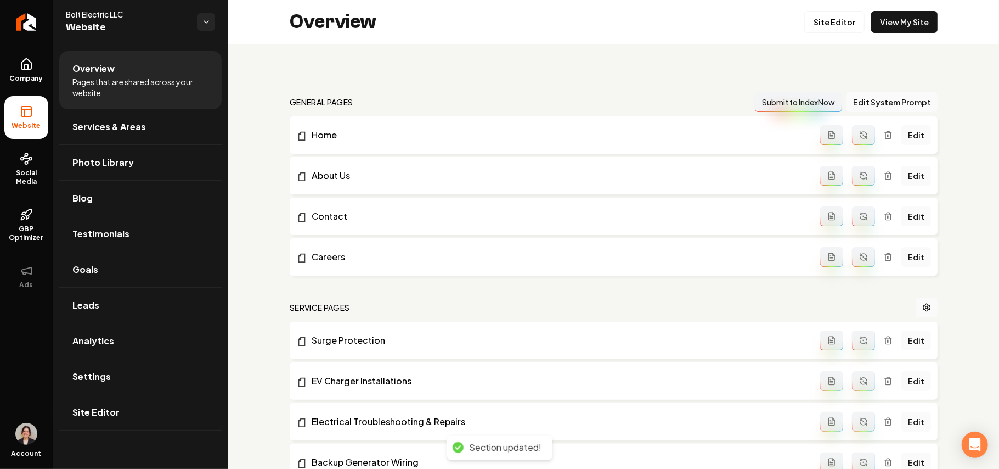
click at [123, 381] on link "Settings" at bounding box center [140, 376] width 162 height 35
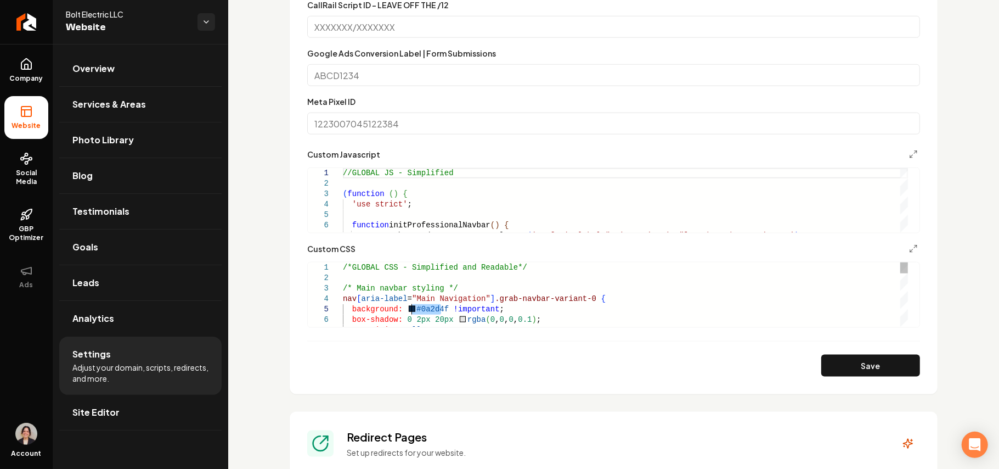
drag, startPoint x: 440, startPoint y: 308, endPoint x: 408, endPoint y: 308, distance: 31.3
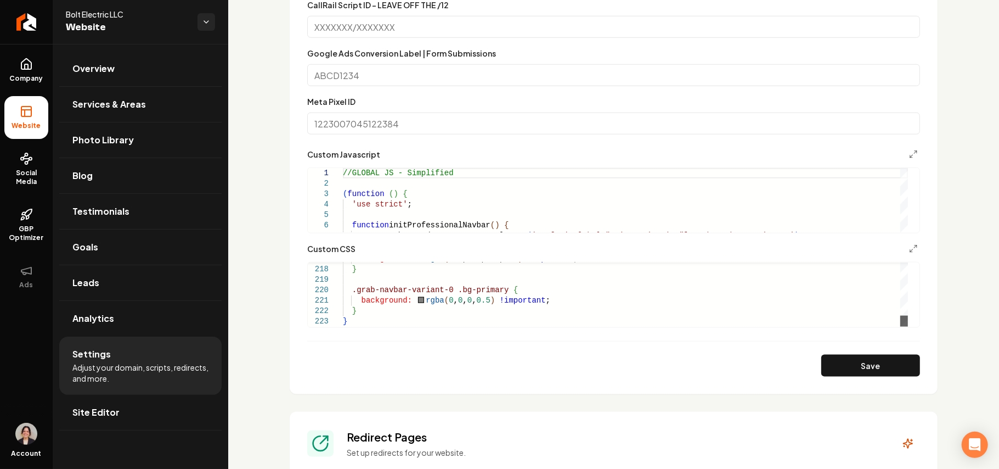
click at [905, 326] on div "Main content area" at bounding box center [904, 321] width 8 height 11
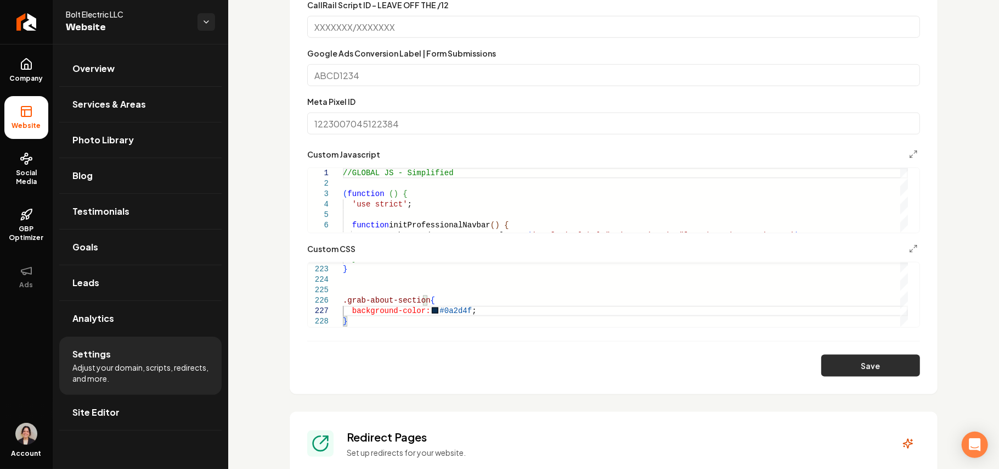
click at [843, 365] on button "Save" at bounding box center [870, 365] width 99 height 22
type textarea "**********"
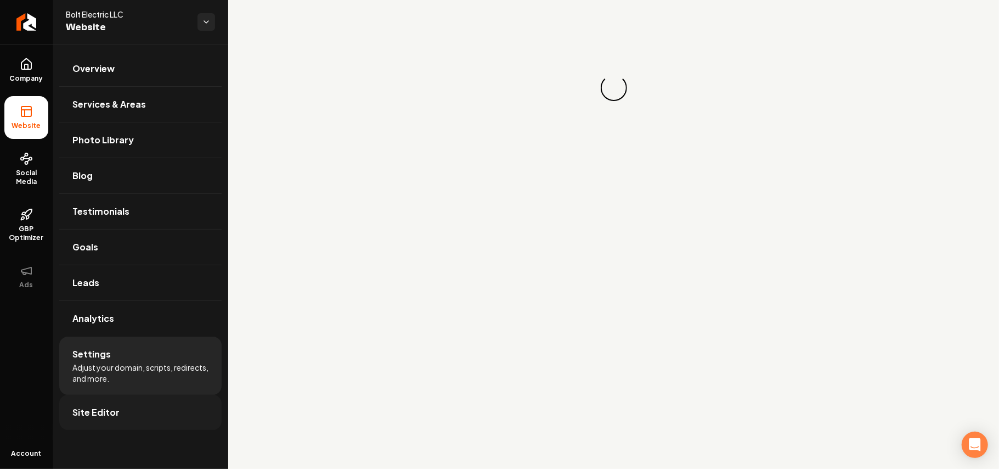
click at [89, 421] on link "Site Editor" at bounding box center [140, 412] width 162 height 35
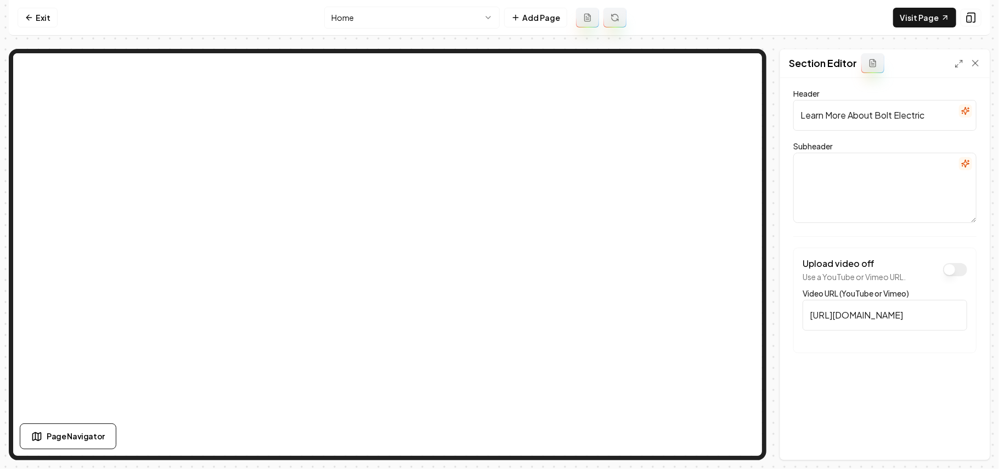
click at [900, 323] on input "[URL][DOMAIN_NAME]" at bounding box center [885, 315] width 165 height 31
click at [912, 23] on link "Visit Page" at bounding box center [924, 18] width 63 height 20
click at [23, 5] on nav "Exit Home Add Page Visit Page" at bounding box center [500, 18] width 982 height 36
click at [29, 12] on link "Exit" at bounding box center [38, 18] width 40 height 20
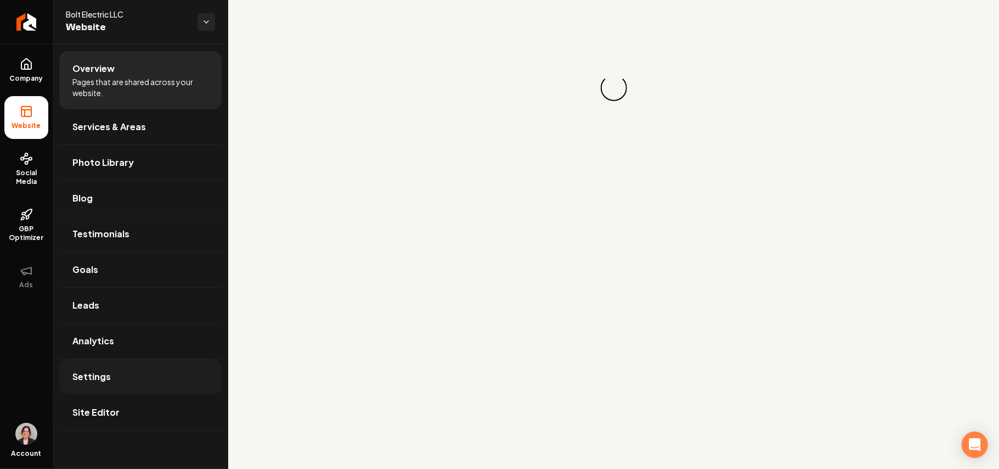
click at [86, 371] on span "Settings" at bounding box center [91, 376] width 38 height 13
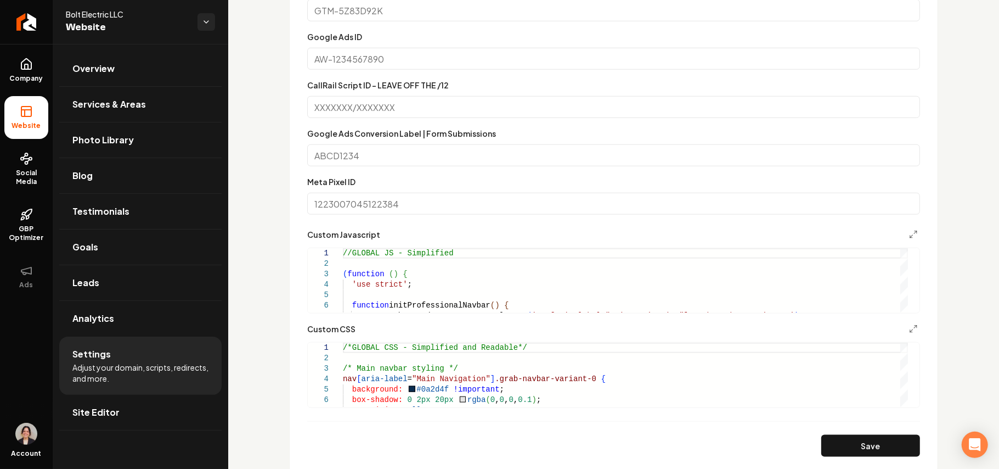
scroll to position [737, 0]
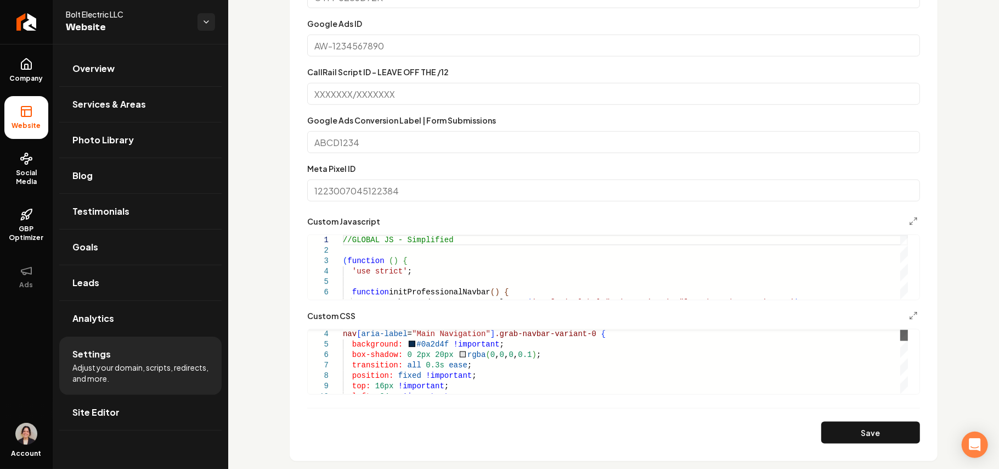
click at [905, 341] on div "Main content area" at bounding box center [904, 335] width 8 height 11
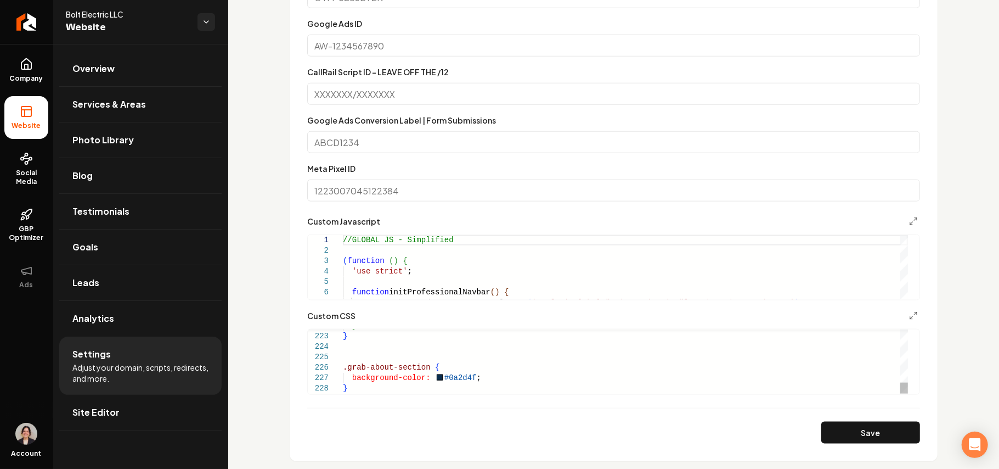
click at [859, 443] on button "Save" at bounding box center [870, 432] width 99 height 22
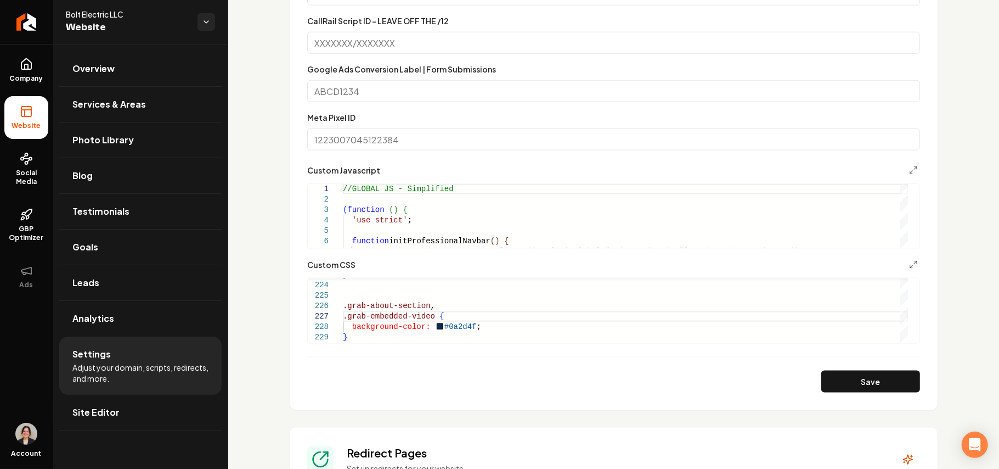
scroll to position [810, 0]
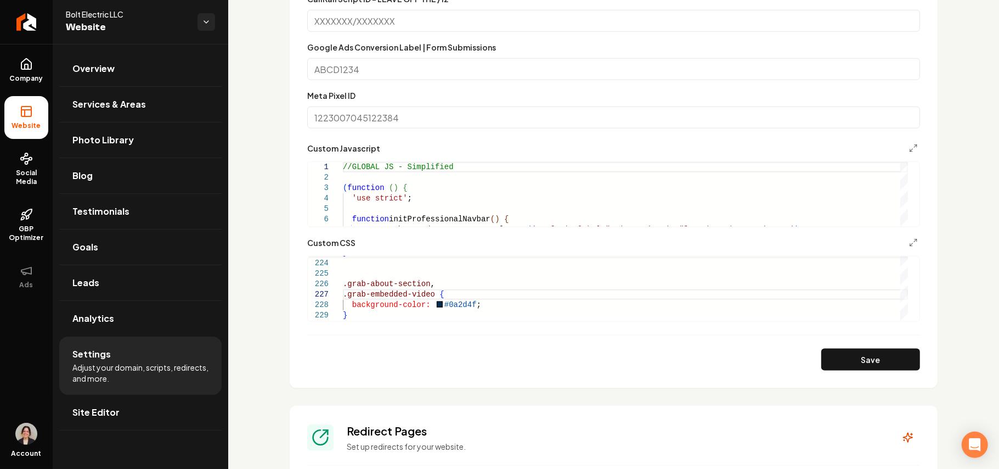
click at [380, 322] on div "**********" at bounding box center [613, 289] width 613 height 66
type textarea "**********"
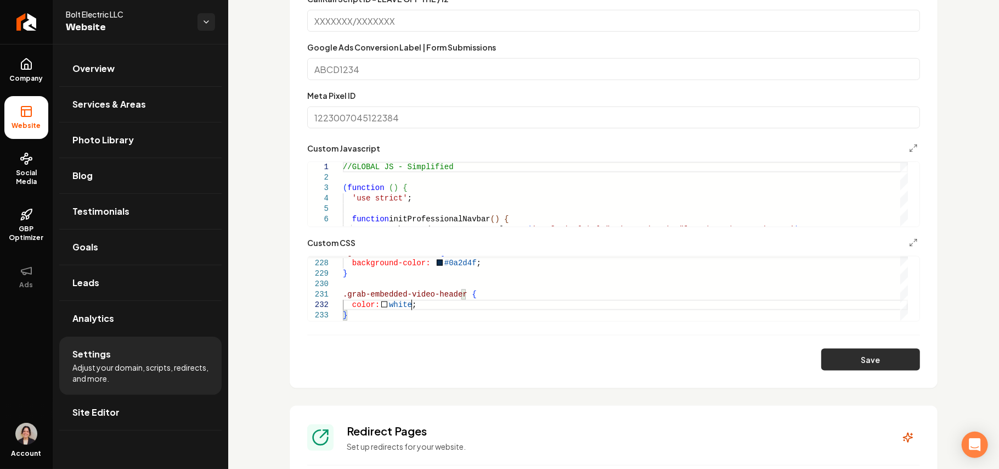
click at [848, 365] on button "Save" at bounding box center [870, 359] width 99 height 22
type textarea "**********"
click at [132, 403] on link "Site Editor" at bounding box center [140, 412] width 162 height 35
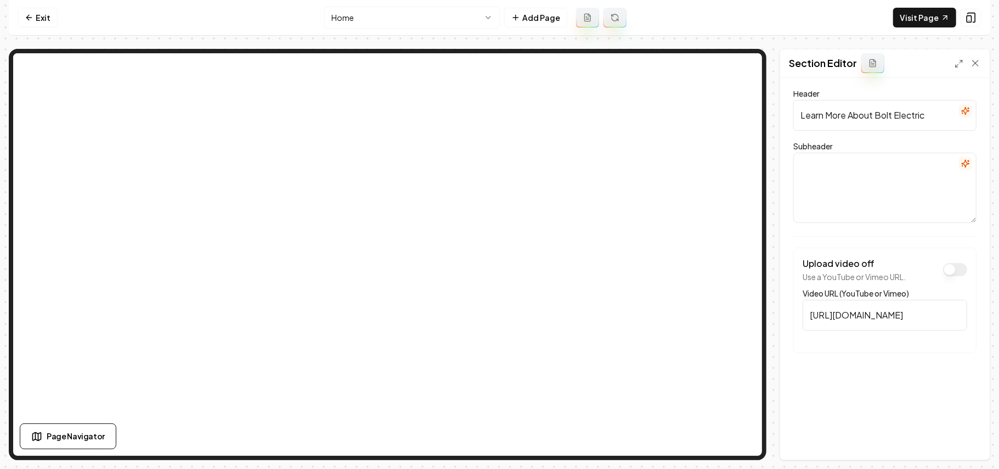
click at [965, 161] on icon "button" at bounding box center [965, 163] width 7 height 7
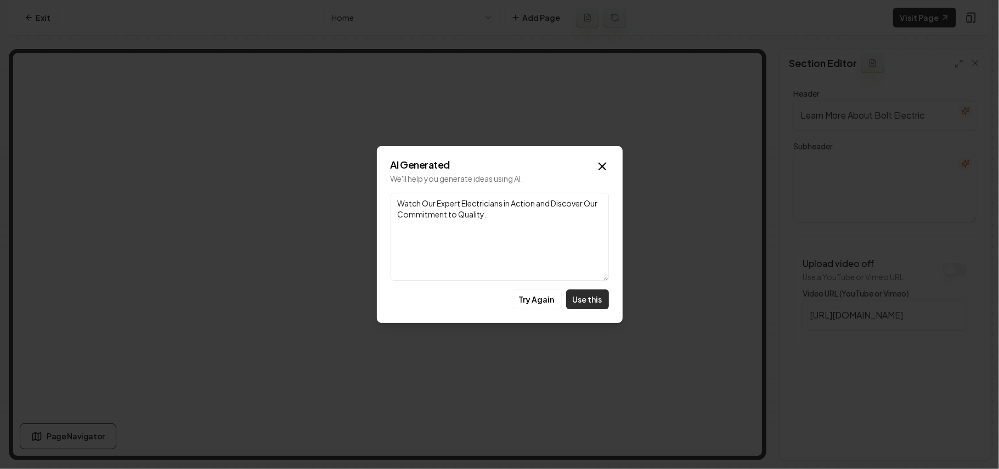
click at [587, 292] on button "Use this" at bounding box center [587, 299] width 43 height 20
type textarea "Watch Our Expert Electricians in Action and Discover Our Commitment to Quality."
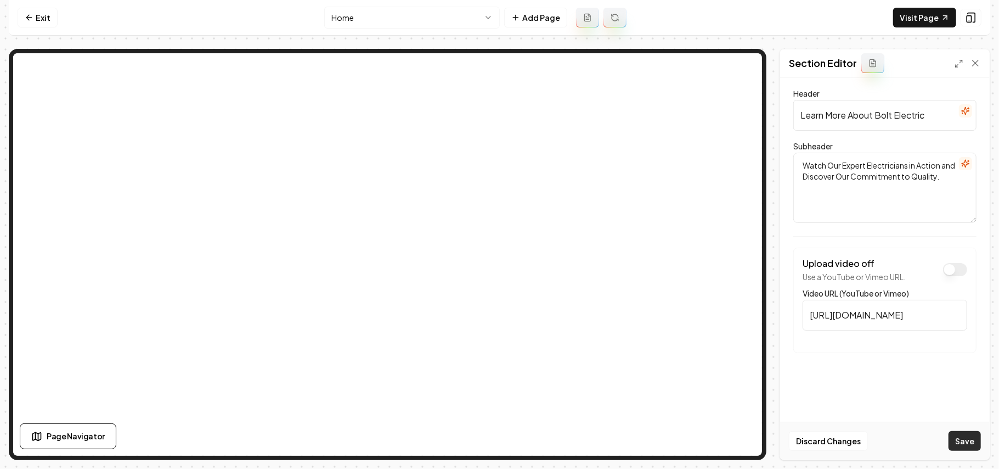
click at [962, 438] on button "Save" at bounding box center [965, 441] width 32 height 20
click at [29, 29] on nav "Exit Home Add Page Visit Page" at bounding box center [500, 18] width 982 height 36
click at [37, 24] on link "Exit" at bounding box center [38, 18] width 40 height 20
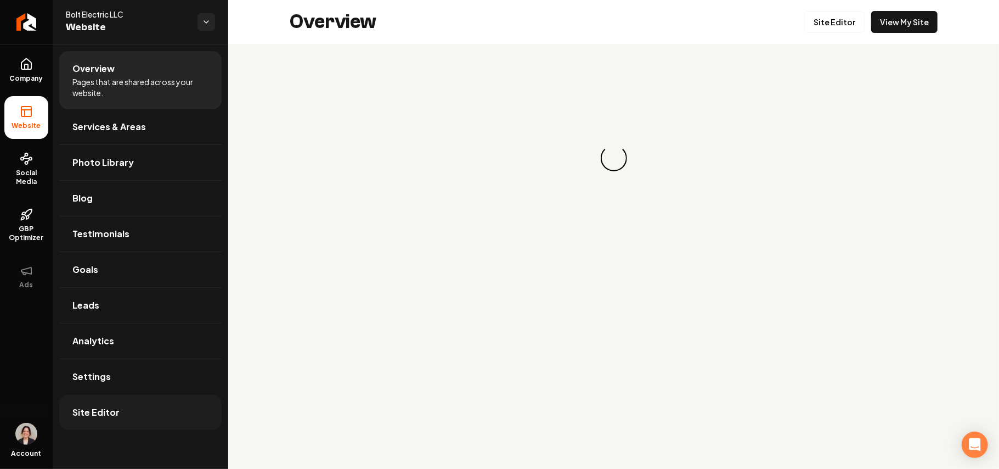
click at [99, 410] on span "Site Editor" at bounding box center [95, 412] width 47 height 13
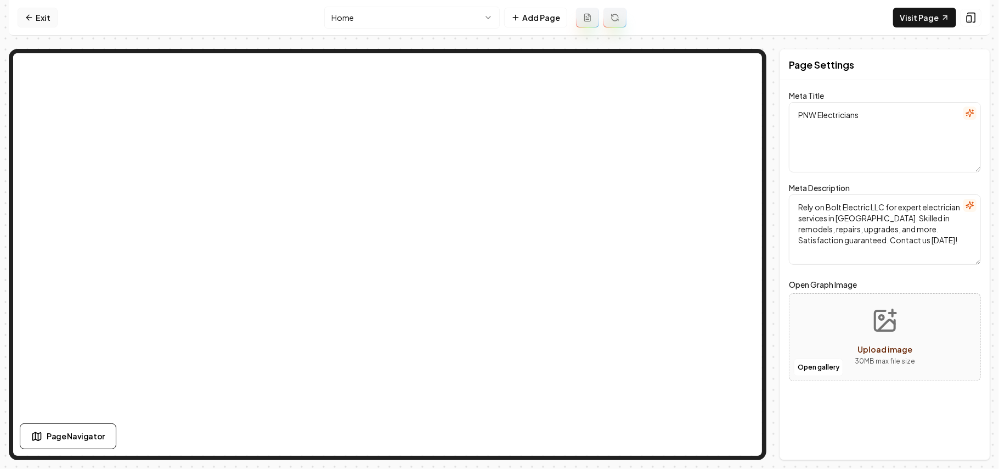
click at [44, 14] on link "Exit" at bounding box center [38, 18] width 40 height 20
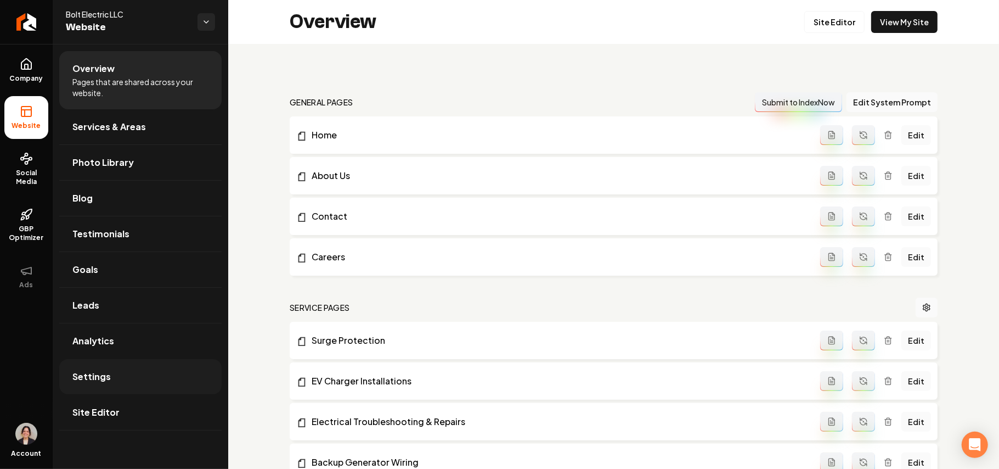
click at [105, 385] on link "Settings" at bounding box center [140, 376] width 162 height 35
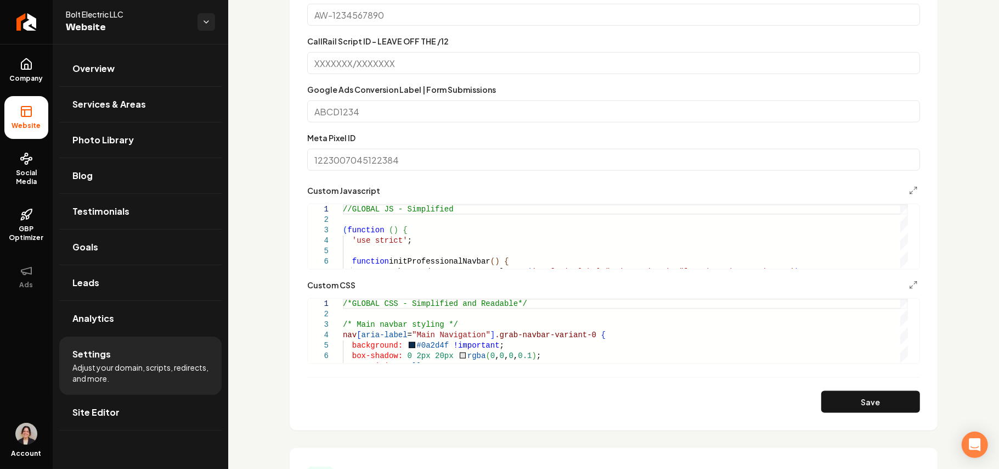
scroll to position [878, 0]
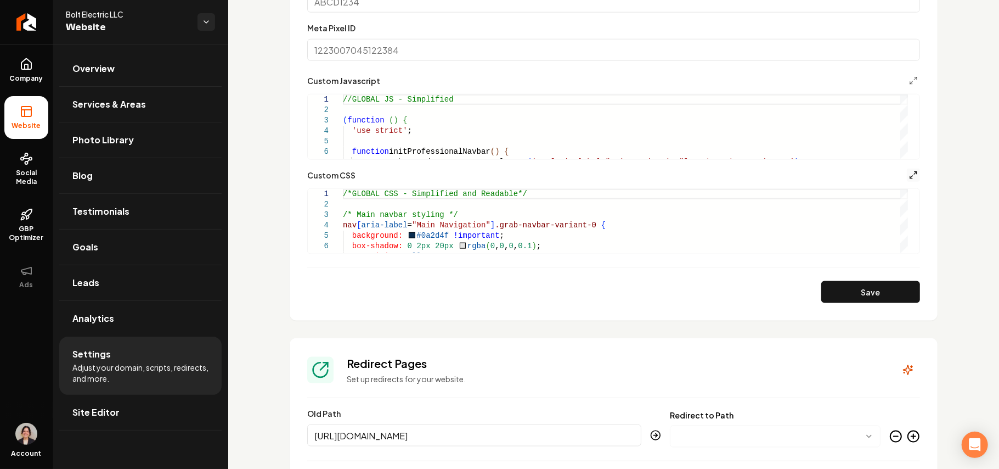
click at [915, 174] on polyline "Main content area" at bounding box center [916, 173] width 2 height 2
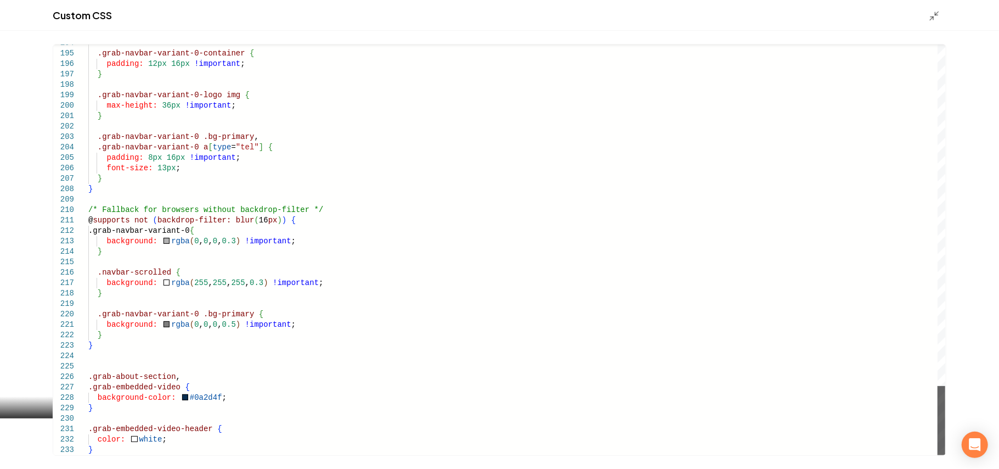
click at [945, 455] on div "Main content area" at bounding box center [942, 420] width 8 height 69
type textarea "**********"
drag, startPoint x: 944, startPoint y: 15, endPoint x: 933, endPoint y: 18, distance: 11.2
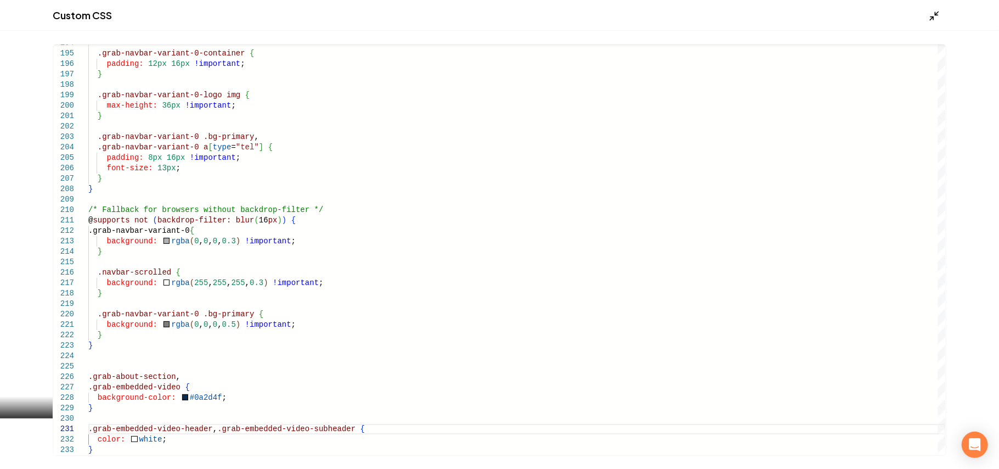
click at [940, 16] on div "Main content area" at bounding box center [938, 15] width 18 height 12
click at [932, 18] on line "Main content area" at bounding box center [932, 17] width 3 height 3
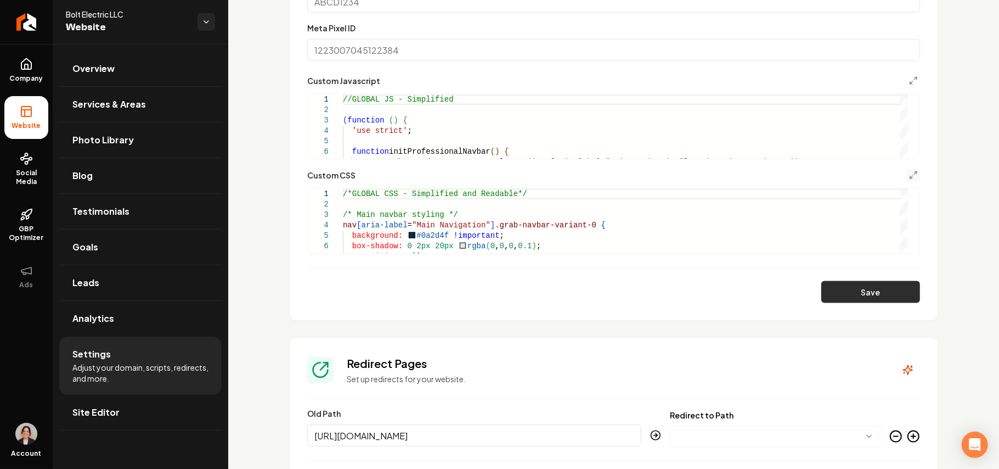
click at [883, 284] on button "Save" at bounding box center [870, 292] width 99 height 22
click at [117, 415] on link "Site Editor" at bounding box center [140, 412] width 162 height 35
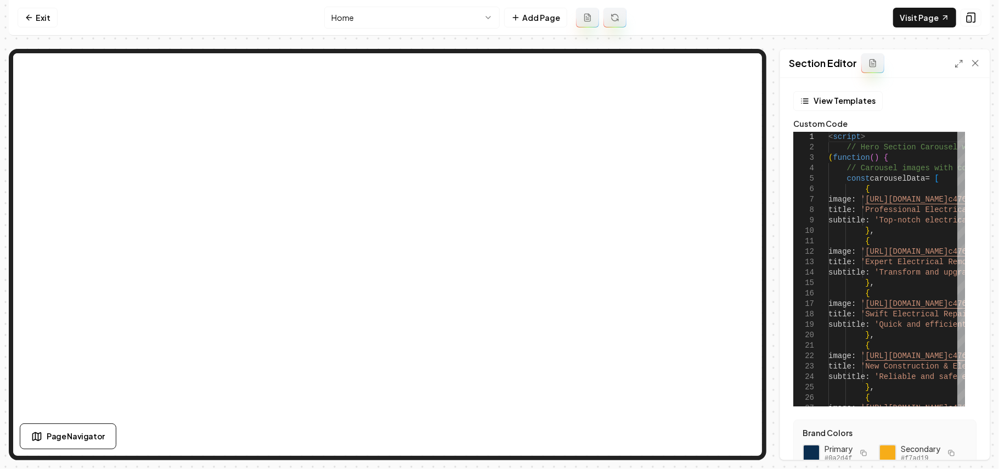
click at [955, 69] on div at bounding box center [968, 63] width 26 height 11
click at [957, 69] on div at bounding box center [968, 63] width 26 height 11
click at [958, 66] on icon at bounding box center [959, 63] width 9 height 9
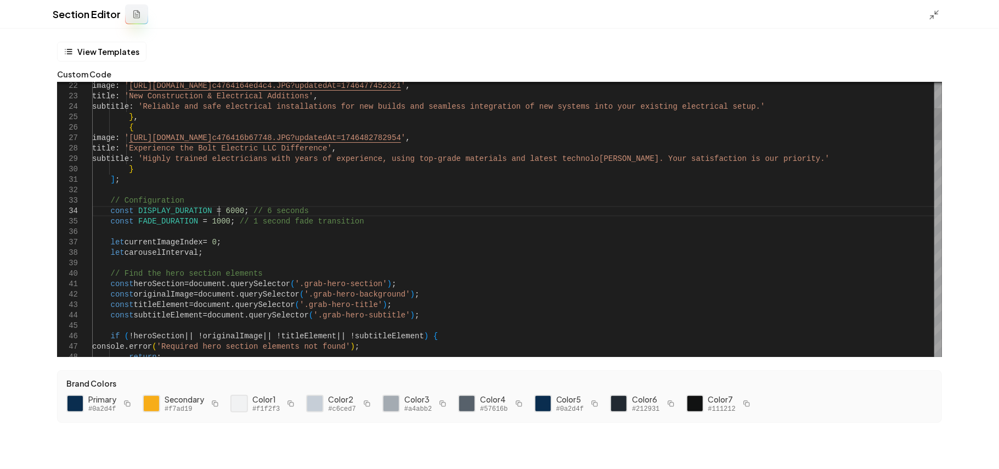
scroll to position [0, 249]
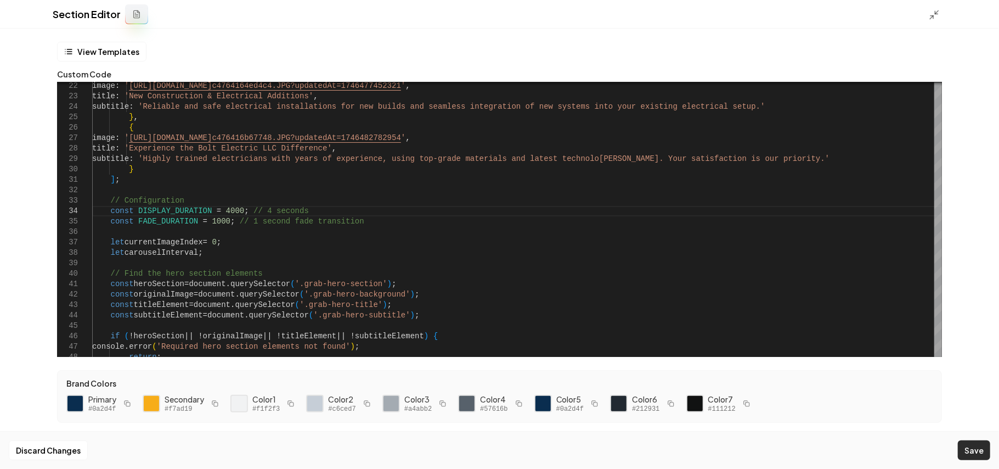
type textarea "**********"
click at [982, 459] on button "Save" at bounding box center [974, 450] width 32 height 20
click at [938, 16] on icon at bounding box center [934, 14] width 11 height 11
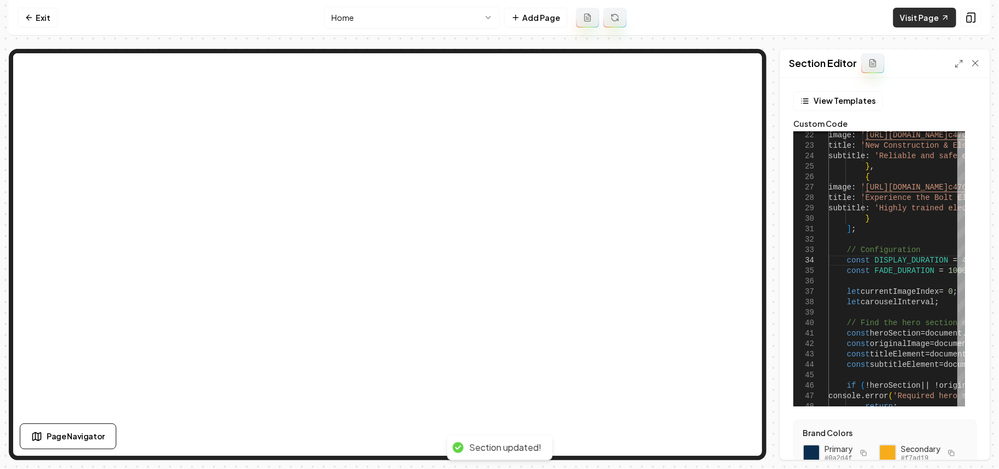
click at [920, 22] on link "Visit Page" at bounding box center [924, 18] width 63 height 20
click at [916, 21] on link "Visit Page" at bounding box center [924, 18] width 63 height 20
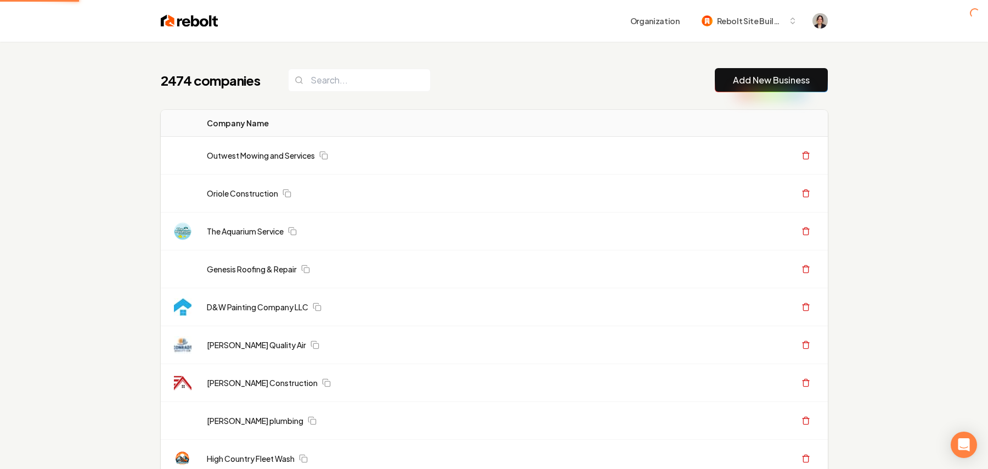
click at [733, 81] on link "Add New Business" at bounding box center [771, 80] width 77 height 13
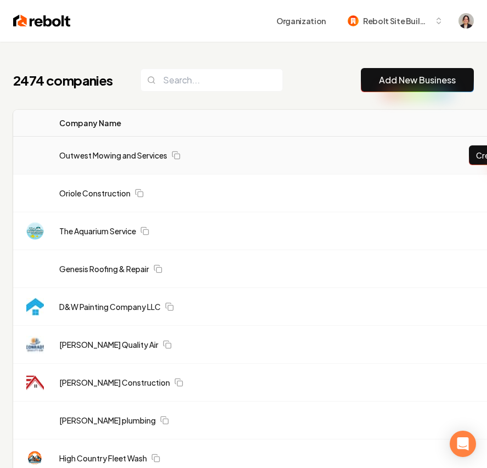
click at [413, 85] on link "Add New Business" at bounding box center [417, 80] width 77 height 13
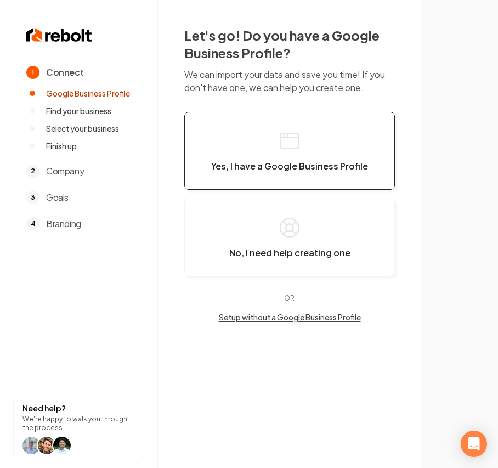
click at [267, 148] on button "Yes, I have a Google Business Profile" at bounding box center [289, 151] width 211 height 78
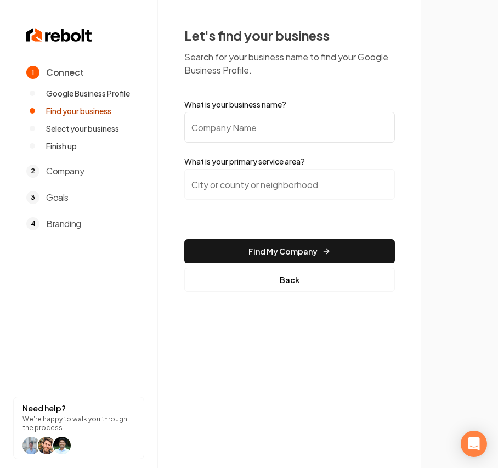
click at [268, 119] on input "What is your business name?" at bounding box center [289, 127] width 211 height 31
paste input "24/7 Pme Drains & Plumbing"
type input "24/7 Pme Drains & Plumbing"
click at [273, 185] on input "search" at bounding box center [289, 184] width 211 height 31
paste input "Sacramento"
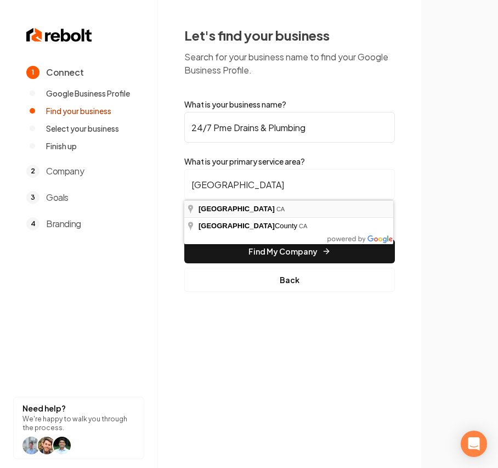
type input "Sacramento, CA"
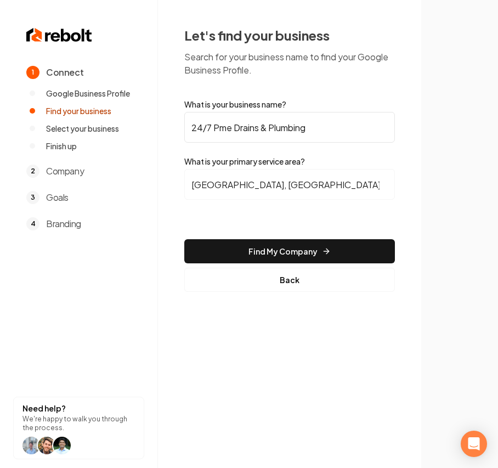
click at [270, 249] on button "Find My Company" at bounding box center [289, 251] width 211 height 24
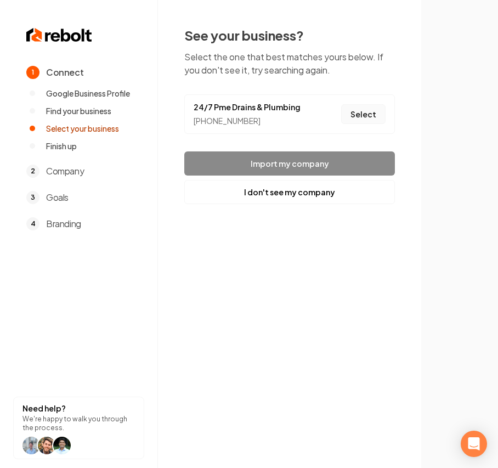
click at [357, 122] on button "Select" at bounding box center [363, 114] width 44 height 20
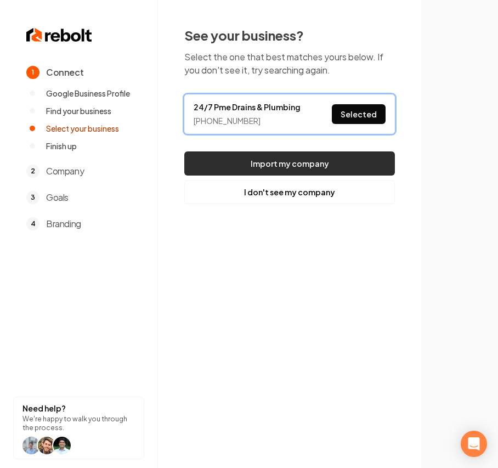
click at [339, 155] on button "Import my company" at bounding box center [289, 163] width 211 height 24
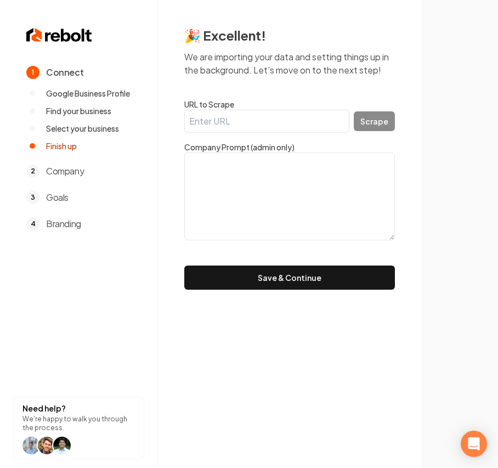
click at [243, 108] on label "URL to Scrape" at bounding box center [289, 104] width 211 height 11
click at [243, 110] on input "URL to Scrape" at bounding box center [266, 121] width 165 height 23
paste input "https://www.pmedrains.com/"
type input "https://www.pmedrains.com/"
click at [381, 126] on button "Scrape" at bounding box center [374, 121] width 41 height 20
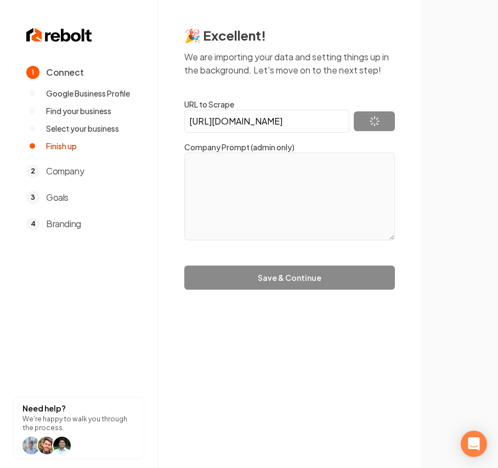
type textarea "Established in 1998, PME has been providing top quality drain repair and sewer …"
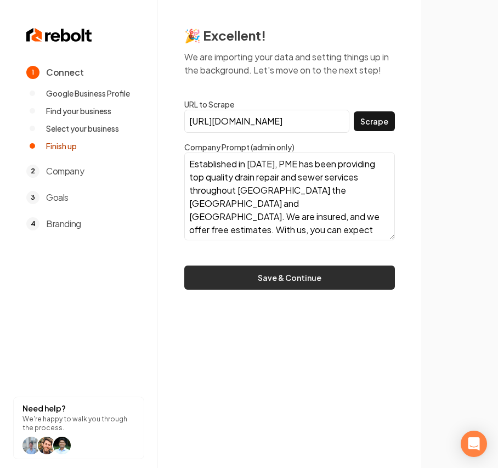
click at [312, 282] on button "Save & Continue" at bounding box center [289, 278] width 211 height 24
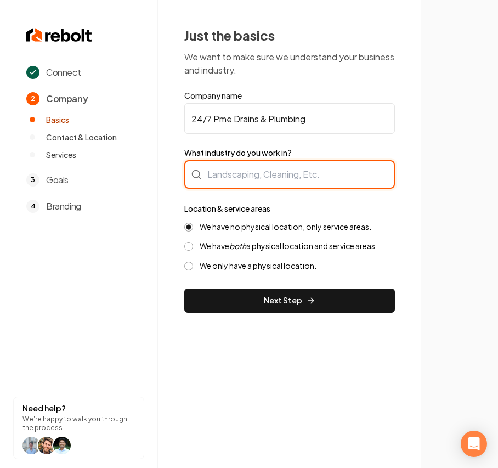
click at [234, 173] on div at bounding box center [289, 174] width 211 height 29
type input "Plumbing"
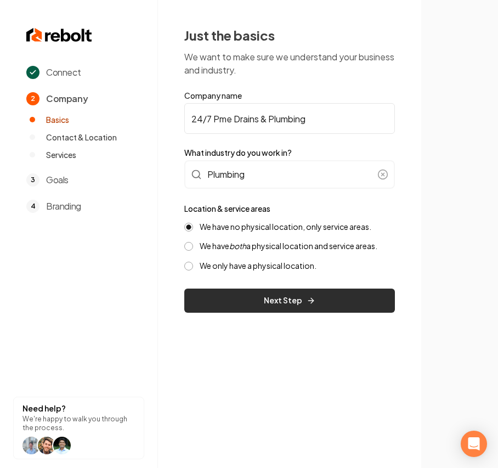
click at [240, 297] on button "Next Step" at bounding box center [289, 301] width 211 height 24
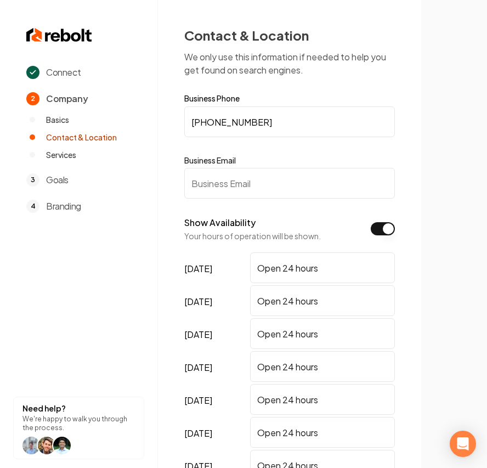
click at [238, 183] on input "Business Email" at bounding box center [289, 183] width 211 height 31
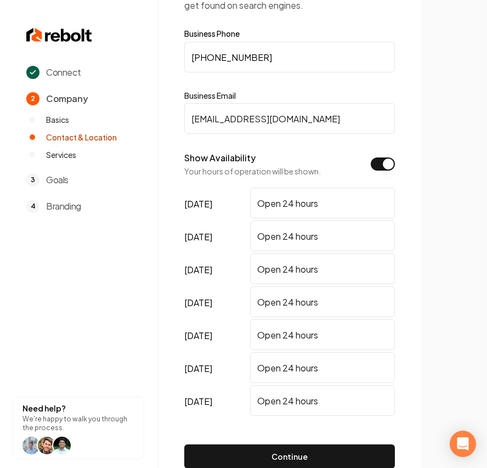
scroll to position [128, 0]
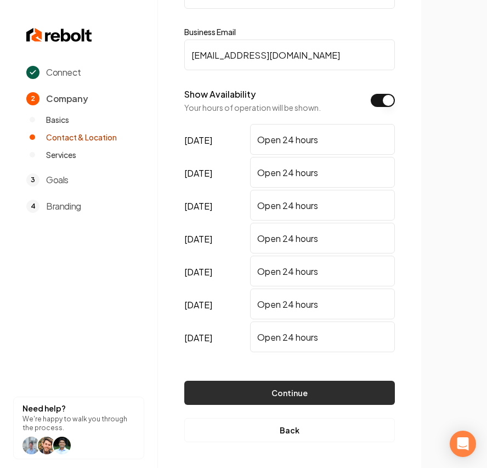
type input "test@test.com"
click at [342, 391] on button "Continue" at bounding box center [289, 393] width 211 height 24
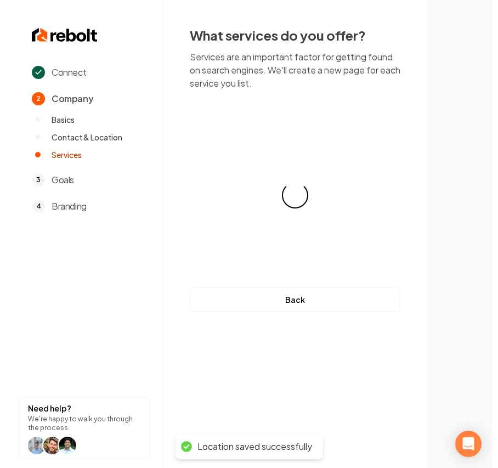
scroll to position [0, 0]
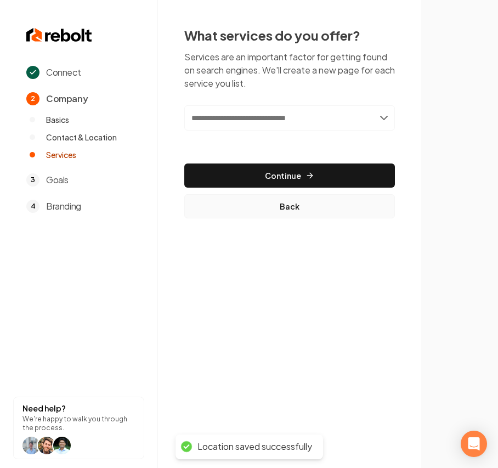
click at [281, 218] on button "Back" at bounding box center [289, 206] width 211 height 24
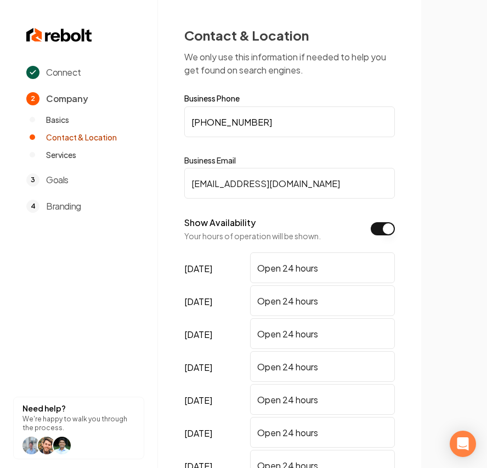
click at [379, 232] on button "Show Availability" at bounding box center [383, 228] width 24 height 13
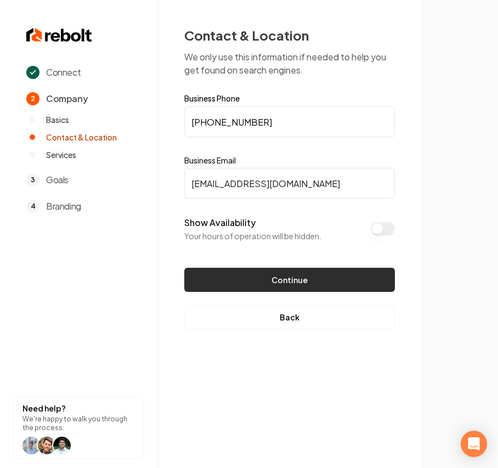
click at [277, 283] on button "Continue" at bounding box center [289, 280] width 211 height 24
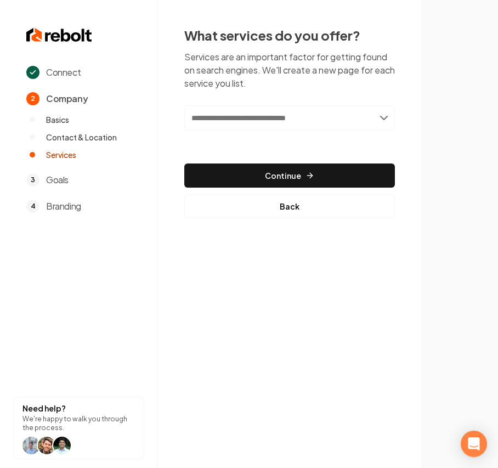
click at [202, 120] on input "text" at bounding box center [289, 117] width 211 height 25
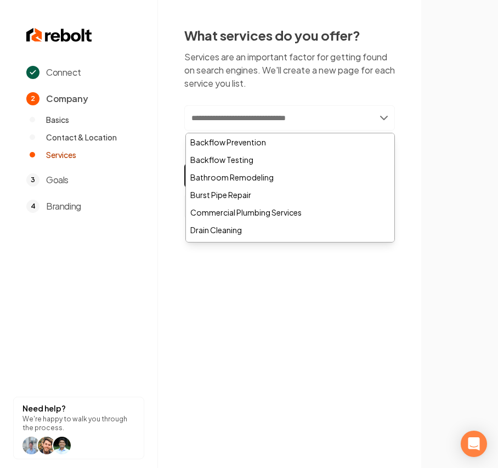
paste input "*******"
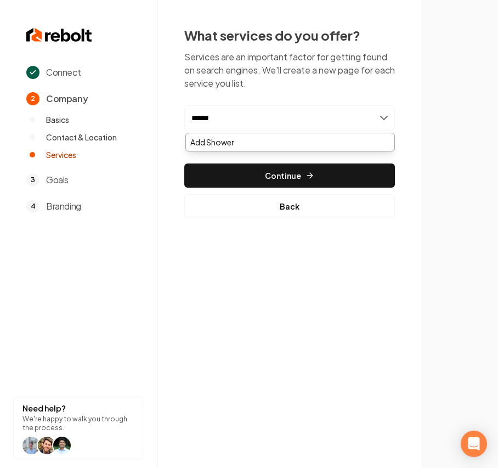
type input "*******"
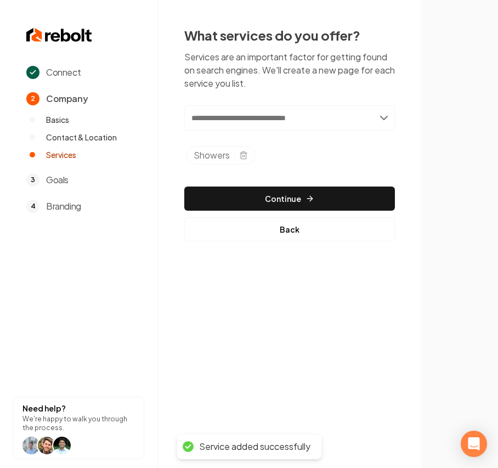
click at [227, 119] on input "text" at bounding box center [289, 117] width 211 height 25
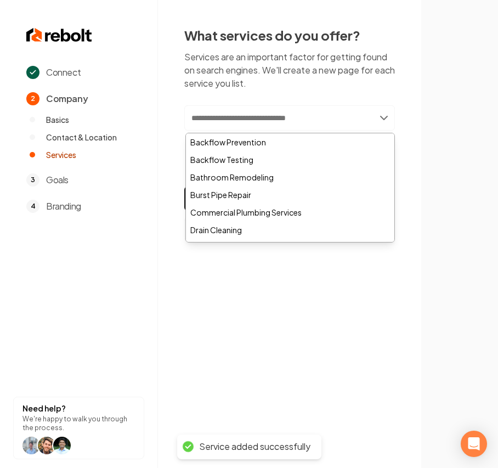
paste input "********"
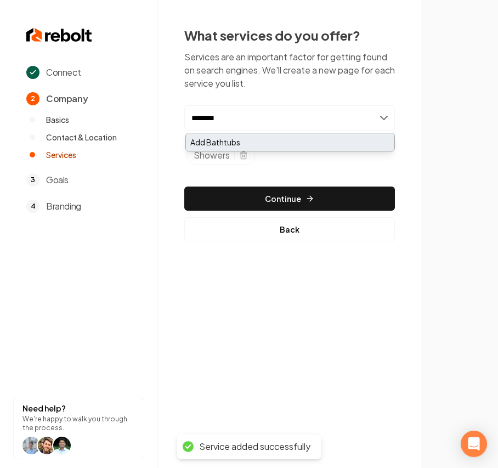
type input "********"
click at [215, 138] on div "Add Bathtubs" at bounding box center [290, 142] width 209 height 18
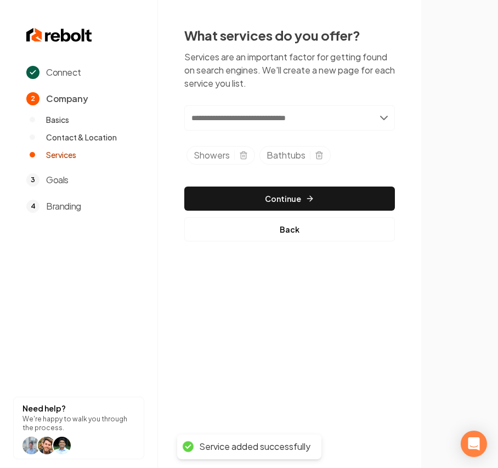
click at [228, 121] on input "text" at bounding box center [289, 117] width 211 height 25
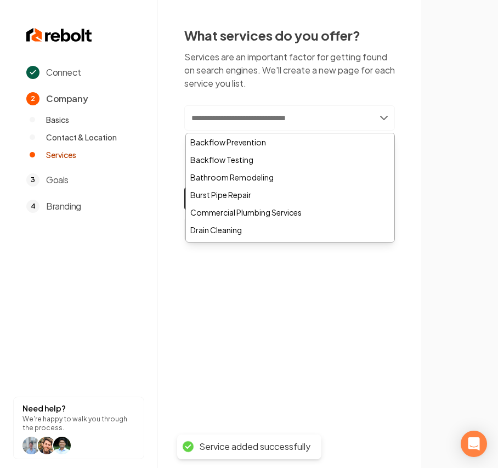
paste input "*****"
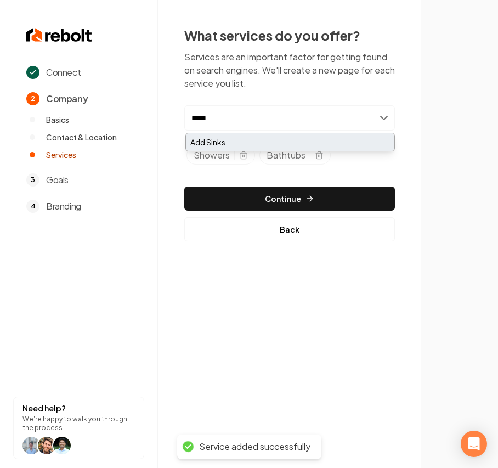
type input "*****"
click at [220, 138] on div "Add Sinks" at bounding box center [290, 142] width 209 height 18
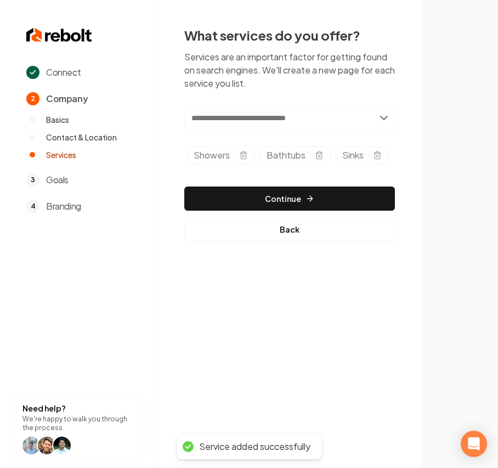
click at [236, 119] on input "text" at bounding box center [289, 117] width 211 height 25
paste input "**********"
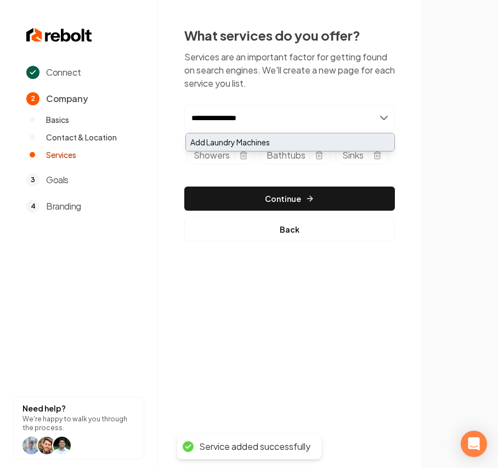
type input "**********"
click at [227, 136] on div "Add Laundry Machines" at bounding box center [290, 142] width 209 height 18
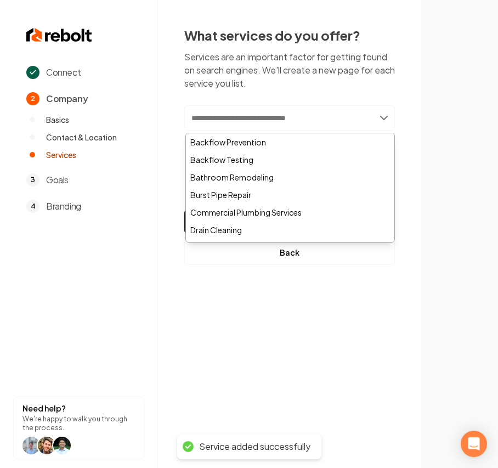
click at [221, 119] on input "text" at bounding box center [289, 117] width 211 height 25
paste input "*******"
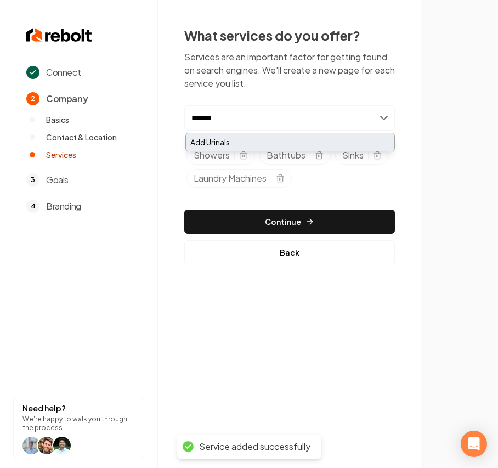
type input "*******"
click at [222, 140] on div "Add Urinals" at bounding box center [290, 142] width 209 height 18
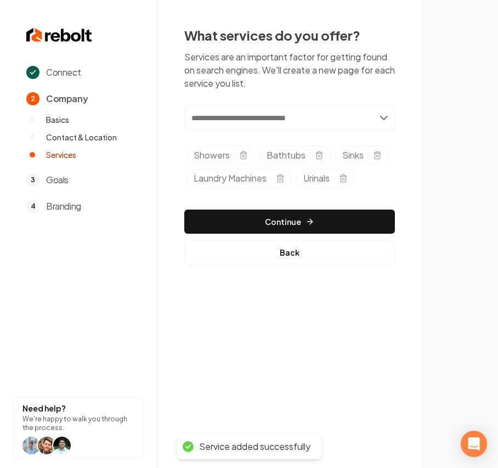
click at [222, 121] on input "text" at bounding box center [289, 117] width 211 height 25
paste input "*********"
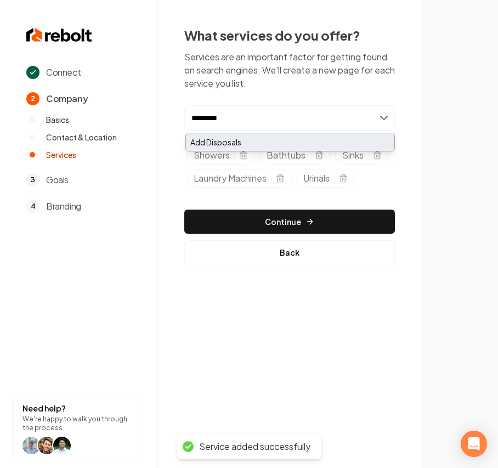
type input "*********"
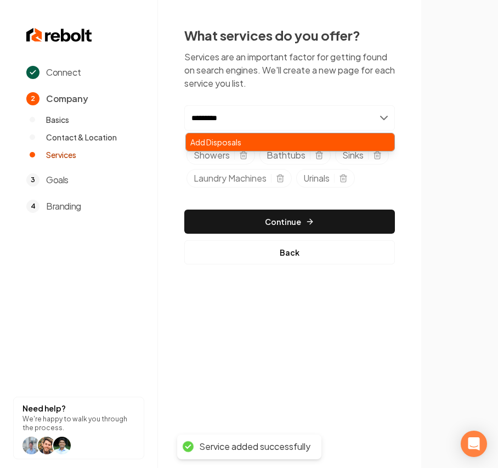
click at [224, 138] on div "Add Disposals" at bounding box center [290, 142] width 209 height 18
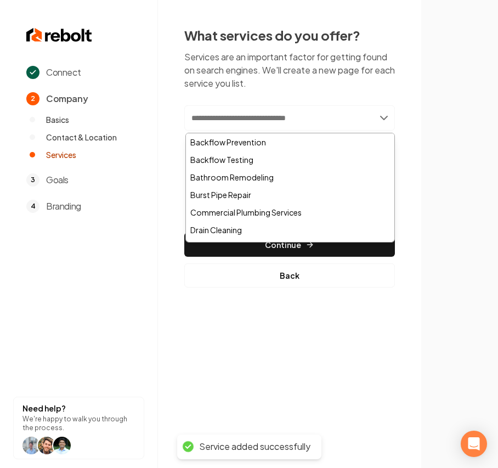
click at [228, 121] on input "text" at bounding box center [289, 117] width 211 height 25
paste input "**********"
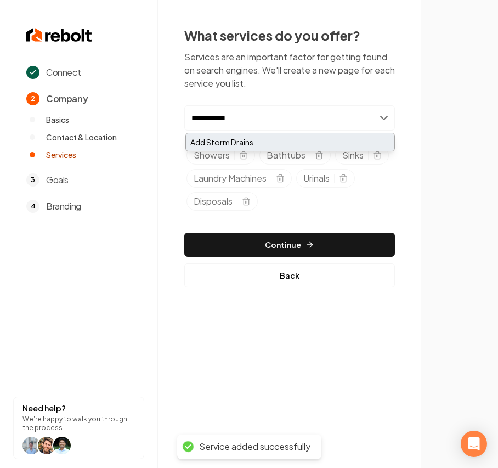
type input "**********"
click at [229, 143] on div "Add Storm Drains" at bounding box center [290, 142] width 209 height 18
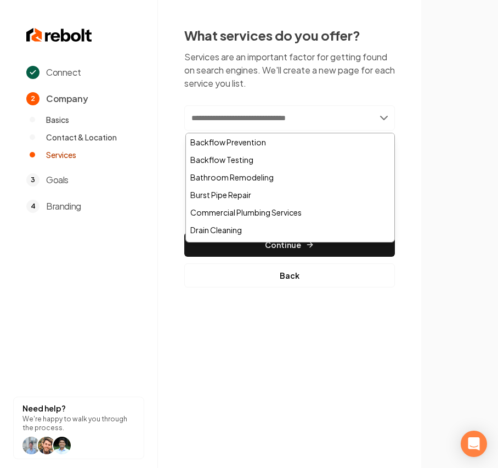
click at [190, 126] on input "text" at bounding box center [289, 117] width 211 height 25
paste input "**********"
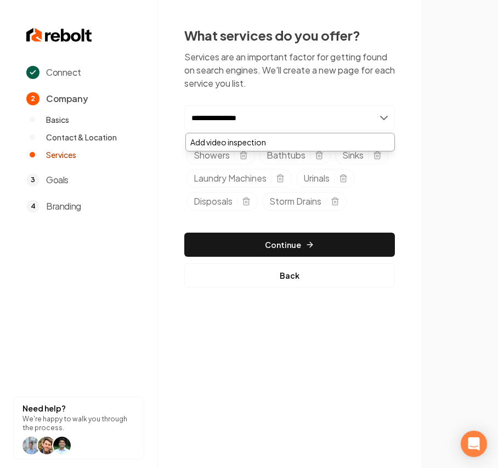
drag, startPoint x: 192, startPoint y: 122, endPoint x: 179, endPoint y: 122, distance: 12.6
click at [181, 122] on div "**********" at bounding box center [289, 157] width 263 height 314
type input "**********"
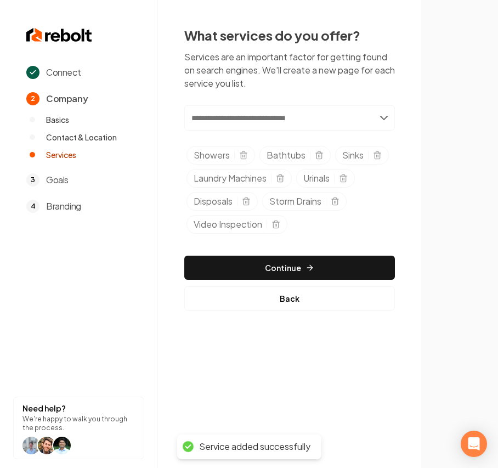
click at [247, 121] on input "text" at bounding box center [289, 117] width 211 height 25
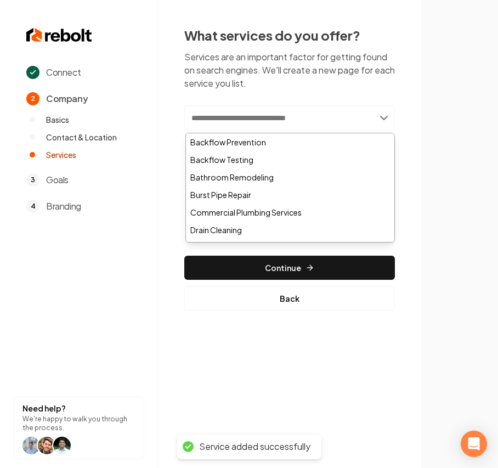
paste input "**********"
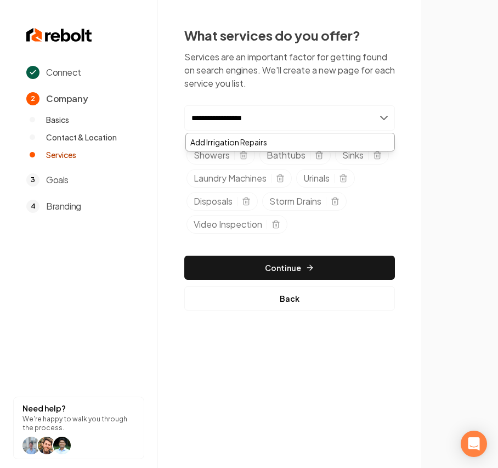
type input "**********"
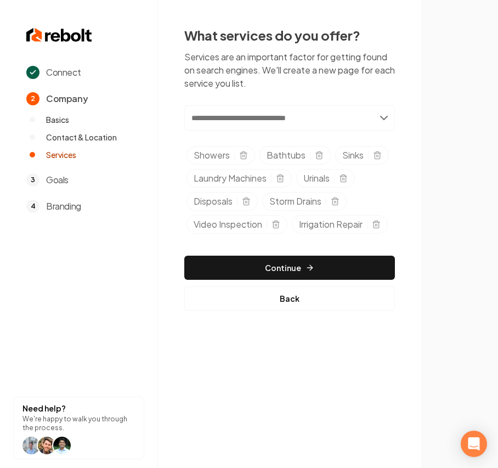
drag, startPoint x: 266, startPoint y: 104, endPoint x: 257, endPoint y: 115, distance: 14.4
click at [262, 106] on div "What services do you offer? Services are an important factor for getting found …" at bounding box center [289, 168] width 211 height 284
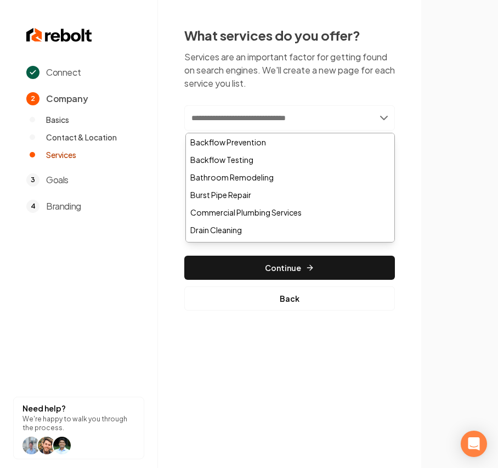
click at [257, 125] on input "text" at bounding box center [289, 117] width 211 height 25
paste input "*****"
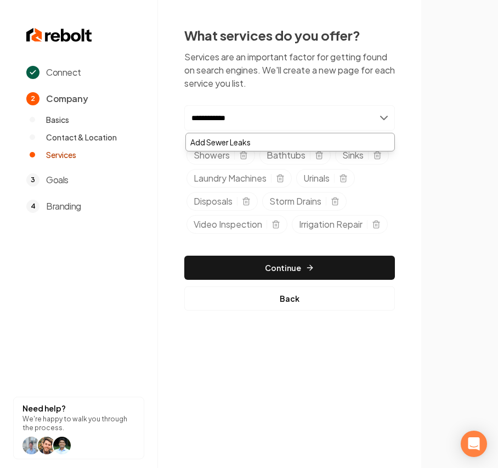
click at [216, 121] on input "**********" at bounding box center [289, 117] width 211 height 25
drag, startPoint x: 255, startPoint y: 125, endPoint x: 75, endPoint y: 128, distance: 180.0
click at [75, 128] on div "**********" at bounding box center [249, 234] width 498 height 468
click at [283, 123] on input "**********" at bounding box center [289, 117] width 211 height 25
type input "**********"
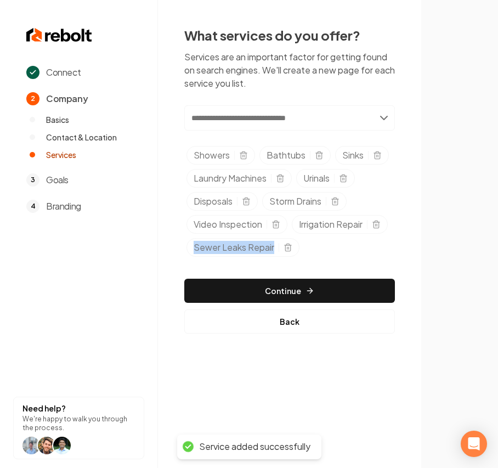
drag, startPoint x: 182, startPoint y: 275, endPoint x: 306, endPoint y: 272, distance: 124.0
click at [306, 272] on div "What services do you offer? Services are an important factor for getting found …" at bounding box center [289, 180] width 263 height 360
copy span "Sewer Leaks Repair"
click at [245, 117] on input "text" at bounding box center [289, 117] width 211 height 25
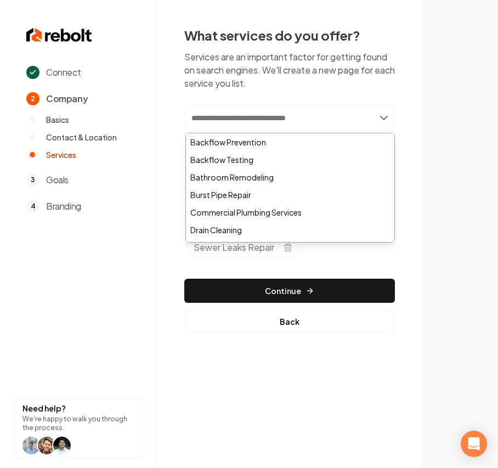
paste input "**********"
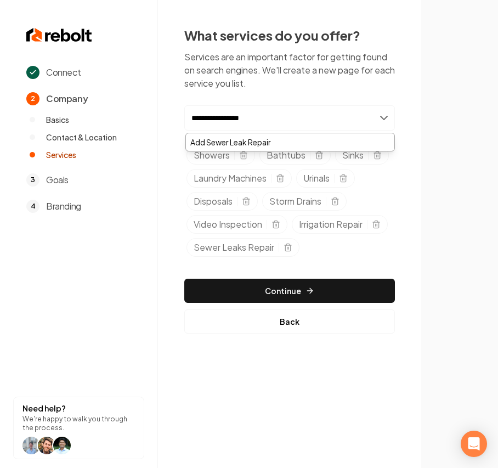
type input "**********"
click at [380, 148] on div "Add Sewer Leak Repair" at bounding box center [290, 142] width 209 height 18
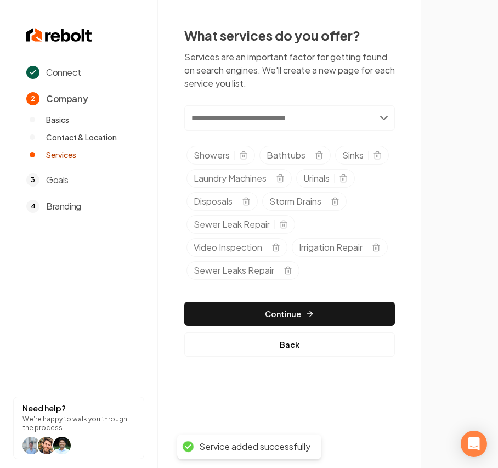
click at [286, 280] on div "Sewer Leaks Repair" at bounding box center [243, 270] width 113 height 19
click at [288, 275] on icon "Selected tags" at bounding box center [288, 270] width 9 height 9
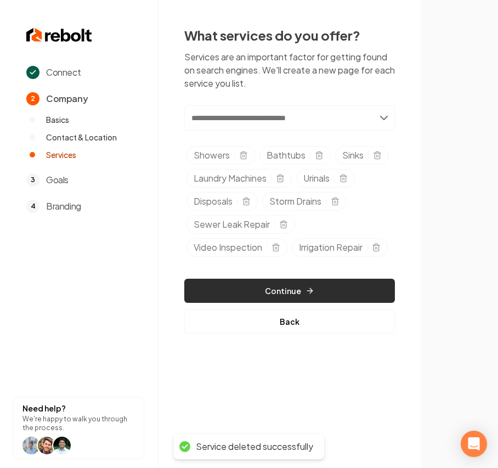
click at [277, 303] on button "Continue" at bounding box center [289, 291] width 211 height 24
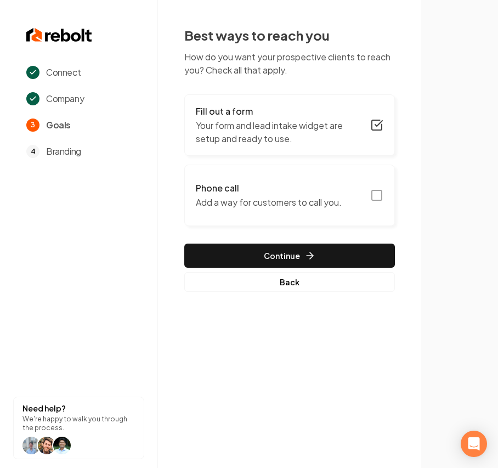
click at [277, 213] on button "Phone call Add a way for customers to call you." at bounding box center [289, 195] width 211 height 61
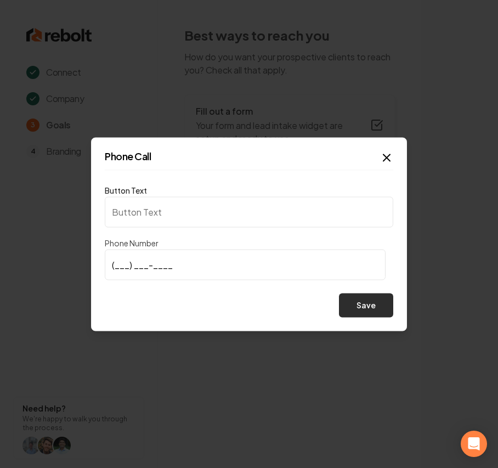
type input "Call us"
type input "(916) 908-7400"
click at [357, 310] on button "Save" at bounding box center [366, 305] width 54 height 24
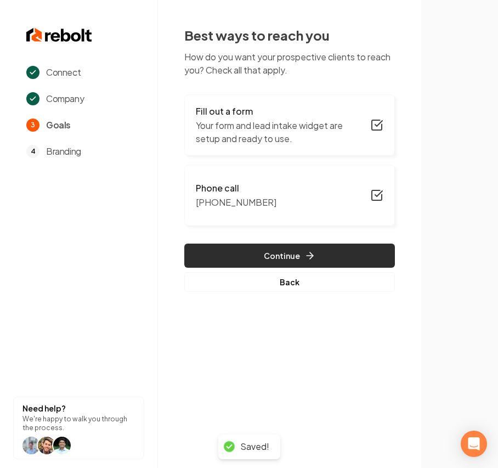
click at [303, 263] on button "Continue" at bounding box center [289, 256] width 211 height 24
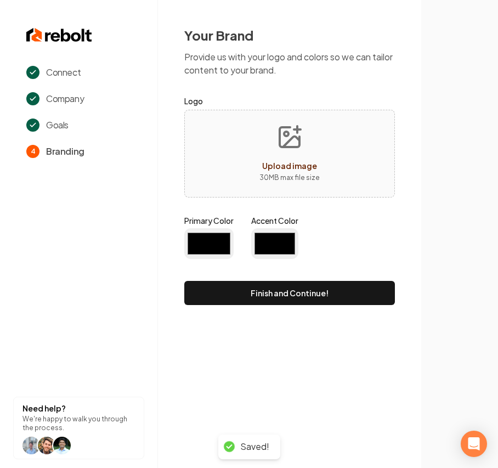
click at [255, 143] on button "Upload image 30 MB max file size" at bounding box center [290, 153] width 78 height 77
type input "#194d33"
type input "#70be00"
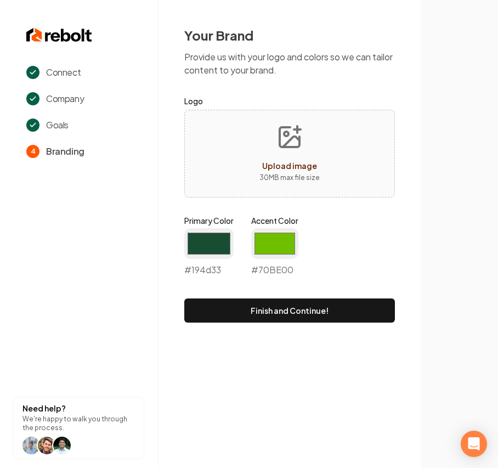
type input "**********"
click at [221, 246] on input "#194d33" at bounding box center [208, 243] width 49 height 31
click at [196, 254] on input "#194d33" at bounding box center [208, 243] width 49 height 31
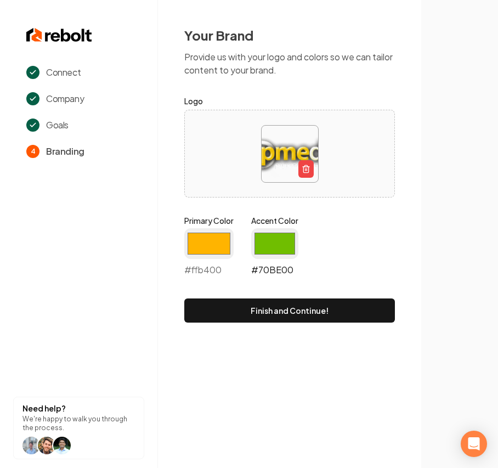
type input "#ffb400"
click at [284, 244] on input "#70be00" at bounding box center [274, 243] width 47 height 31
type input "#b0141d"
click at [205, 349] on div "Connect Company Goals 4 Branding Need help? We're happy to walk you through the…" at bounding box center [249, 234] width 498 height 468
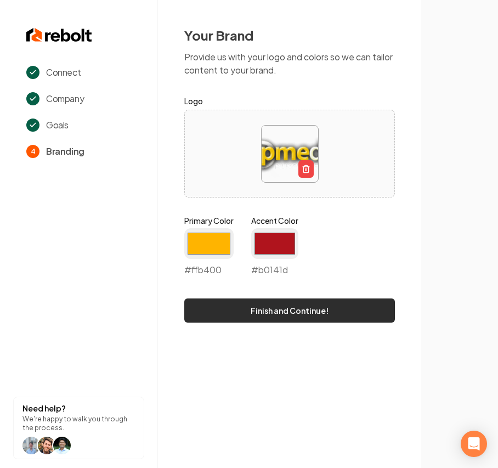
click at [202, 309] on button "Finish and Continue!" at bounding box center [289, 311] width 211 height 24
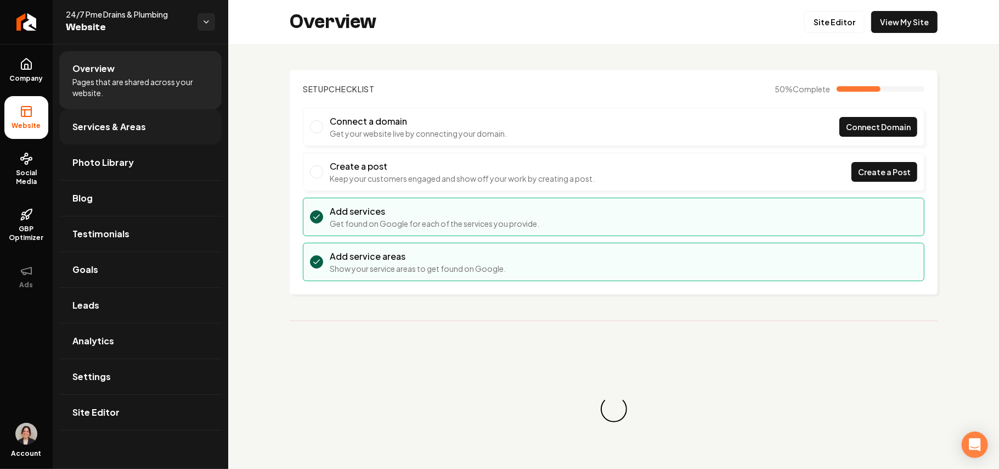
click at [137, 126] on span "Services & Areas" at bounding box center [109, 126] width 74 height 13
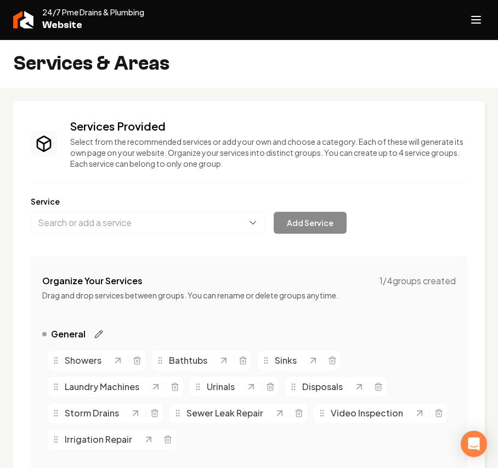
click at [97, 333] on icon "Main content area" at bounding box center [98, 334] width 9 height 9
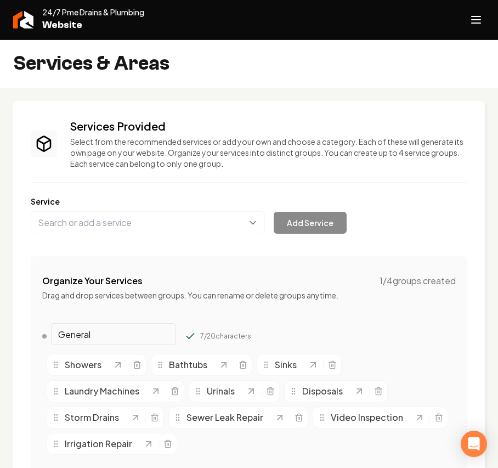
drag, startPoint x: 57, startPoint y: 336, endPoint x: -20, endPoint y: 330, distance: 77.1
click at [0, 330] on html "Company Website Social Media GBP Optimizer Ads Account 24/7 Pme Drains & Plumbi…" at bounding box center [249, 234] width 498 height 468
paste input "Drains services"
click at [86, 336] on input "Drains services" at bounding box center [113, 334] width 125 height 22
type input "Drains Services"
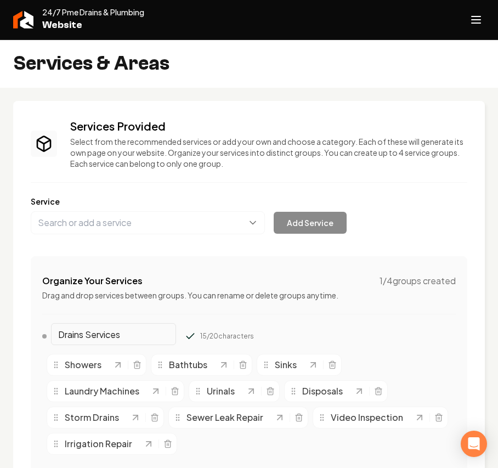
click at [185, 336] on icon "Main content area" at bounding box center [190, 336] width 11 height 11
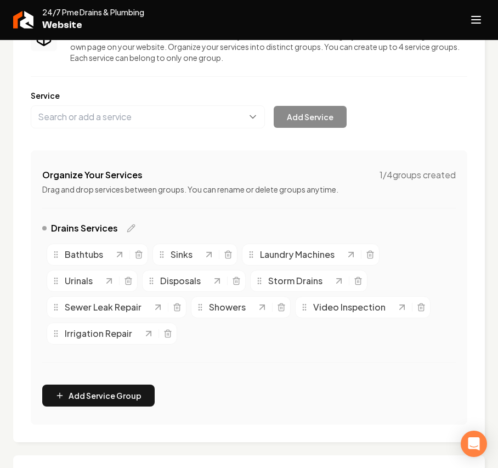
scroll to position [273, 0]
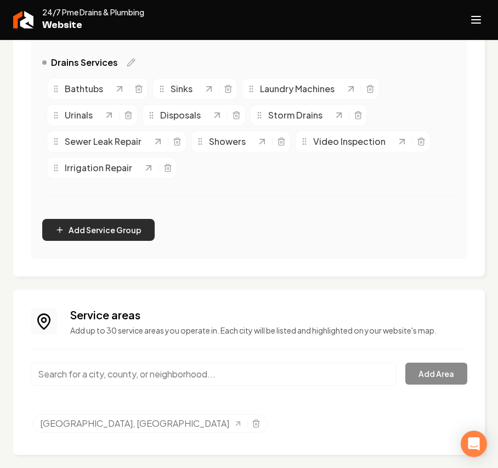
click at [106, 239] on button "Add Service Group" at bounding box center [98, 230] width 112 height 22
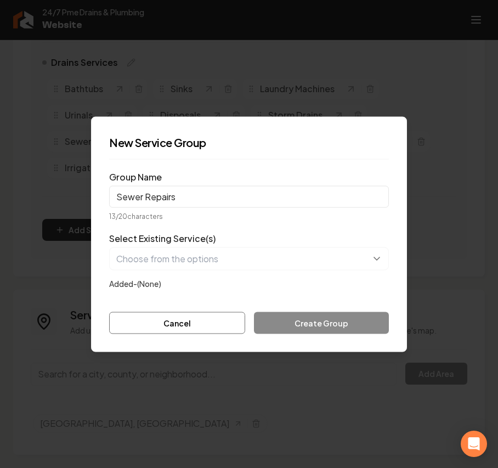
type input "Sewer Repairs"
click at [160, 260] on button "button" at bounding box center [249, 258] width 280 height 23
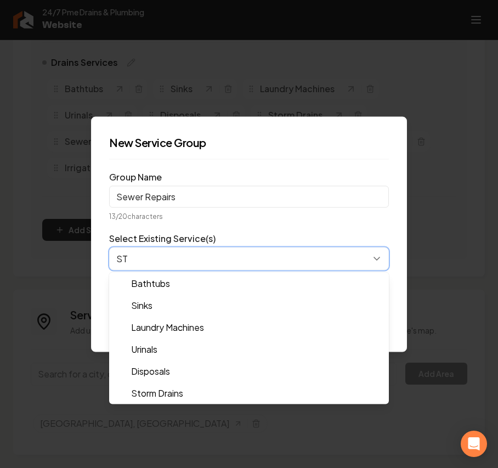
type input "STO"
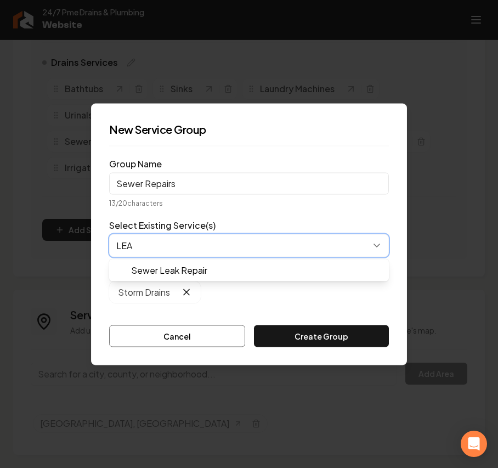
type input "LEAK"
type input "vid"
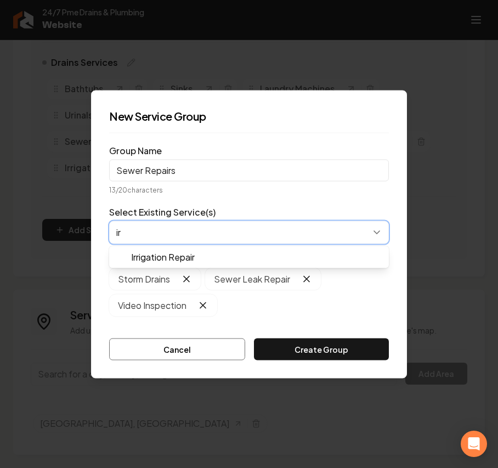
type input "irr"
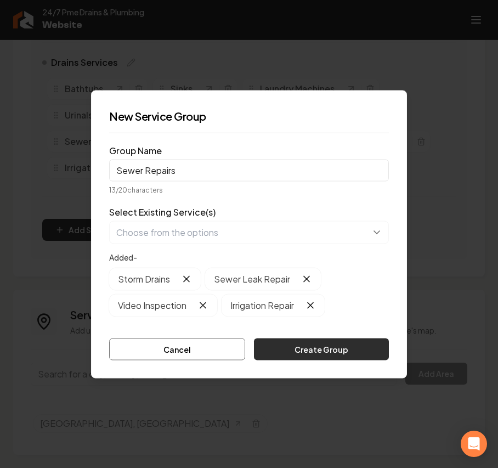
click at [351, 347] on button "Create Group" at bounding box center [321, 349] width 135 height 22
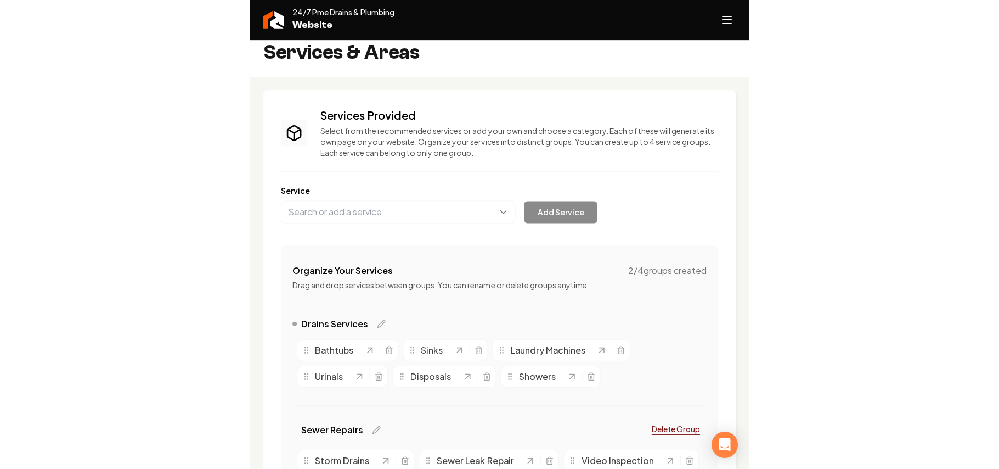
scroll to position [0, 0]
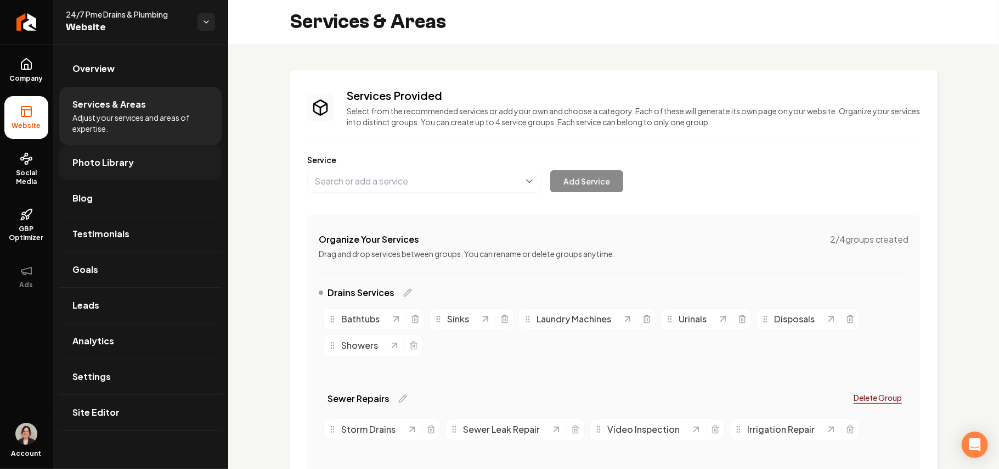
click at [143, 161] on link "Photo Library" at bounding box center [140, 162] width 162 height 35
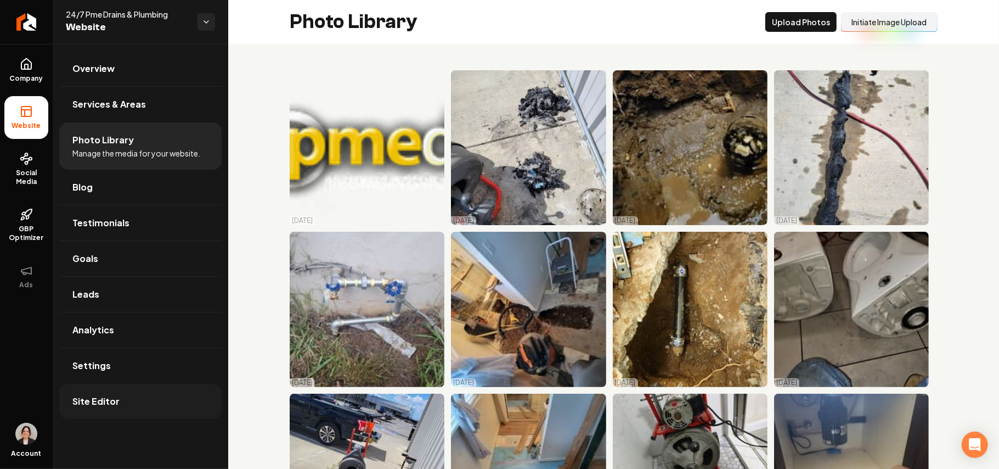
click at [108, 404] on span "Site Editor" at bounding box center [95, 401] width 47 height 13
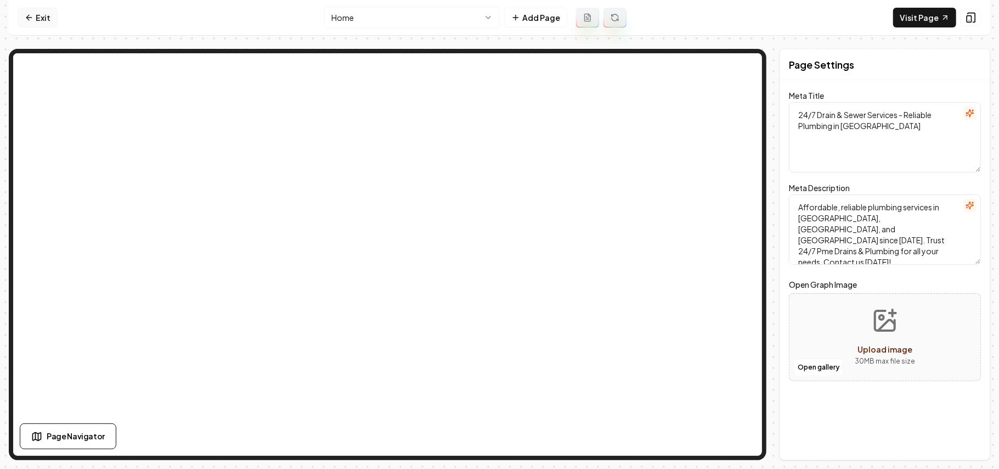
click at [38, 18] on link "Exit" at bounding box center [38, 18] width 40 height 20
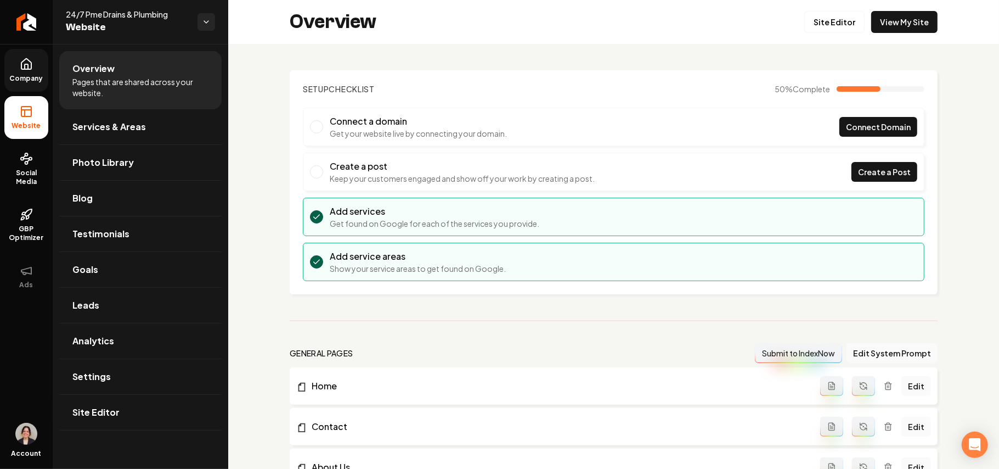
click at [33, 73] on link "Company" at bounding box center [26, 70] width 44 height 43
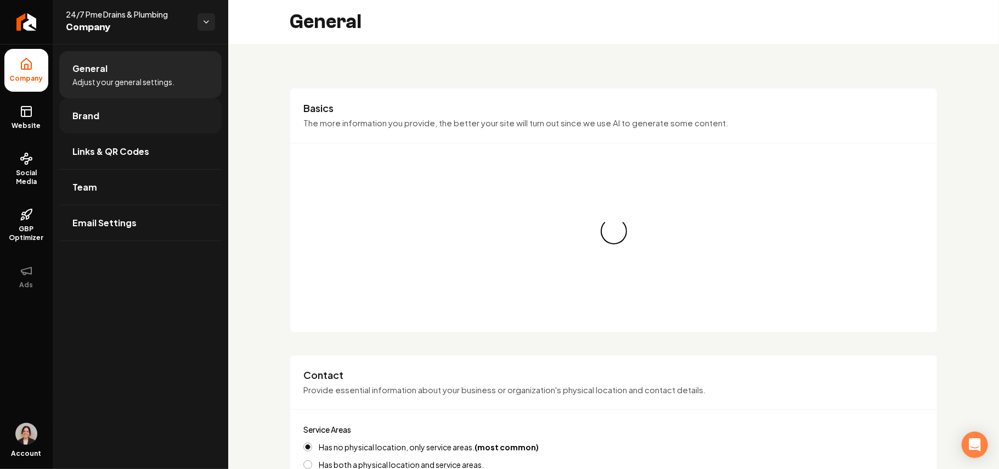
click at [104, 120] on link "Brand" at bounding box center [140, 115] width 162 height 35
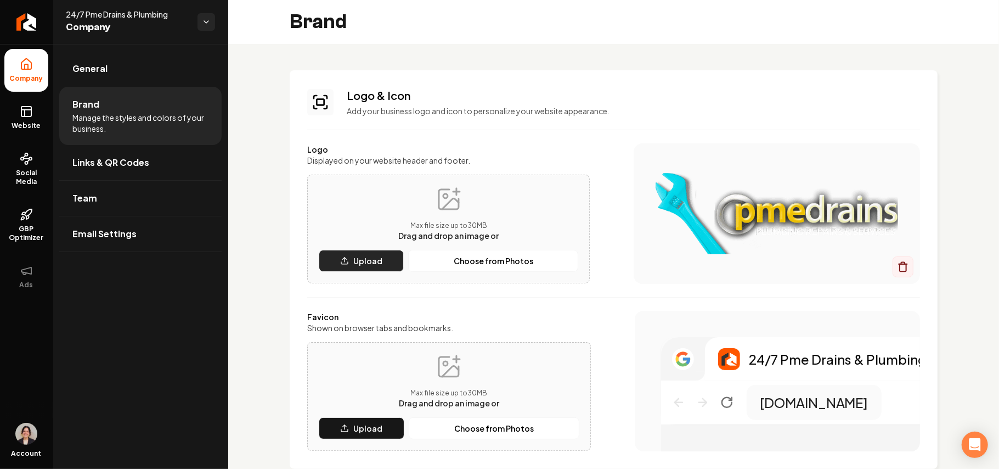
click at [374, 266] on button "Upload" at bounding box center [361, 261] width 85 height 22
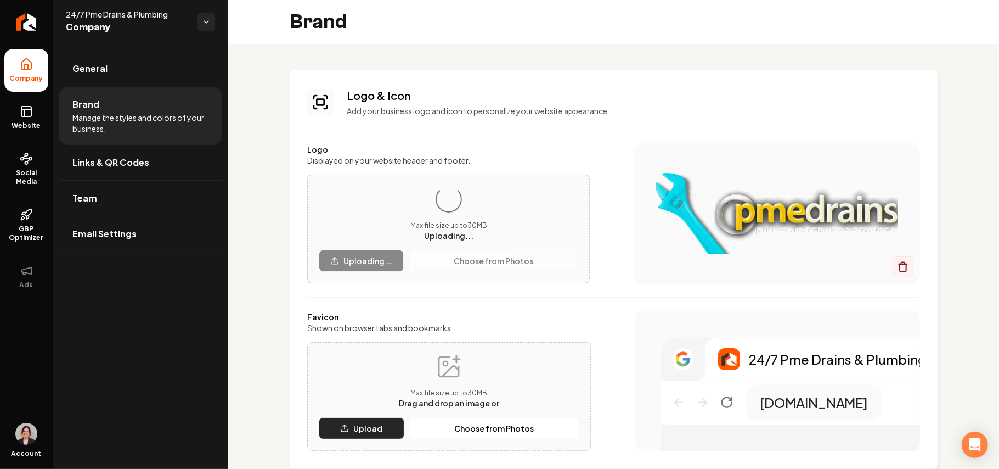
click at [378, 420] on button "Upload" at bounding box center [362, 428] width 86 height 22
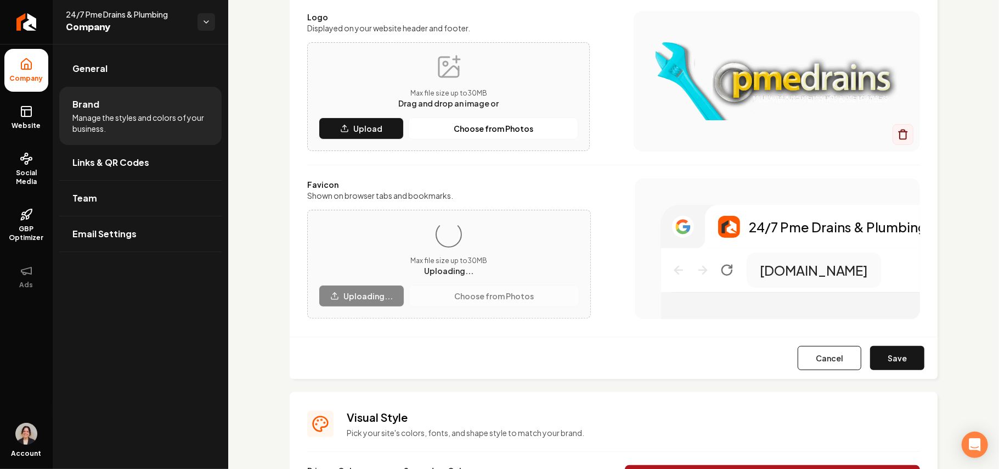
scroll to position [146, 0]
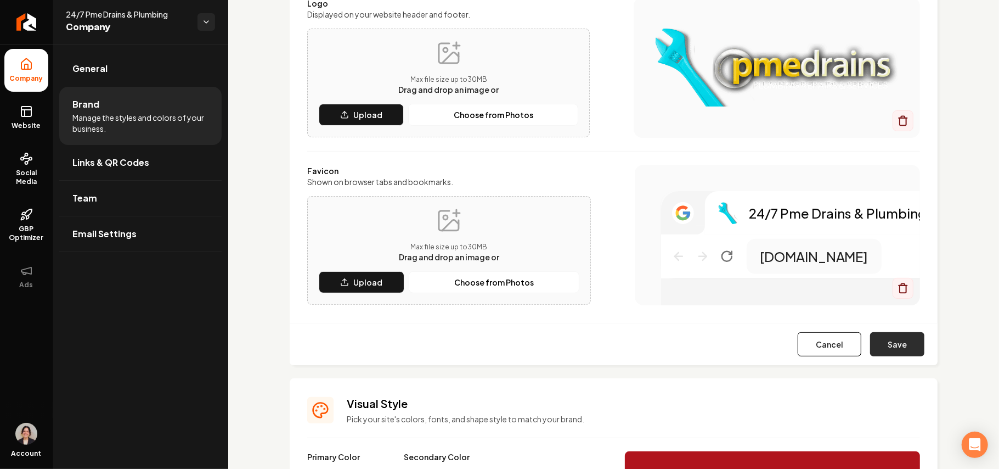
click at [898, 348] on button "Save" at bounding box center [897, 344] width 54 height 24
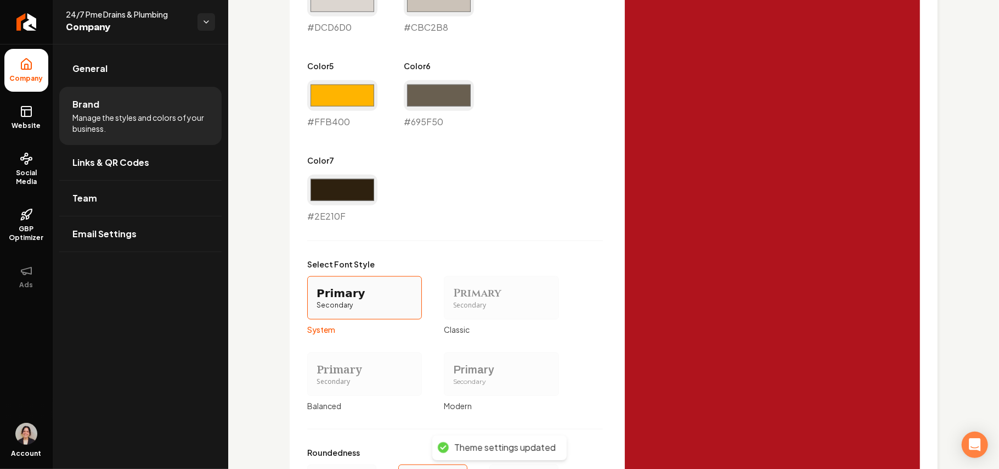
scroll to position [896, 0]
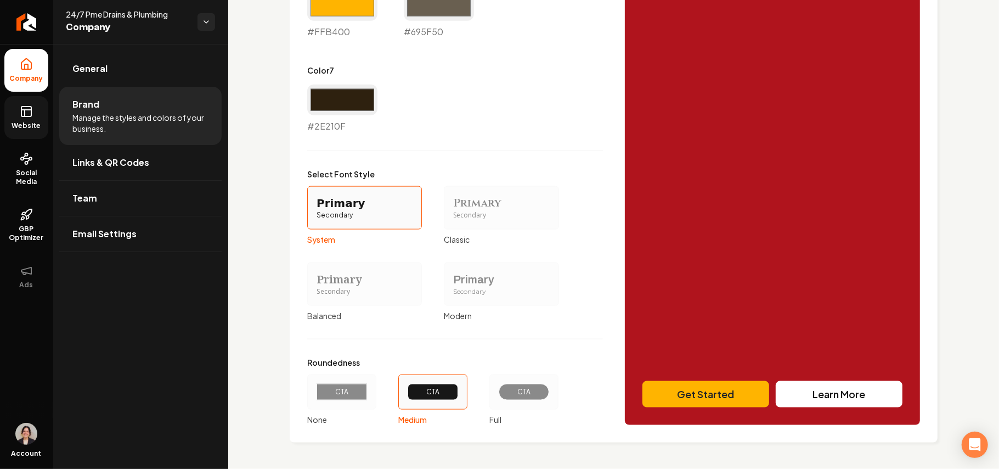
click at [27, 124] on span "Website" at bounding box center [27, 125] width 38 height 9
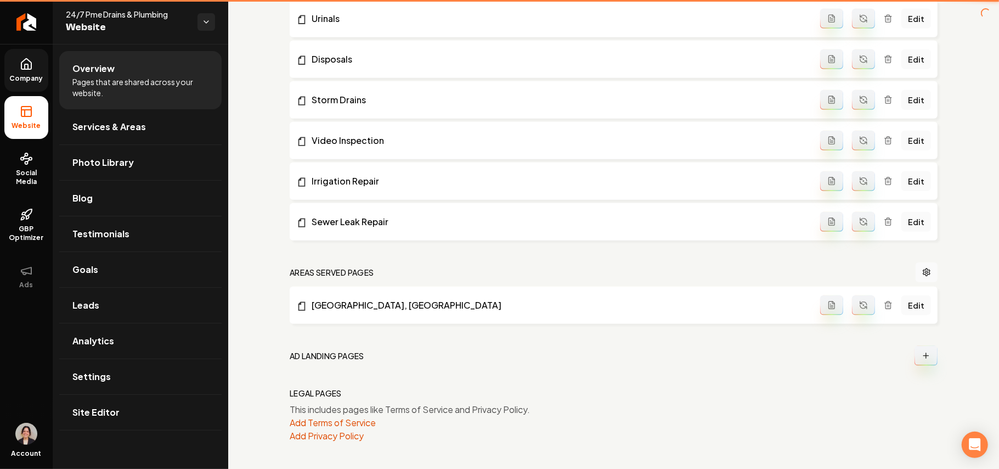
scroll to position [817, 0]
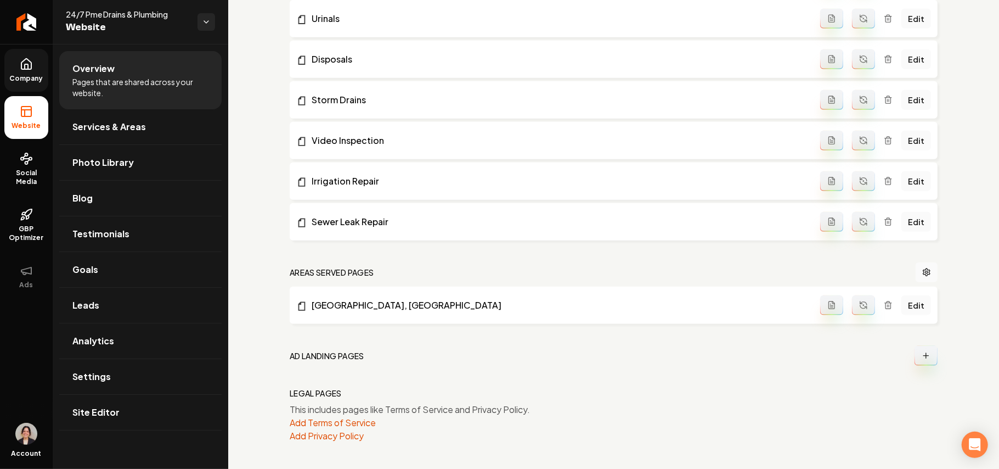
click at [30, 72] on link "Company" at bounding box center [26, 70] width 44 height 43
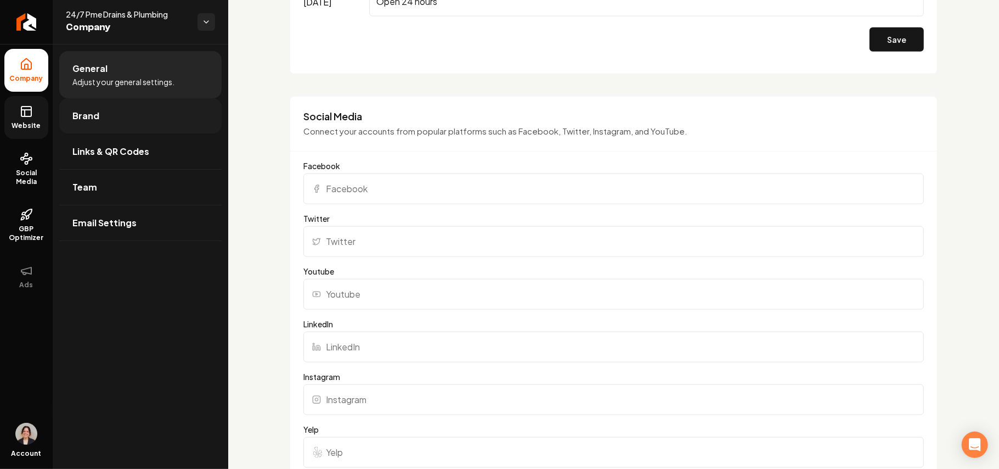
click at [77, 111] on span "Brand" at bounding box center [85, 115] width 27 height 13
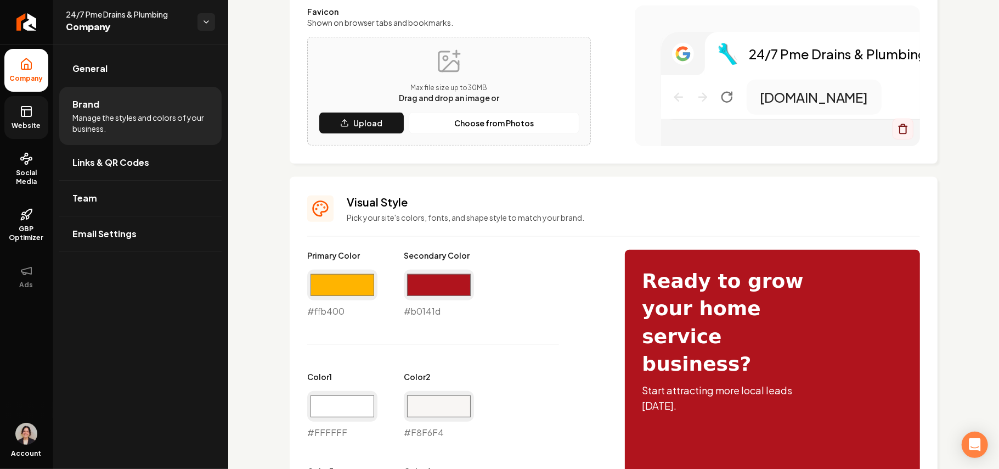
scroll to position [896, 0]
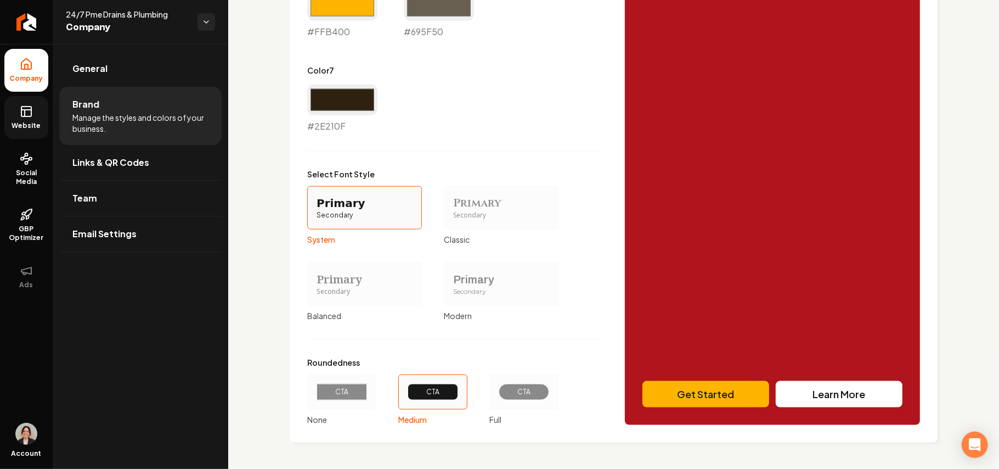
click at [471, 292] on div "Secondary" at bounding box center [501, 291] width 96 height 9
click at [452, 288] on button "Primary Secondary Modern" at bounding box center [447, 283] width 9 height 9
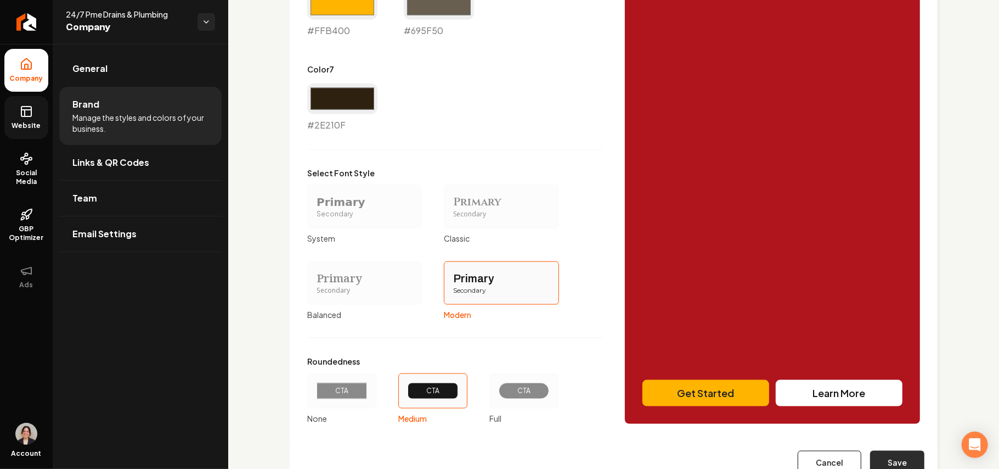
click at [887, 459] on button "Save" at bounding box center [897, 462] width 54 height 24
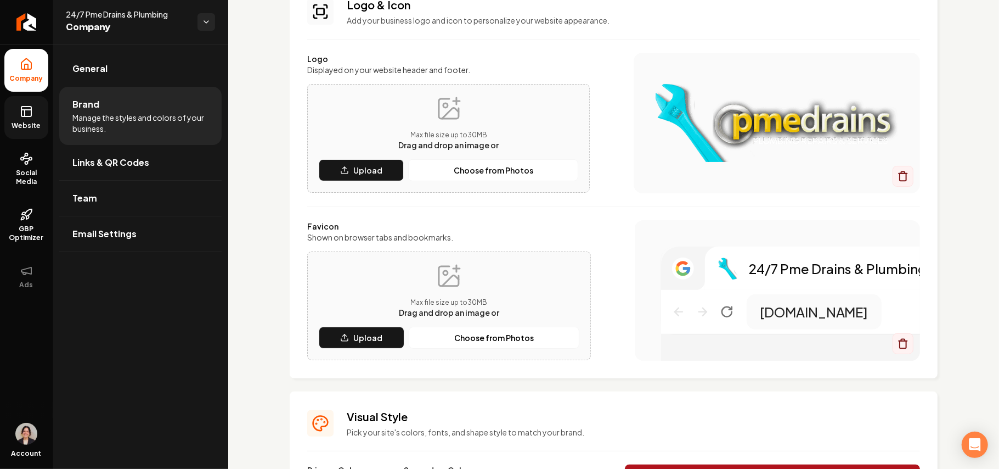
type input "#ffffff"
type input "#f8f6f4"
type input "#dcd6d0"
type input "#cbc2b8"
type input "#ffb400"
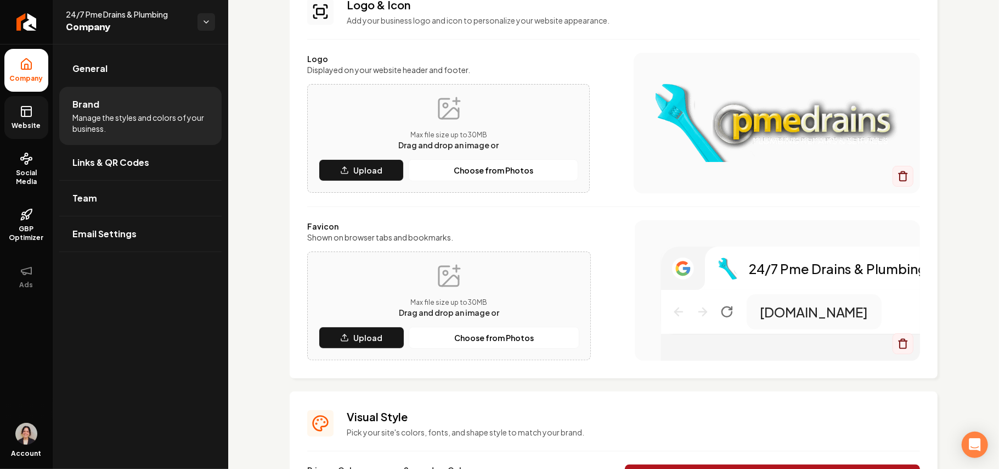
type input "#695f50"
type input "#2e210f"
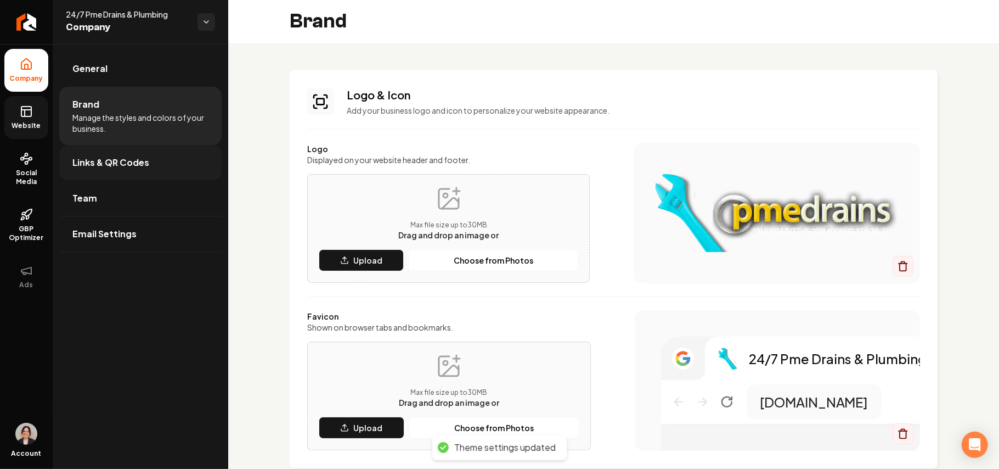
scroll to position [0, 0]
click at [19, 116] on link "Website" at bounding box center [26, 117] width 44 height 43
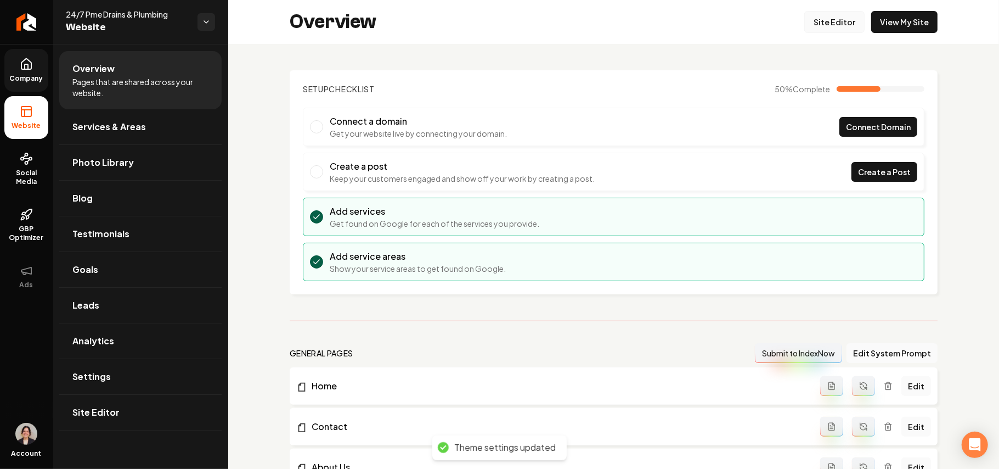
click at [822, 22] on link "Site Editor" at bounding box center [834, 22] width 60 height 22
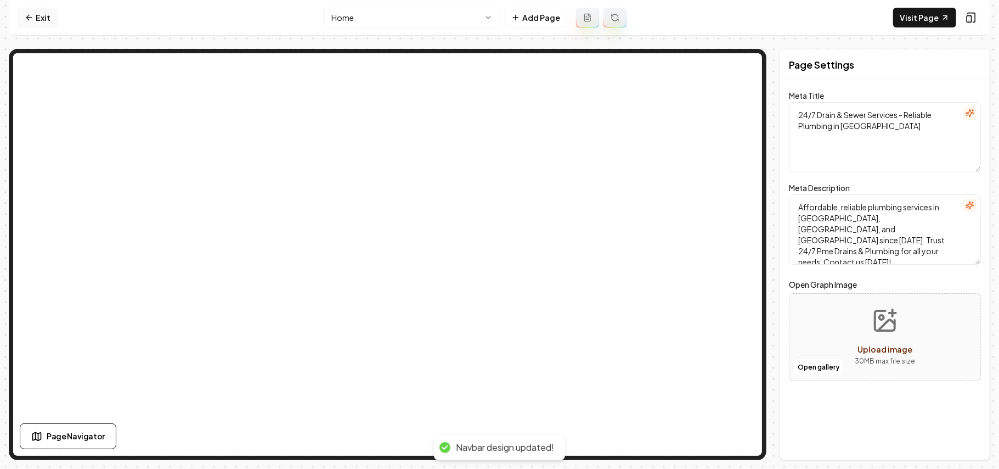
click at [45, 16] on link "Exit" at bounding box center [38, 18] width 40 height 20
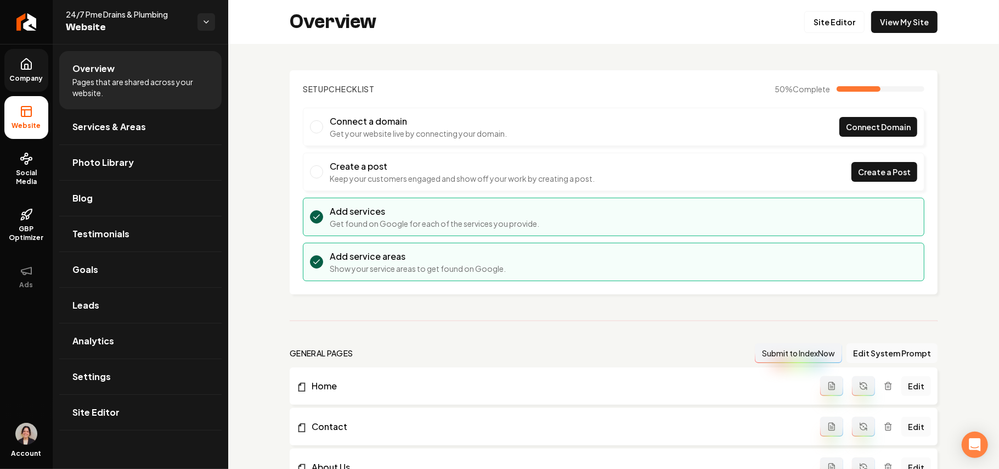
click at [24, 64] on icon at bounding box center [26, 64] width 13 height 13
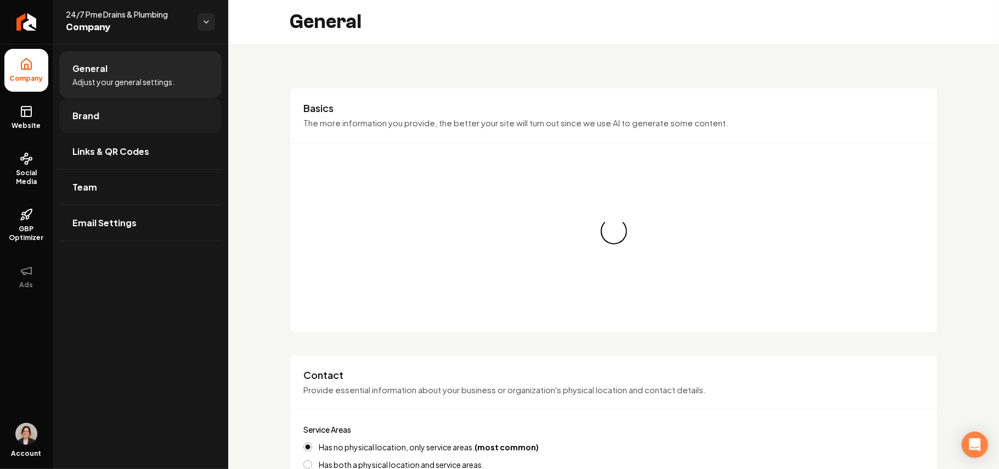
click at [91, 123] on link "Brand" at bounding box center [140, 115] width 162 height 35
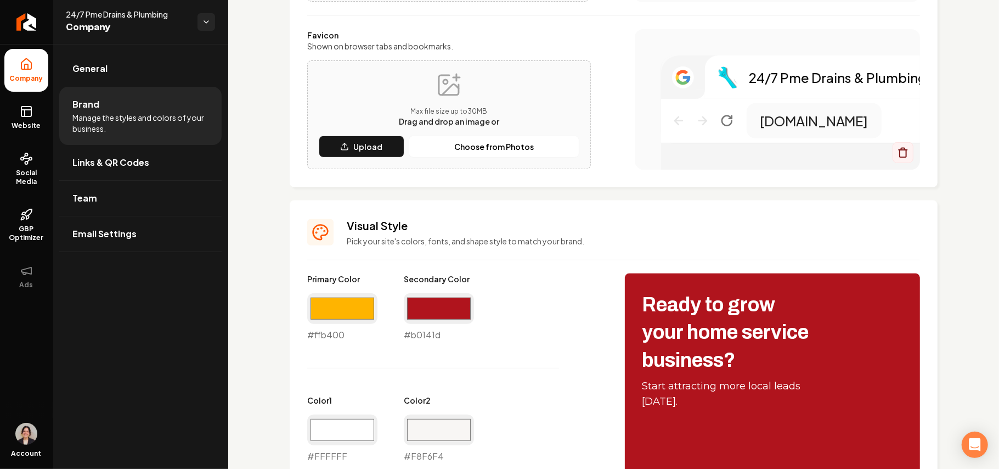
scroll to position [365, 0]
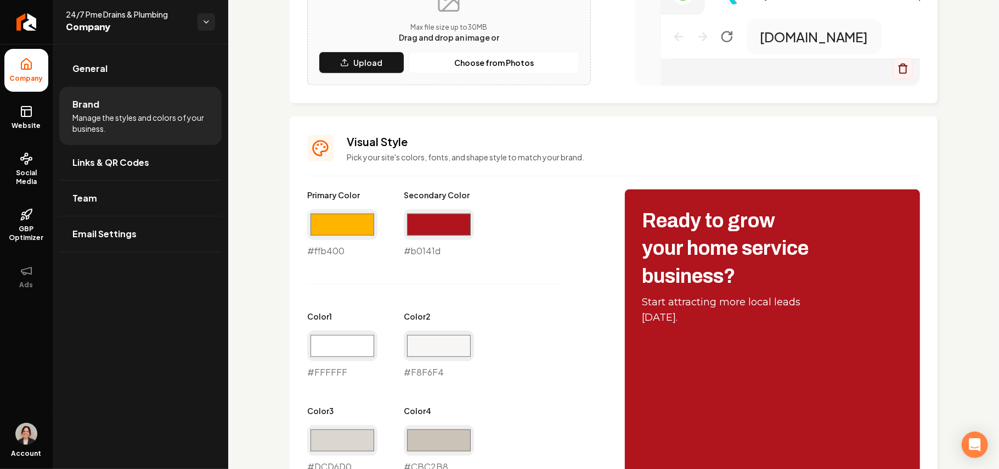
click at [423, 255] on div "#b0141d #b0141d" at bounding box center [439, 233] width 70 height 48
copy div "#b0141d"
click at [29, 116] on rect at bounding box center [26, 111] width 10 height 10
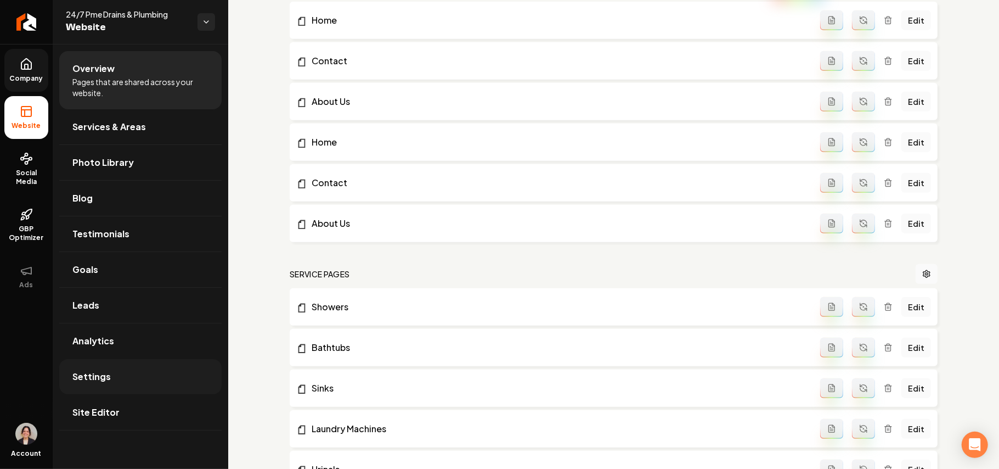
click at [112, 384] on link "Settings" at bounding box center [140, 376] width 162 height 35
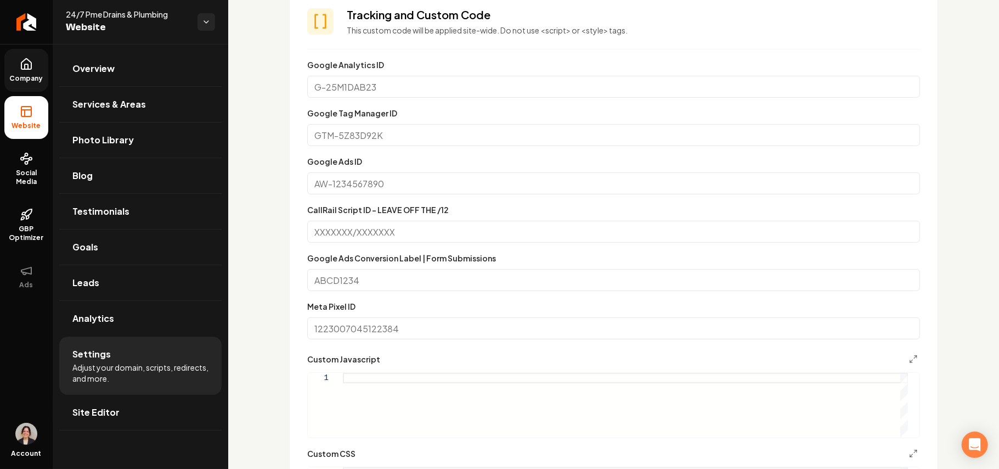
scroll to position [365, 0]
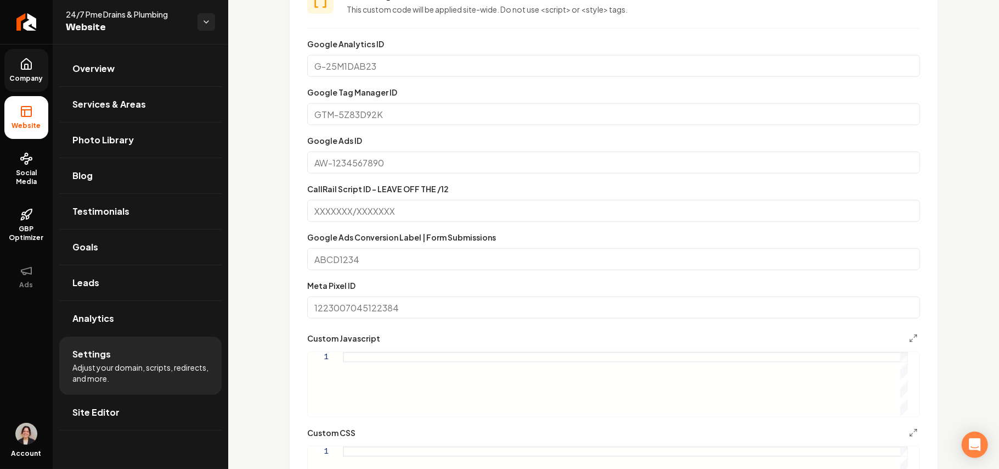
click at [383, 449] on div "Main content area" at bounding box center [625, 478] width 565 height 64
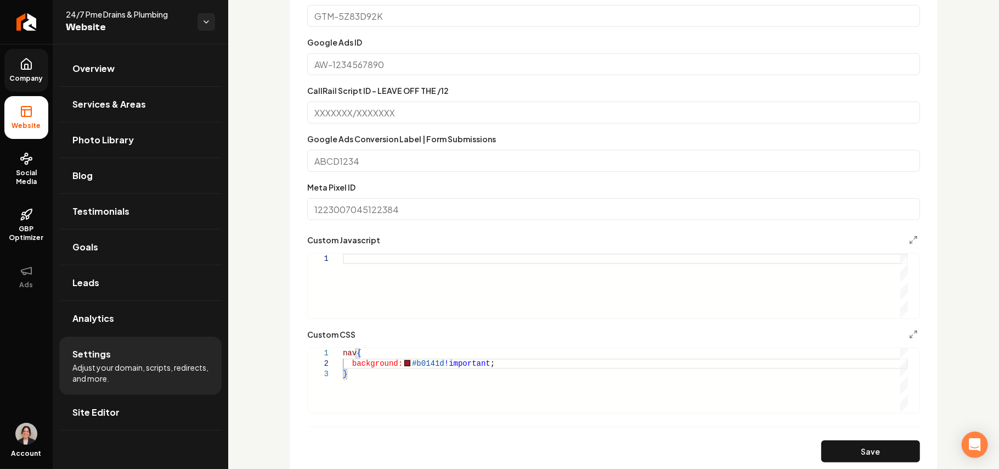
scroll to position [512, 0]
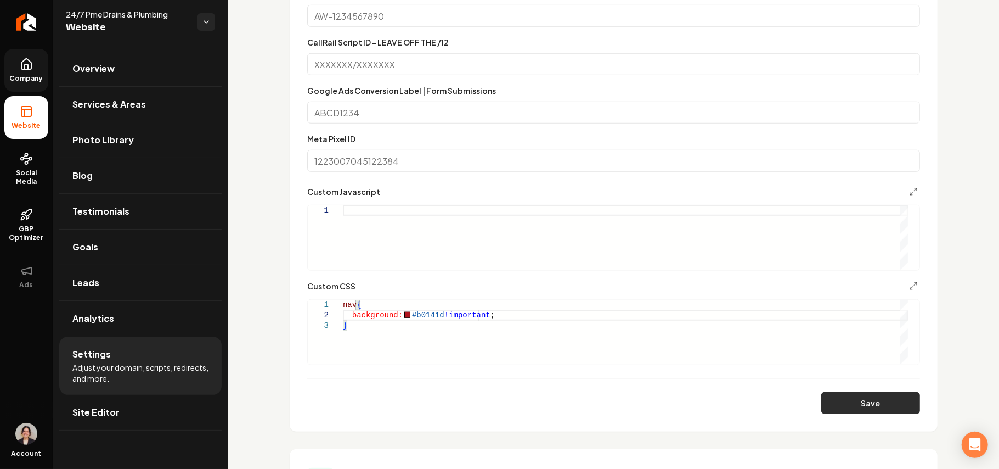
click at [821, 402] on button "Save" at bounding box center [870, 403] width 99 height 22
type textarea "**********"
click at [108, 414] on span "Site Editor" at bounding box center [95, 412] width 47 height 13
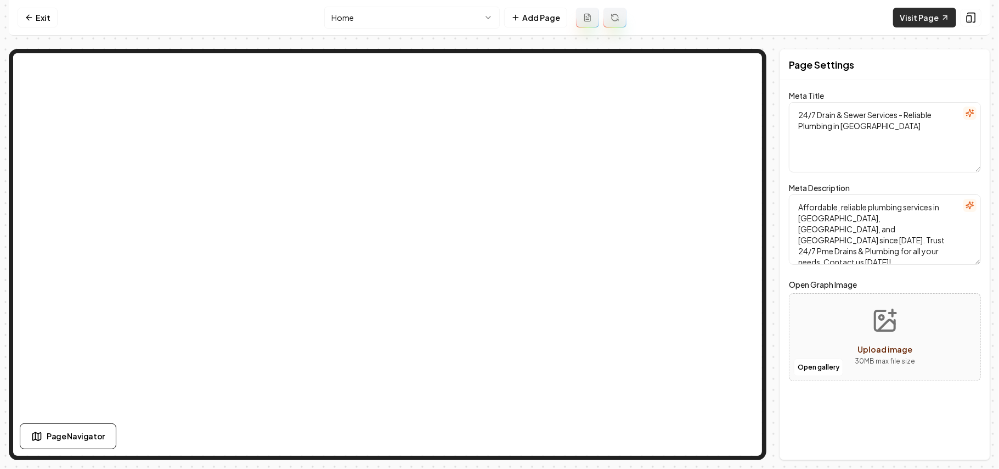
click at [917, 9] on link "Visit Page" at bounding box center [924, 18] width 63 height 20
click at [52, 14] on link "Exit" at bounding box center [38, 18] width 40 height 20
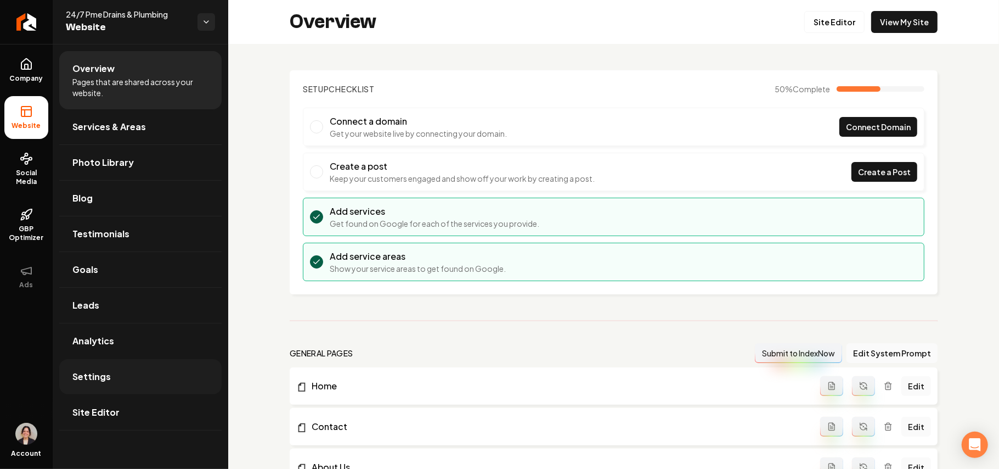
click at [106, 383] on span "Settings" at bounding box center [91, 376] width 38 height 13
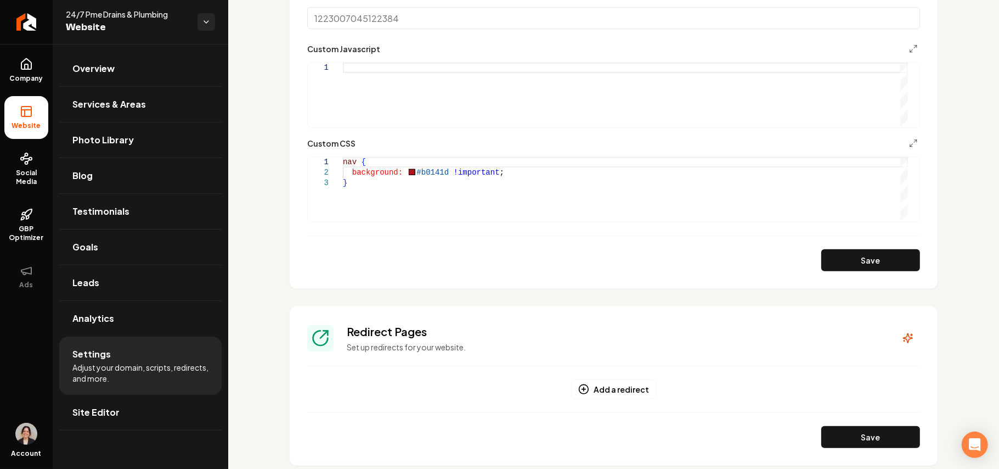
scroll to position [658, 0]
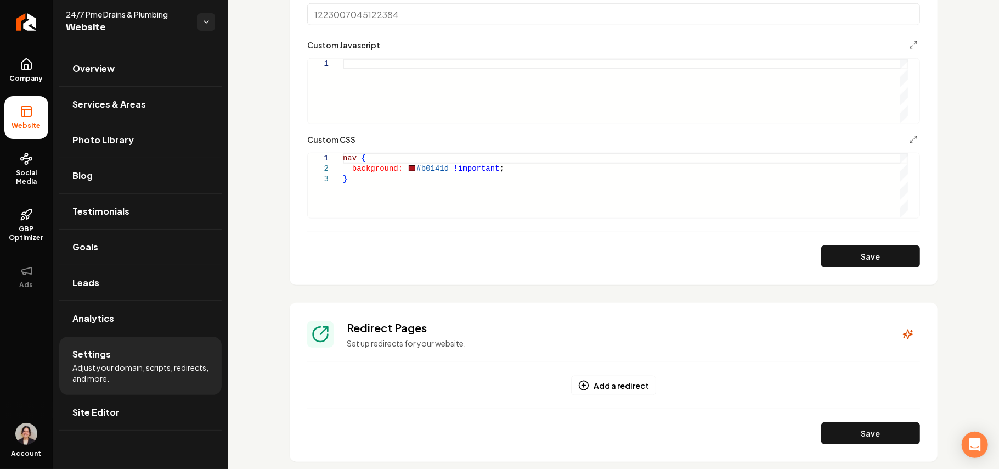
click at [376, 198] on div "nav { background: #b0141d !important ; }" at bounding box center [625, 185] width 565 height 64
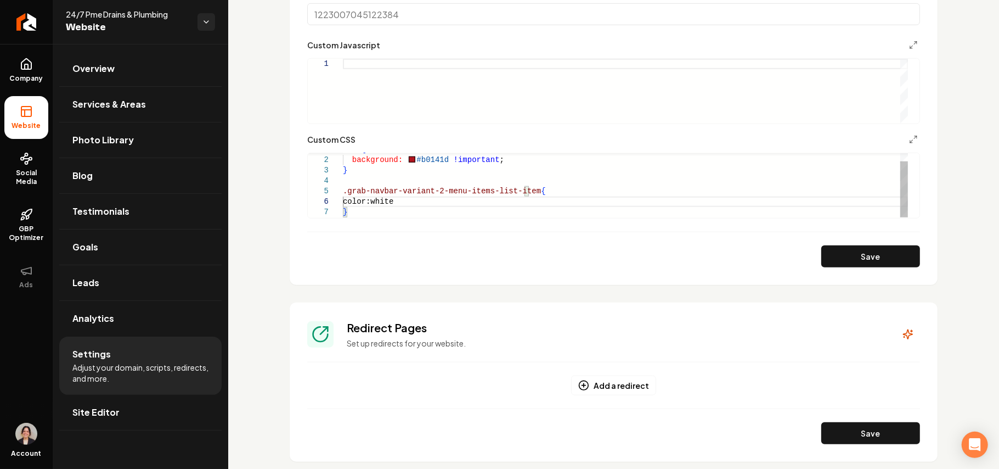
scroll to position [52, 58]
click at [846, 260] on button "Save" at bounding box center [870, 256] width 99 height 22
type textarea "**********"
click at [88, 418] on span "Site Editor" at bounding box center [95, 412] width 47 height 13
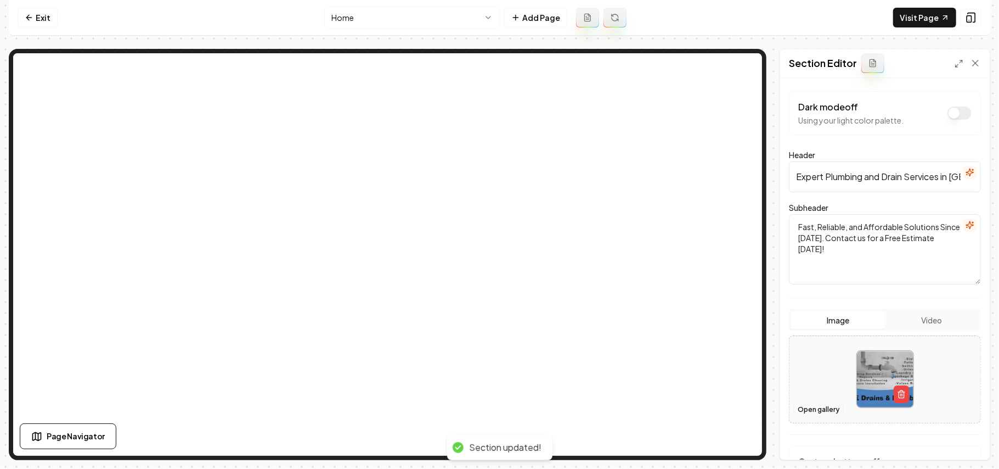
click at [807, 412] on button "Open gallery" at bounding box center [818, 410] width 49 height 18
click at [18, 12] on nav "Exit Home Add Page Visit Page" at bounding box center [500, 18] width 982 height 36
click at [32, 19] on icon at bounding box center [29, 17] width 9 height 9
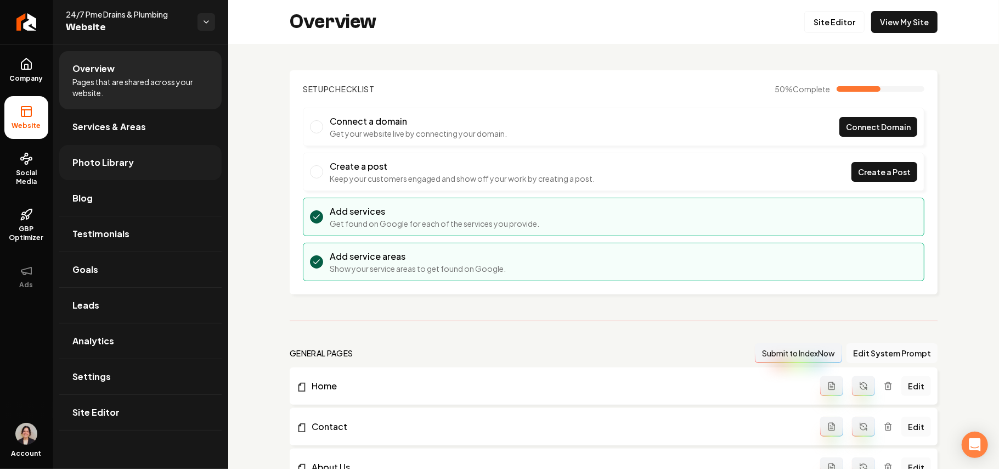
click at [103, 166] on span "Photo Library" at bounding box center [102, 162] width 61 height 13
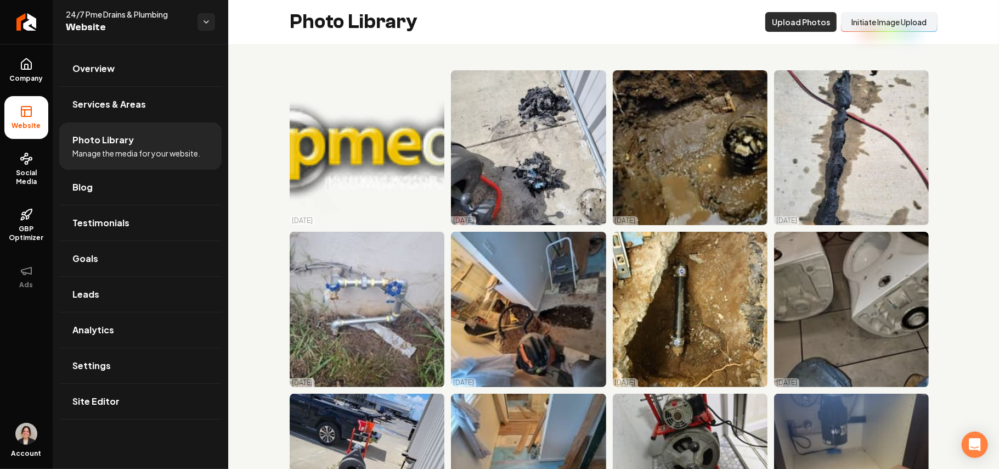
click at [793, 26] on button "Upload Photos" at bounding box center [800, 22] width 71 height 20
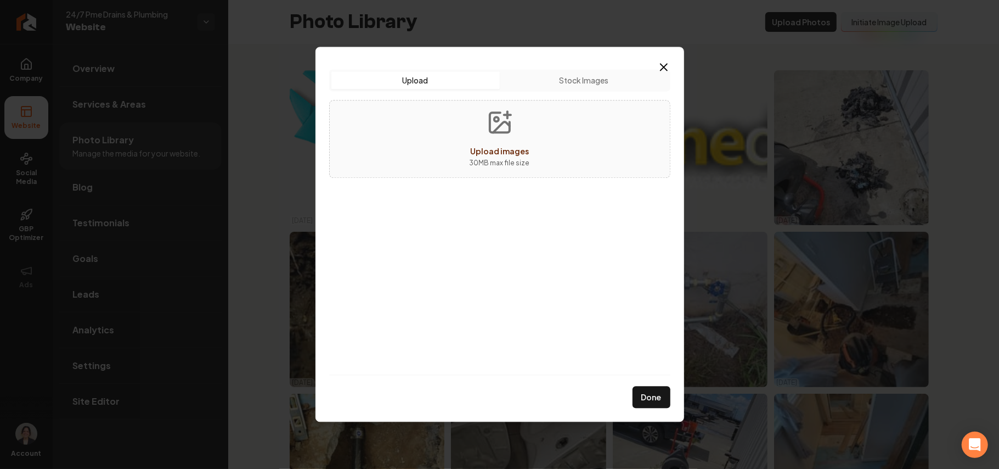
click at [565, 145] on div "Upload images 30 MB max file size" at bounding box center [499, 139] width 341 height 78
type input "**********"
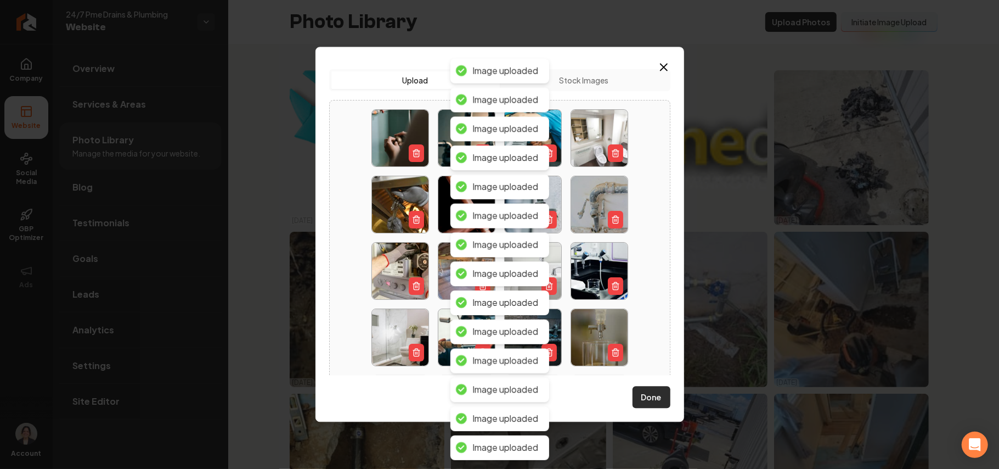
click at [644, 396] on button "Done" at bounding box center [652, 397] width 38 height 22
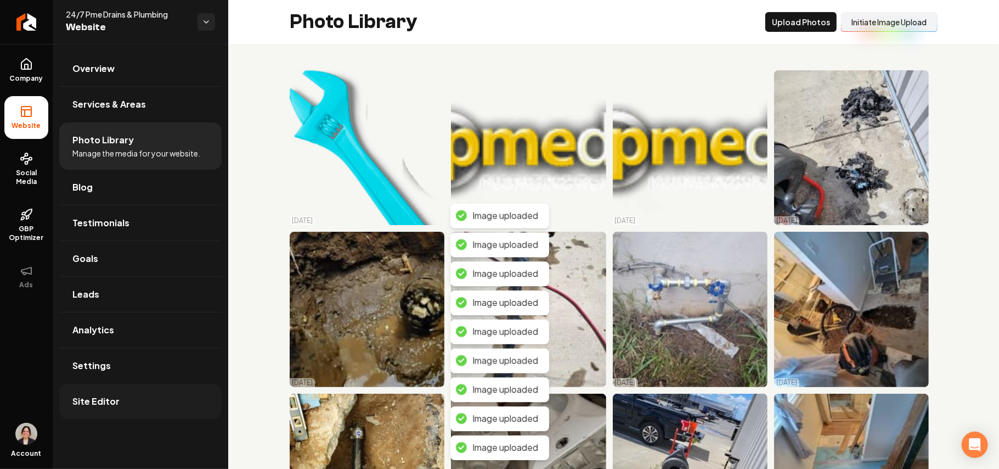
click at [102, 402] on span "Site Editor" at bounding box center [95, 401] width 47 height 13
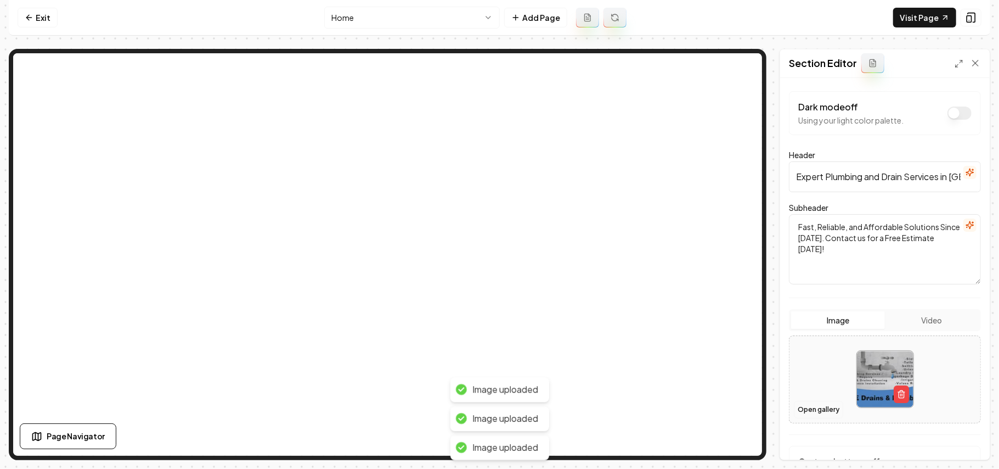
click at [808, 407] on button "Open gallery" at bounding box center [818, 410] width 49 height 18
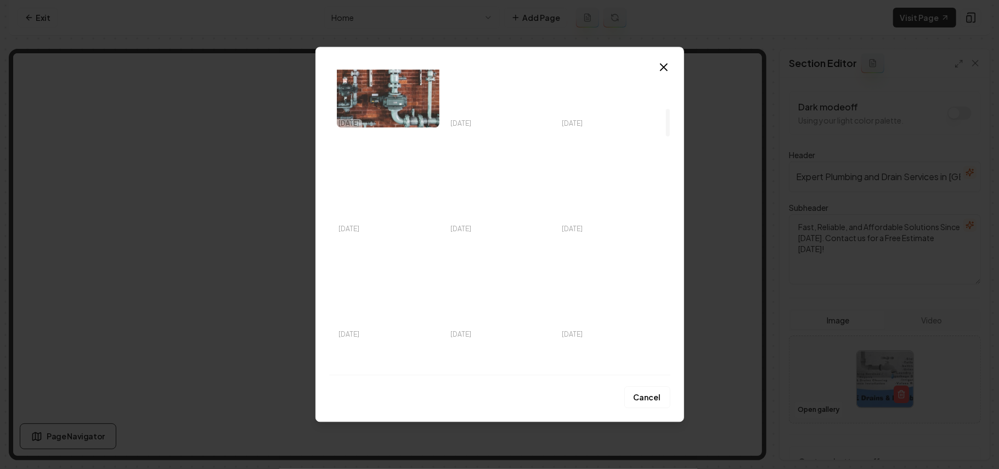
scroll to position [512, 0]
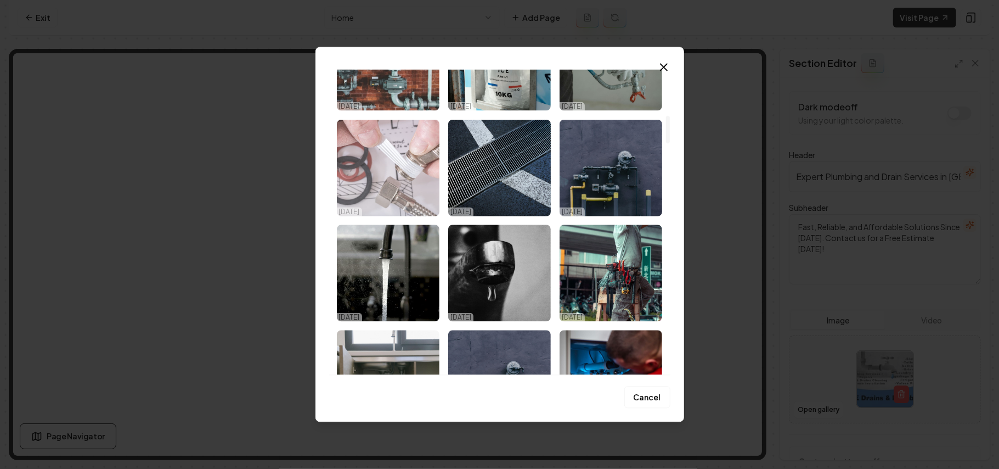
click at [340, 159] on img "Select image image_68d33e645c7cd75eb8e26c17.jpeg" at bounding box center [388, 167] width 103 height 97
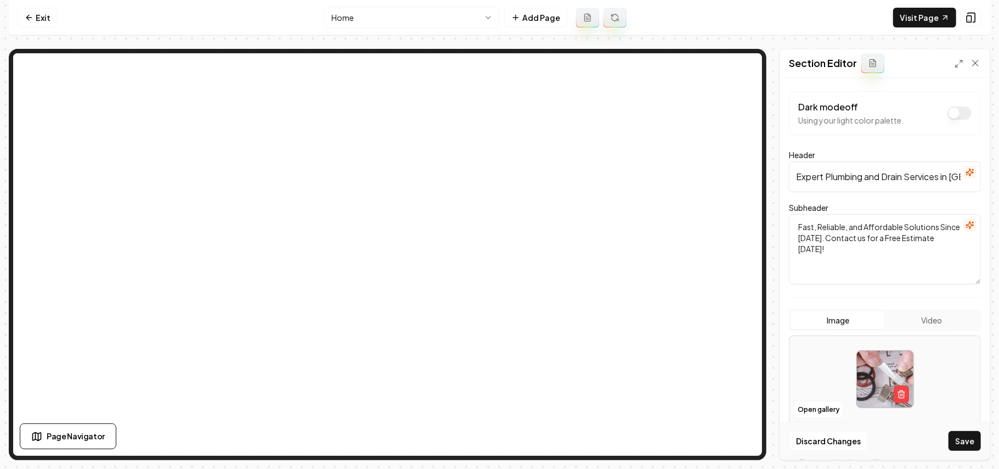
click at [970, 444] on button "Save" at bounding box center [965, 441] width 32 height 20
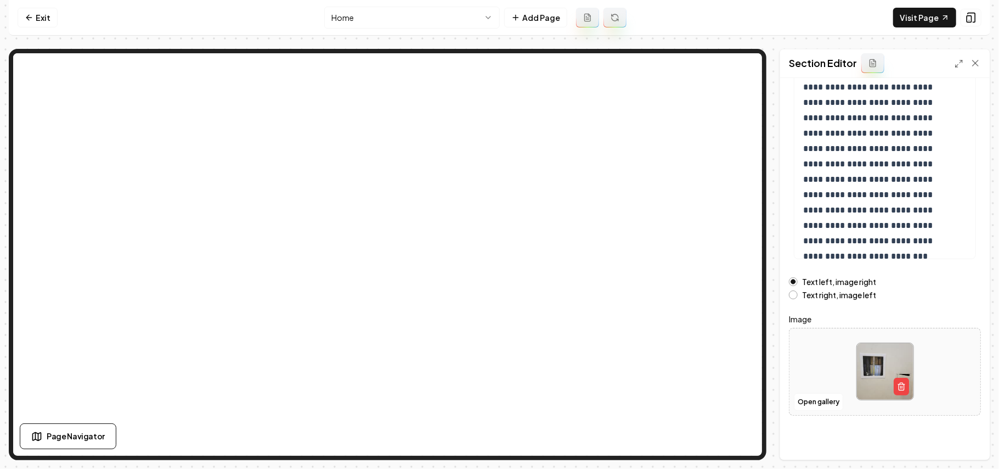
scroll to position [40, 0]
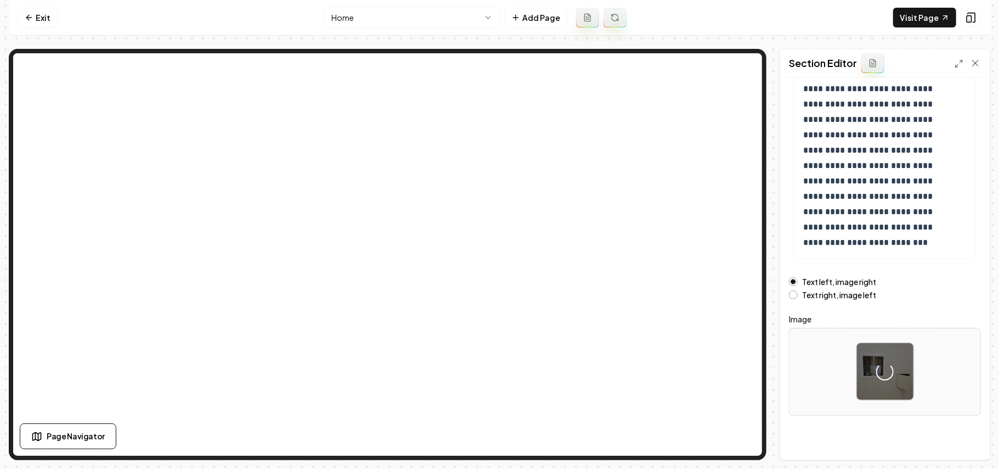
click at [966, 297] on div "Text right, image left" at bounding box center [885, 294] width 192 height 9
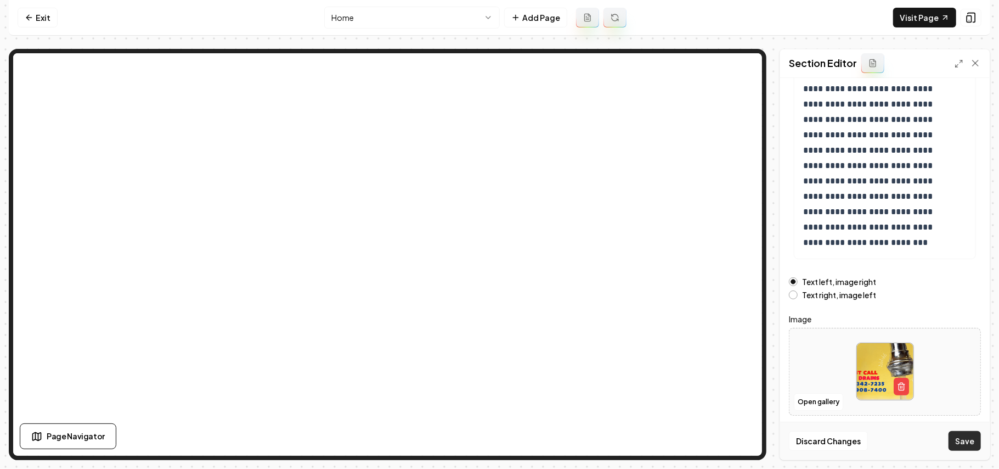
click at [971, 440] on button "Save" at bounding box center [965, 441] width 32 height 20
click at [402, 14] on html "**********" at bounding box center [499, 234] width 999 height 469
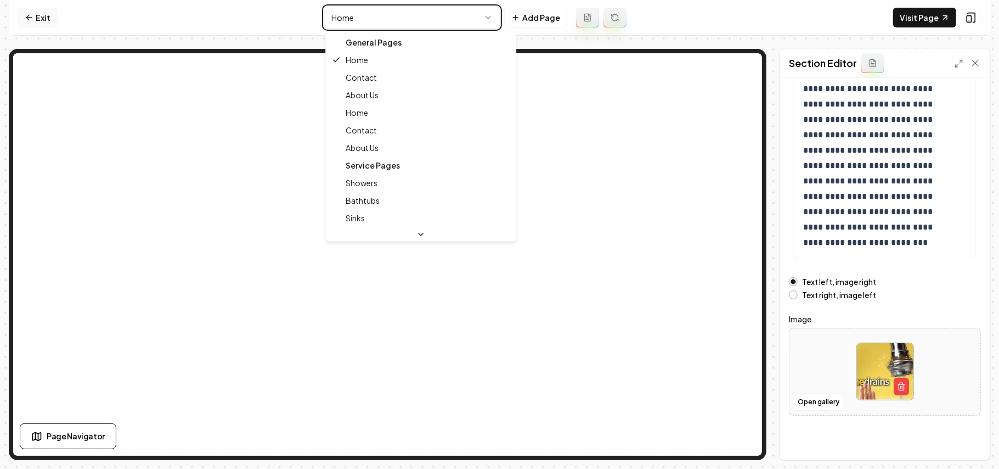
click at [47, 12] on html "**********" at bounding box center [499, 234] width 999 height 469
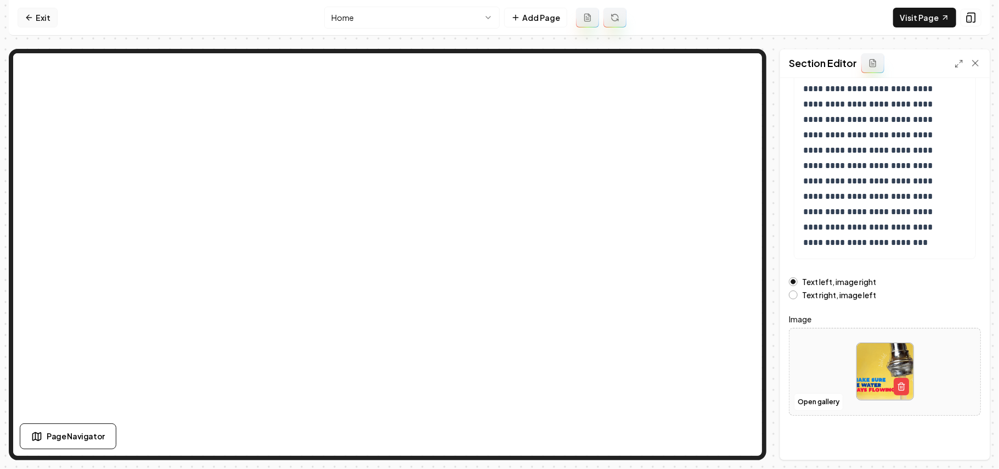
click at [33, 14] on icon at bounding box center [29, 17] width 9 height 9
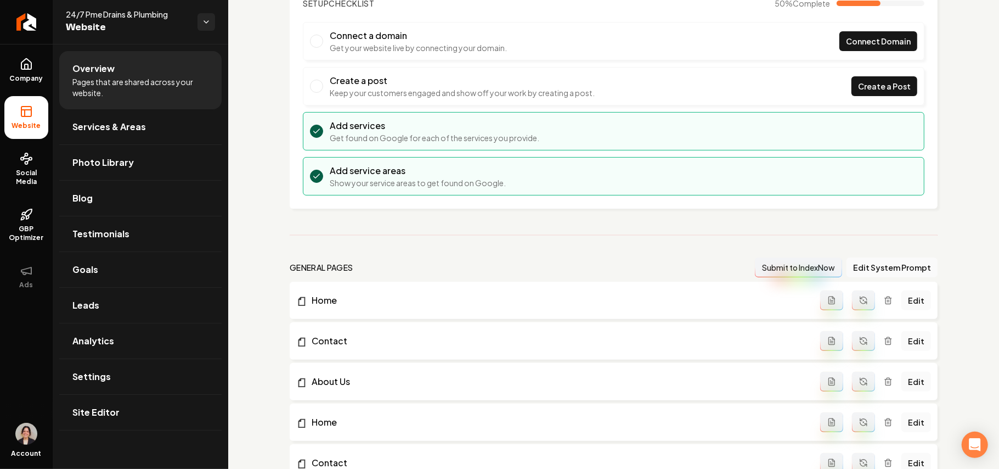
scroll to position [219, 0]
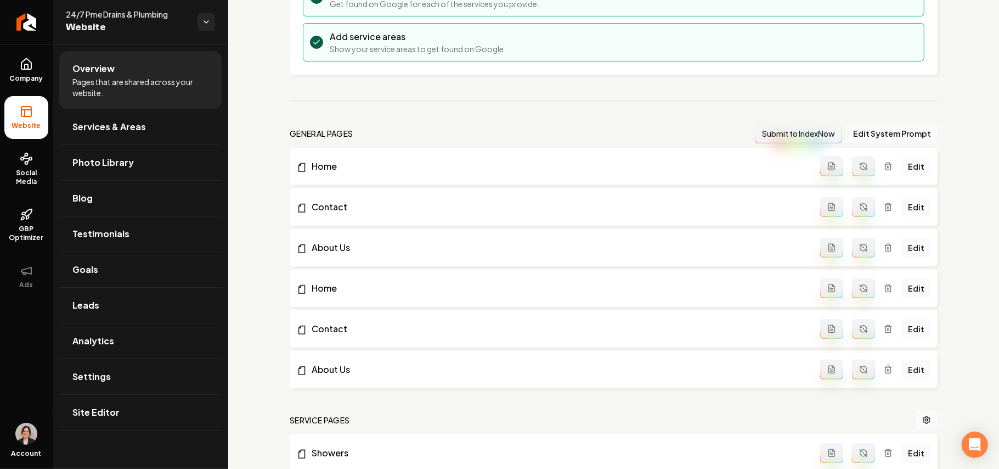
click at [906, 171] on link "Edit" at bounding box center [917, 166] width 30 height 20
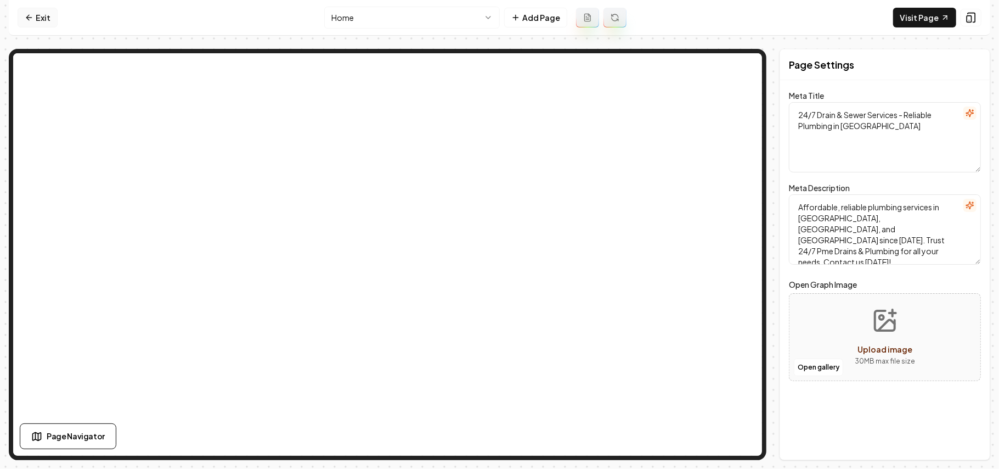
click at [24, 12] on link "Exit" at bounding box center [38, 18] width 40 height 20
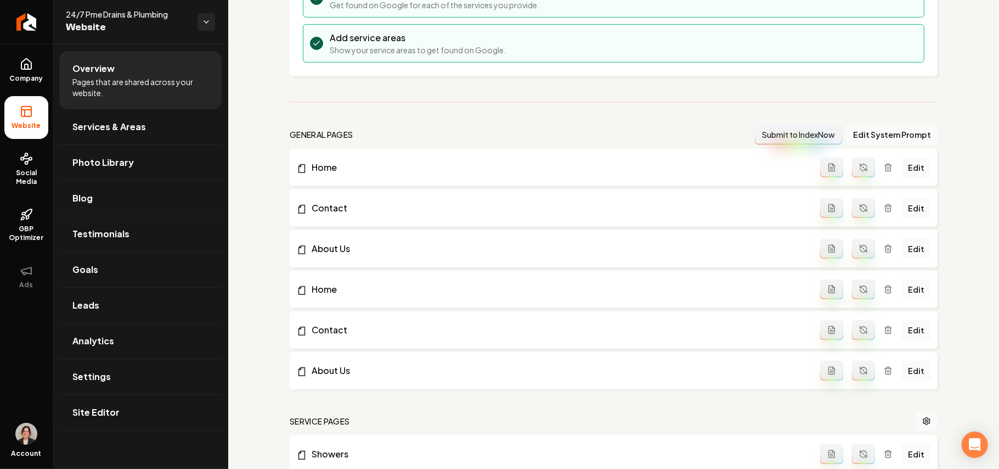
scroll to position [219, 0]
click at [886, 288] on icon "Main content area" at bounding box center [888, 289] width 5 height 6
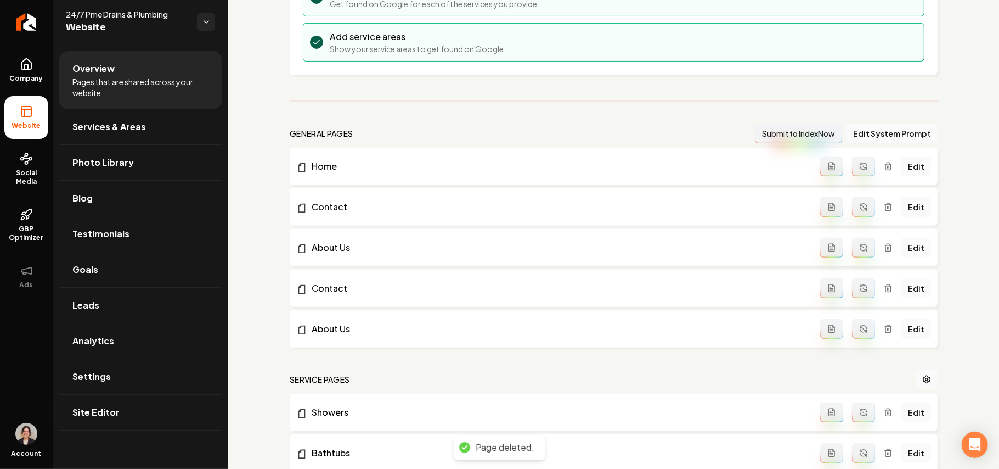
click at [885, 286] on icon "Main content area" at bounding box center [888, 286] width 7 height 0
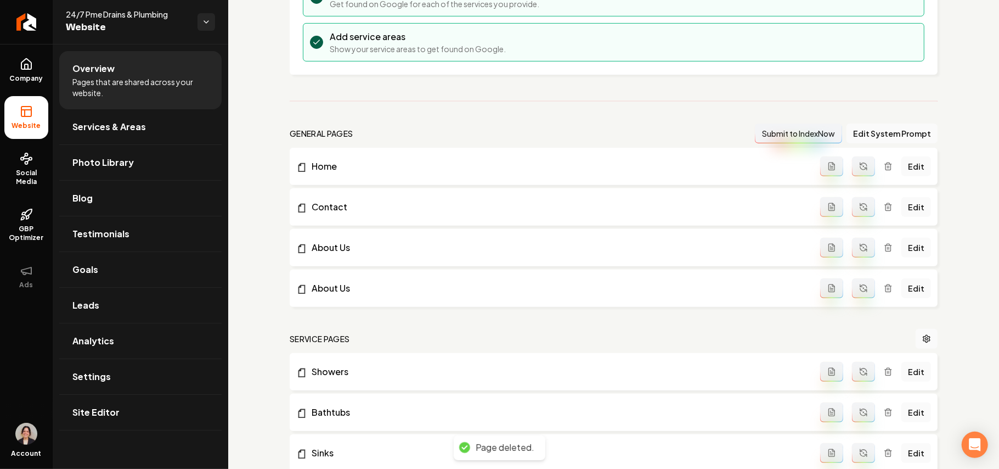
click at [886, 292] on icon "Main content area" at bounding box center [888, 289] width 5 height 6
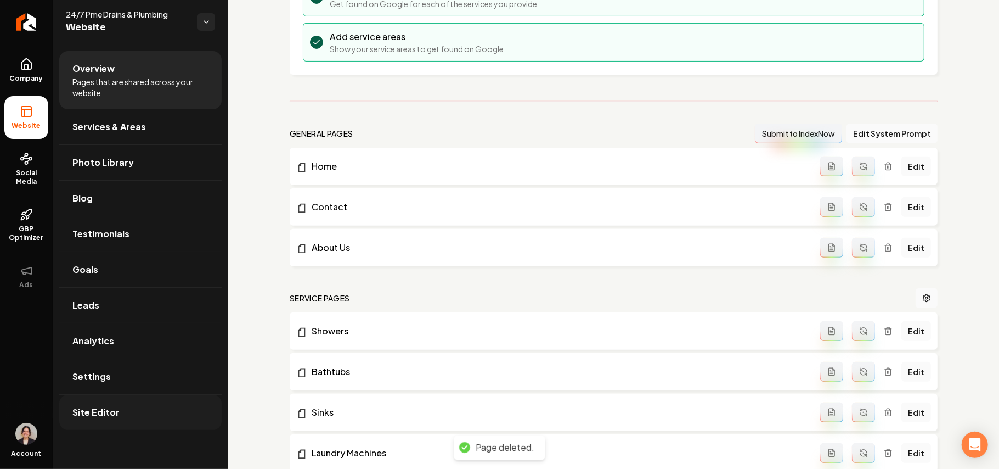
click at [117, 409] on link "Site Editor" at bounding box center [140, 412] width 162 height 35
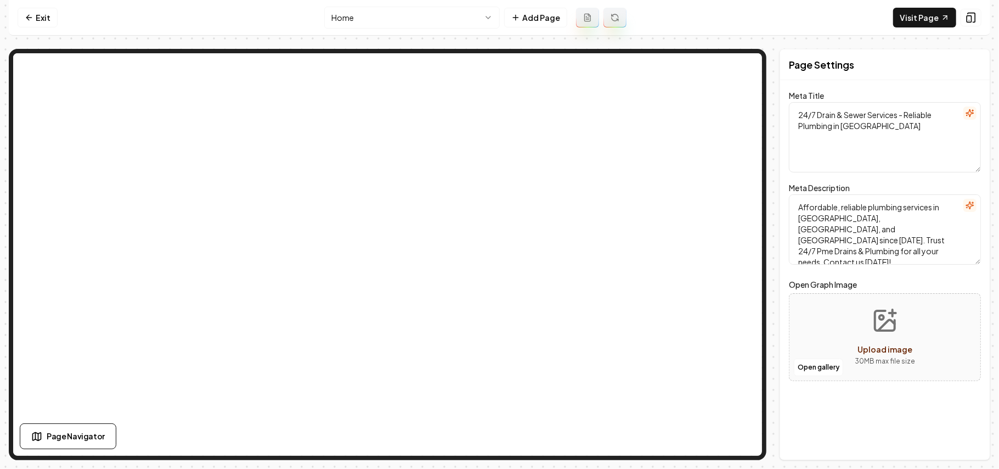
click at [413, 22] on html "Computer Required This feature is only available on a computer. Please switch t…" at bounding box center [499, 234] width 999 height 469
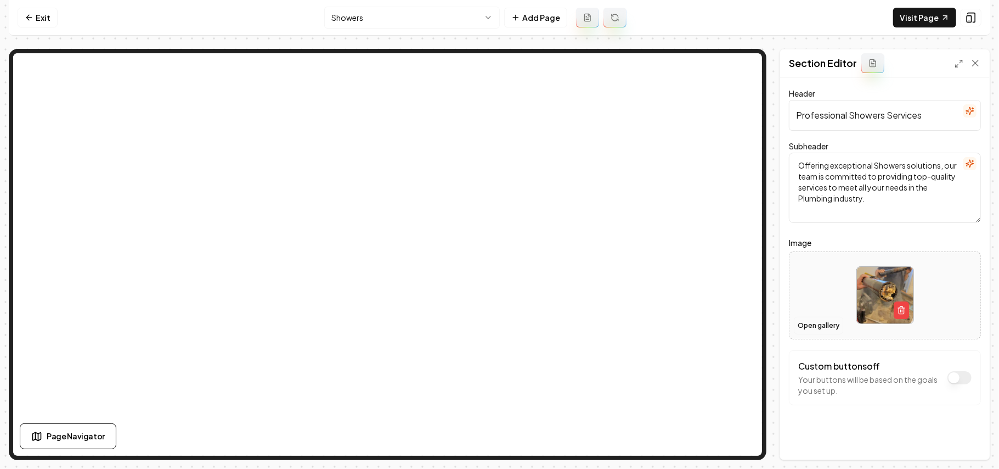
click at [818, 328] on button "Open gallery" at bounding box center [818, 326] width 49 height 18
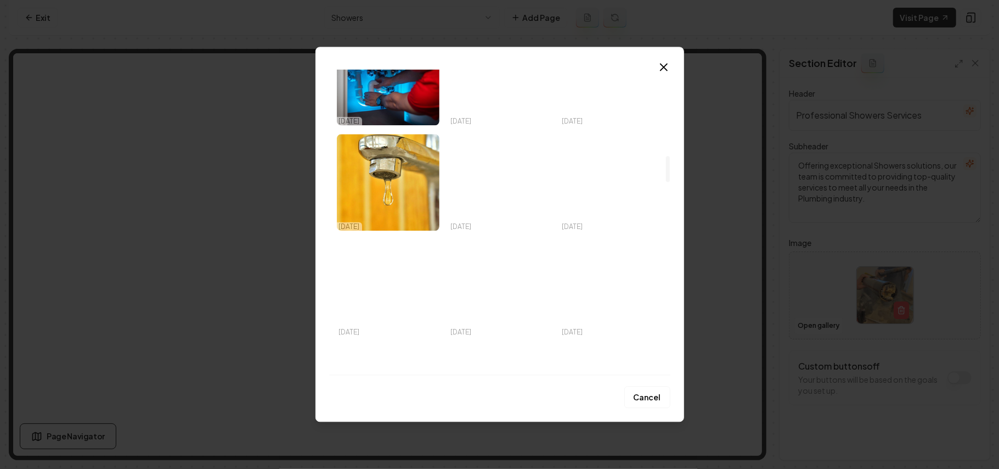
scroll to position [1170, 0]
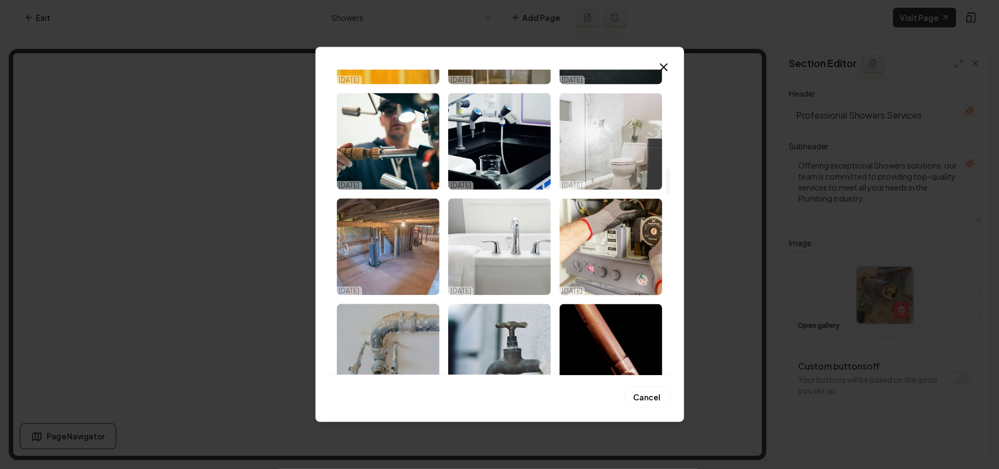
click at [604, 145] on img "Select image image_68d33e625c7cd75eb8e2621d.jpg" at bounding box center [611, 141] width 103 height 97
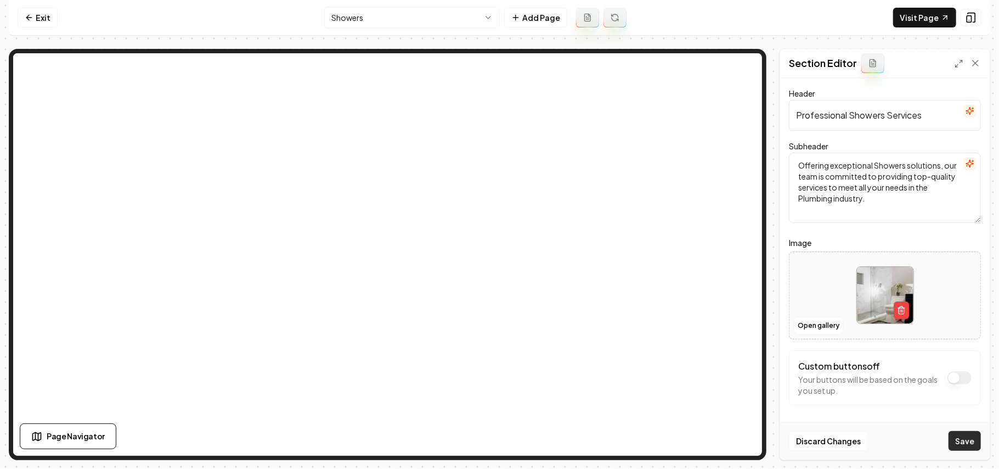
click at [970, 439] on button "Save" at bounding box center [965, 441] width 32 height 20
click at [961, 440] on button "Save" at bounding box center [965, 441] width 32 height 20
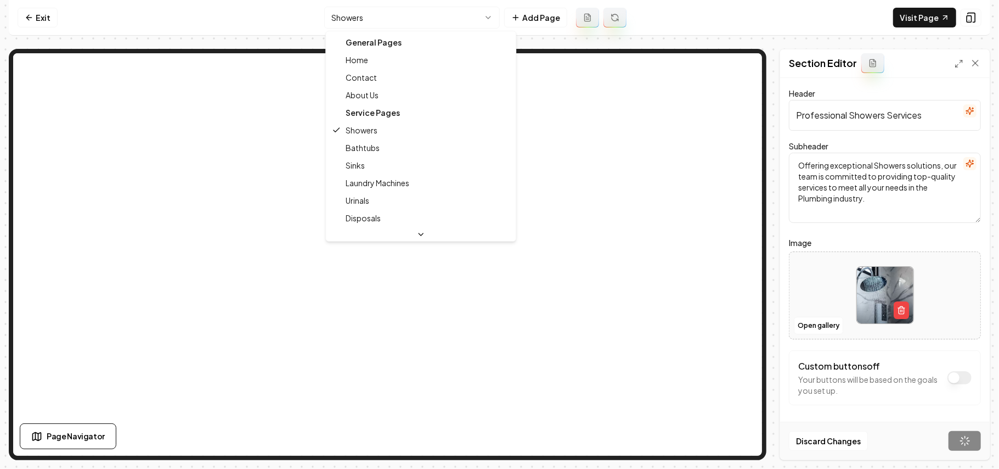
click at [429, 16] on html "Computer Required This feature is only available on a computer. Please switch t…" at bounding box center [499, 234] width 999 height 469
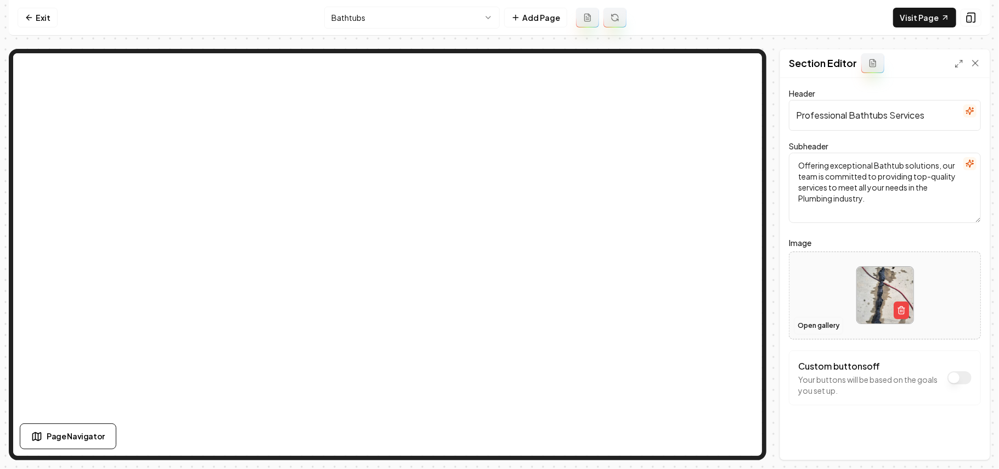
click at [799, 323] on button "Open gallery" at bounding box center [818, 326] width 49 height 18
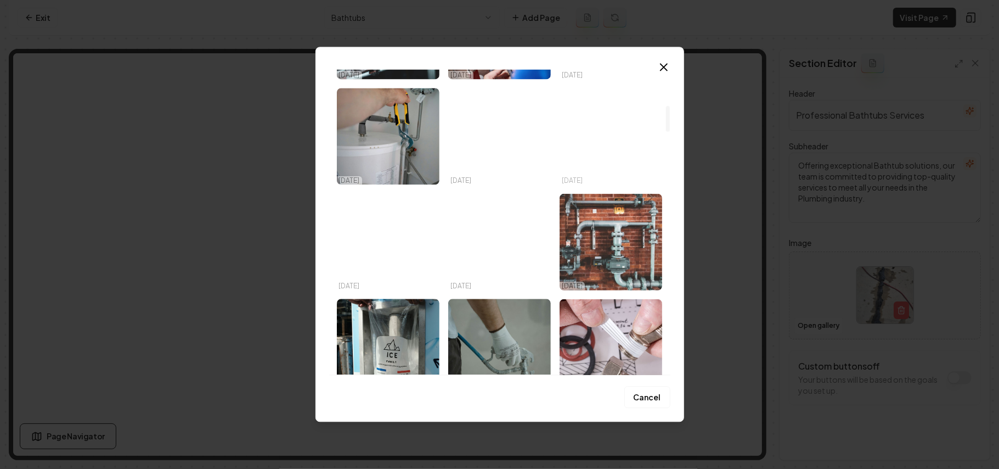
scroll to position [439, 0]
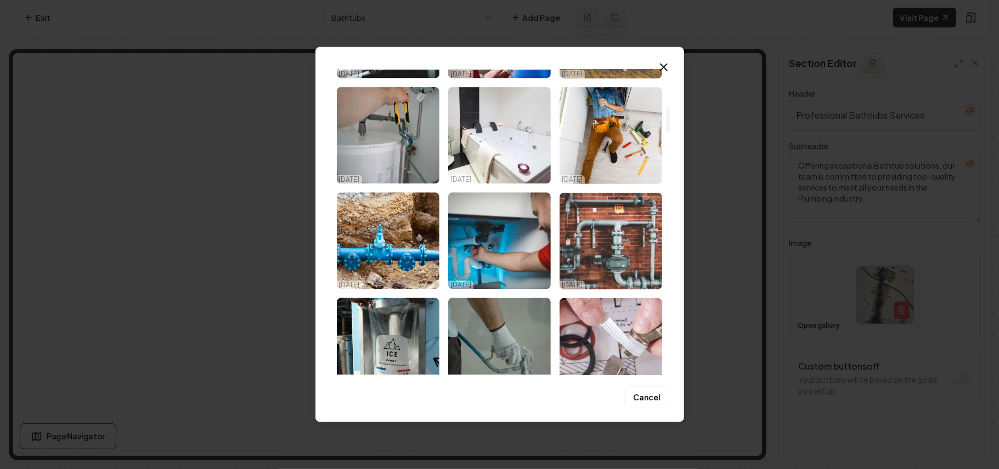
click at [622, 75] on img "Select image image_68d33e655c7cd75eb8e27111.jpg" at bounding box center [611, 29] width 103 height 97
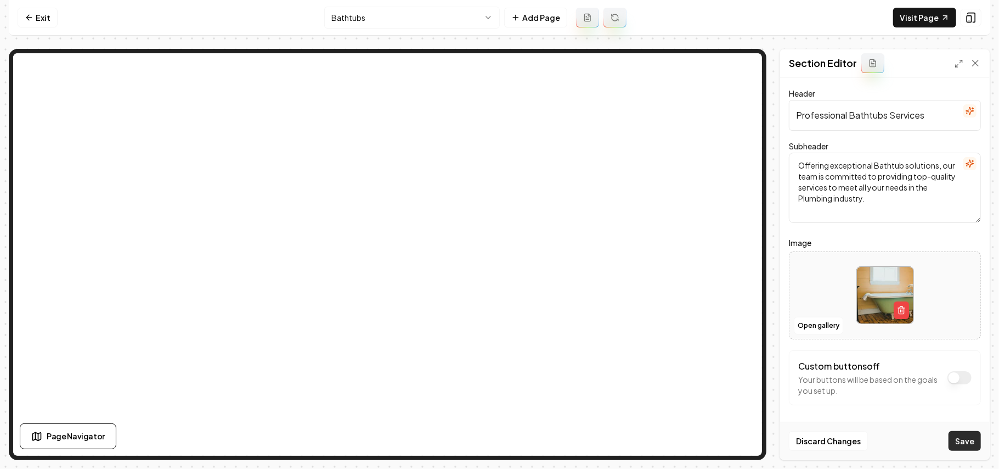
click at [965, 433] on button "Save" at bounding box center [965, 441] width 32 height 20
click at [418, 22] on html "Computer Required This feature is only available on a computer. Please switch t…" at bounding box center [499, 234] width 999 height 469
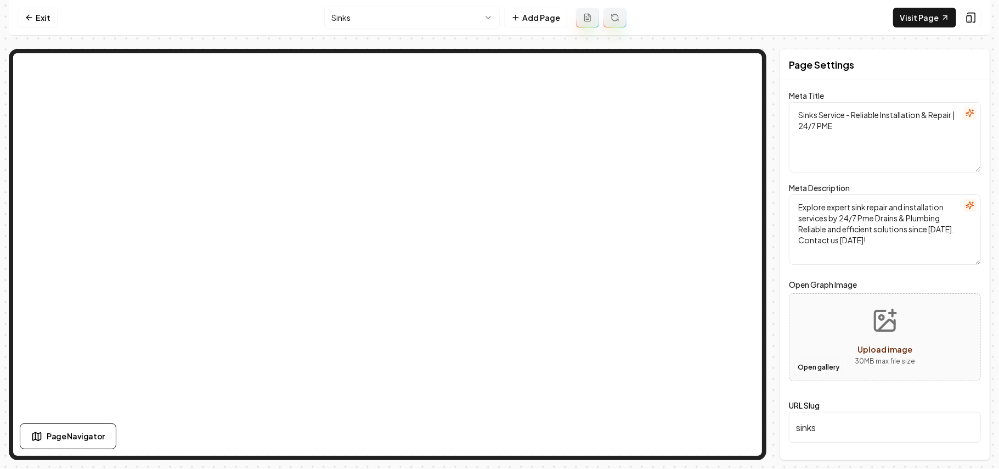
click at [825, 365] on button "Open gallery" at bounding box center [818, 367] width 49 height 18
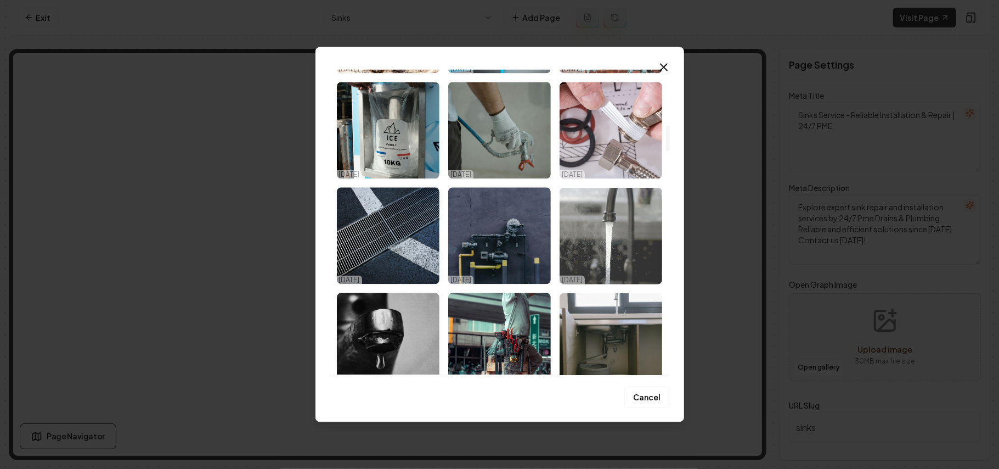
scroll to position [658, 0]
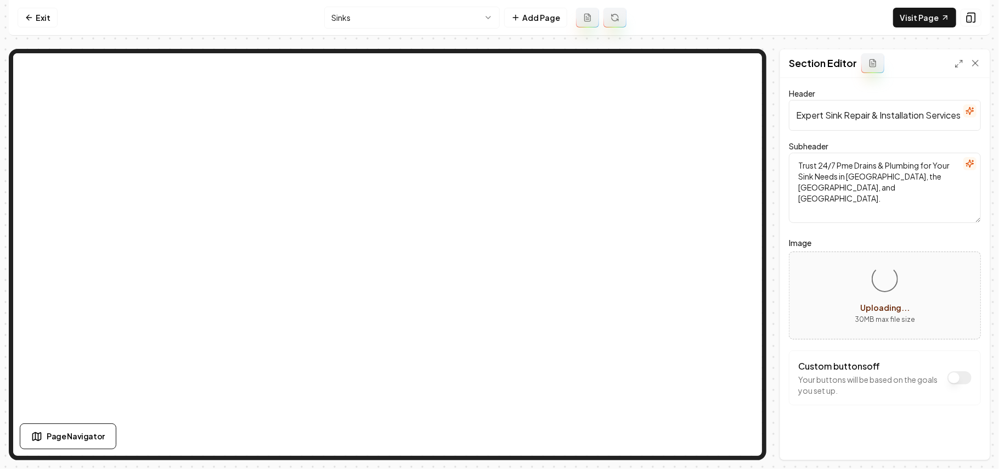
click at [975, 380] on div "Header Expert Sink Repair & Installation Services Subheader Trust 24/7 Pme Drai…" at bounding box center [885, 268] width 210 height 381
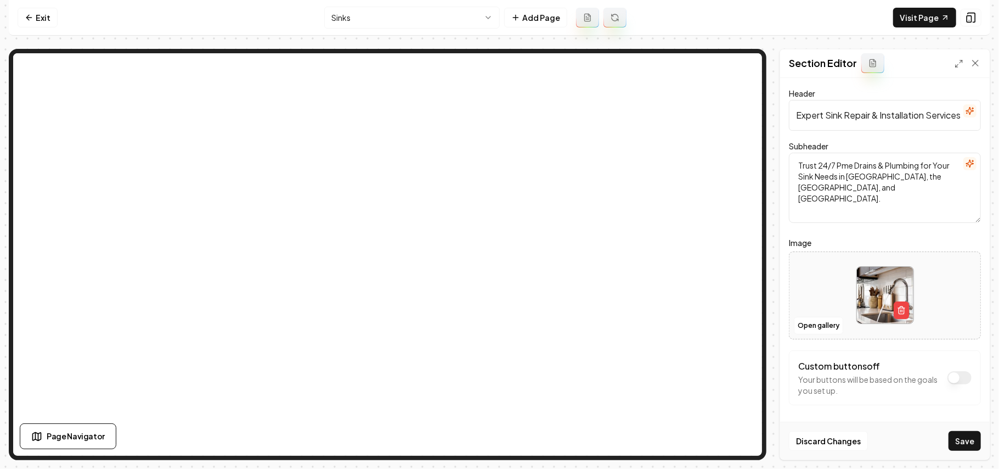
click at [972, 446] on button "Save" at bounding box center [965, 441] width 32 height 20
click at [435, 22] on html "Computer Required This feature is only available on a computer. Please switch t…" at bounding box center [499, 234] width 999 height 469
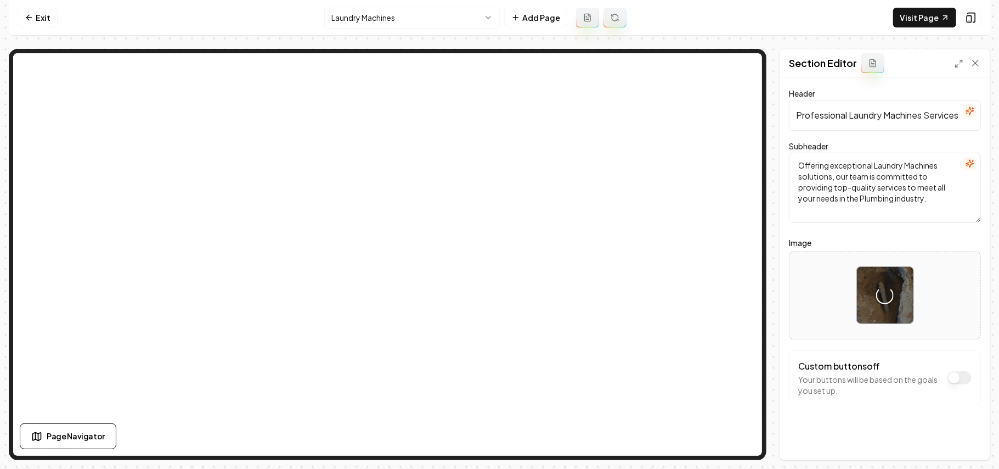
click at [977, 350] on div "Header Professional Laundry Machines Services Subheader Offering exceptional La…" at bounding box center [885, 268] width 210 height 381
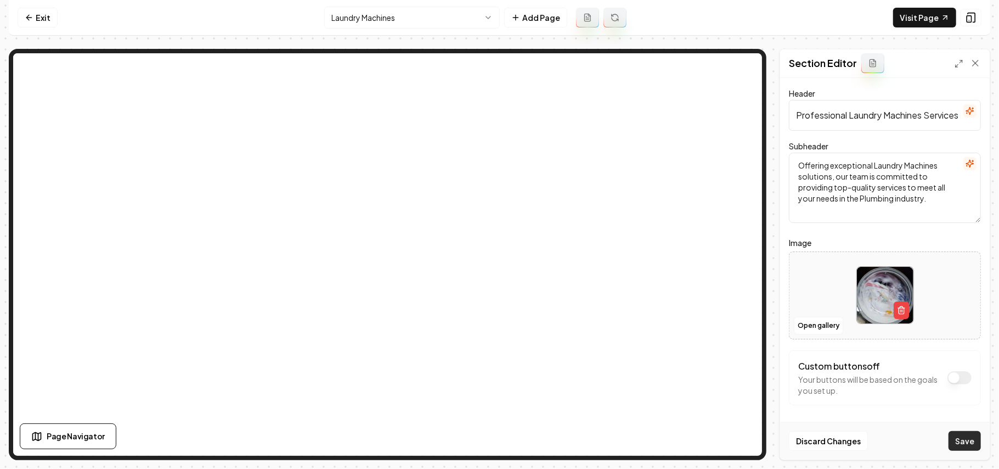
click at [961, 443] on button "Save" at bounding box center [965, 441] width 32 height 20
click at [374, 19] on html "Computer Required This feature is only available on a computer. Please switch t…" at bounding box center [499, 234] width 999 height 469
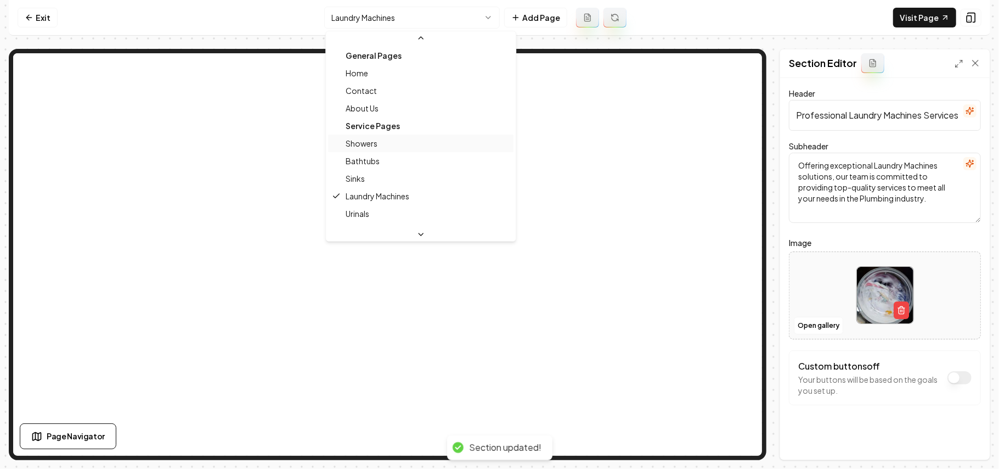
scroll to position [73, 0]
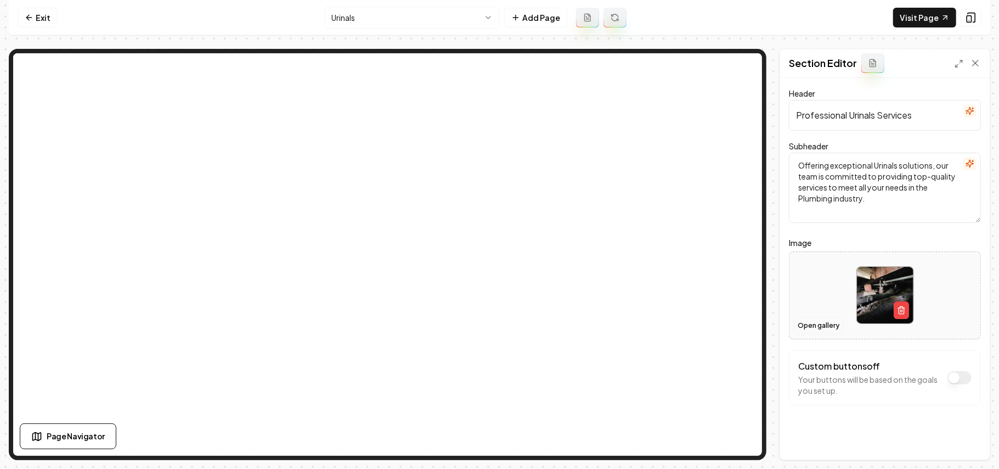
click at [810, 323] on button "Open gallery" at bounding box center [818, 326] width 49 height 18
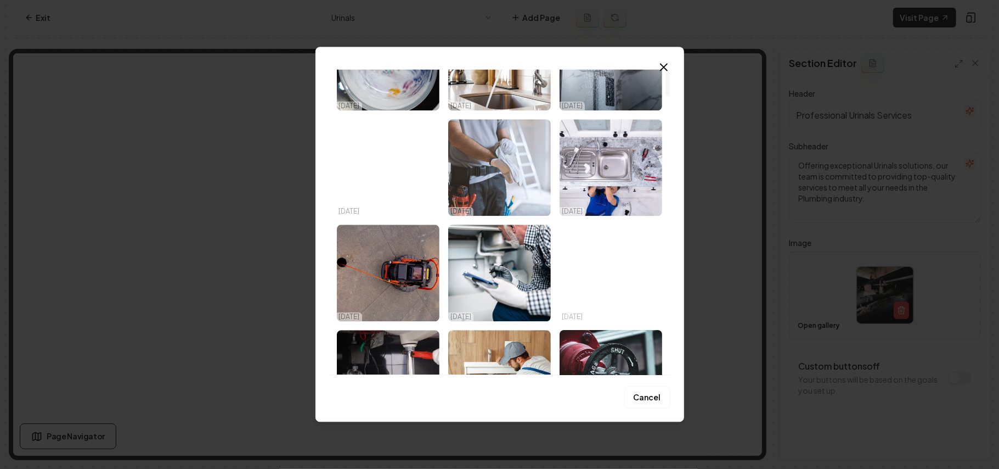
scroll to position [146, 0]
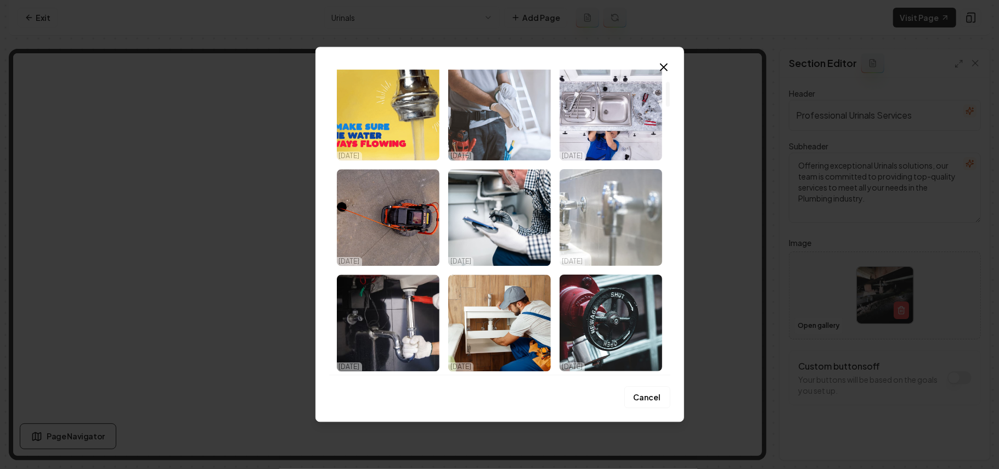
click at [621, 205] on img "Select image image_68d33e675c7cd75eb8e277b4.jpeg" at bounding box center [611, 217] width 103 height 97
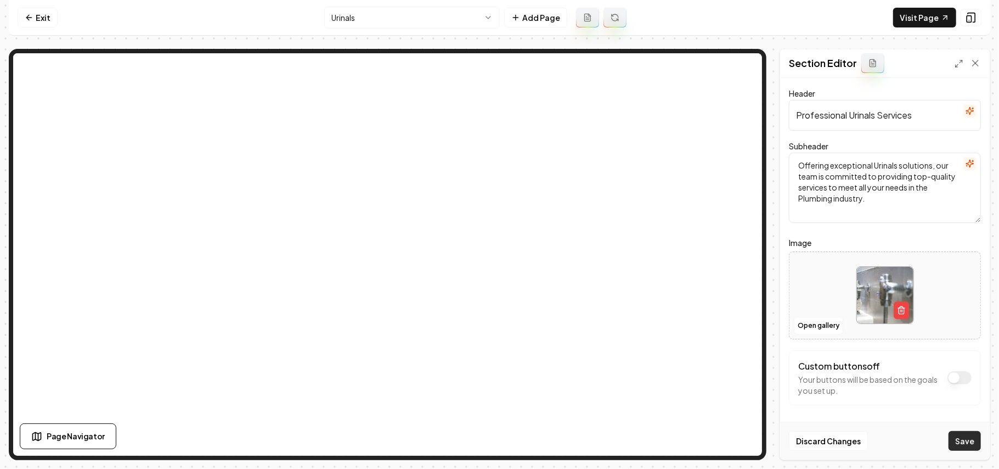
click at [973, 441] on button "Save" at bounding box center [965, 441] width 32 height 20
click at [406, 11] on html "Computer Required This feature is only available on a computer. Please switch t…" at bounding box center [499, 234] width 999 height 469
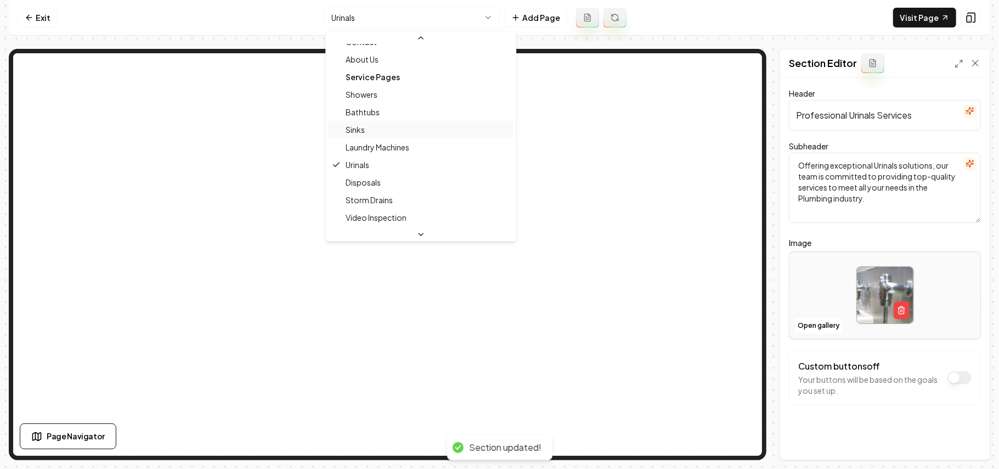
scroll to position [73, 0]
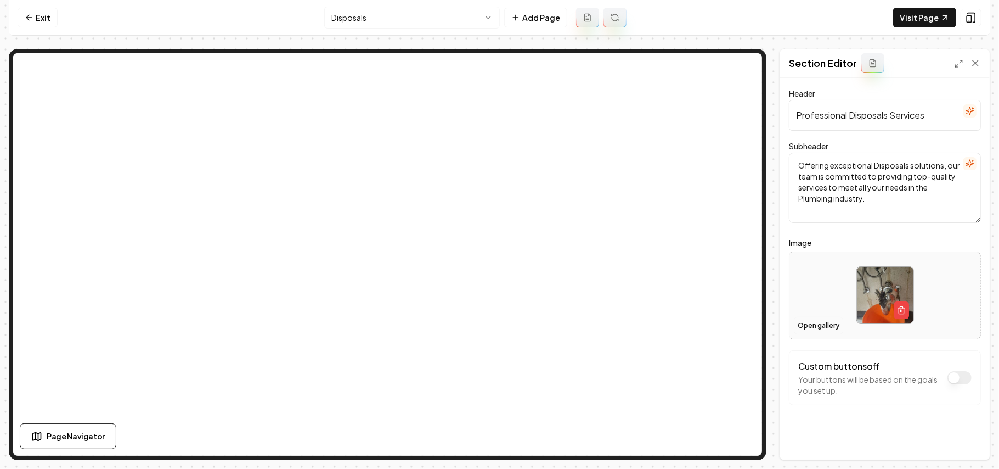
click at [817, 323] on button "Open gallery" at bounding box center [818, 326] width 49 height 18
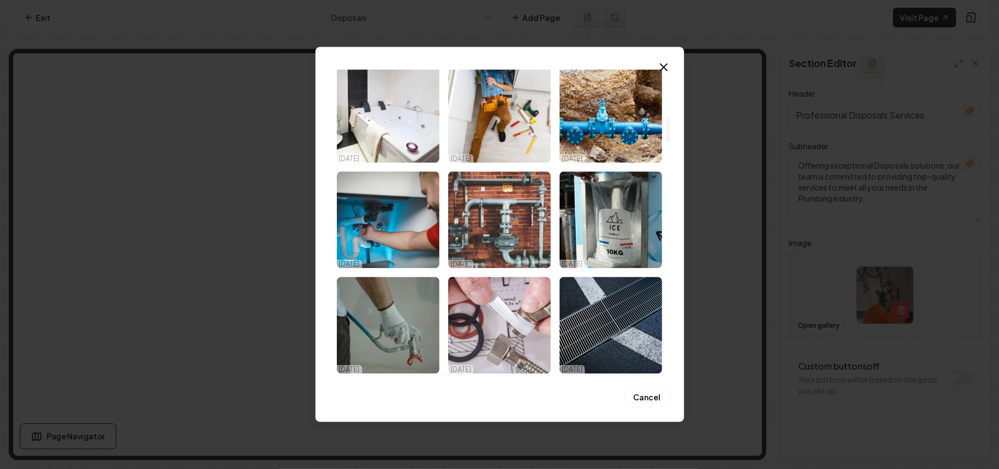
scroll to position [585, 0]
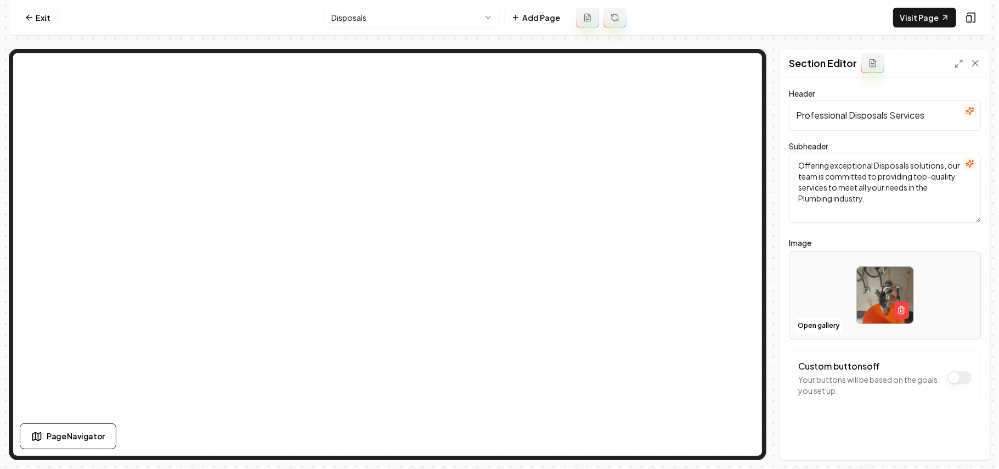
click at [838, 293] on div at bounding box center [885, 294] width 191 height 75
type input "**********"
click at [955, 440] on button "Save" at bounding box center [965, 441] width 32 height 20
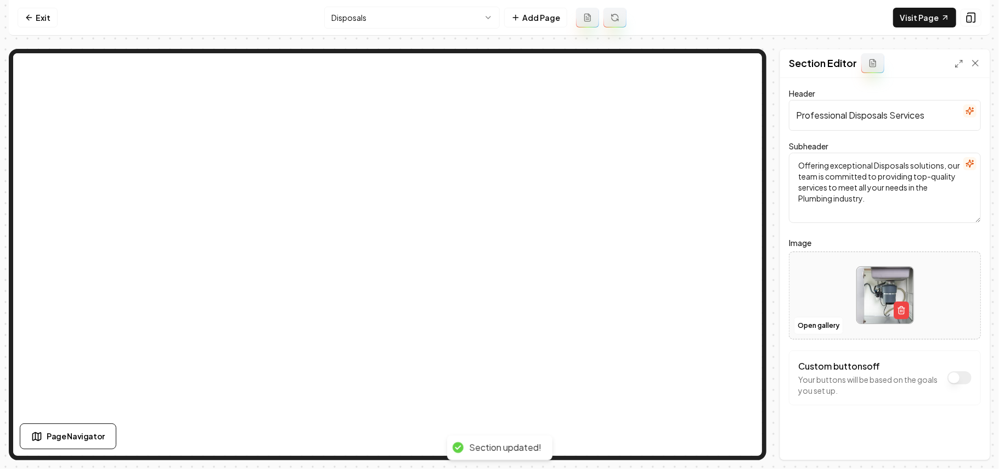
click at [386, 14] on html "Computer Required This feature is only available on a computer. Please switch t…" at bounding box center [499, 234] width 999 height 469
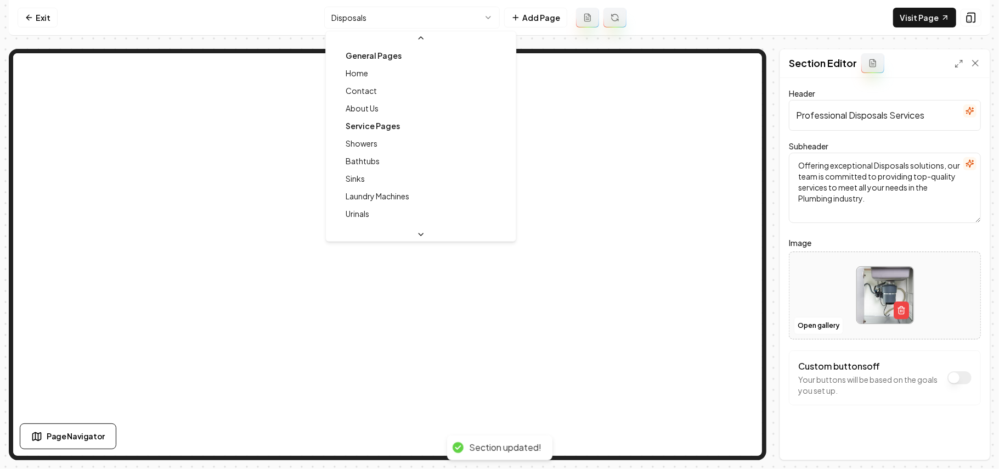
scroll to position [73, 0]
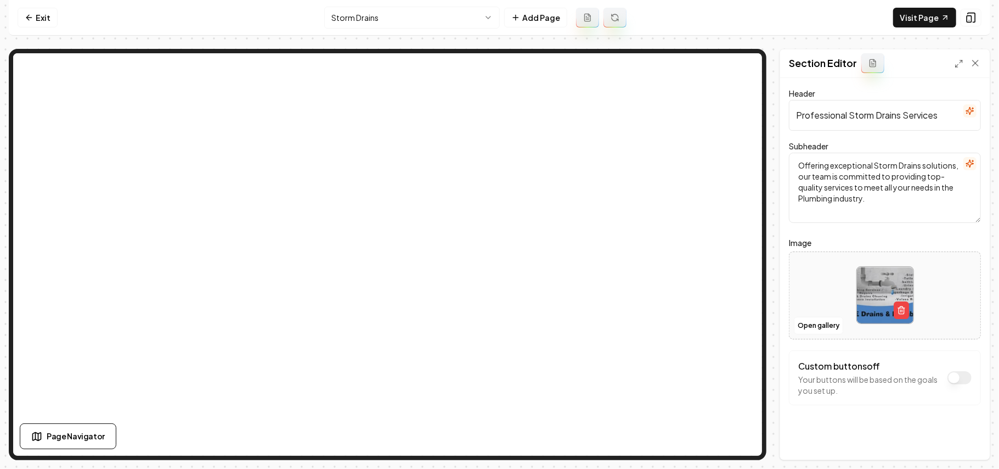
click at [784, 297] on div "Header Professional Storm Drains Services Subheader Offering exceptional Storm …" at bounding box center [885, 268] width 210 height 381
click at [808, 295] on div at bounding box center [885, 294] width 191 height 75
type input "**********"
click at [962, 438] on button "Save" at bounding box center [965, 441] width 32 height 20
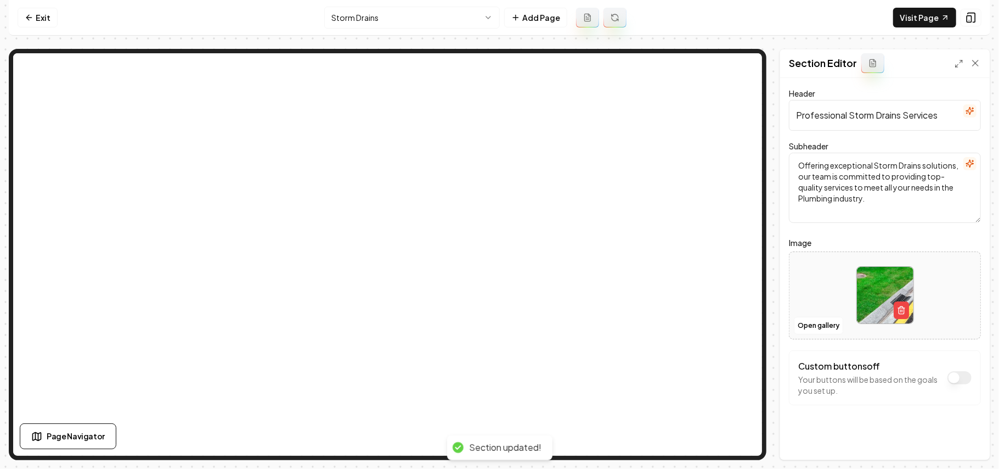
click at [380, 15] on html "Computer Required This feature is only available on a computer. Please switch t…" at bounding box center [499, 234] width 999 height 469
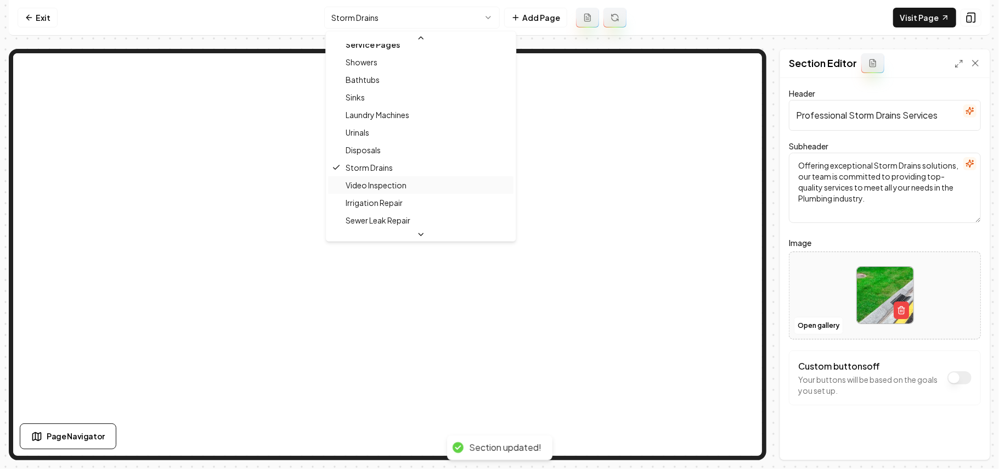
scroll to position [103, 0]
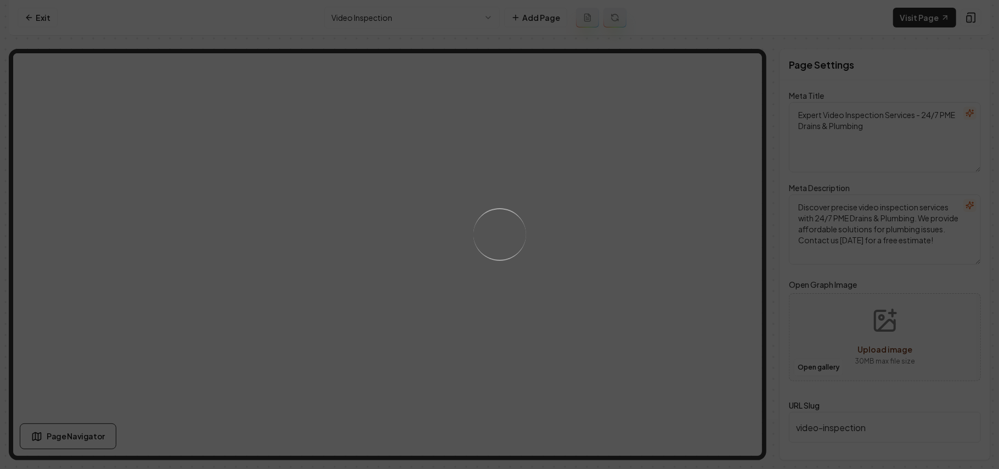
click at [635, 295] on div "Loading..." at bounding box center [499, 234] width 999 height 469
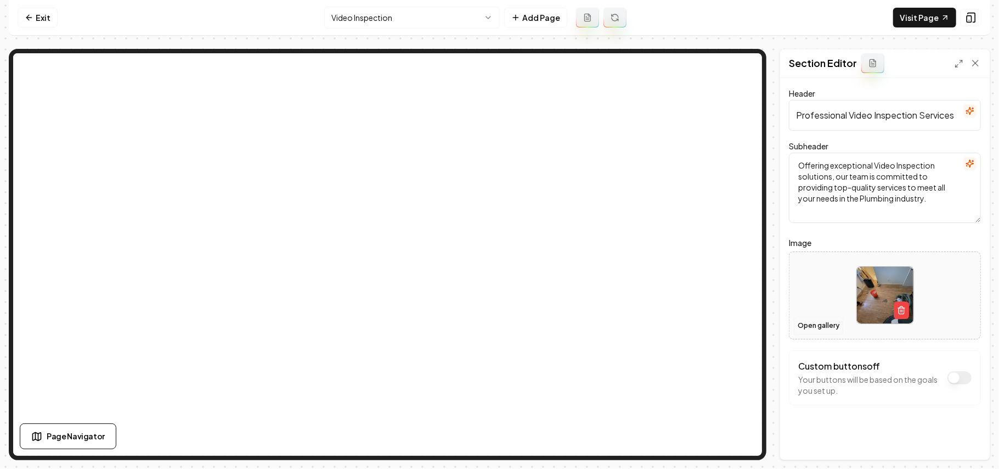
click at [830, 327] on button "Open gallery" at bounding box center [818, 326] width 49 height 18
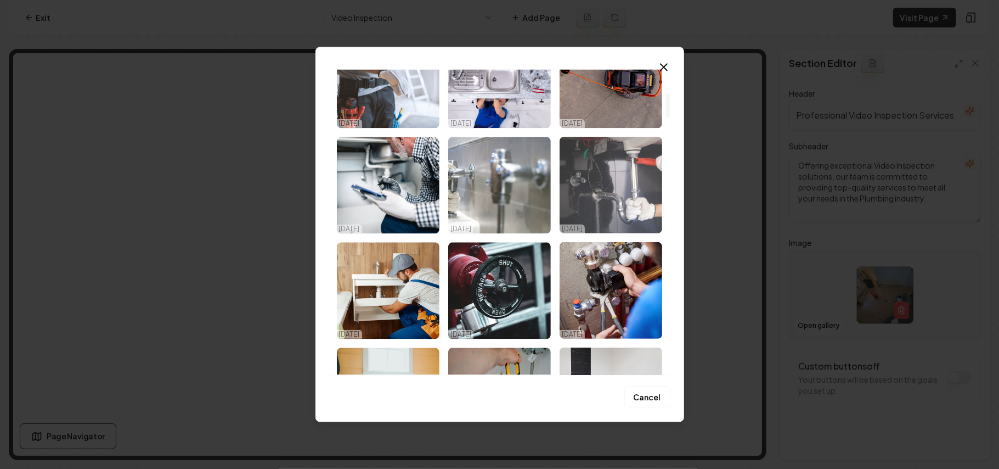
scroll to position [292, 0]
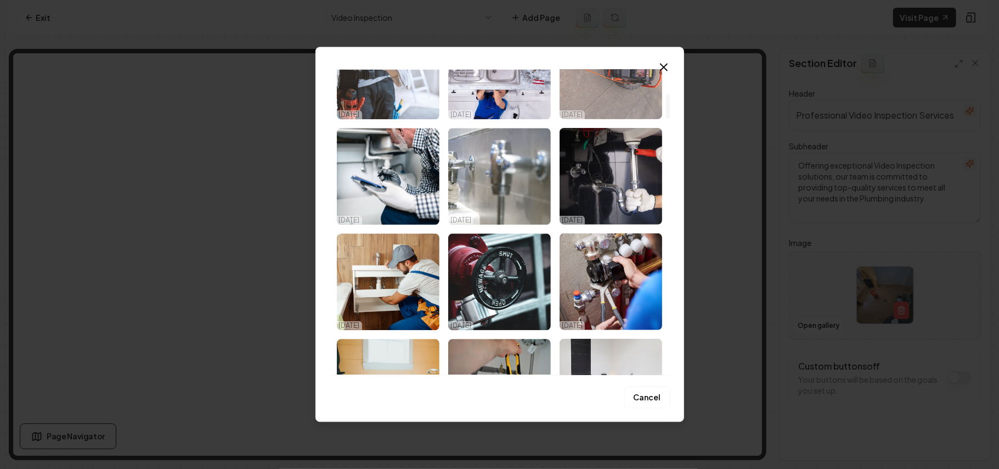
click at [624, 103] on img "Select image image_68d33e685c7cd75eb8e279e9.jpeg" at bounding box center [611, 70] width 103 height 97
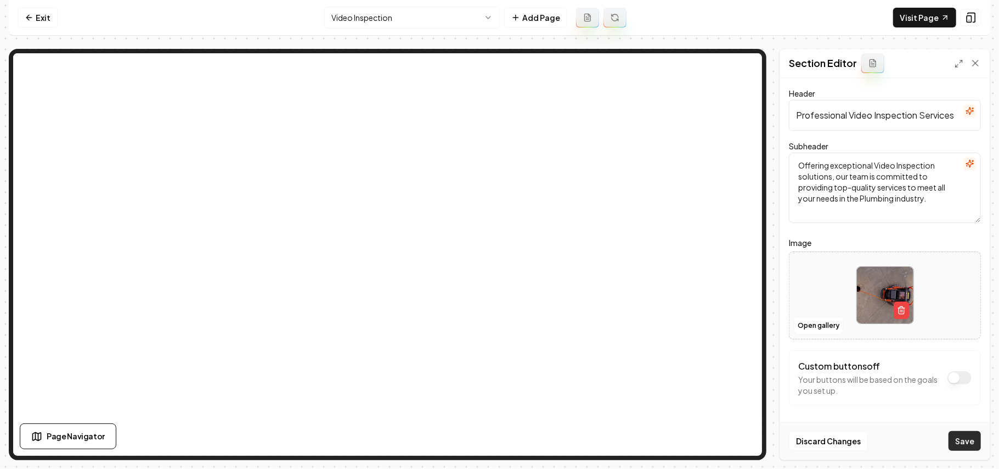
click at [972, 447] on button "Save" at bounding box center [965, 441] width 32 height 20
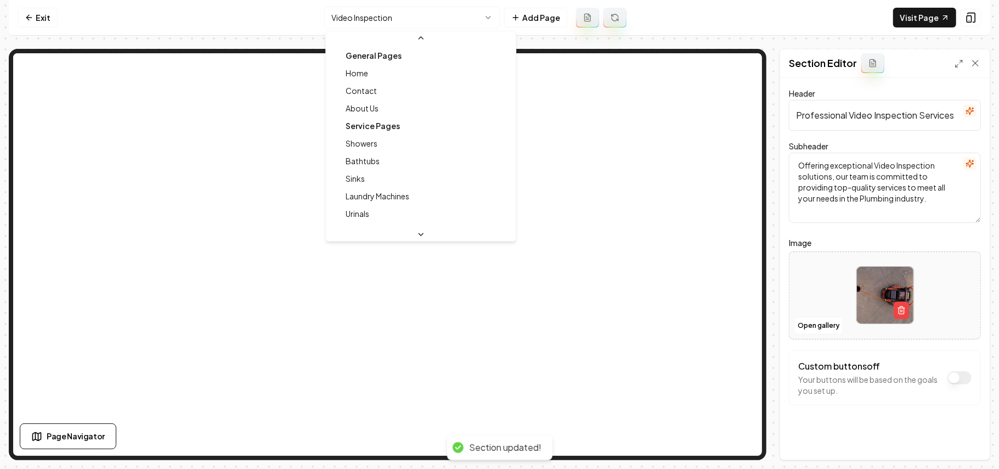
click at [363, 18] on html "Computer Required This feature is only available on a computer. Please switch t…" at bounding box center [499, 234] width 999 height 469
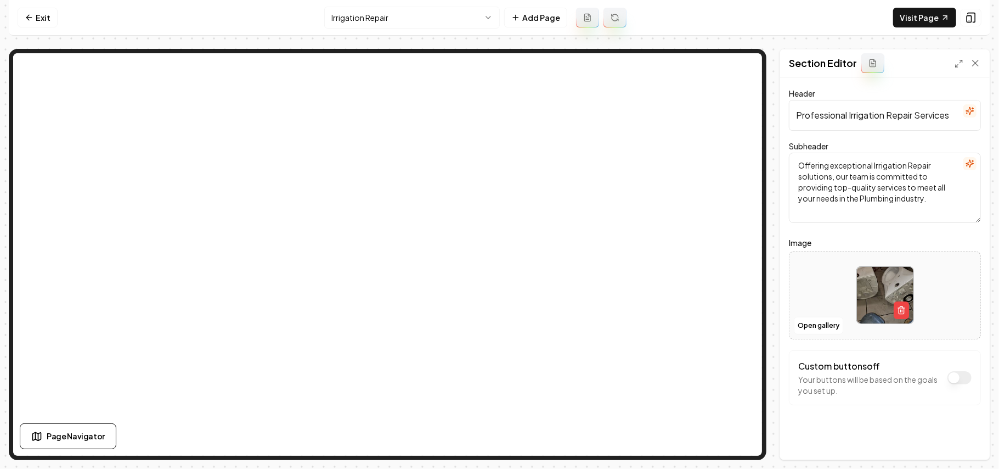
click at [815, 300] on div at bounding box center [885, 294] width 191 height 75
type input "**********"
click at [960, 443] on button "Save" at bounding box center [965, 441] width 32 height 20
click at [422, 5] on nav "Exit Irrigation Repair Add Page Visit Page" at bounding box center [500, 18] width 982 height 36
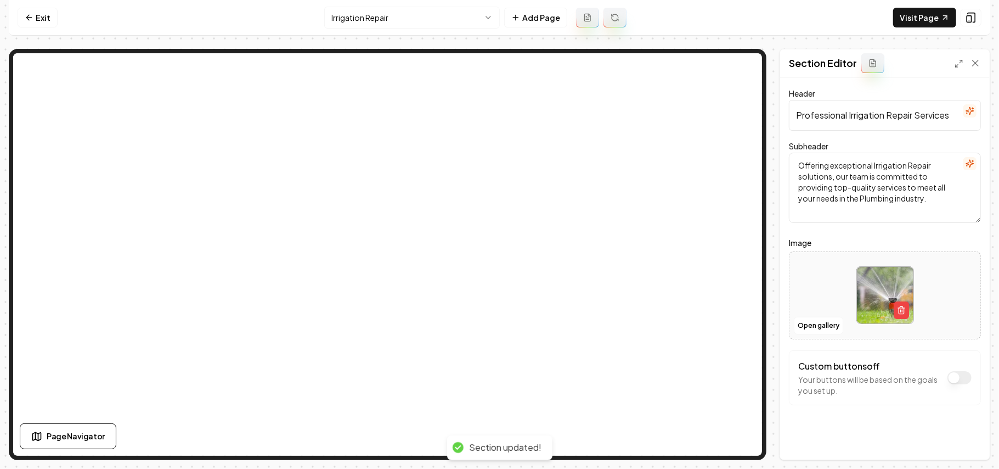
click at [419, 20] on html "Computer Required This feature is only available on a computer. Please switch t…" at bounding box center [499, 234] width 999 height 469
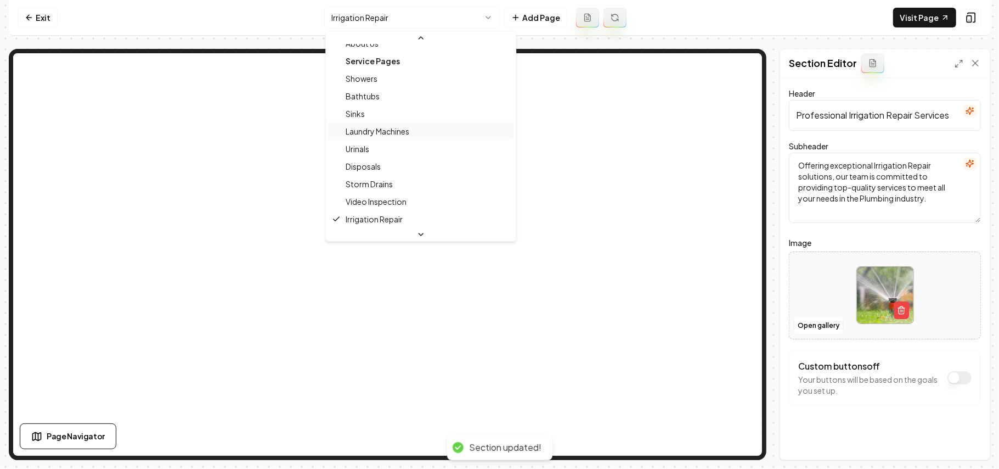
scroll to position [106, 0]
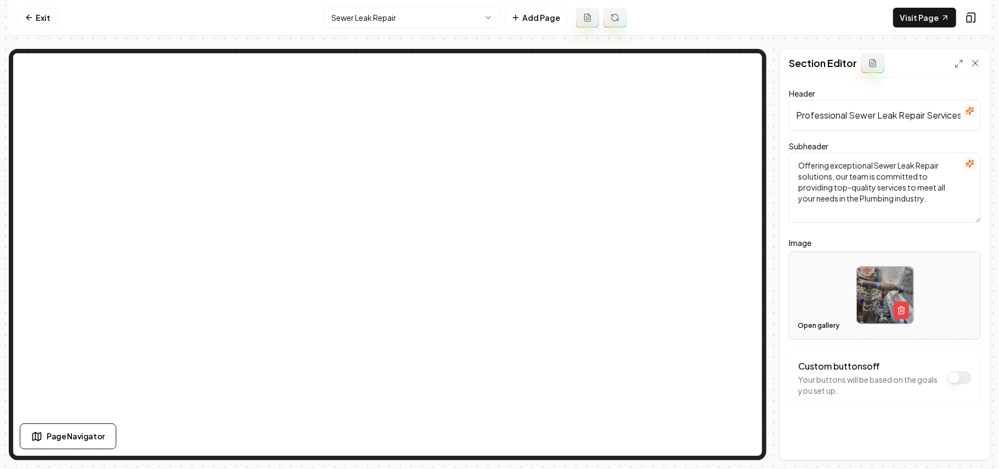
click at [816, 328] on button "Open gallery" at bounding box center [818, 326] width 49 height 18
click at [826, 288] on div at bounding box center [885, 294] width 191 height 75
type input "**********"
click at [962, 439] on button "Save" at bounding box center [965, 441] width 32 height 20
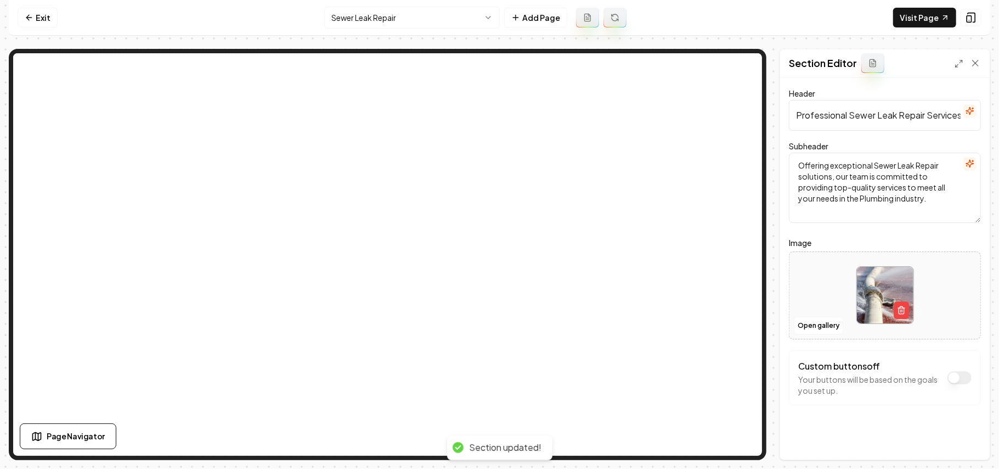
click at [391, 16] on html "Computer Required This feature is only available on a computer. Please switch t…" at bounding box center [499, 234] width 999 height 469
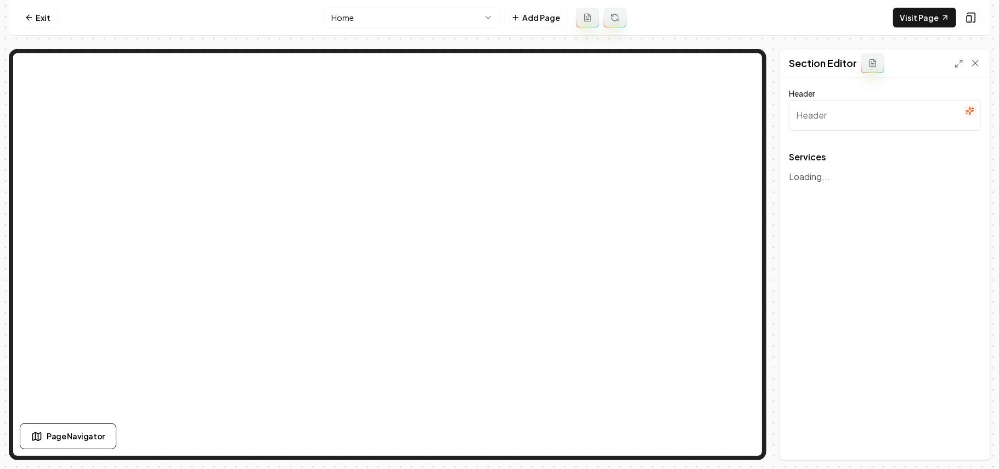
type input "Expert Plumbing Solutions"
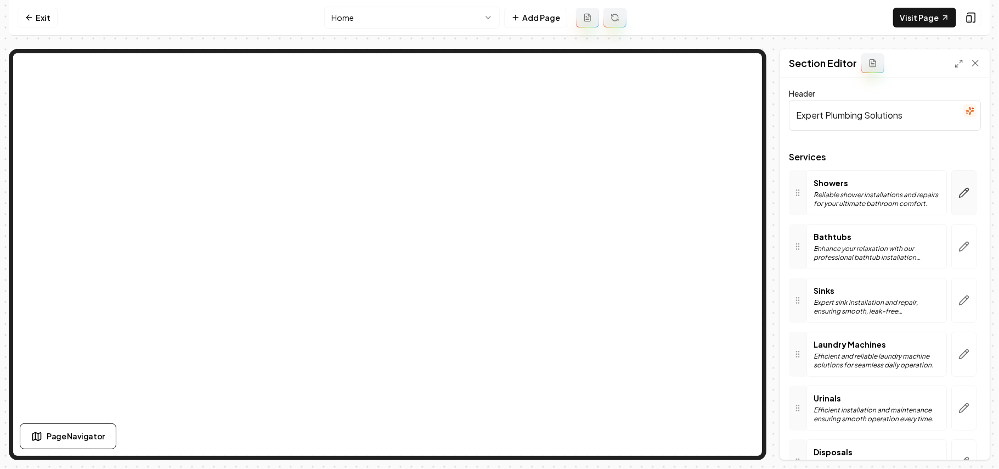
click at [951, 200] on button "button" at bounding box center [963, 192] width 25 height 45
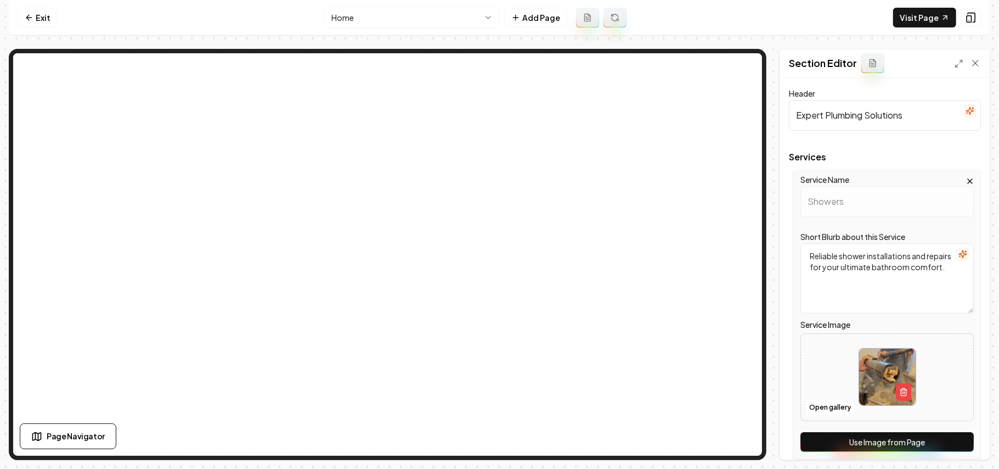
scroll to position [219, 0]
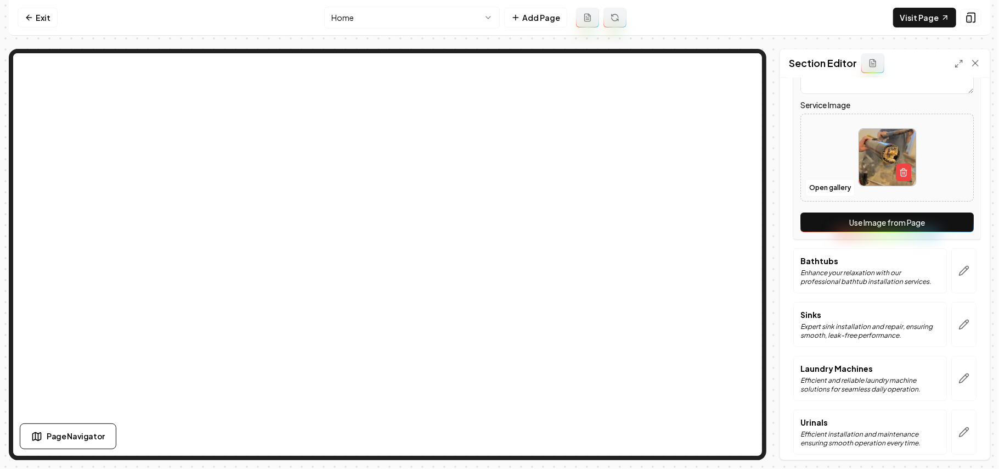
click at [950, 211] on div "Service Name Showers Short Blurb about this Service Reliable shower installatio…" at bounding box center [887, 95] width 188 height 289
click at [949, 224] on button "Use Image from Page" at bounding box center [887, 222] width 173 height 20
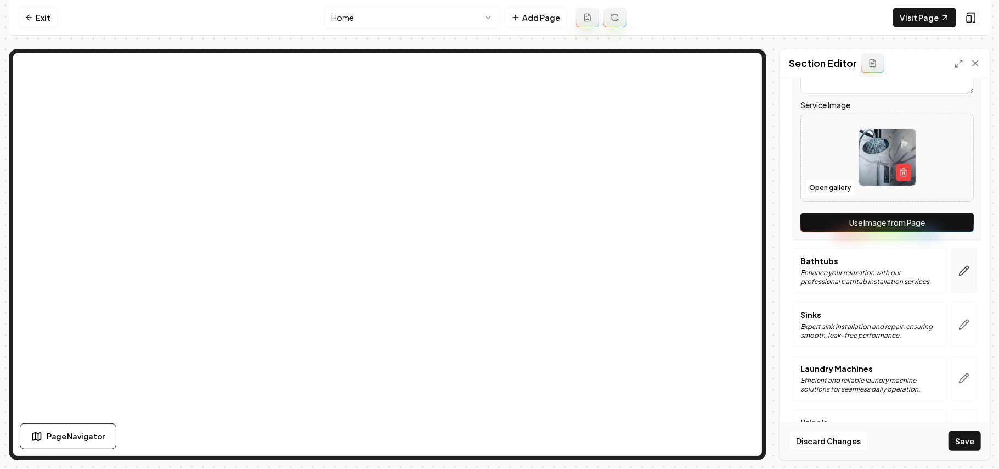
click at [958, 277] on button "button" at bounding box center [963, 270] width 25 height 45
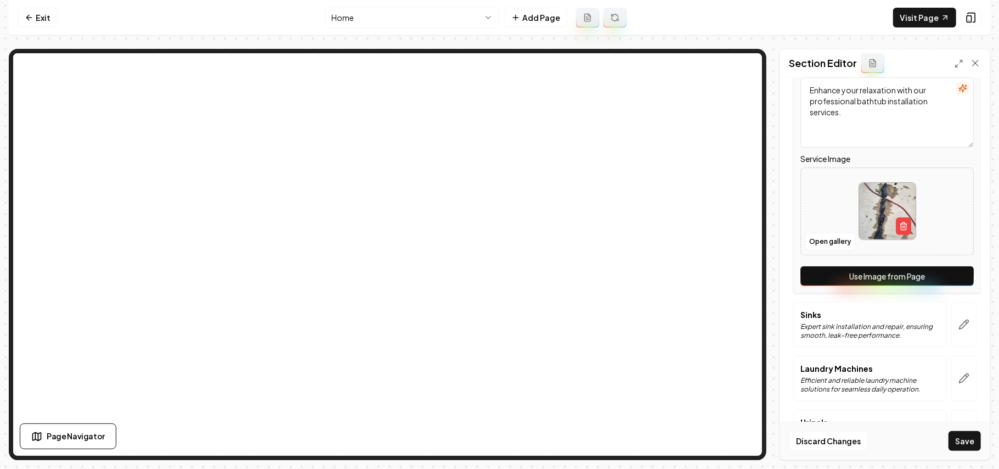
click at [958, 277] on button "Use Image from Page" at bounding box center [887, 276] width 173 height 20
click at [954, 317] on button "button" at bounding box center [963, 324] width 25 height 45
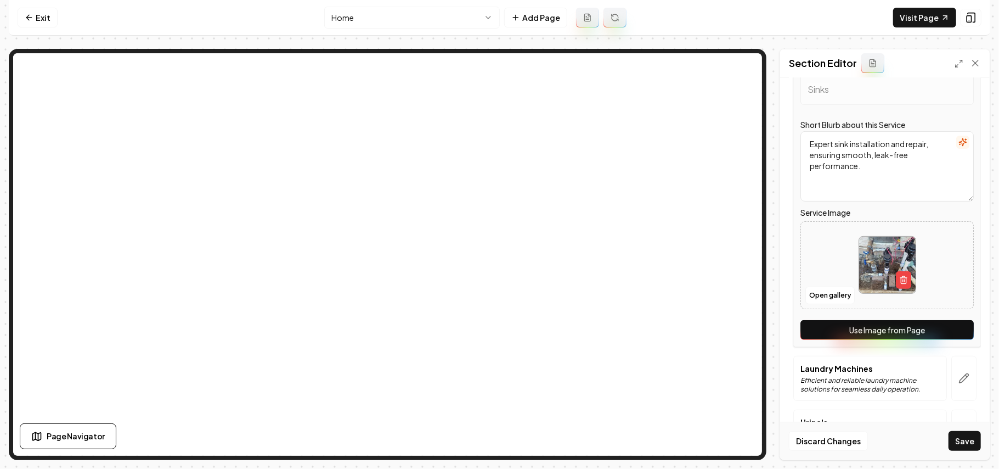
click at [953, 325] on button "Use Image from Page" at bounding box center [887, 330] width 173 height 20
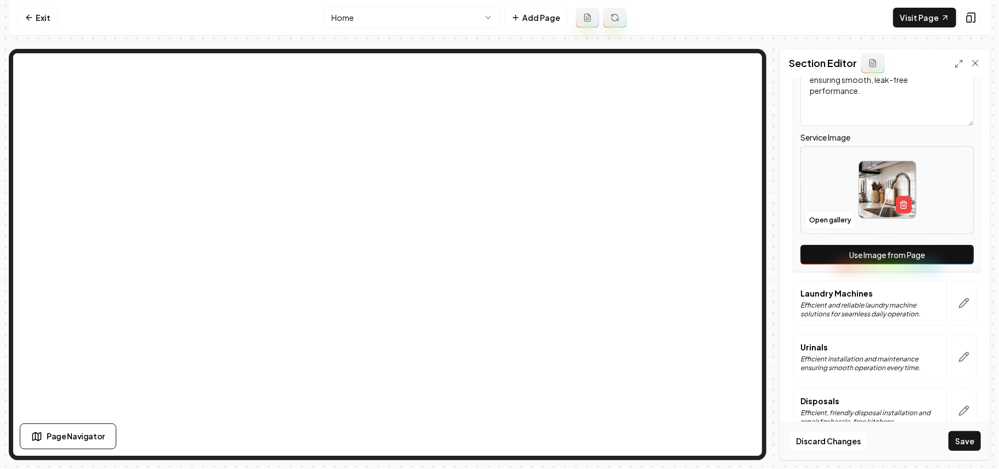
scroll to position [365, 0]
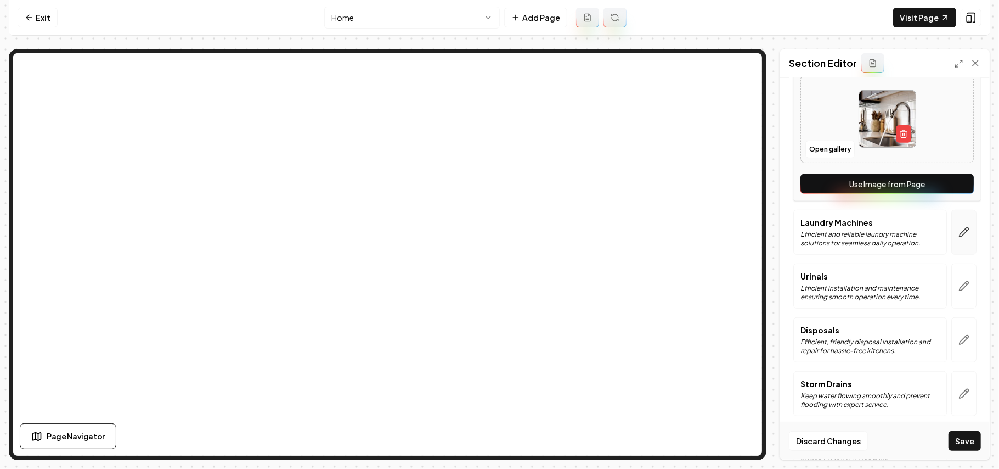
click at [959, 234] on icon "button" at bounding box center [964, 232] width 11 height 11
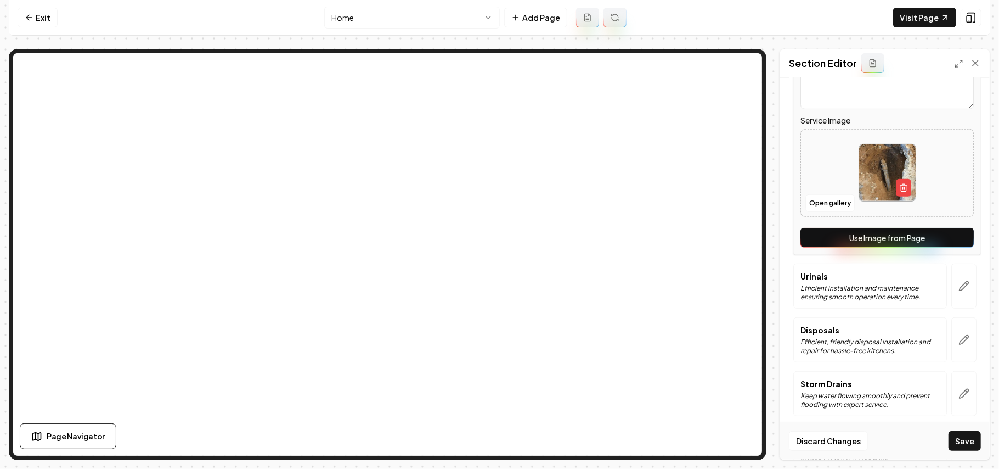
click at [955, 234] on button "Use Image from Page" at bounding box center [887, 238] width 173 height 20
click at [960, 277] on button "button" at bounding box center [963, 285] width 25 height 45
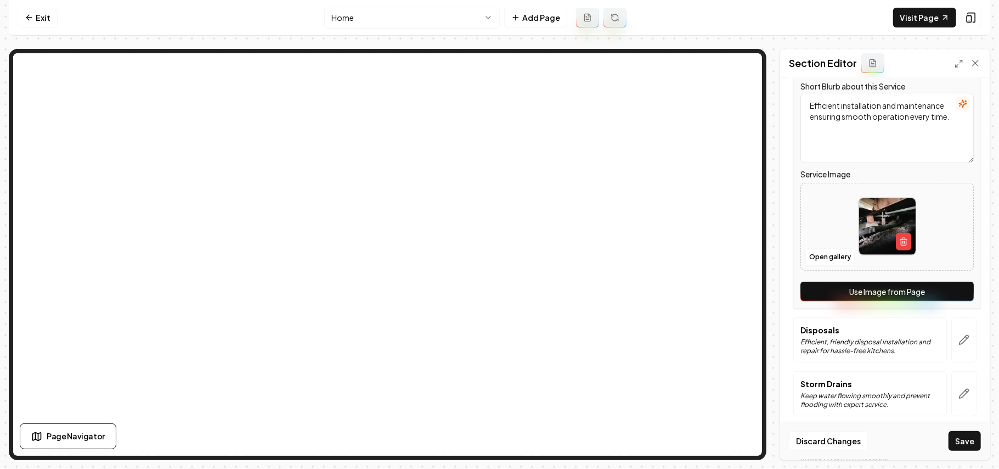
click at [956, 283] on button "Use Image from Page" at bounding box center [887, 291] width 173 height 20
click at [960, 334] on button "button" at bounding box center [963, 339] width 25 height 45
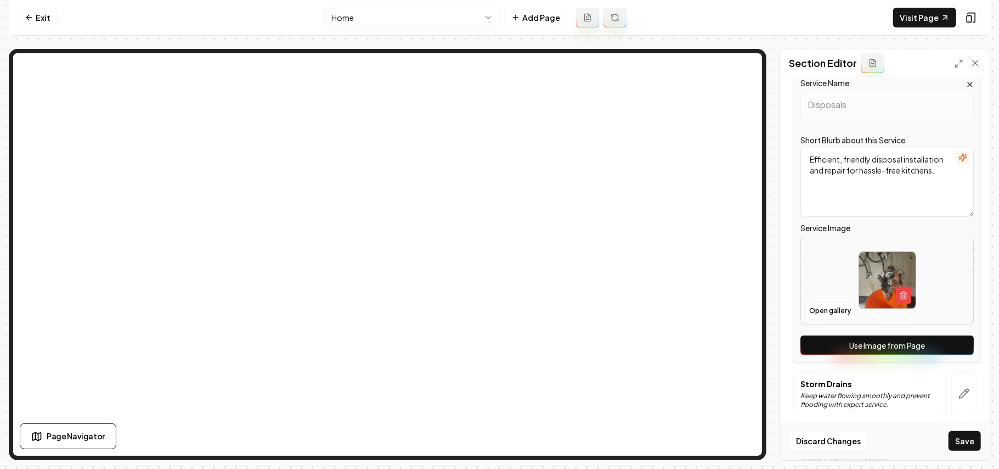
click at [958, 343] on button "Use Image from Page" at bounding box center [887, 345] width 173 height 20
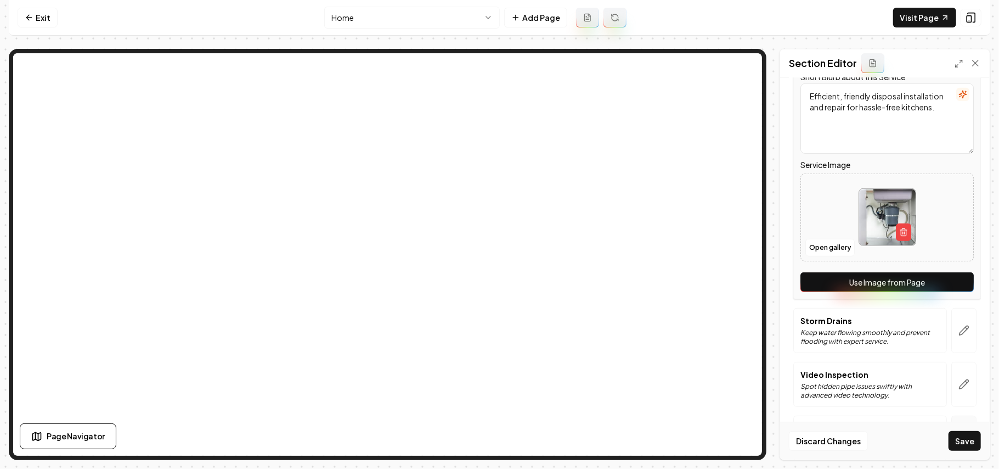
scroll to position [512, 0]
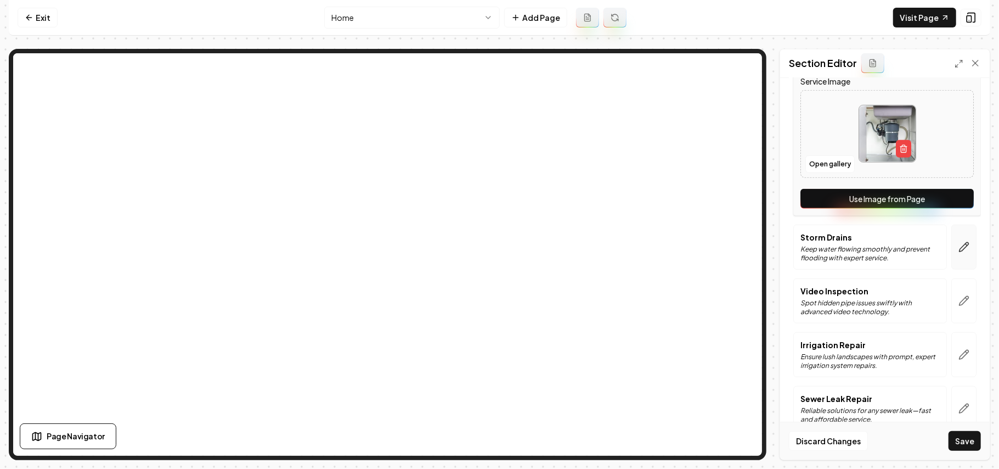
click at [951, 260] on button "button" at bounding box center [963, 246] width 25 height 45
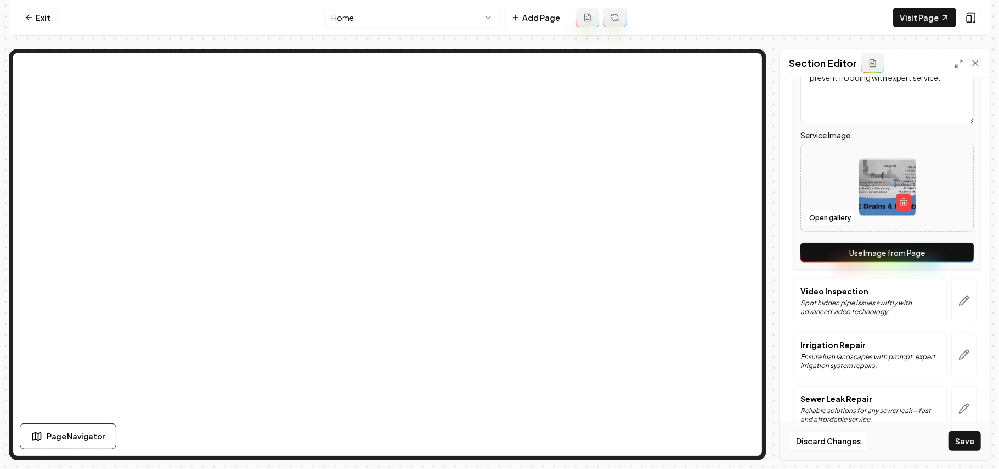
click at [951, 260] on button "Use Image from Page" at bounding box center [887, 253] width 173 height 20
click at [959, 299] on icon "button" at bounding box center [964, 300] width 11 height 11
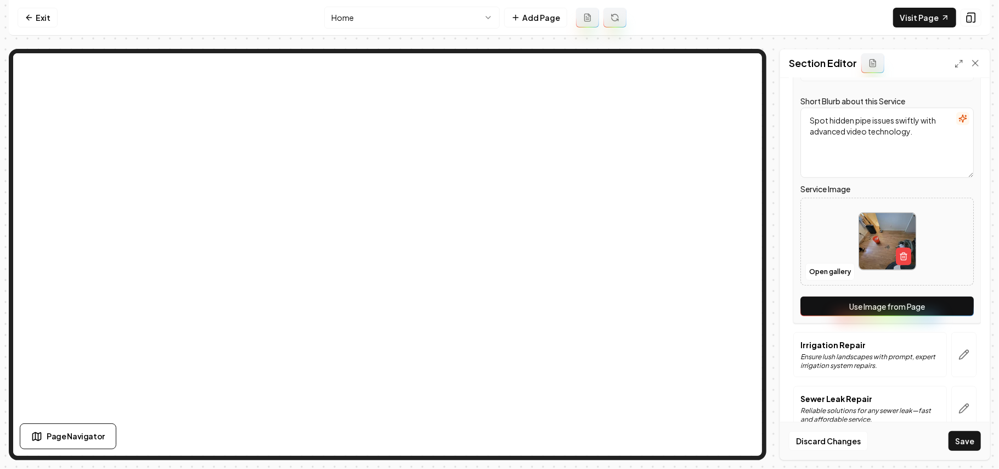
click at [954, 308] on button "Use Image from Page" at bounding box center [887, 306] width 173 height 20
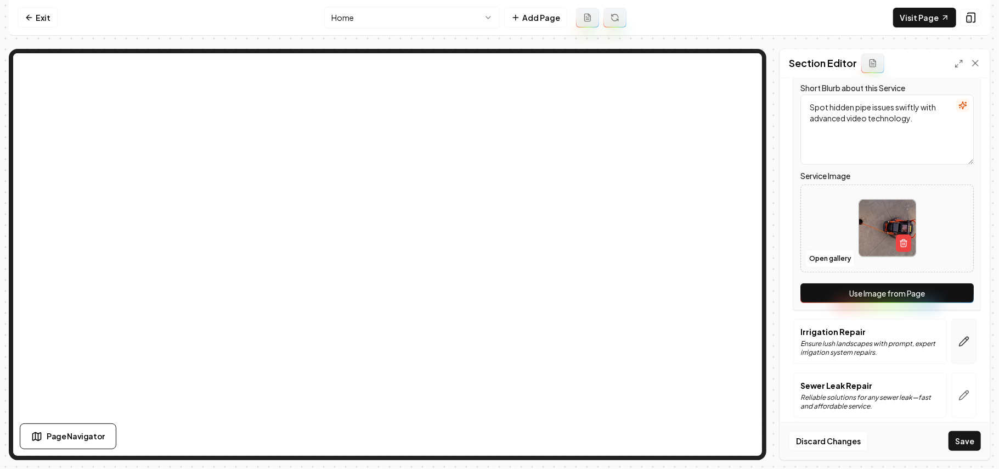
scroll to position [538, 0]
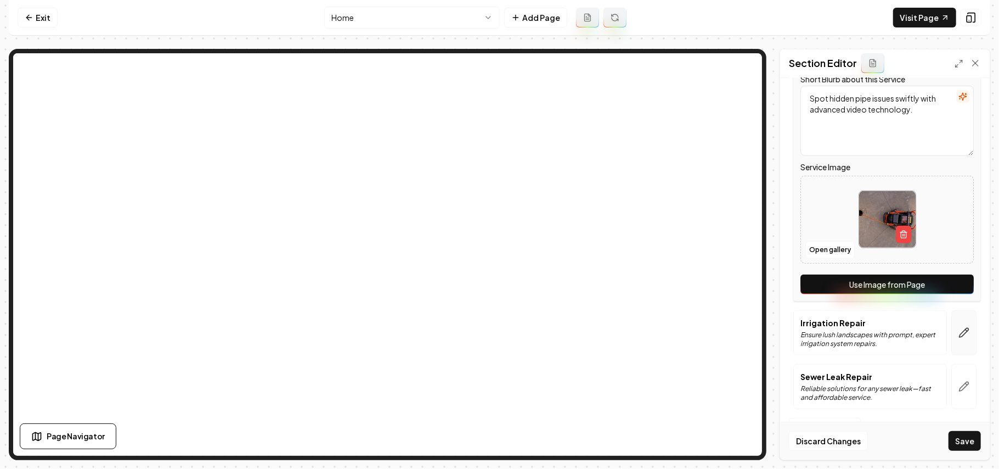
click at [966, 330] on icon "button" at bounding box center [967, 330] width 2 height 2
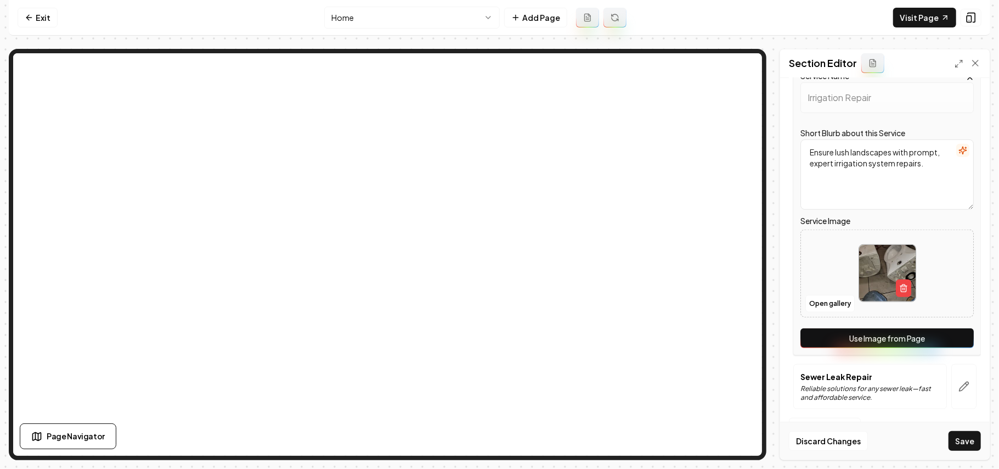
click at [956, 330] on button "Use Image from Page" at bounding box center [887, 338] width 173 height 20
click at [962, 387] on button "button" at bounding box center [963, 386] width 25 height 45
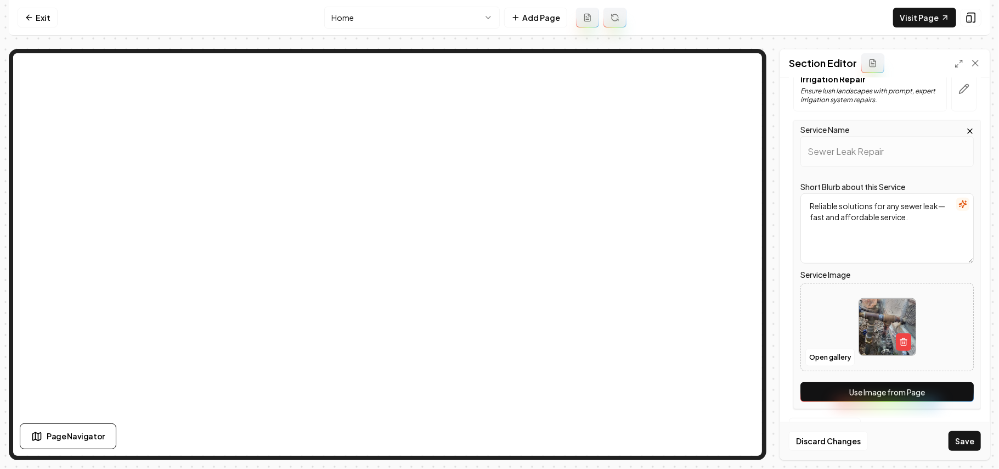
click at [955, 395] on button "Use Image from Page" at bounding box center [887, 392] width 173 height 20
click at [966, 437] on button "Save" at bounding box center [965, 441] width 32 height 20
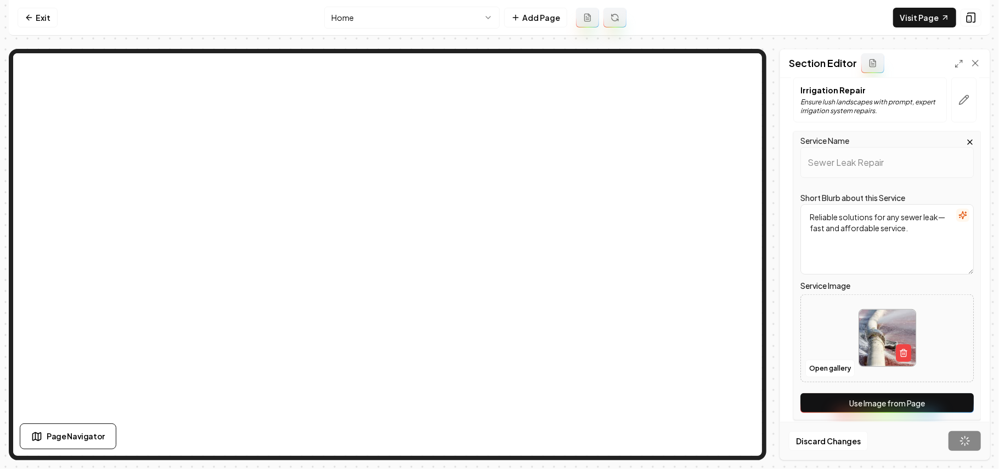
scroll to position [294, 0]
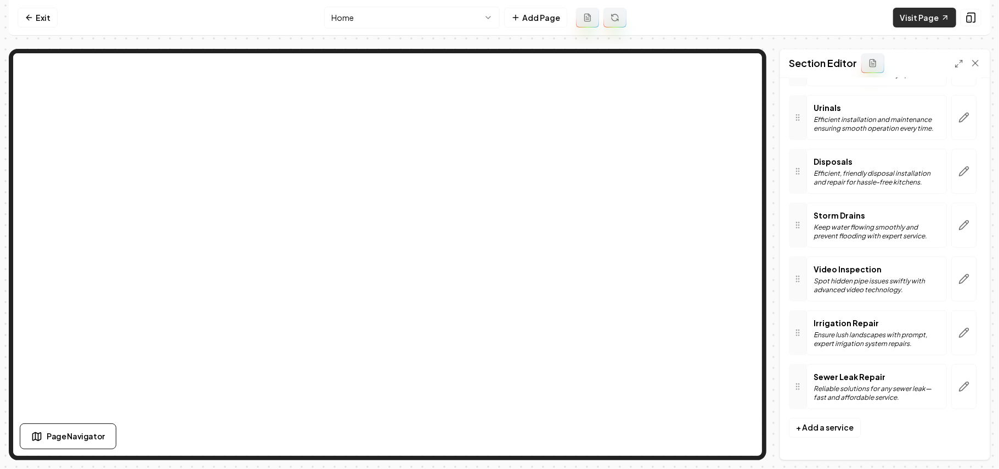
click at [899, 12] on link "Visit Page" at bounding box center [924, 18] width 63 height 20
click at [433, 15] on html "Computer Required This feature is only available on a computer. Please switch t…" at bounding box center [499, 234] width 999 height 469
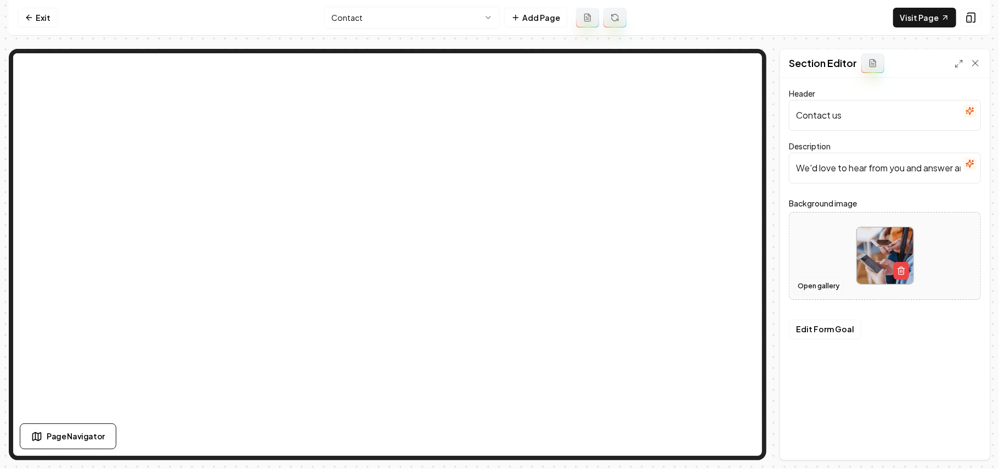
click at [817, 290] on button "Open gallery" at bounding box center [818, 286] width 49 height 18
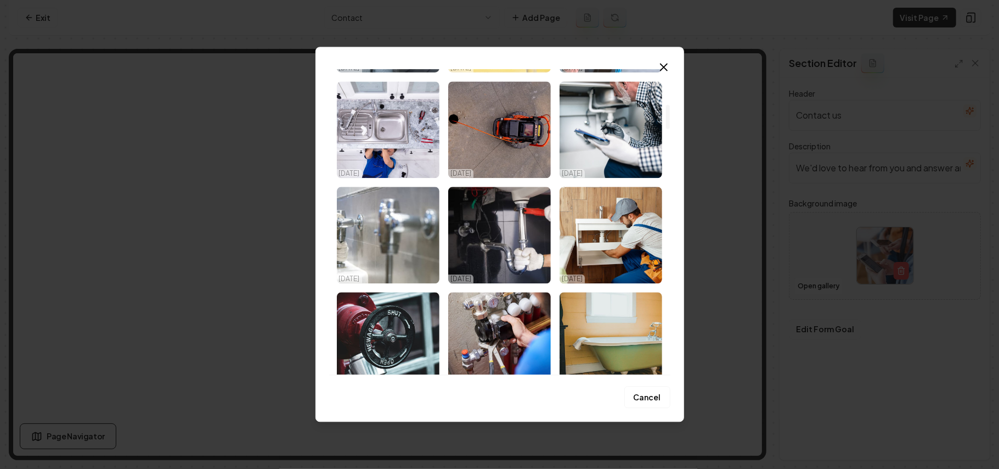
scroll to position [439, 0]
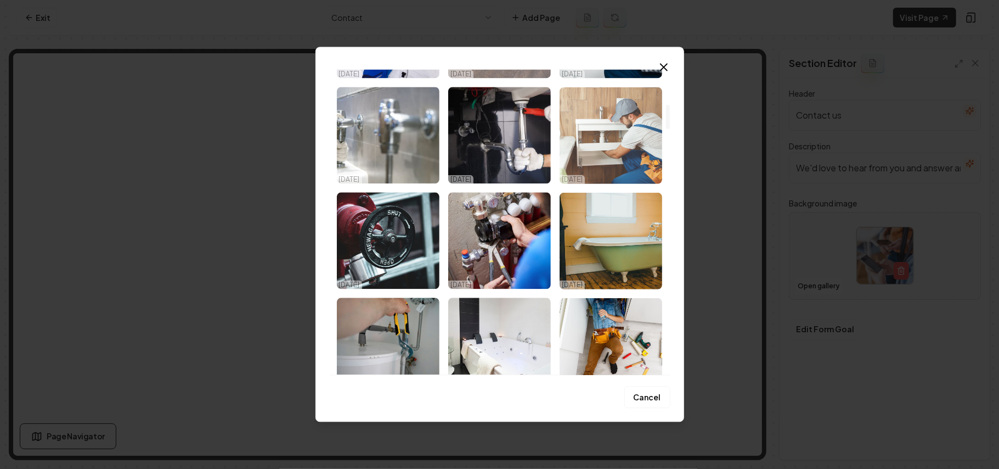
click at [604, 158] on img "Select image image_68d33e665c7cd75eb8e272de.jpeg" at bounding box center [611, 135] width 103 height 97
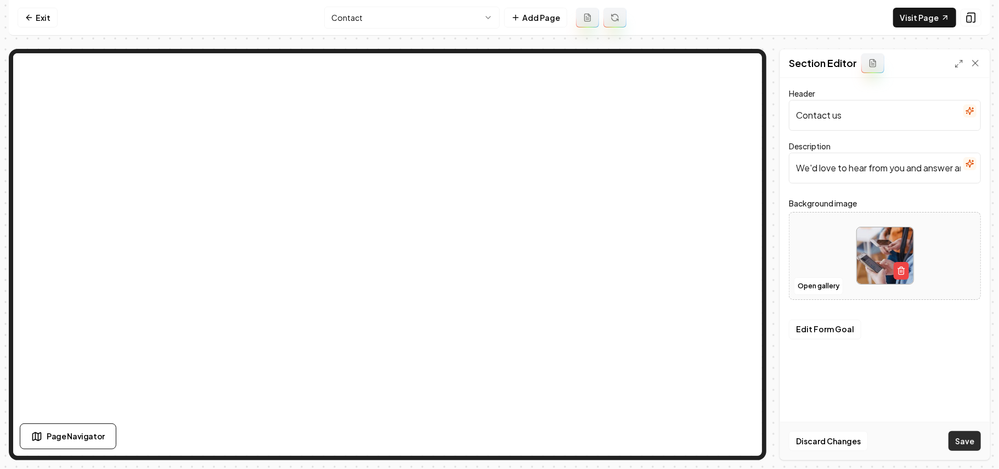
click at [977, 442] on button "Save" at bounding box center [965, 441] width 32 height 20
click at [383, 14] on html "Computer Required This feature is only available on a computer. Please switch t…" at bounding box center [499, 234] width 999 height 469
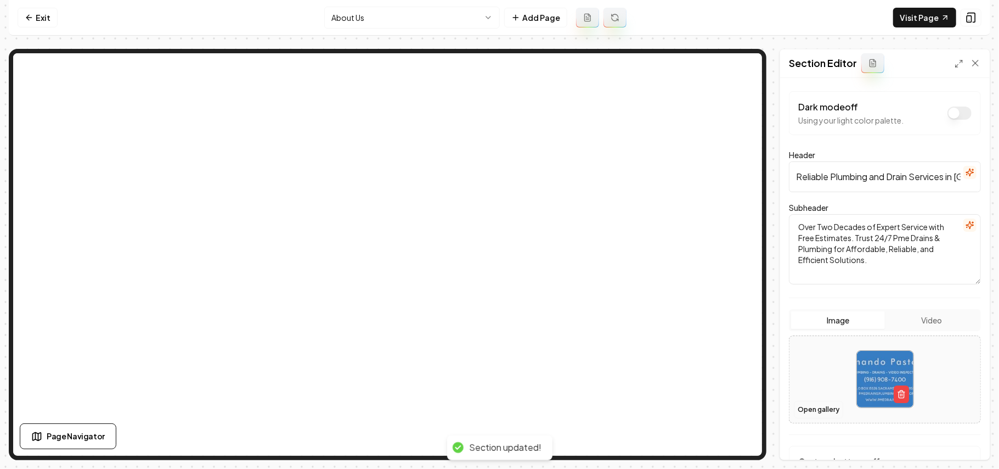
click at [818, 403] on button "Open gallery" at bounding box center [818, 410] width 49 height 18
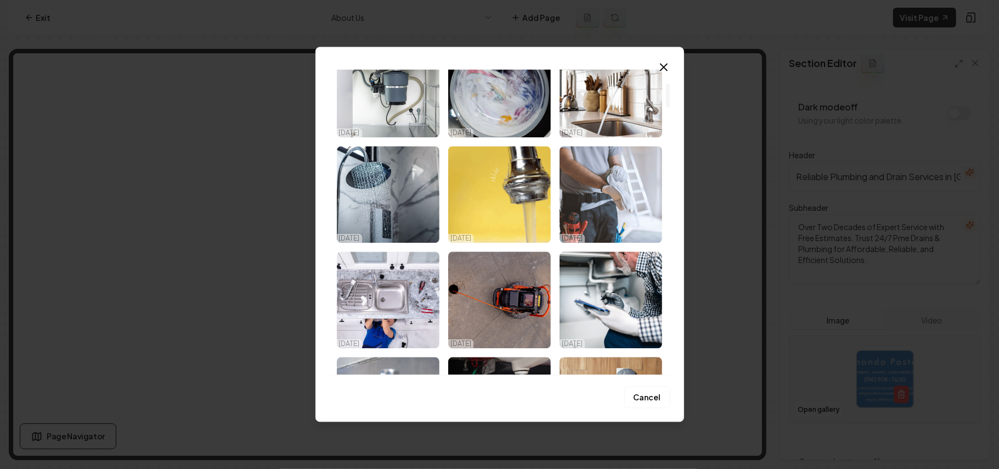
scroll to position [146, 0]
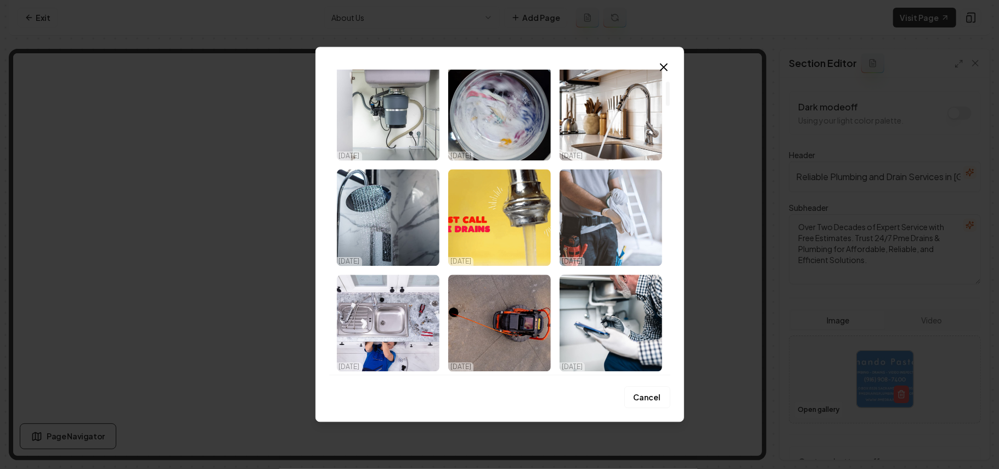
drag, startPoint x: 385, startPoint y: 332, endPoint x: 403, endPoint y: 329, distance: 18.3
click at [385, 331] on img "Select image image_68d33e685c7cd75eb8e27ba5.jpeg" at bounding box center [388, 322] width 103 height 97
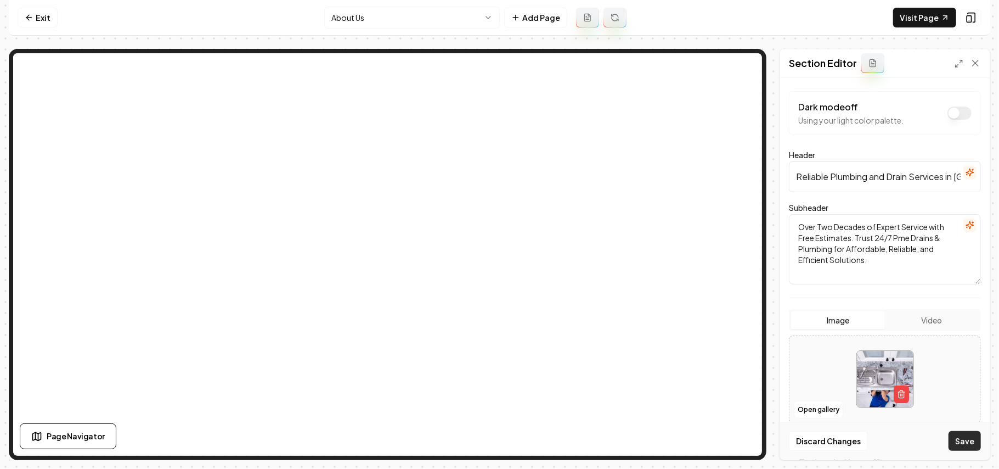
click at [960, 436] on button "Save" at bounding box center [965, 441] width 32 height 20
click at [40, 12] on link "Exit" at bounding box center [38, 18] width 40 height 20
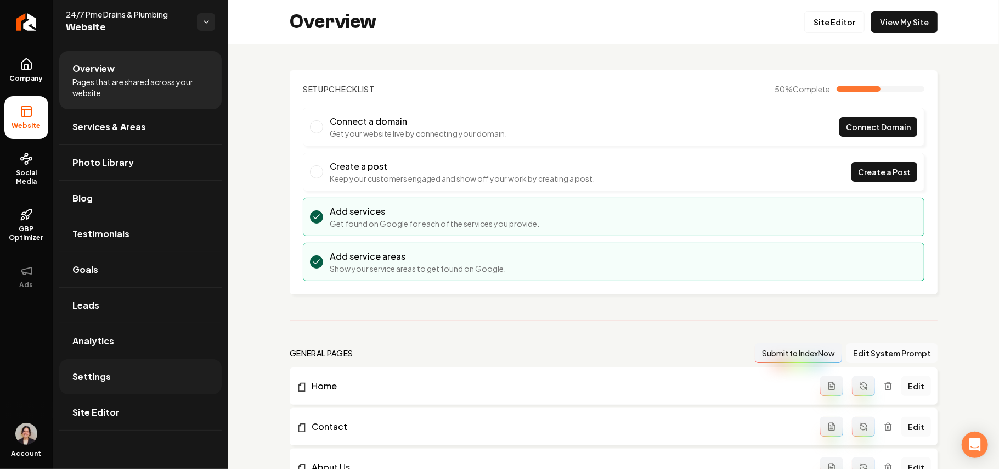
click at [93, 369] on link "Settings" at bounding box center [140, 376] width 162 height 35
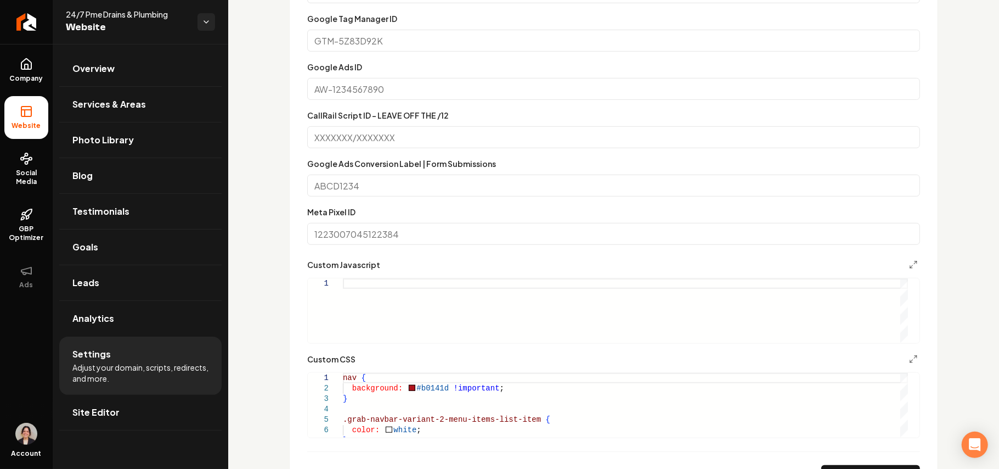
scroll to position [804, 0]
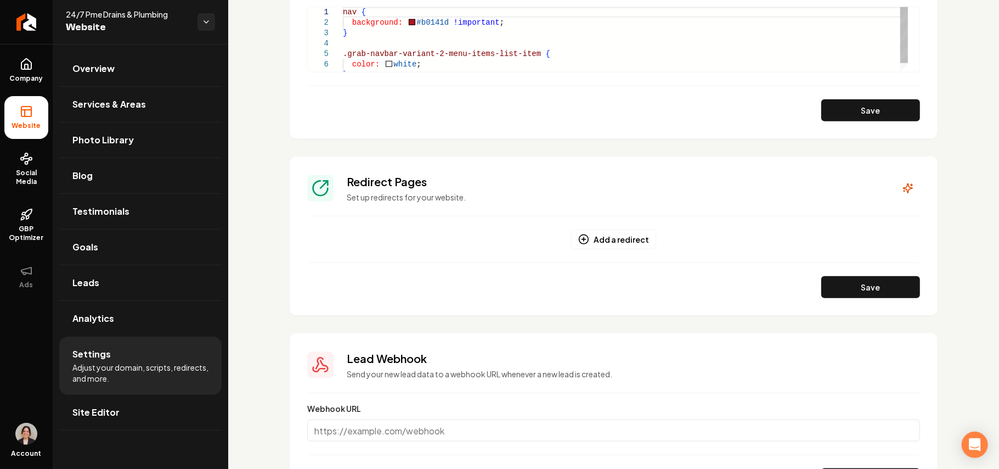
click at [411, 41] on div "nav { background: #b0141d !important ; } .grab-navbar-variant-2-menu-items-list…" at bounding box center [625, 43] width 565 height 73
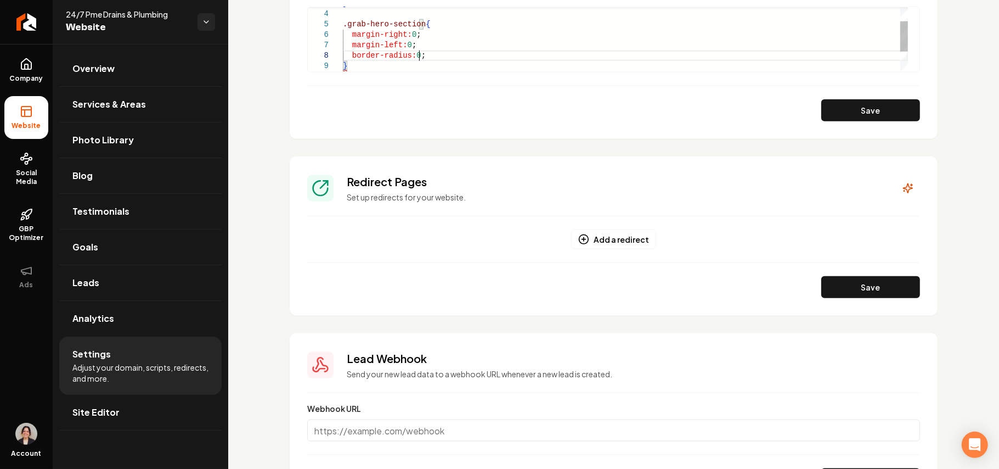
scroll to position [72, 75]
click at [833, 106] on button "Save" at bounding box center [870, 110] width 99 height 22
type textarea "**********"
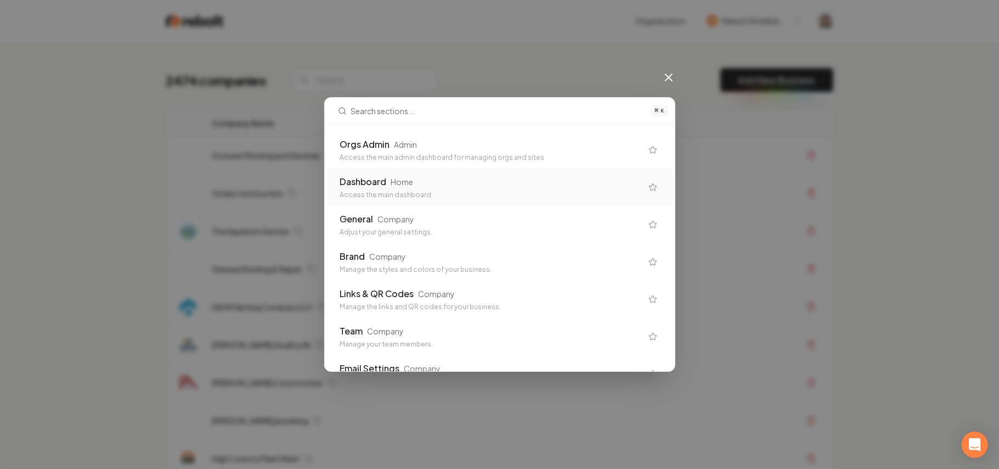
click at [672, 77] on icon at bounding box center [668, 77] width 13 height 13
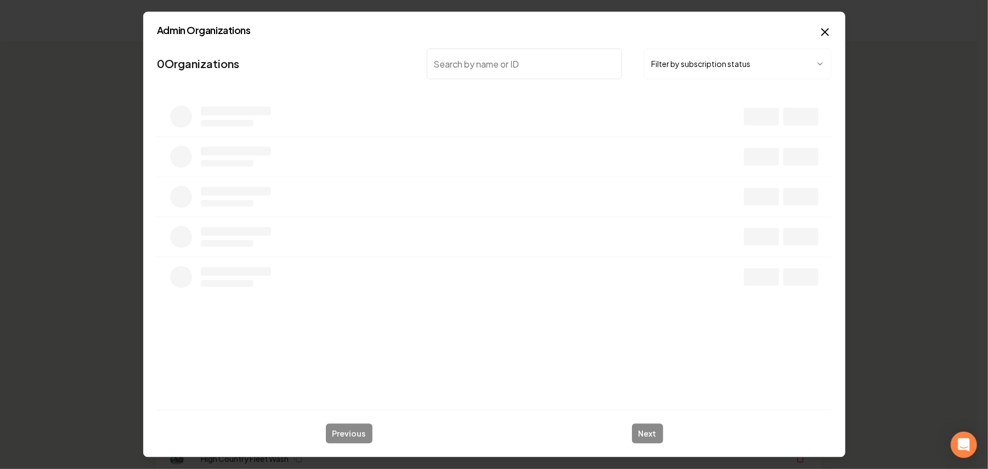
type input "bolt electric"
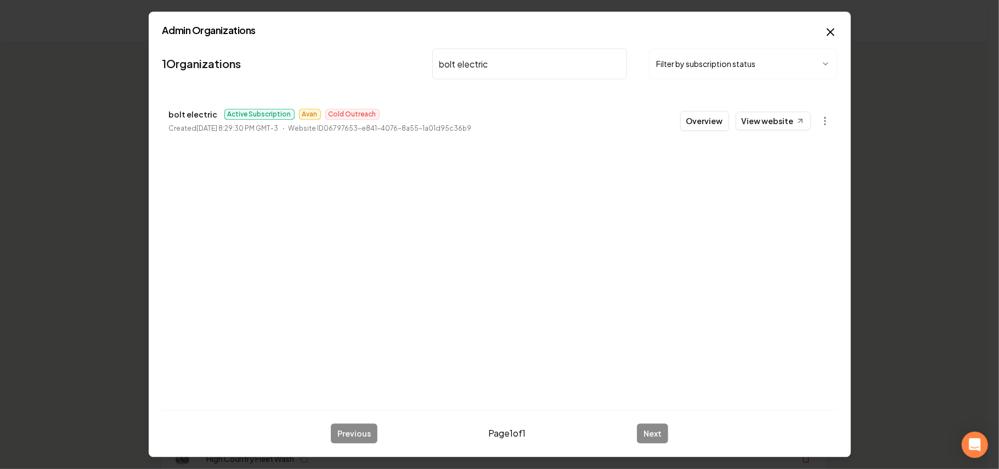
click at [701, 125] on button "Overview" at bounding box center [704, 121] width 49 height 20
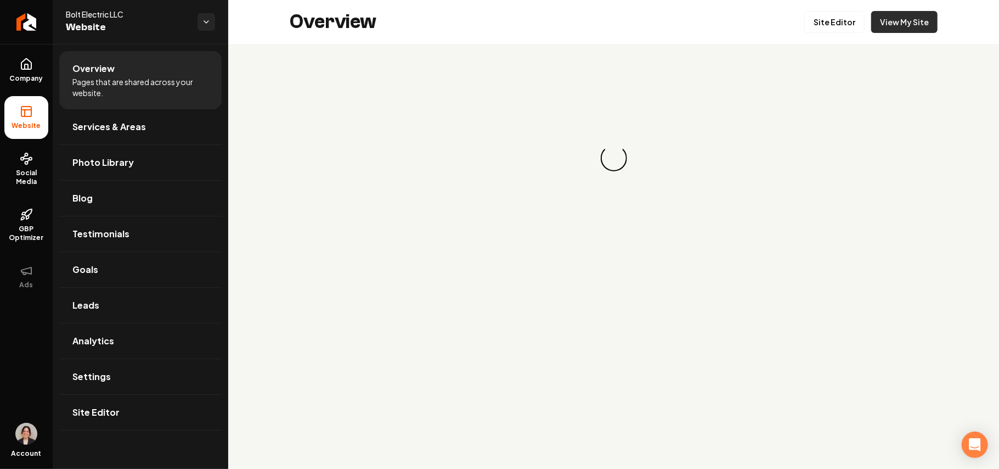
click at [906, 29] on link "View My Site" at bounding box center [904, 22] width 66 height 22
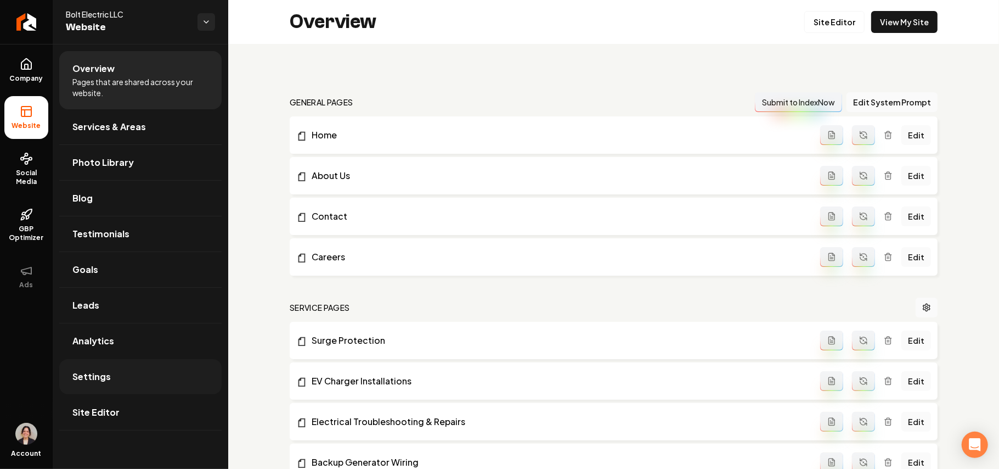
click at [94, 379] on span "Settings" at bounding box center [91, 376] width 38 height 13
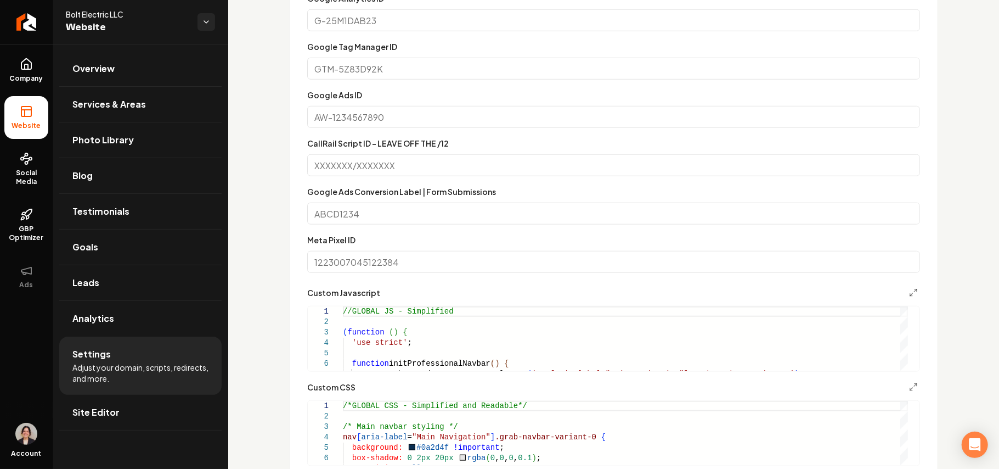
scroll to position [737, 0]
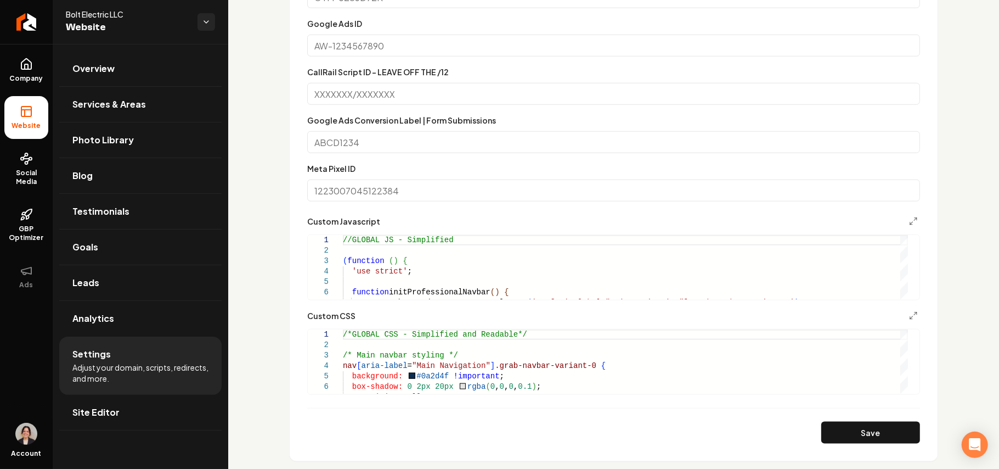
click at [896, 217] on div "Custom Javascript" at bounding box center [613, 221] width 613 height 13
click at [909, 220] on icon "Main content area" at bounding box center [913, 221] width 9 height 9
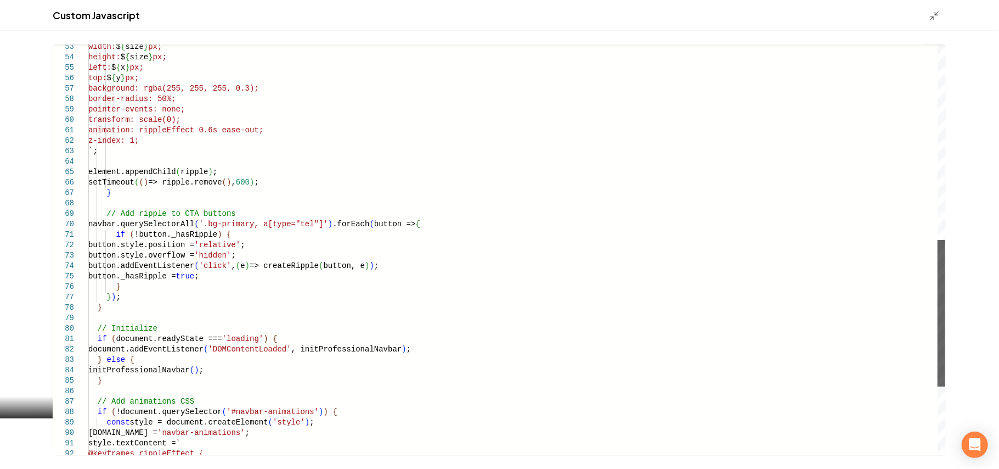
click at [938, 386] on div "Main content area" at bounding box center [942, 313] width 8 height 147
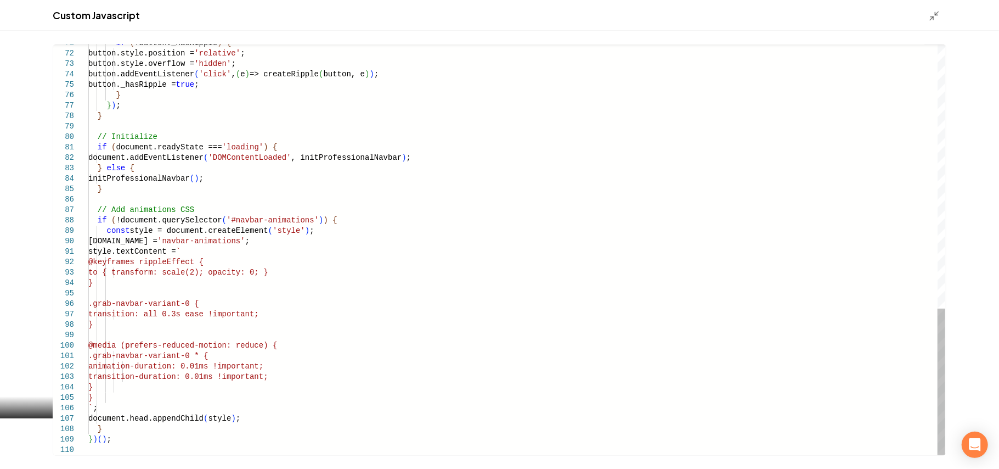
type textarea "**********"
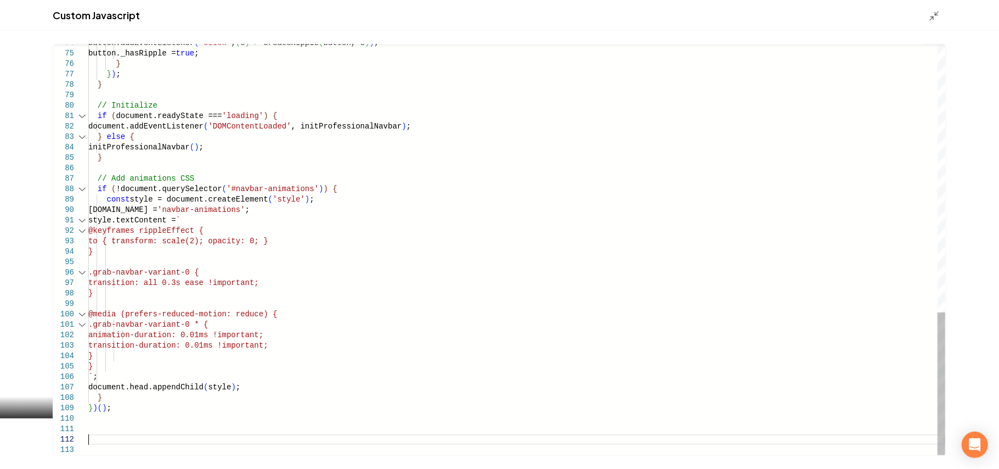
scroll to position [21, 0]
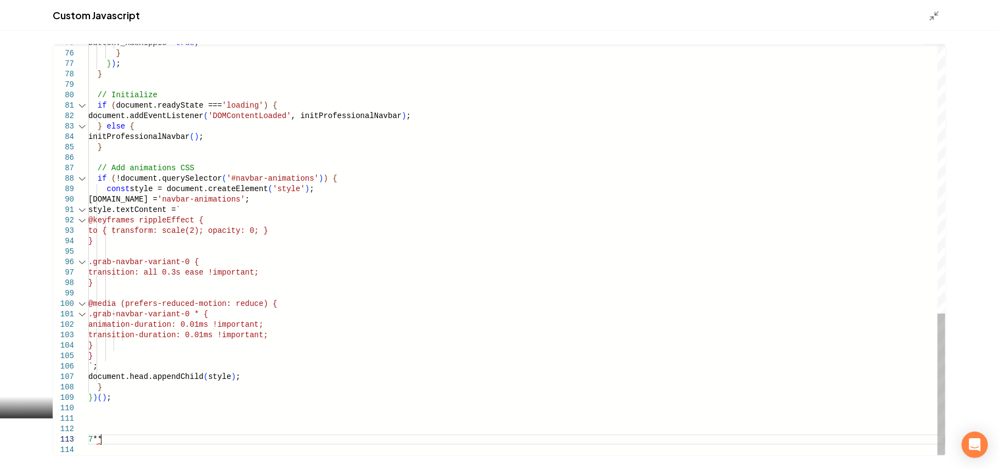
type textarea "*"
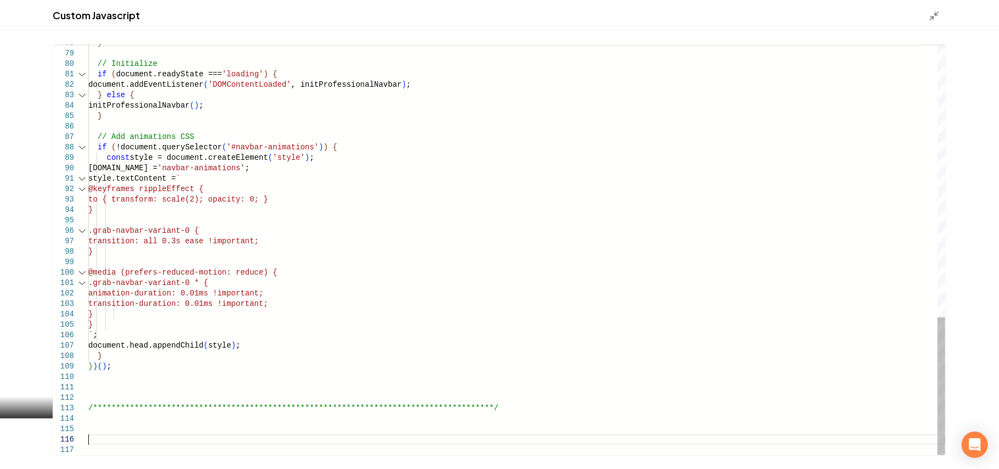
scroll to position [41, 0]
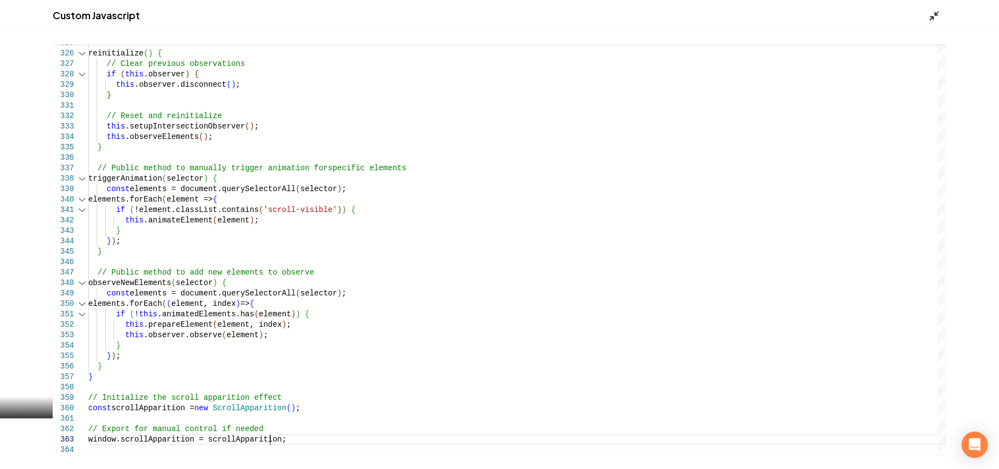
type textarea "**********"
click at [933, 15] on icon "Main content area" at bounding box center [934, 15] width 11 height 11
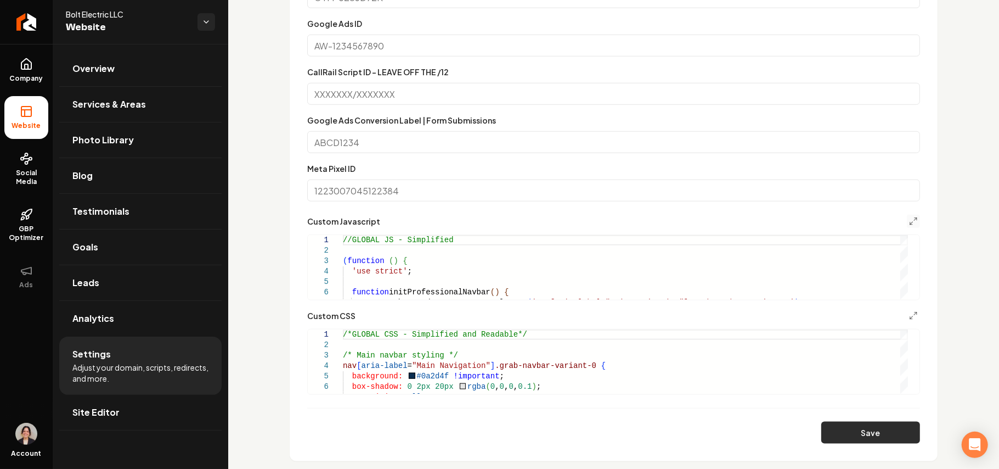
click at [882, 430] on button "Save" at bounding box center [870, 432] width 99 height 22
click at [907, 222] on button "Main content area" at bounding box center [913, 221] width 13 height 13
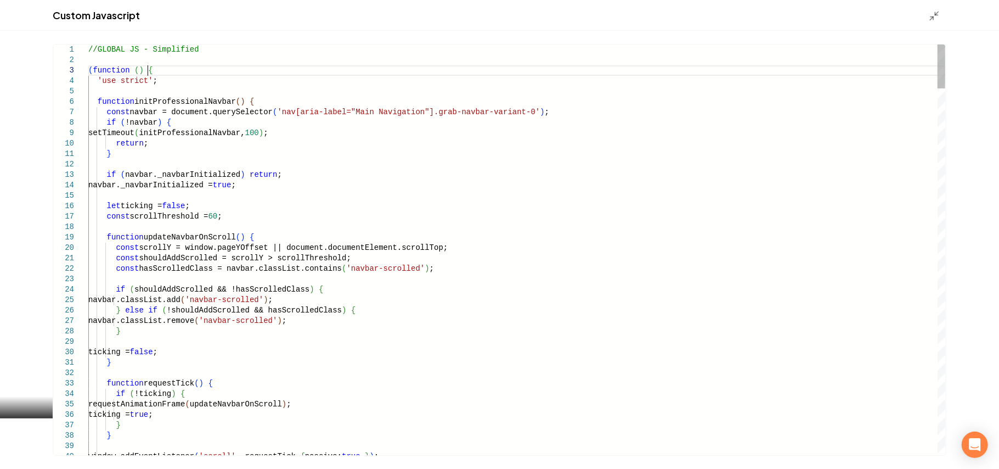
scroll to position [0, 0]
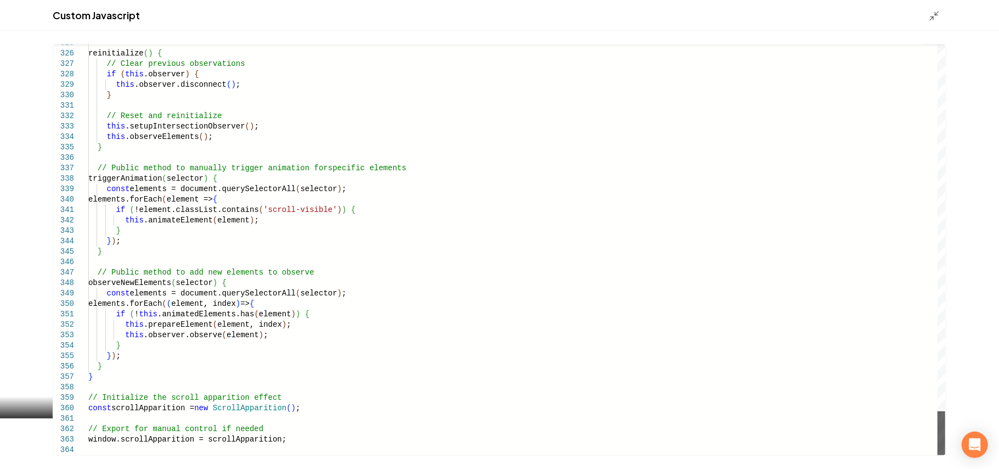
click at [945, 455] on div "Main content area" at bounding box center [942, 433] width 8 height 44
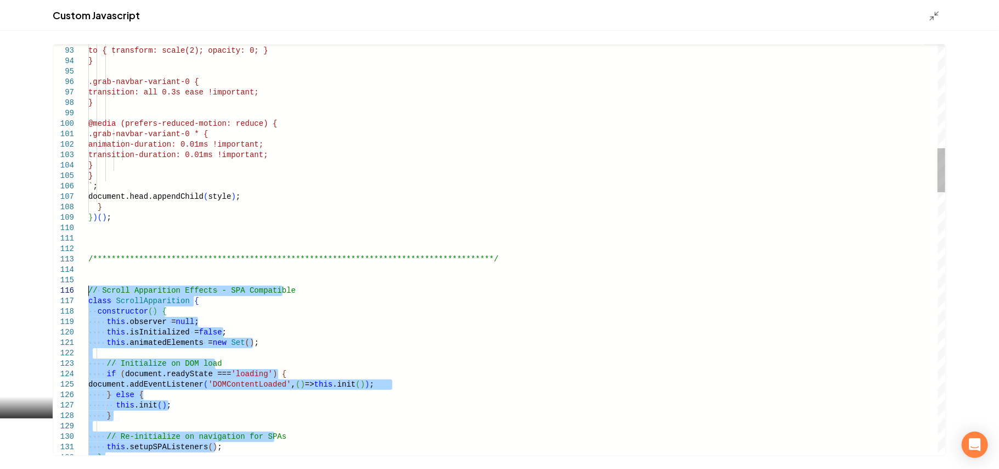
drag, startPoint x: 294, startPoint y: 442, endPoint x: 82, endPoint y: 290, distance: 261.5
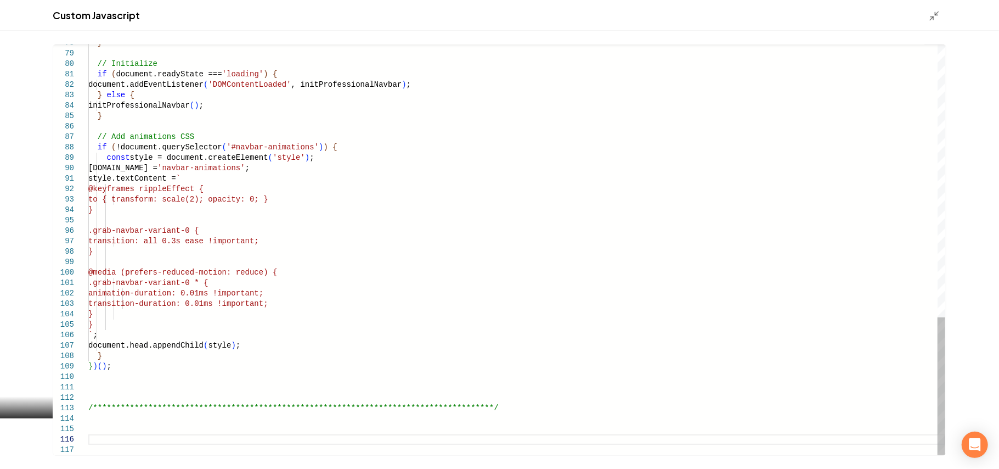
type textarea "**********"
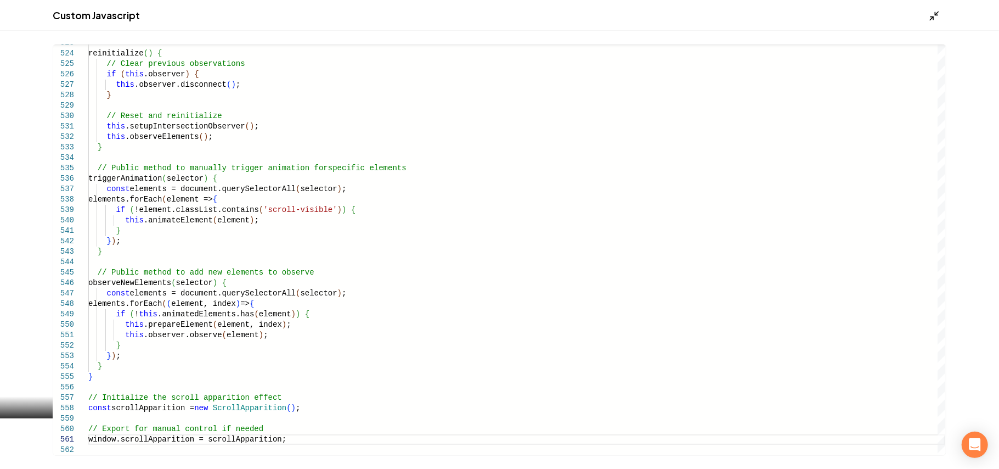
click at [935, 18] on icon "Main content area" at bounding box center [934, 15] width 11 height 11
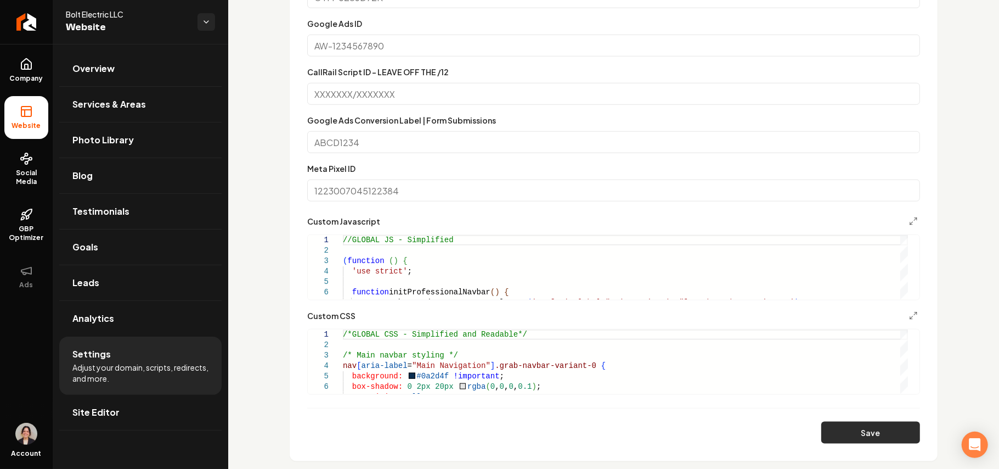
click at [887, 431] on button "Save" at bounding box center [870, 432] width 99 height 22
click at [909, 222] on icon "Main content area" at bounding box center [913, 221] width 9 height 9
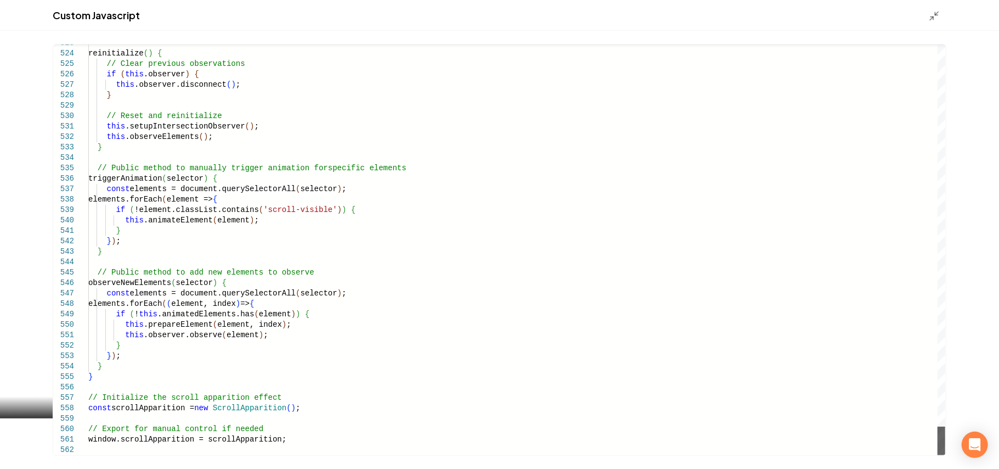
click at [938, 455] on div "Main content area" at bounding box center [942, 440] width 8 height 29
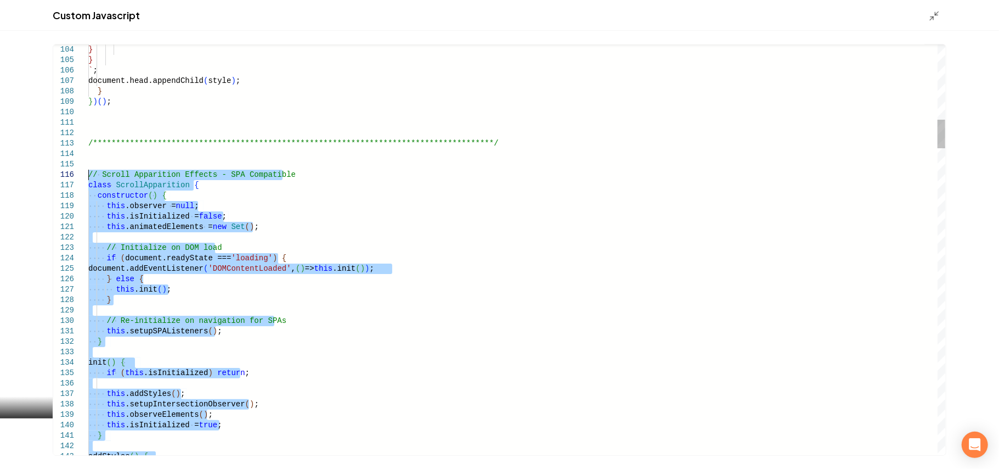
drag, startPoint x: 297, startPoint y: 444, endPoint x: 86, endPoint y: 178, distance: 339.9
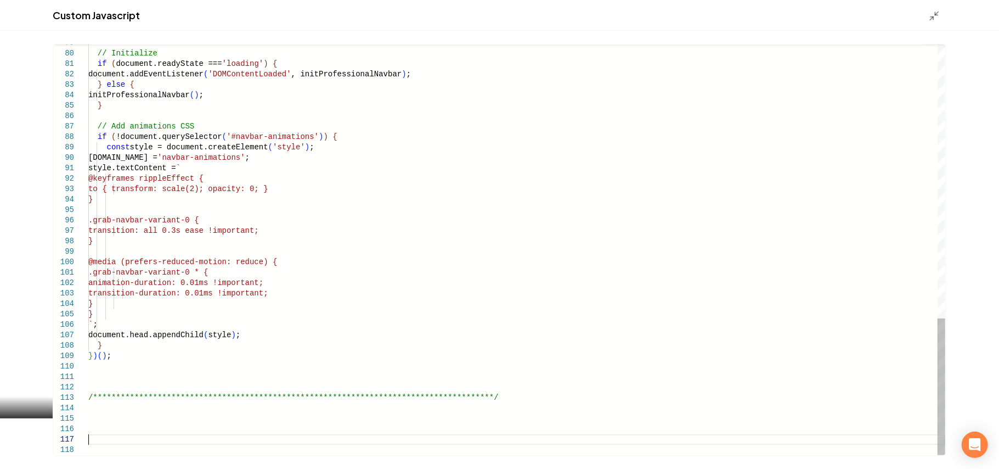
scroll to position [63, 0]
type textarea "**********"
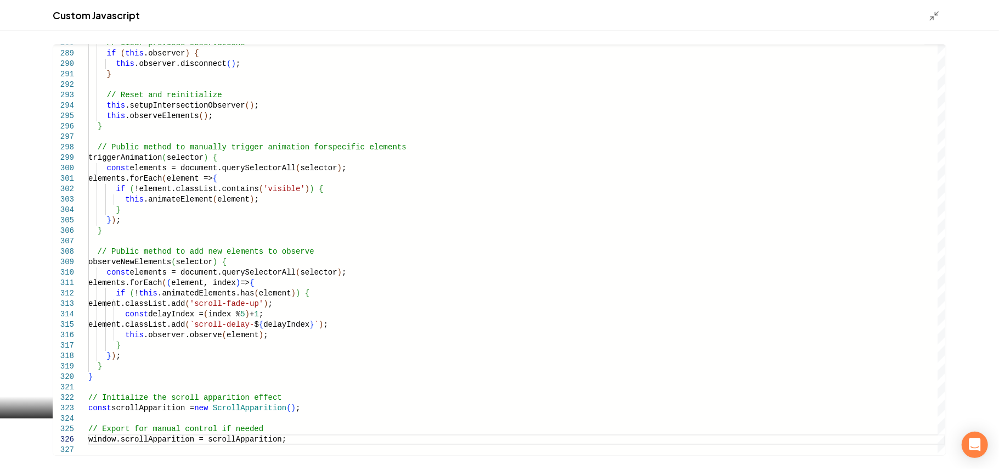
click at [934, 23] on div "Custom Javascript" at bounding box center [499, 15] width 999 height 31
click at [934, 16] on icon "Main content area" at bounding box center [934, 15] width 11 height 11
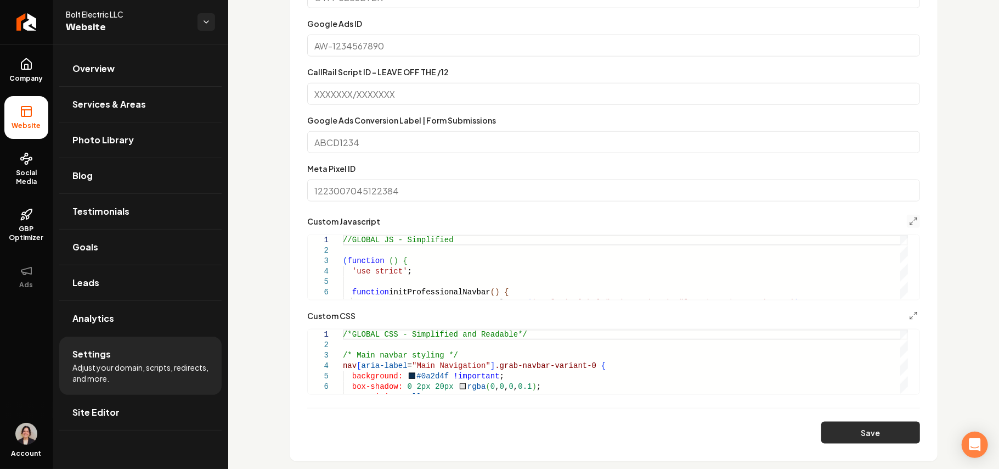
click at [848, 422] on button "Save" at bounding box center [870, 432] width 99 height 22
click at [909, 222] on icon "Main content area" at bounding box center [913, 221] width 9 height 9
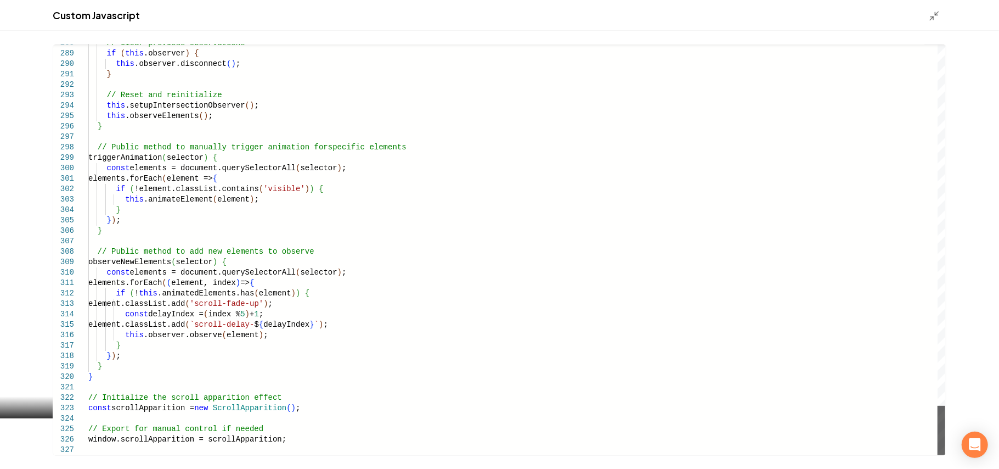
click at [945, 455] on div "Main content area" at bounding box center [942, 430] width 8 height 49
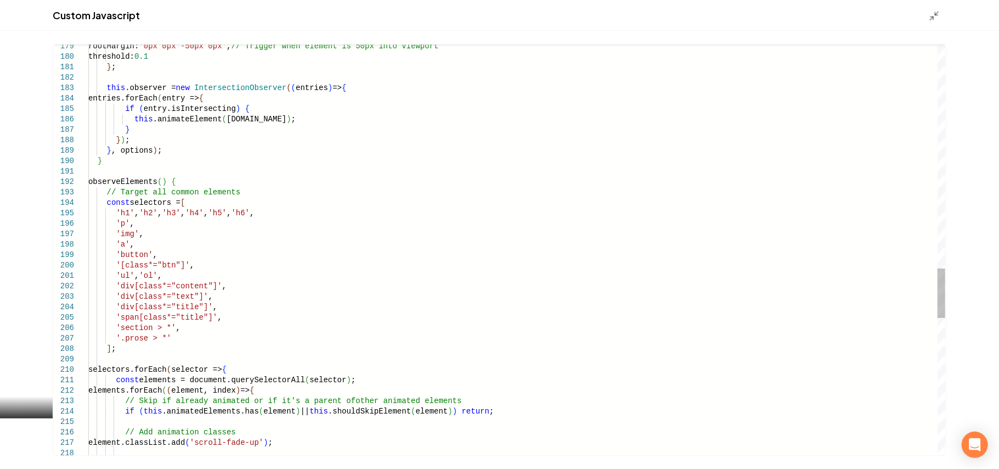
type textarea "**********"
click at [939, 14] on icon "Main content area" at bounding box center [934, 15] width 11 height 11
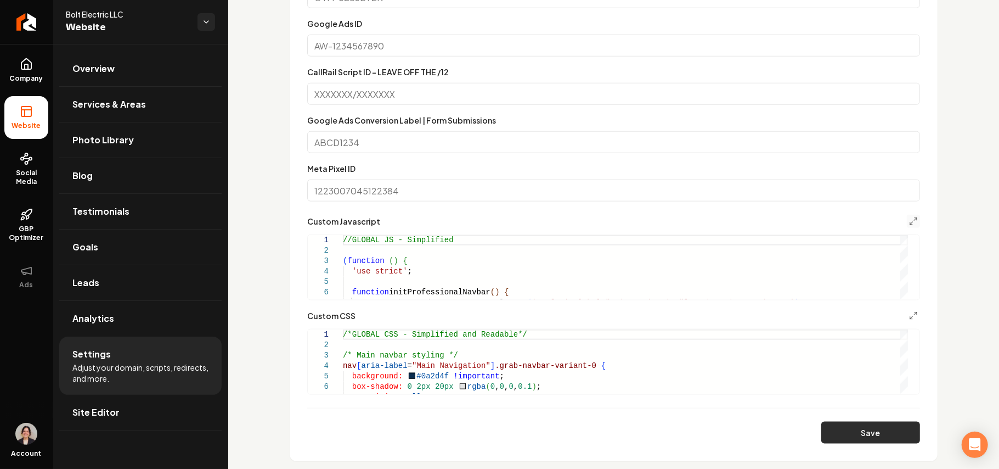
click at [872, 430] on button "Save" at bounding box center [870, 432] width 99 height 22
click at [909, 316] on icon "Main content area" at bounding box center [913, 315] width 9 height 9
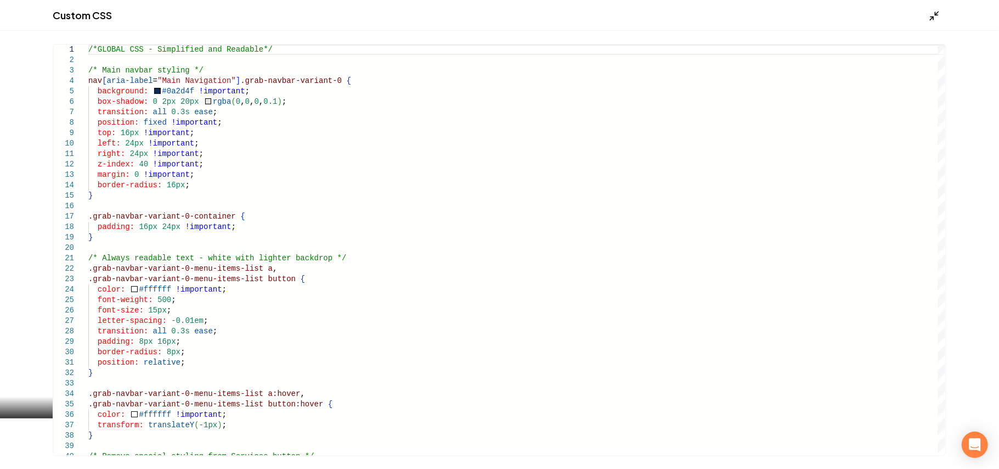
click at [934, 10] on icon "Main content area" at bounding box center [934, 15] width 11 height 11
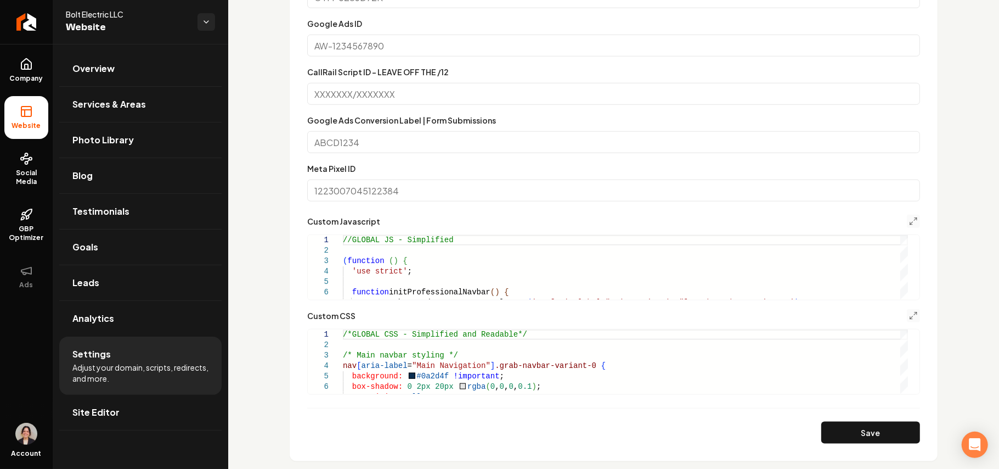
click at [907, 216] on button "Main content area" at bounding box center [913, 221] width 13 height 13
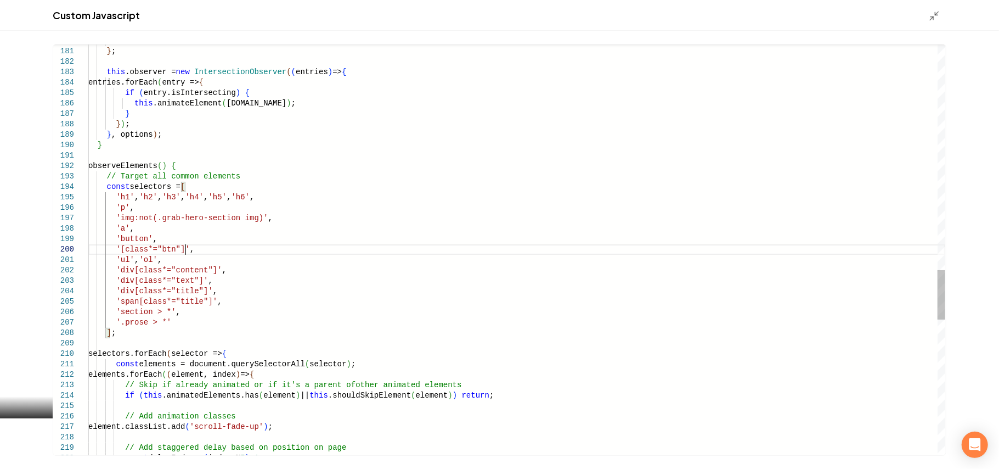
scroll to position [0, 0]
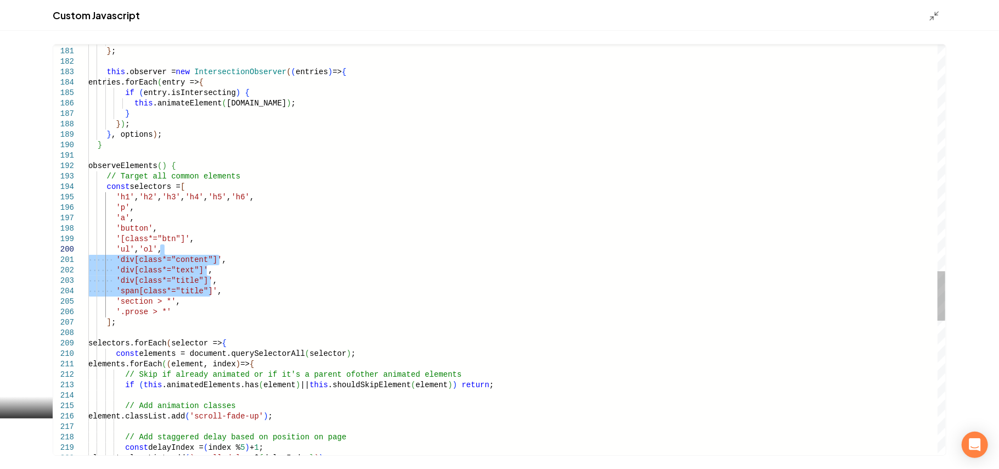
drag, startPoint x: 222, startPoint y: 289, endPoint x: 224, endPoint y: 246, distance: 42.3
drag, startPoint x: 178, startPoint y: 308, endPoint x: 158, endPoint y: 246, distance: 64.7
type textarea "**********"
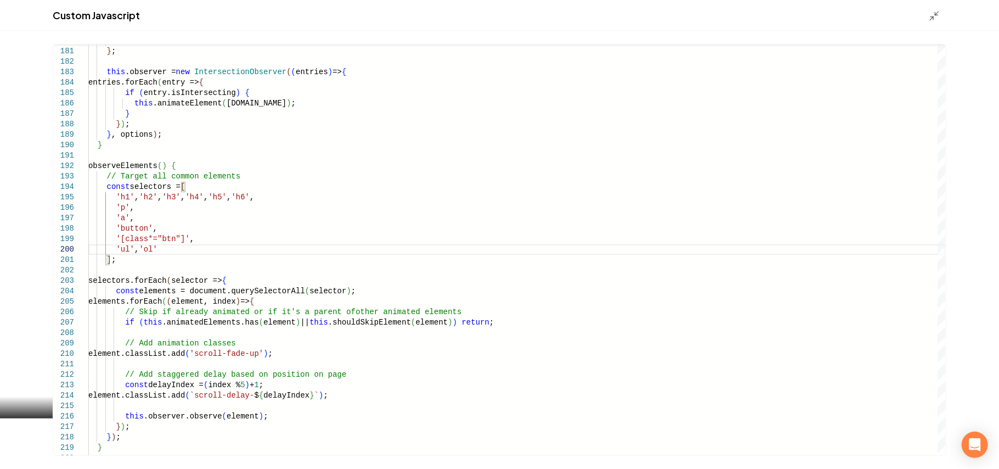
drag, startPoint x: 933, startPoint y: 15, endPoint x: 950, endPoint y: 58, distance: 45.5
click at [934, 15] on icon "Main content area" at bounding box center [934, 15] width 11 height 11
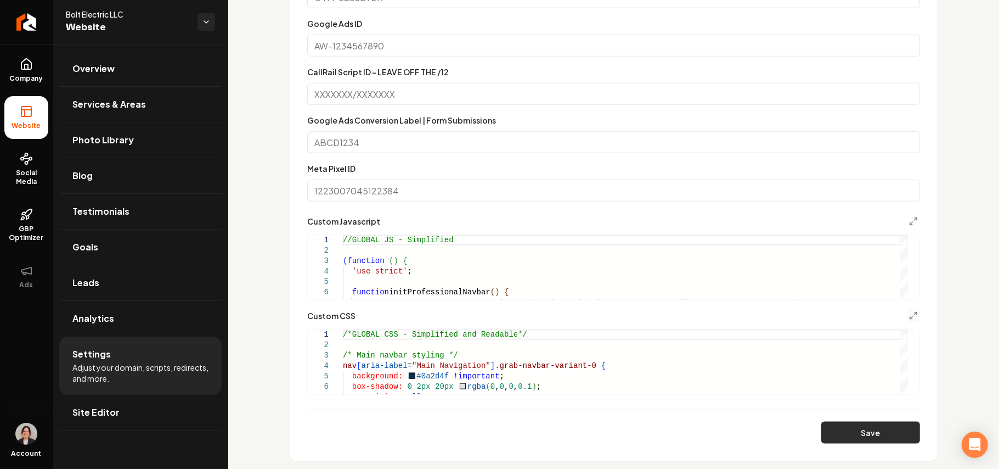
click at [876, 427] on button "Save" at bounding box center [870, 432] width 99 height 22
click at [907, 216] on button "Main content area" at bounding box center [913, 221] width 13 height 13
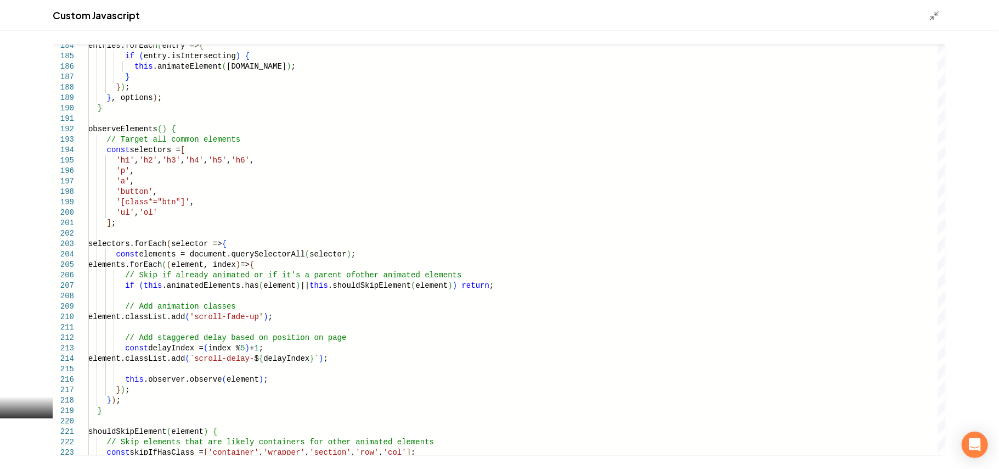
click at [927, 11] on div "Custom Javascript" at bounding box center [499, 15] width 999 height 31
click at [929, 12] on div "Custom Javascript" at bounding box center [499, 15] width 999 height 31
click at [930, 12] on icon "Main content area" at bounding box center [934, 15] width 11 height 11
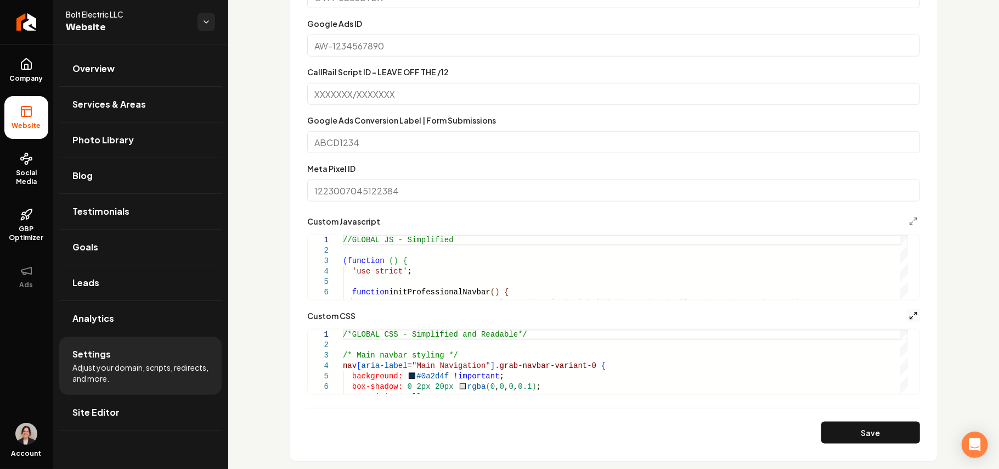
click at [914, 313] on line "Main content area" at bounding box center [915, 313] width 3 height 3
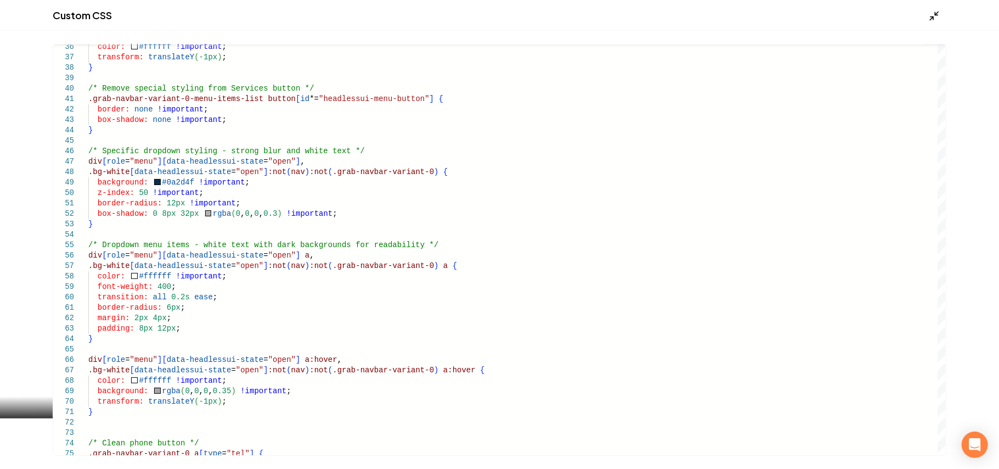
click at [931, 18] on icon "Main content area" at bounding box center [934, 15] width 11 height 11
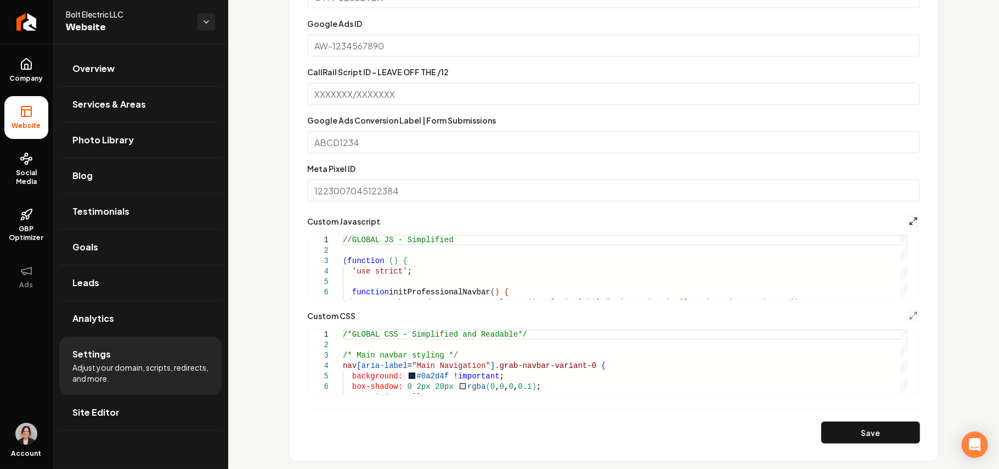
click at [909, 222] on icon "Main content area" at bounding box center [913, 221] width 9 height 9
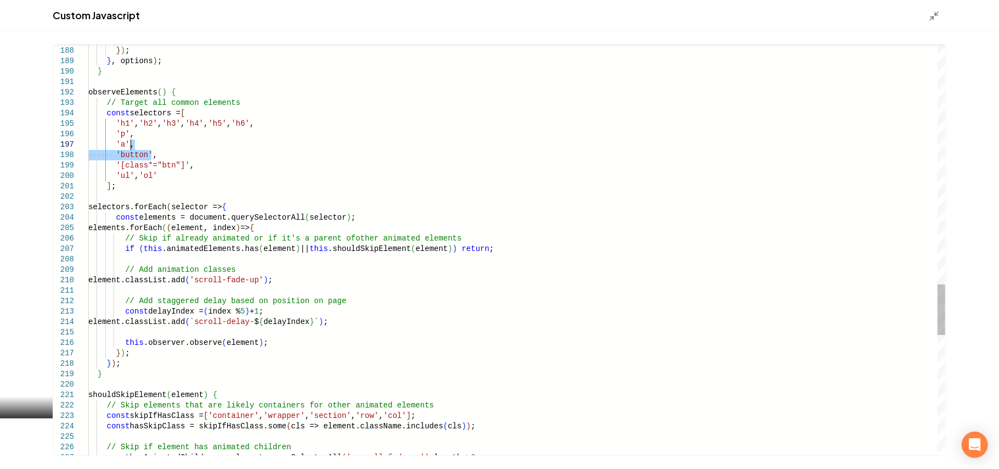
drag, startPoint x: 166, startPoint y: 155, endPoint x: 167, endPoint y: 148, distance: 7.2
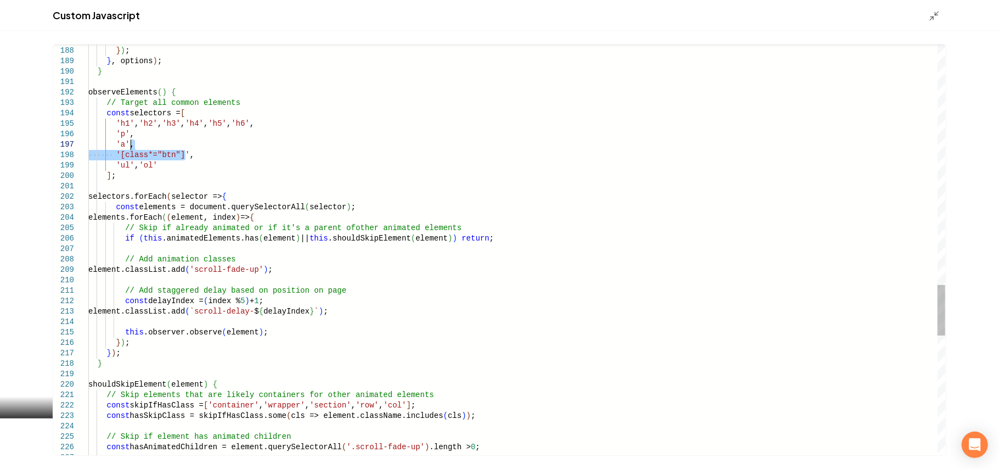
drag, startPoint x: 192, startPoint y: 155, endPoint x: 191, endPoint y: 143, distance: 11.5
type textarea "**********"
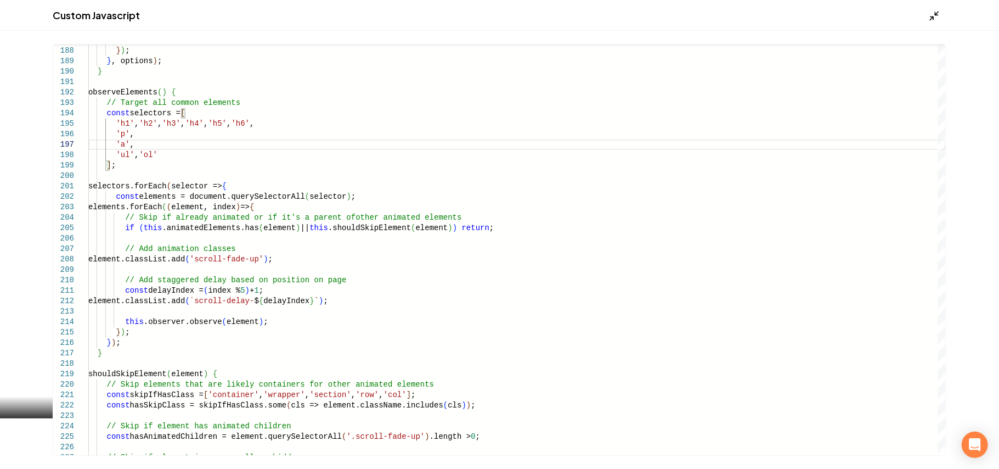
click at [933, 14] on icon "Main content area" at bounding box center [934, 15] width 11 height 11
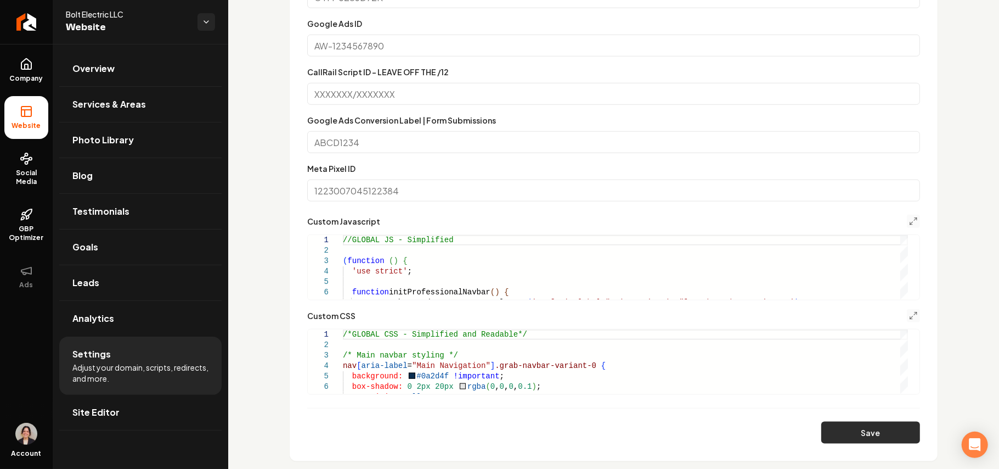
click at [874, 433] on button "Save" at bounding box center [870, 432] width 99 height 22
click at [907, 227] on button "Main content area" at bounding box center [913, 221] width 13 height 13
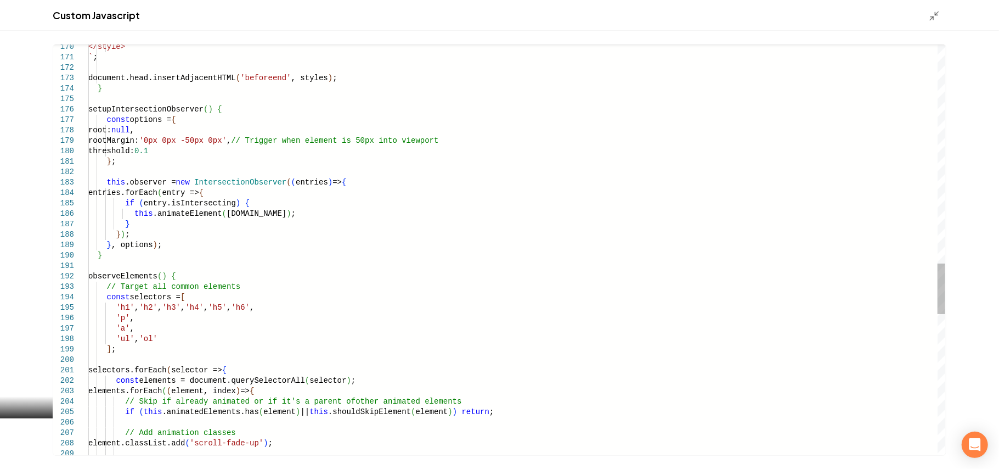
type textarea "**********"
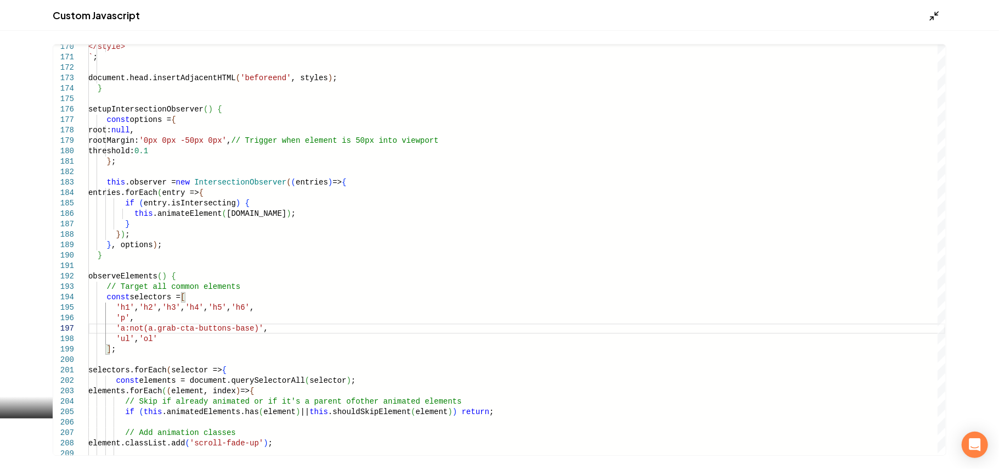
click at [937, 16] on icon "Main content area" at bounding box center [934, 15] width 11 height 11
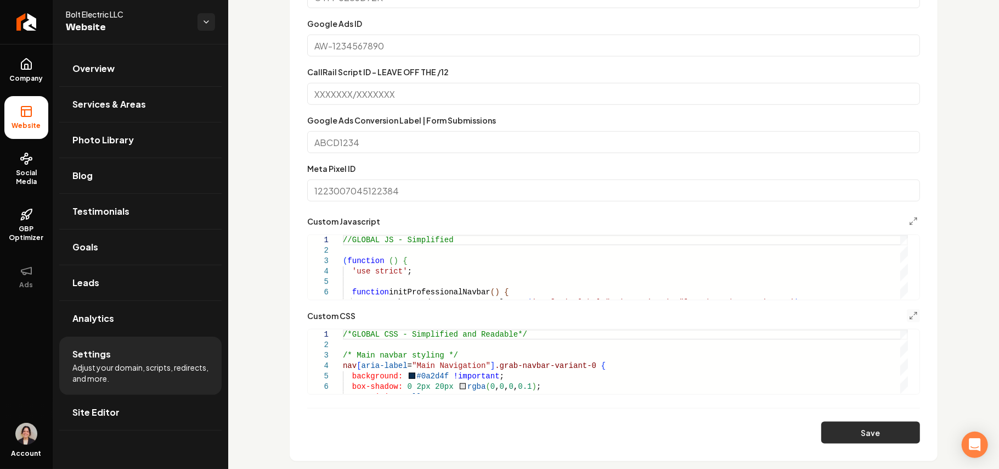
click at [855, 423] on button "Save" at bounding box center [870, 432] width 99 height 22
click at [907, 314] on button "Main content area" at bounding box center [913, 315] width 13 height 13
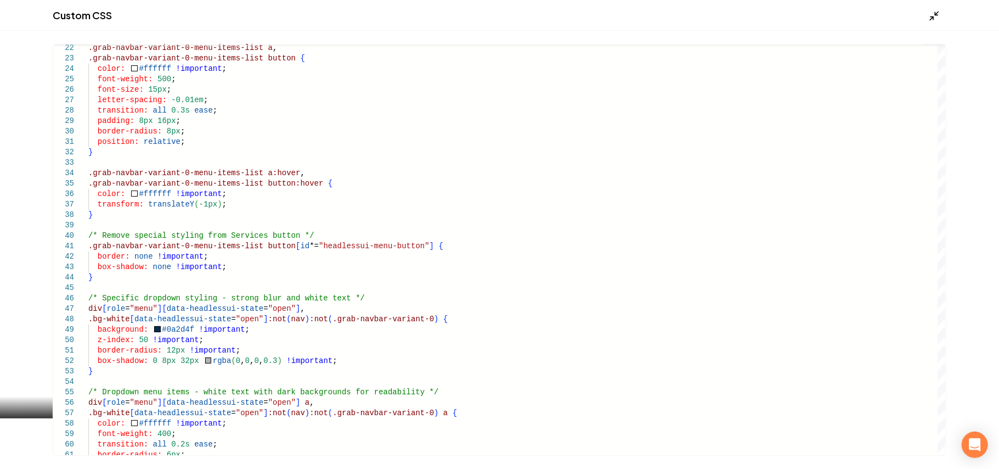
click at [935, 18] on icon "Main content area" at bounding box center [934, 15] width 11 height 11
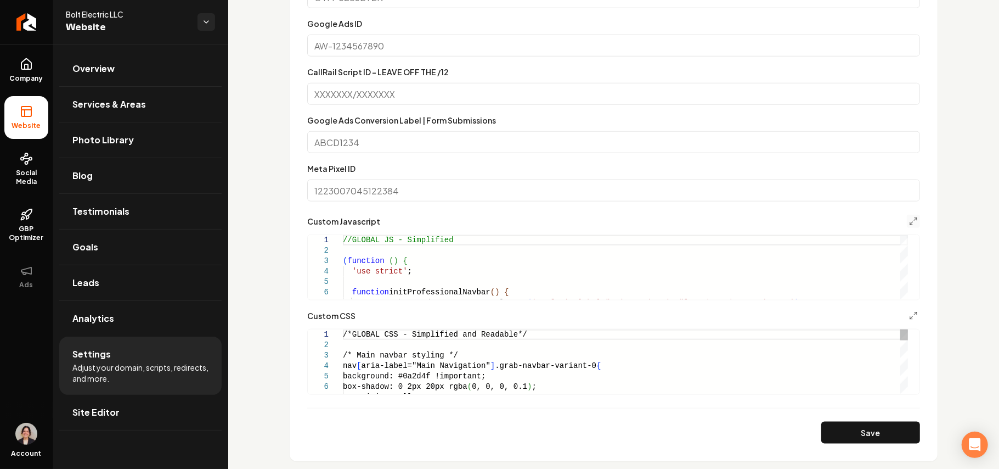
click at [907, 215] on button "Main content area" at bounding box center [913, 221] width 13 height 13
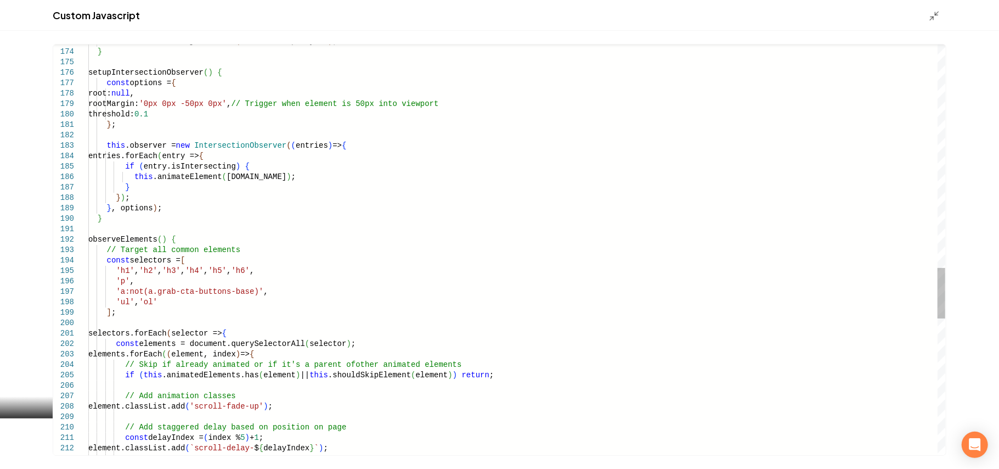
type textarea "**********"
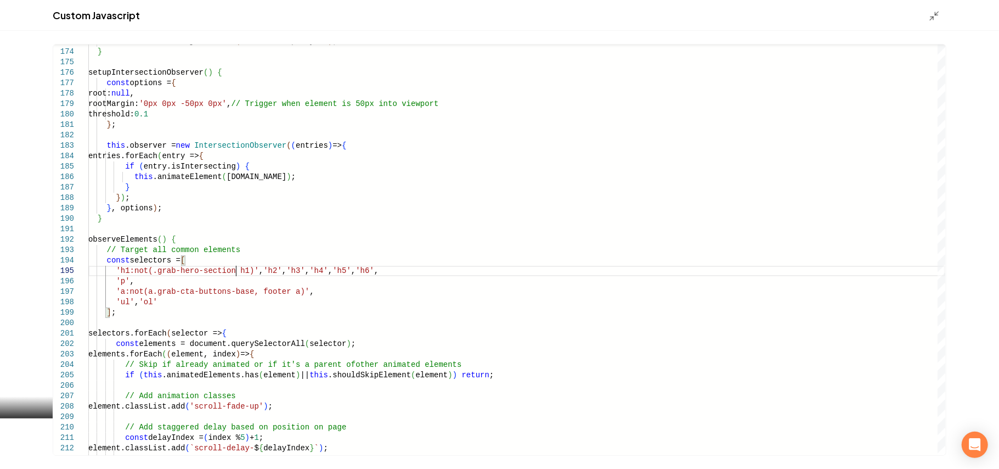
click at [930, 7] on div "Custom Javascript" at bounding box center [499, 15] width 999 height 31
click at [937, 14] on polyline "Main content area" at bounding box center [937, 13] width 3 height 3
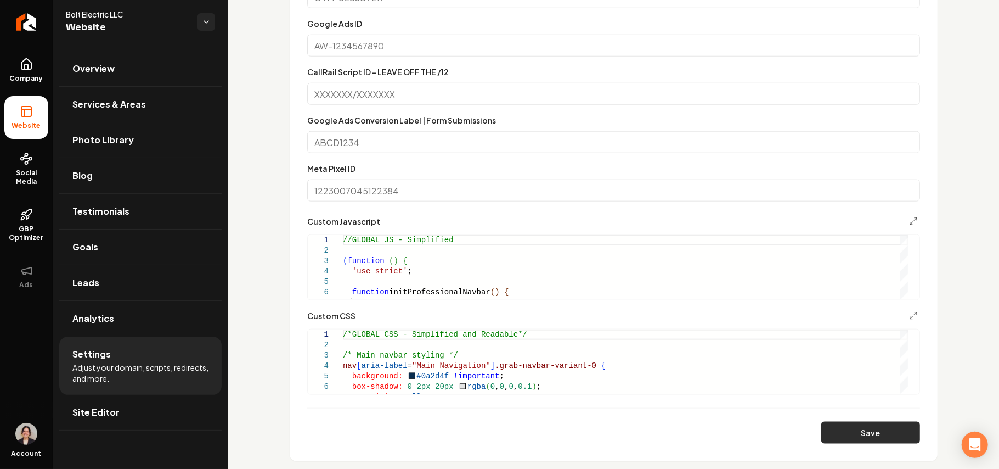
click at [865, 425] on button "Save" at bounding box center [870, 432] width 99 height 22
click at [909, 317] on icon "Main content area" at bounding box center [913, 315] width 9 height 9
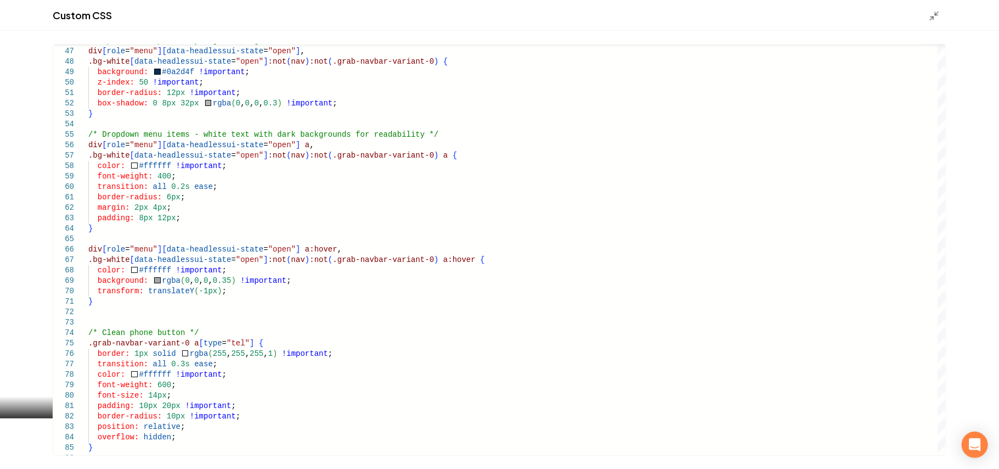
click at [931, 22] on div "Custom CSS" at bounding box center [499, 15] width 999 height 31
click at [932, 16] on polyline "Main content area" at bounding box center [932, 17] width 3 height 3
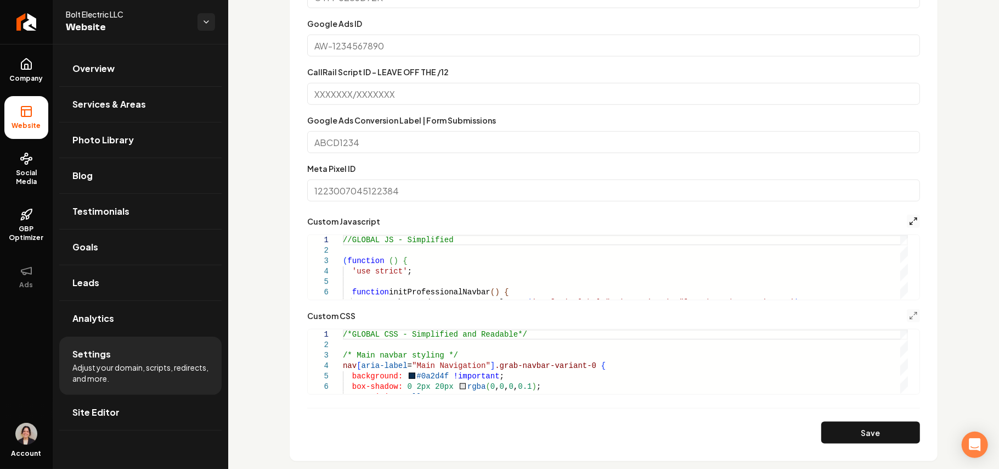
click at [909, 222] on icon "Main content area" at bounding box center [913, 221] width 9 height 9
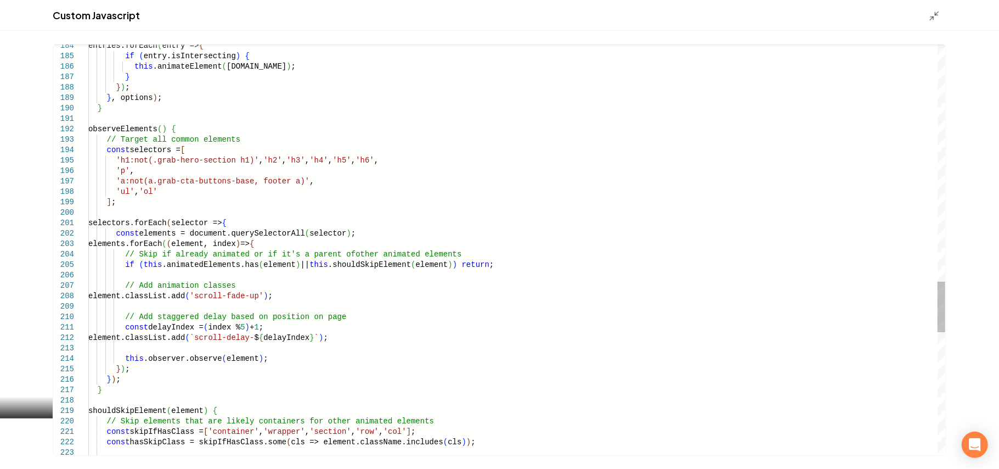
scroll to position [0, 0]
drag, startPoint x: 126, startPoint y: 162, endPoint x: 241, endPoint y: 159, distance: 115.8
drag, startPoint x: 230, startPoint y: 171, endPoint x: 224, endPoint y: 170, distance: 6.7
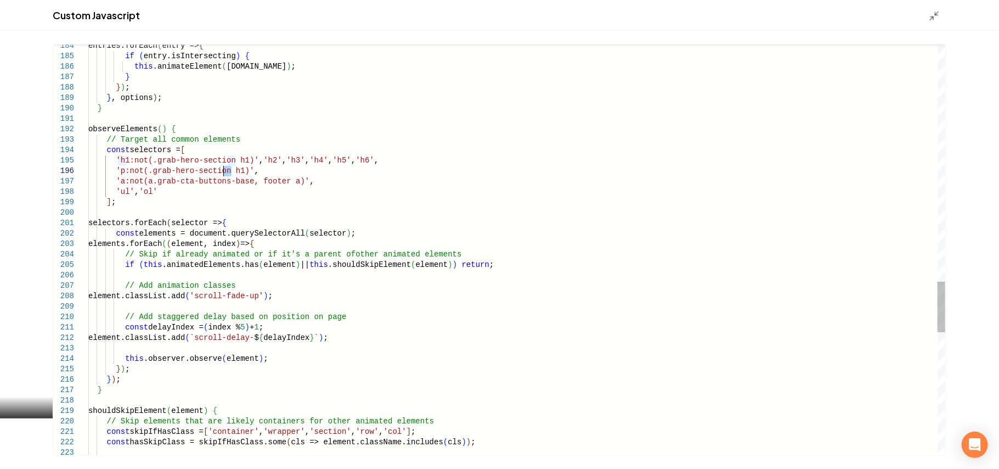
type textarea "**********"
click at [937, 14] on polyline "Main content area" at bounding box center [937, 13] width 3 height 3
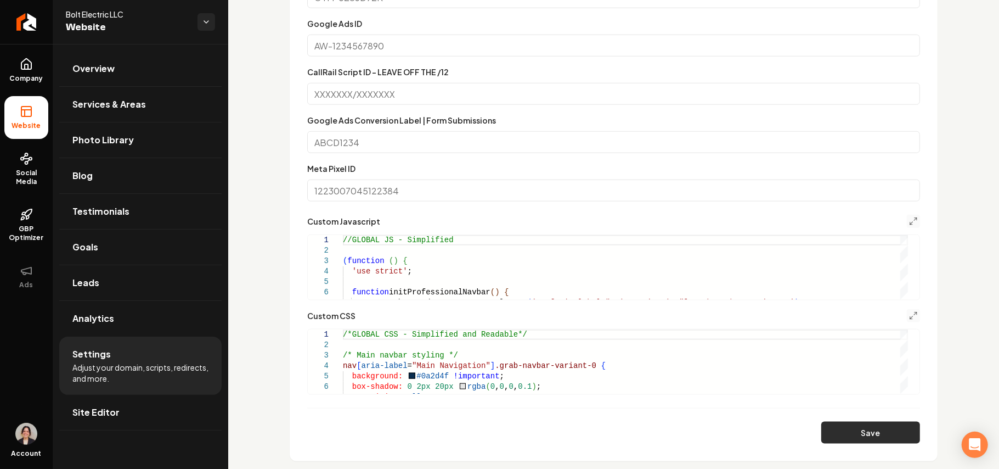
click at [847, 426] on button "Save" at bounding box center [870, 432] width 99 height 22
